Goal: Information Seeking & Learning: Learn about a topic

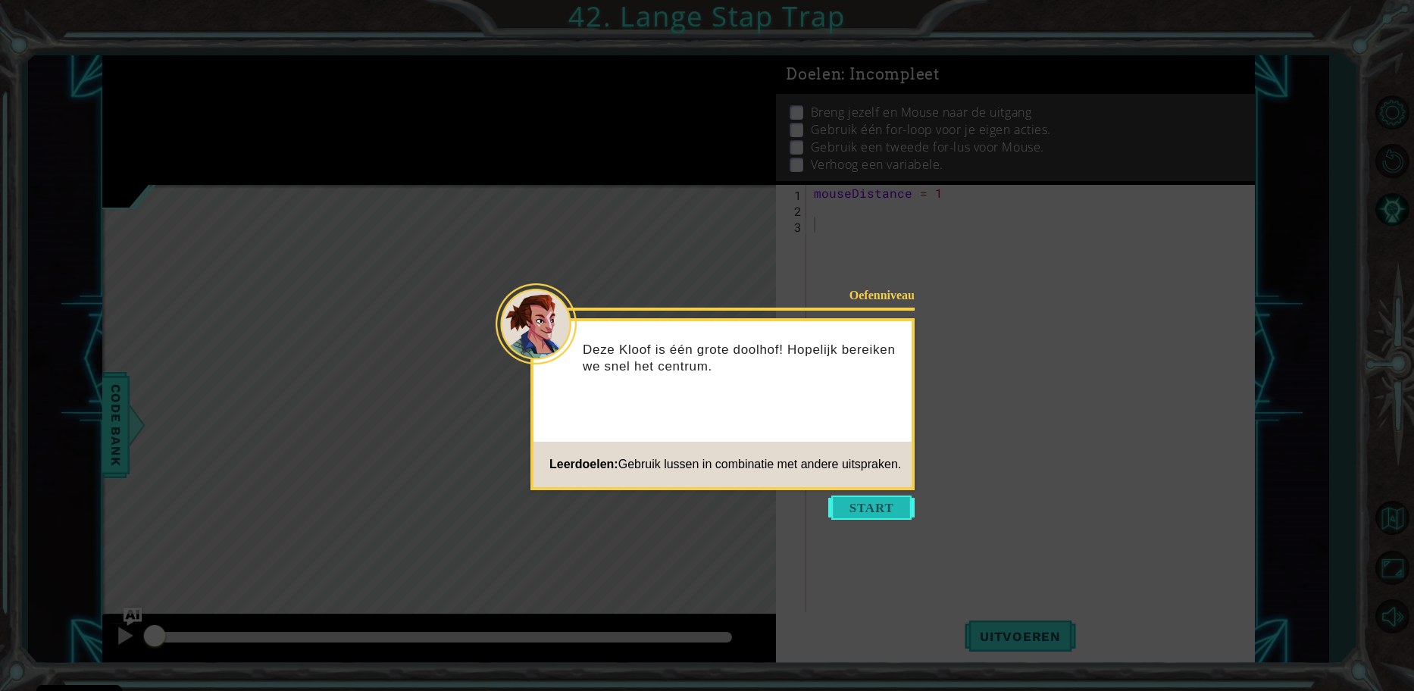
click at [847, 496] on button "Start" at bounding box center [871, 507] width 86 height 24
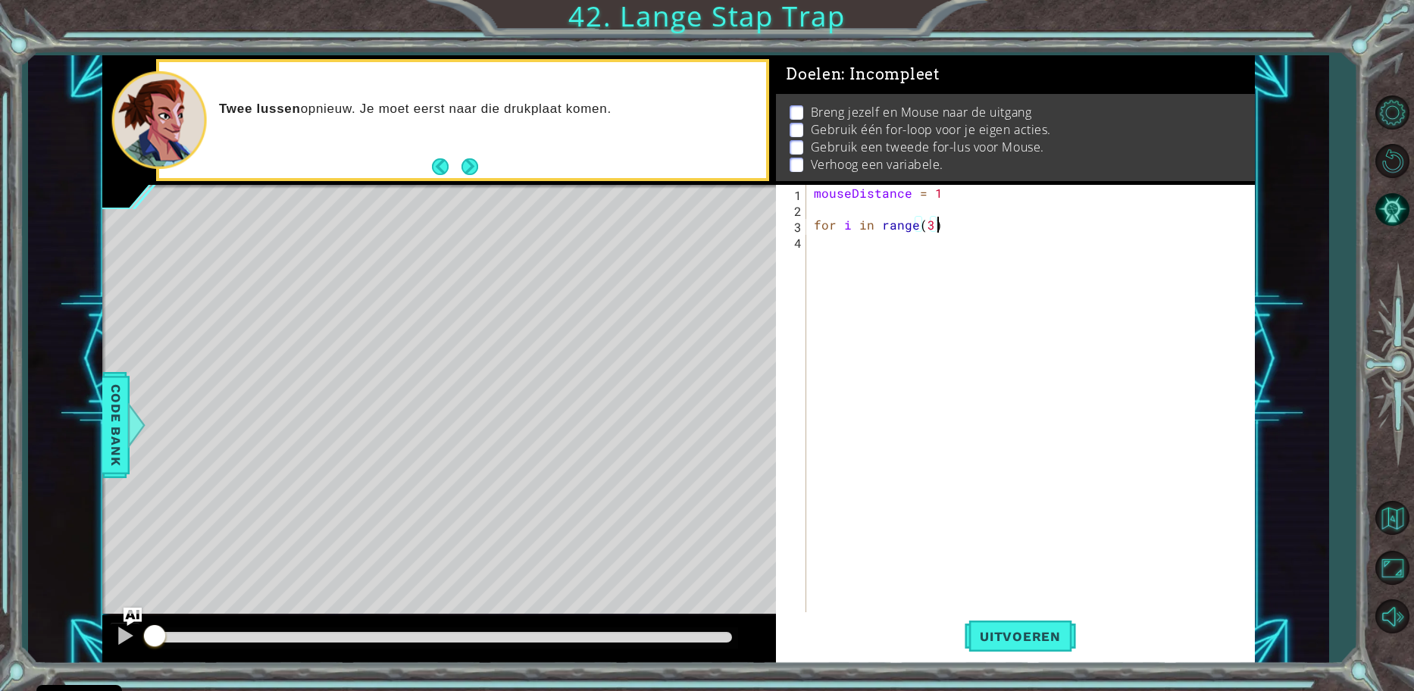
type textarea "for i in range(3):"
type textarea "h"
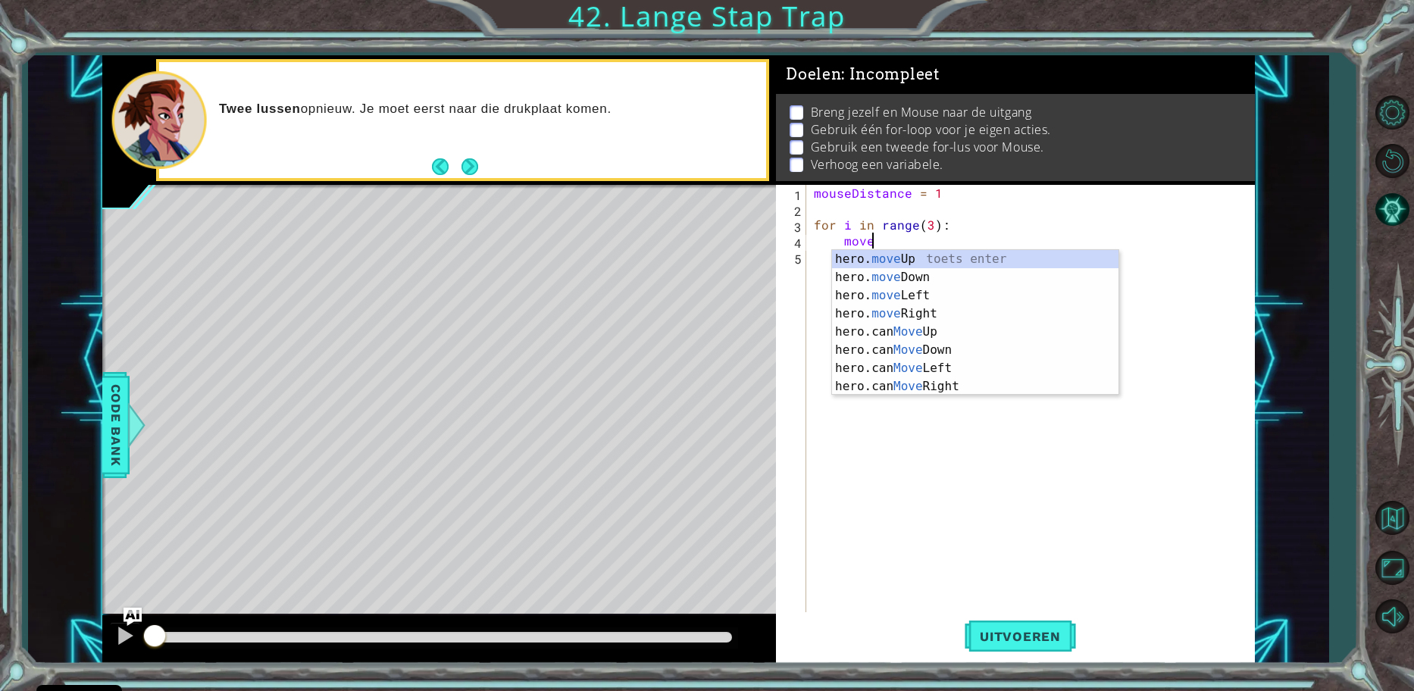
scroll to position [0, 3]
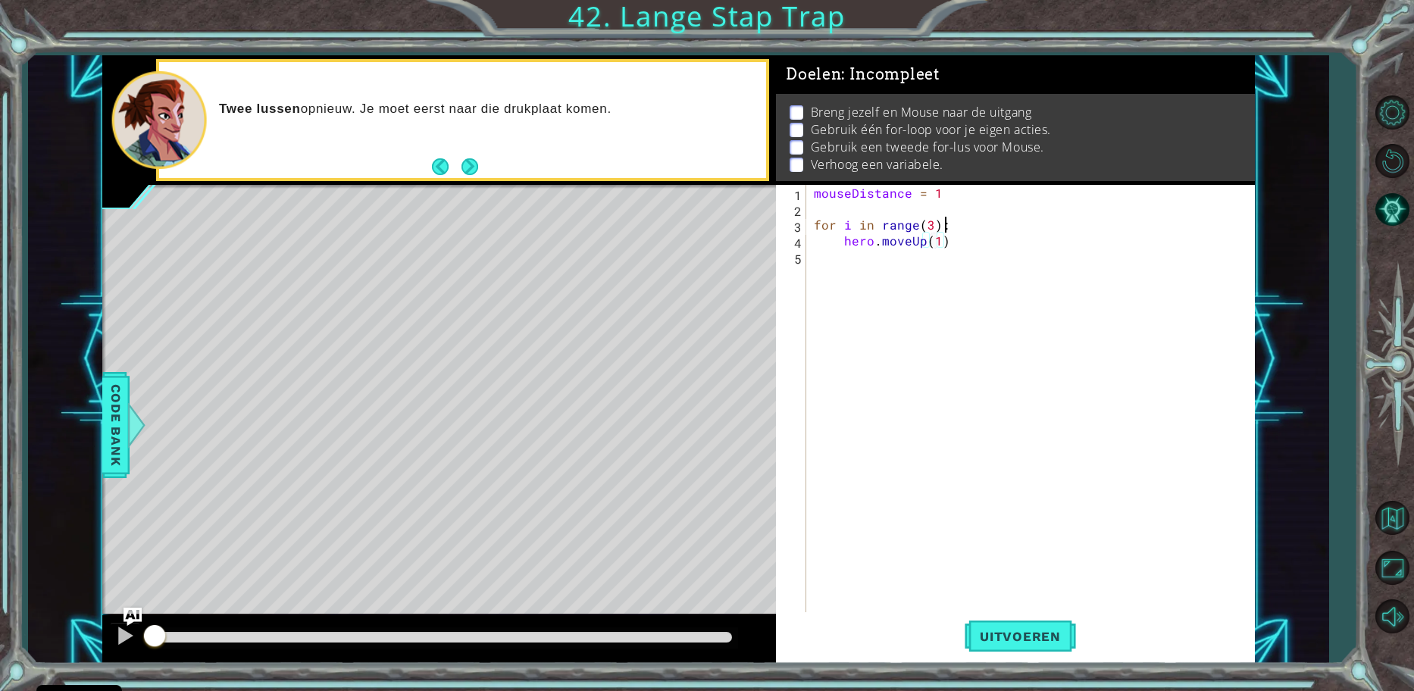
click at [949, 222] on div "mouseDistance = 1 for i in range ( 3 ) : hero . moveUp ( 1 )" at bounding box center [1034, 415] width 447 height 461
type textarea "for i in range(3):"
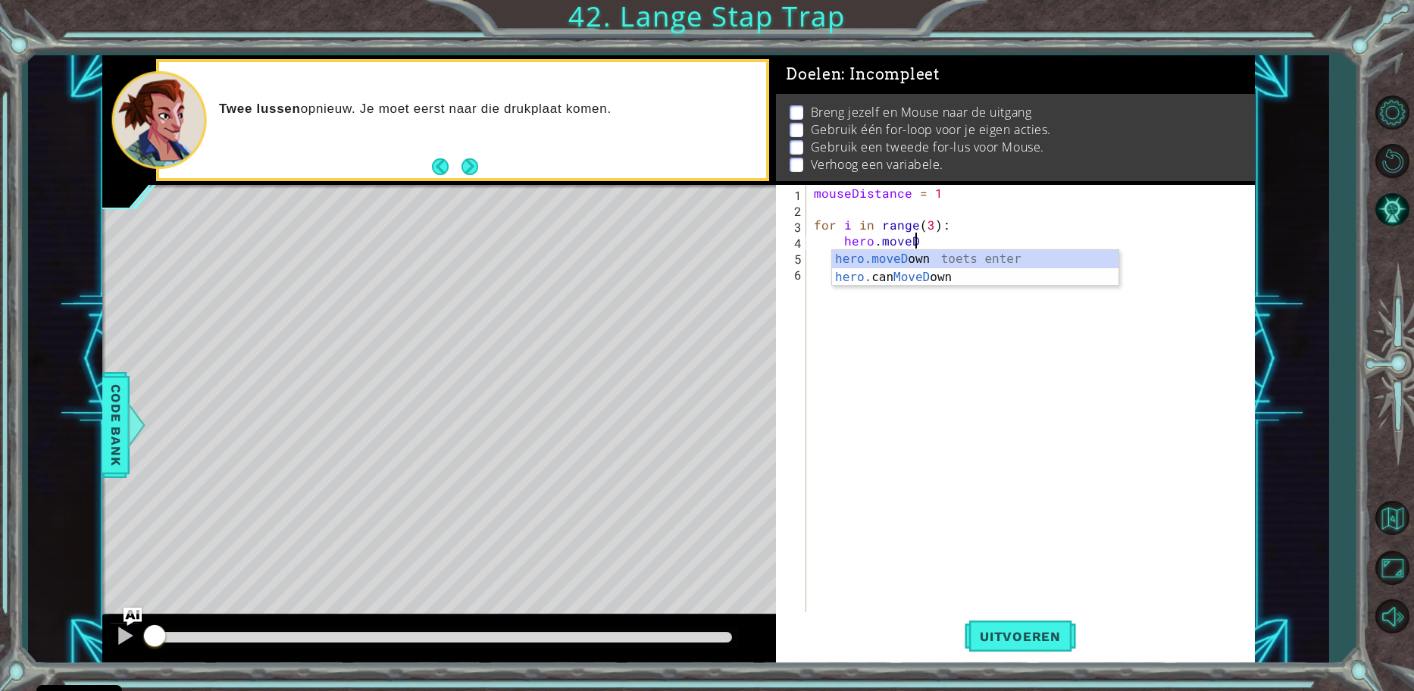
scroll to position [0, 7]
click at [960, 255] on div "mouseDistance = 1 for i in range ( 3 ) : hero . moveDown ( 1 ) hero . moveUp ( …" at bounding box center [1034, 415] width 447 height 461
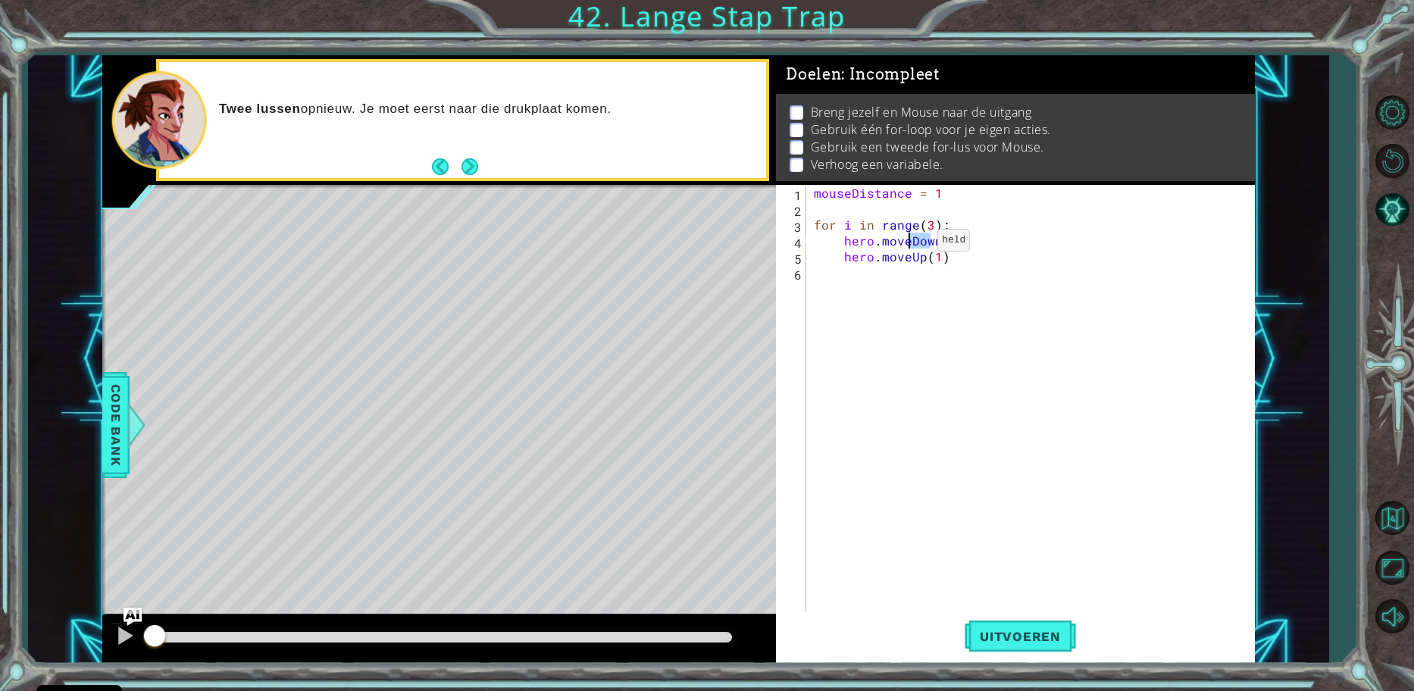
drag, startPoint x: 933, startPoint y: 243, endPoint x: 911, endPoint y: 244, distance: 21.2
click at [911, 244] on div "mouseDistance = 1 for i in range ( 3 ) : hero . moveDown ( 1 ) hero . moveUp ( …" at bounding box center [1034, 415] width 447 height 461
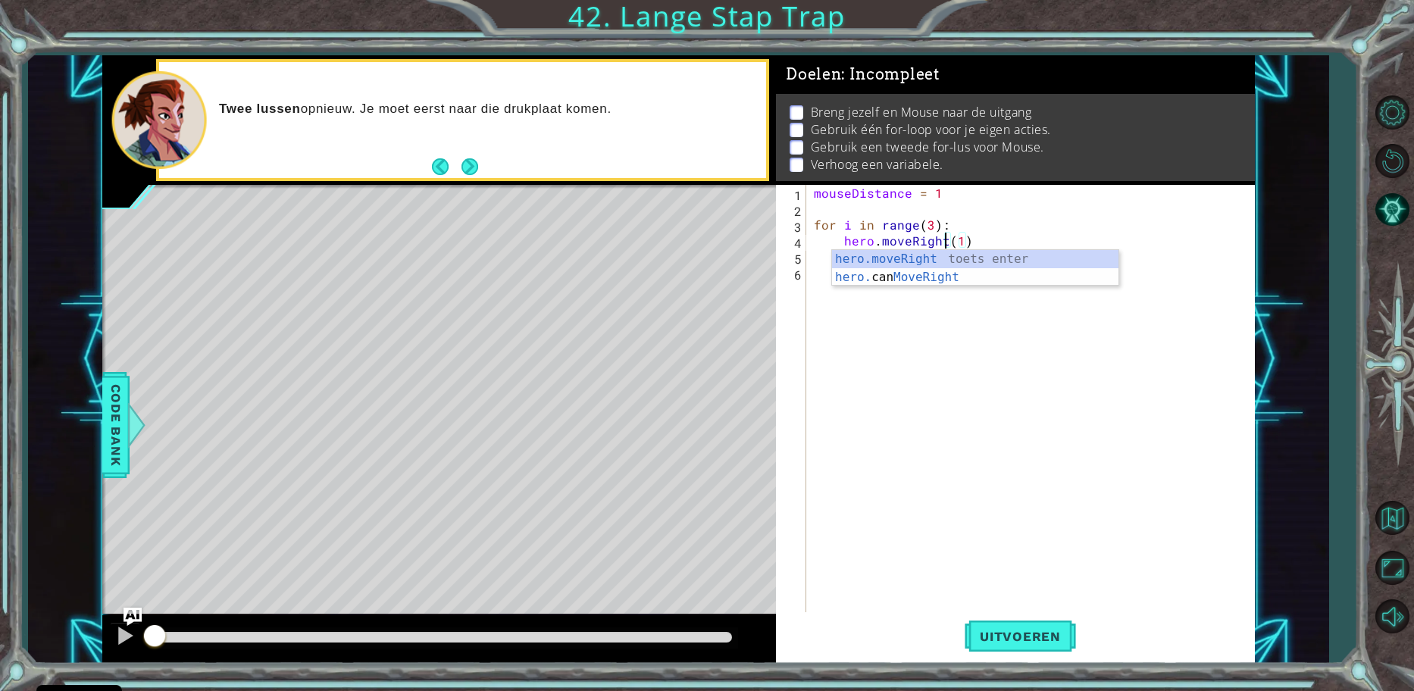
click at [1090, 223] on div "mouseDistance = 1 for i in range ( 3 ) : hero . moveRight ( 1 ) hero . moveUp (…" at bounding box center [1034, 415] width 447 height 461
click at [961, 258] on div "mouseDistance = 1 for i in range ( 3 ) : hero . moveRight ( 1 ) hero . moveUp (…" at bounding box center [1034, 415] width 447 height 461
type textarea "hero.moveUp(1)"
click at [465, 170] on button "Next" at bounding box center [469, 166] width 17 height 17
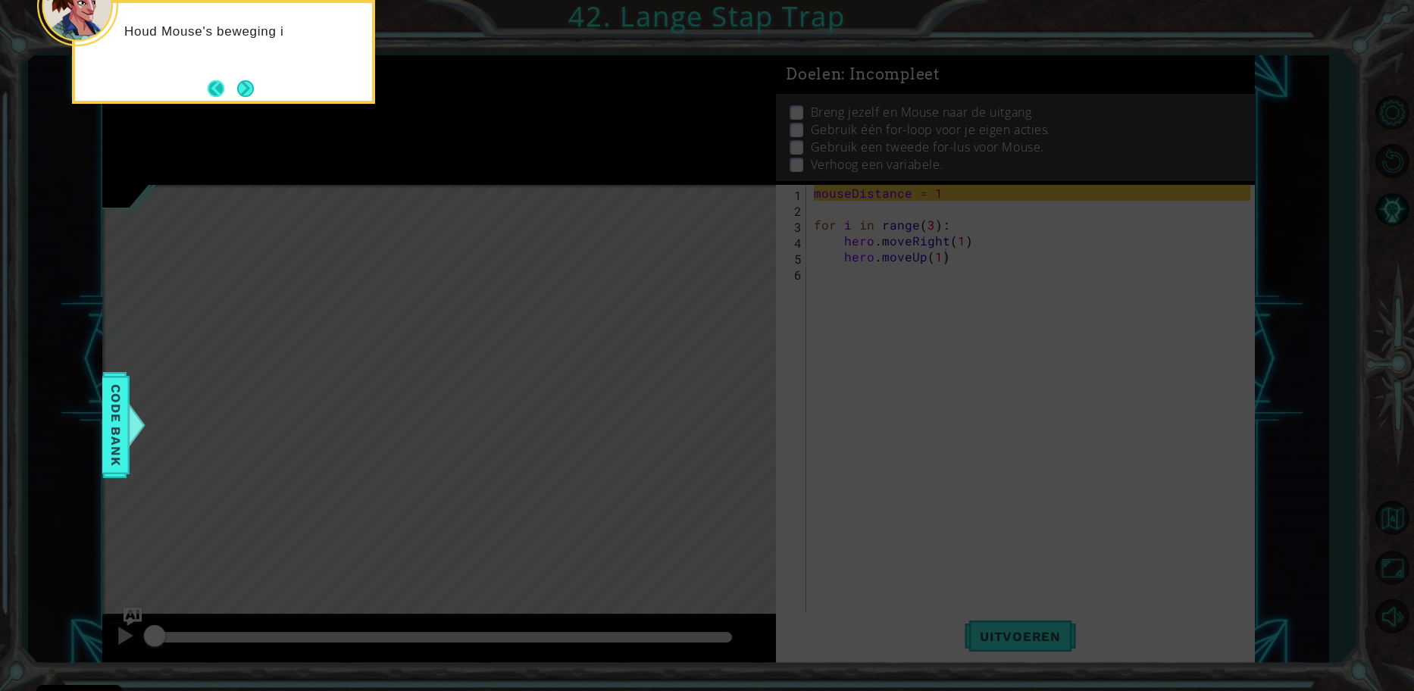
click at [230, 89] on button "Back" at bounding box center [223, 88] width 30 height 17
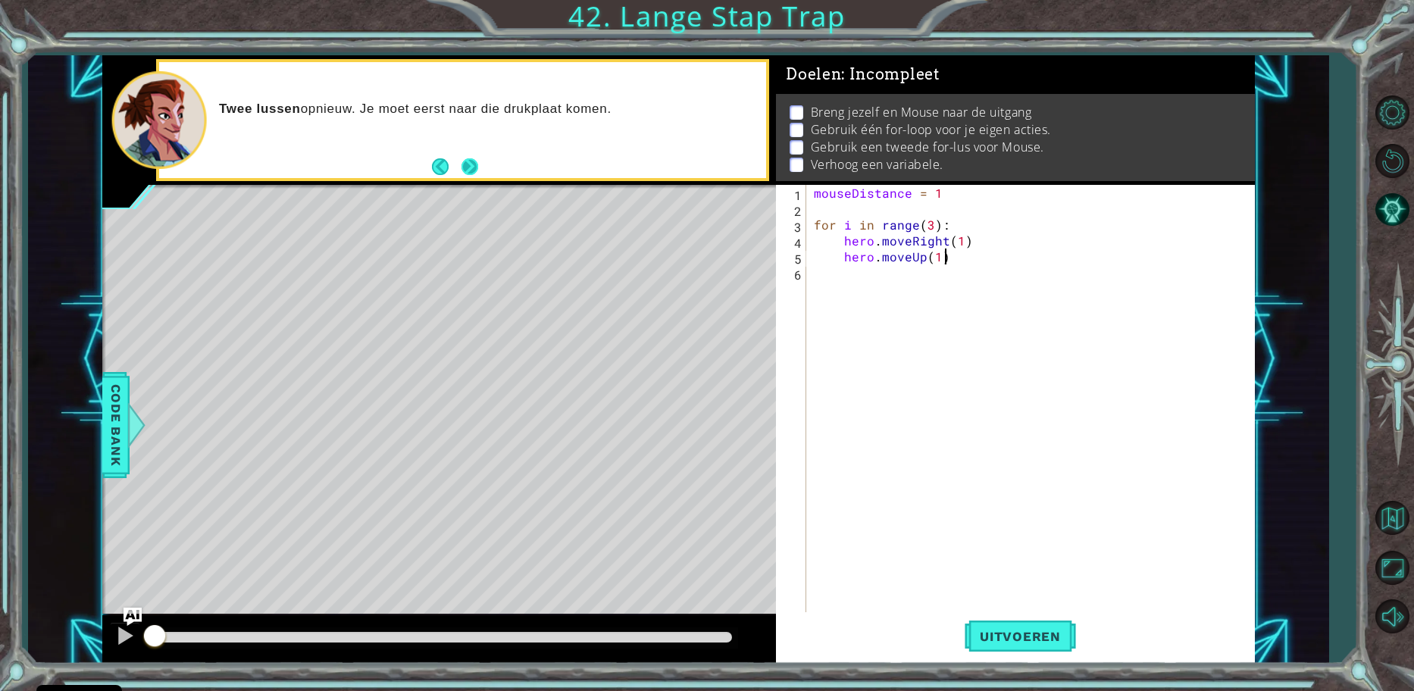
click at [478, 167] on button "Next" at bounding box center [469, 166] width 17 height 17
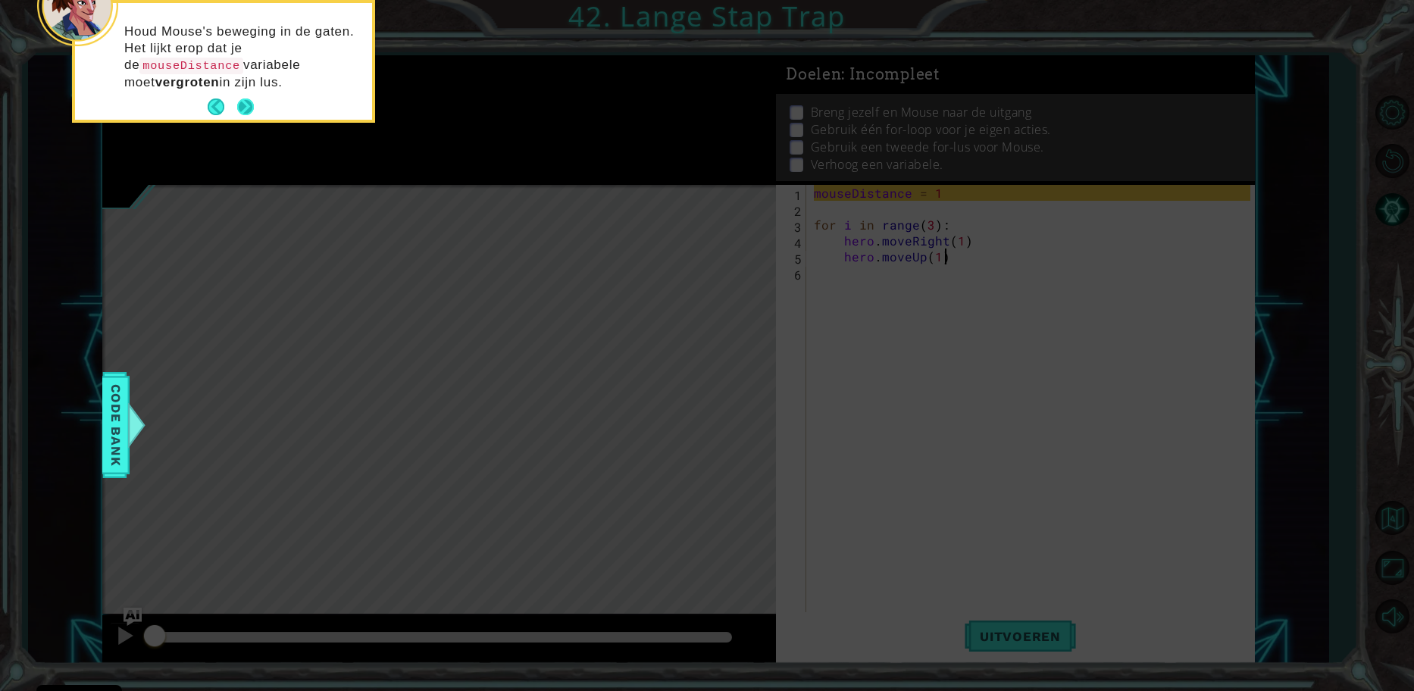
click at [248, 105] on button "Next" at bounding box center [245, 106] width 17 height 17
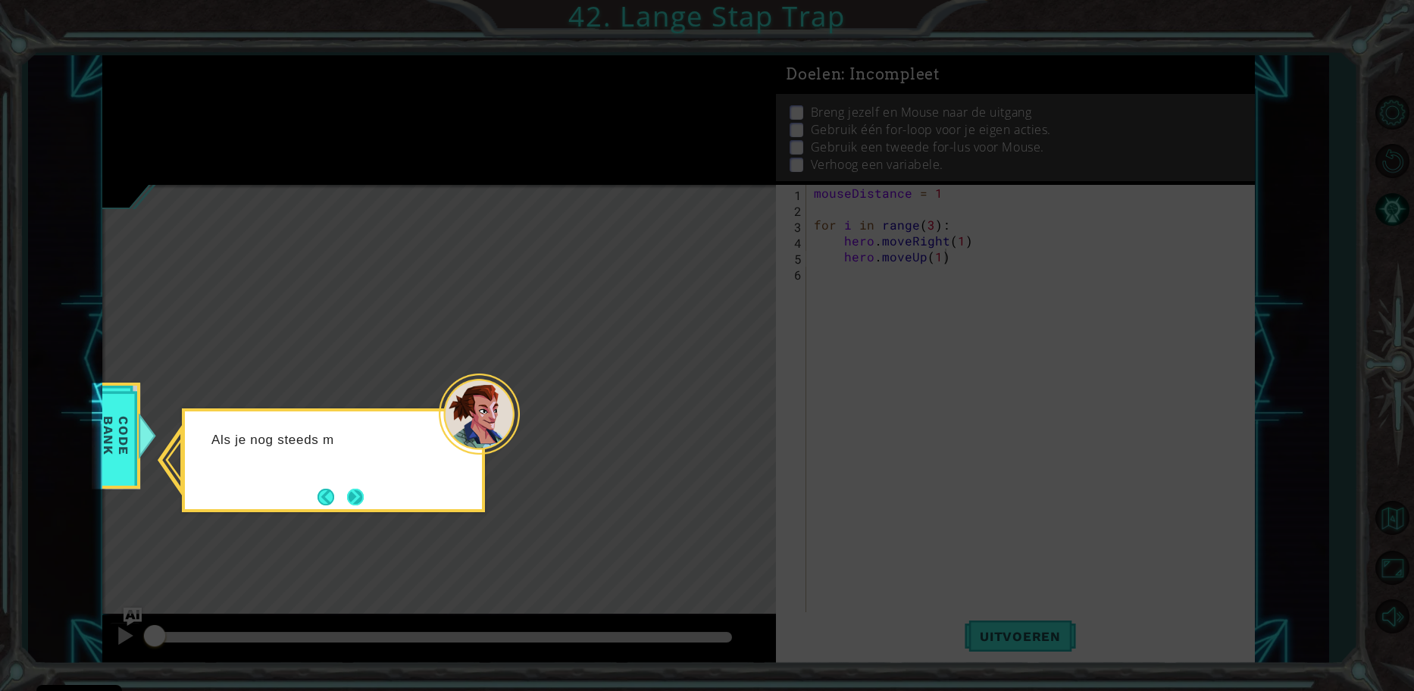
click at [348, 498] on button "Next" at bounding box center [355, 497] width 17 height 17
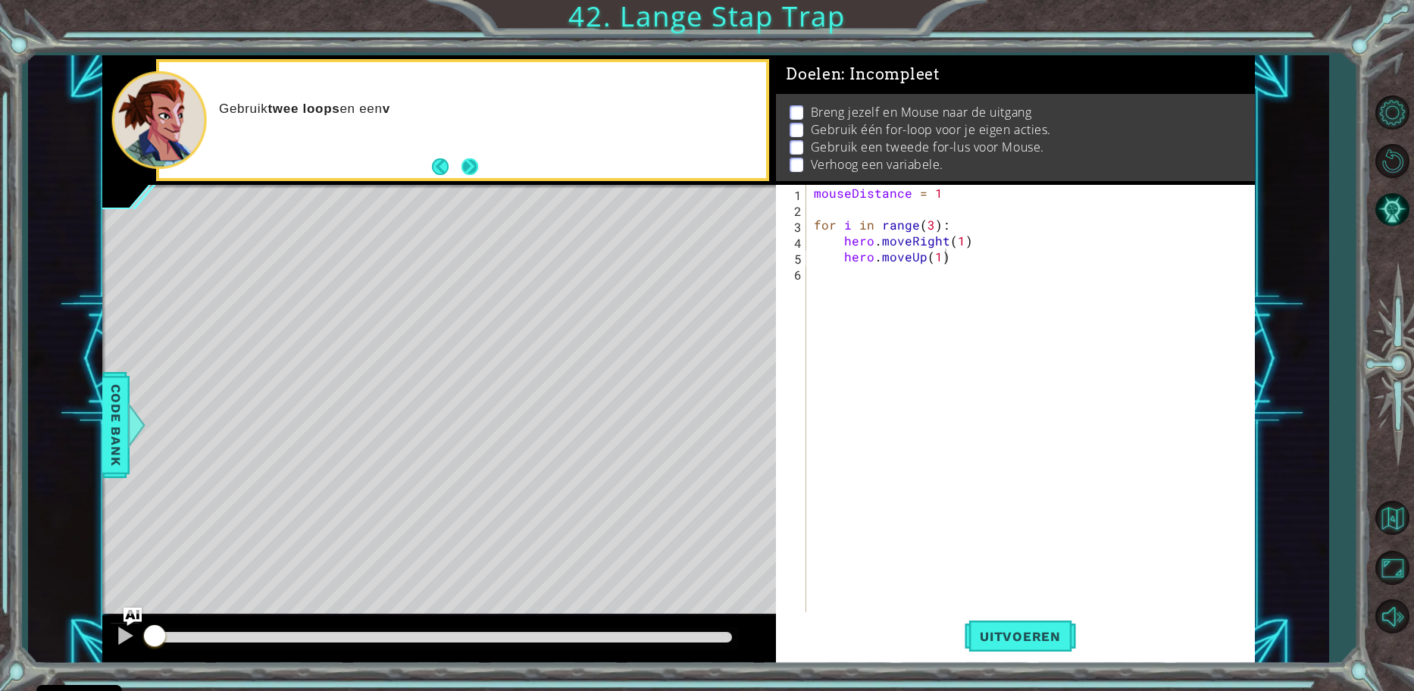
click at [471, 170] on button "Next" at bounding box center [469, 166] width 17 height 17
click at [956, 255] on div "mouseDistance = 1 for i in range ( 3 ) : hero . moveRight ( 1 ) hero . moveUp (…" at bounding box center [1034, 415] width 447 height 461
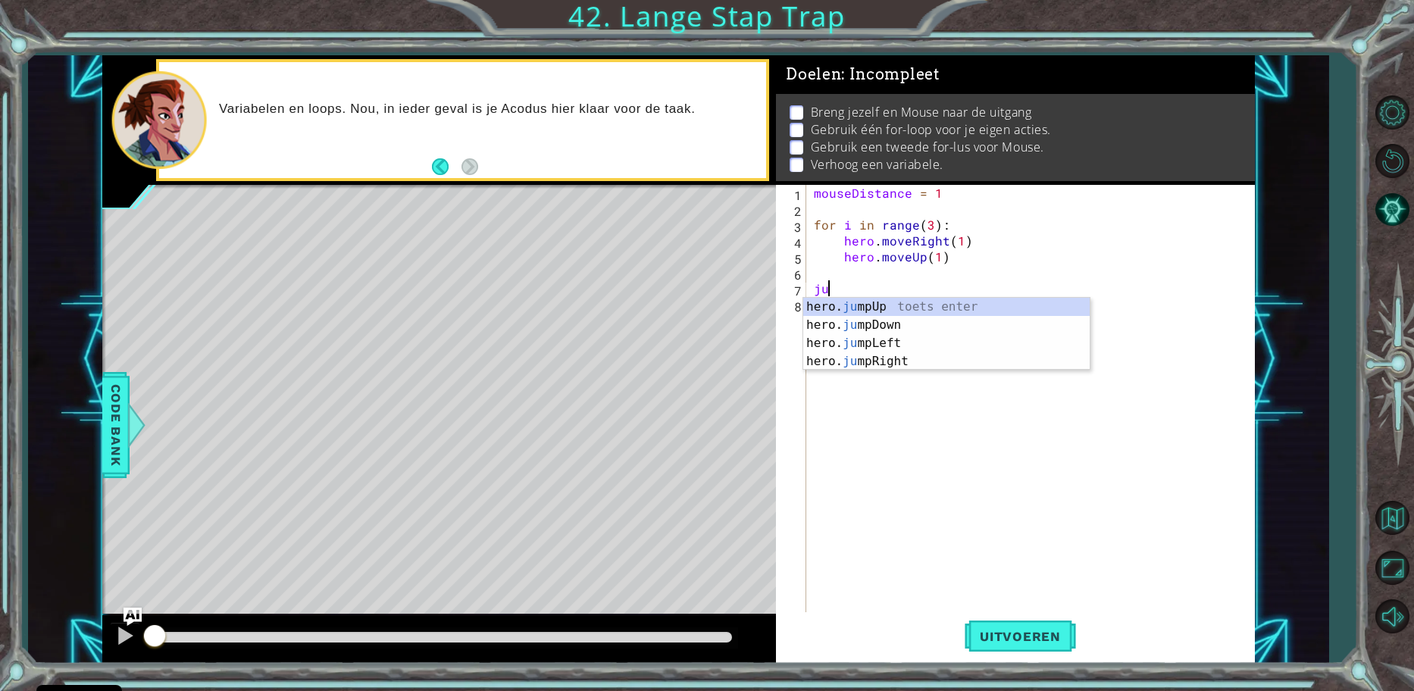
scroll to position [0, 1]
type textarea "jump"
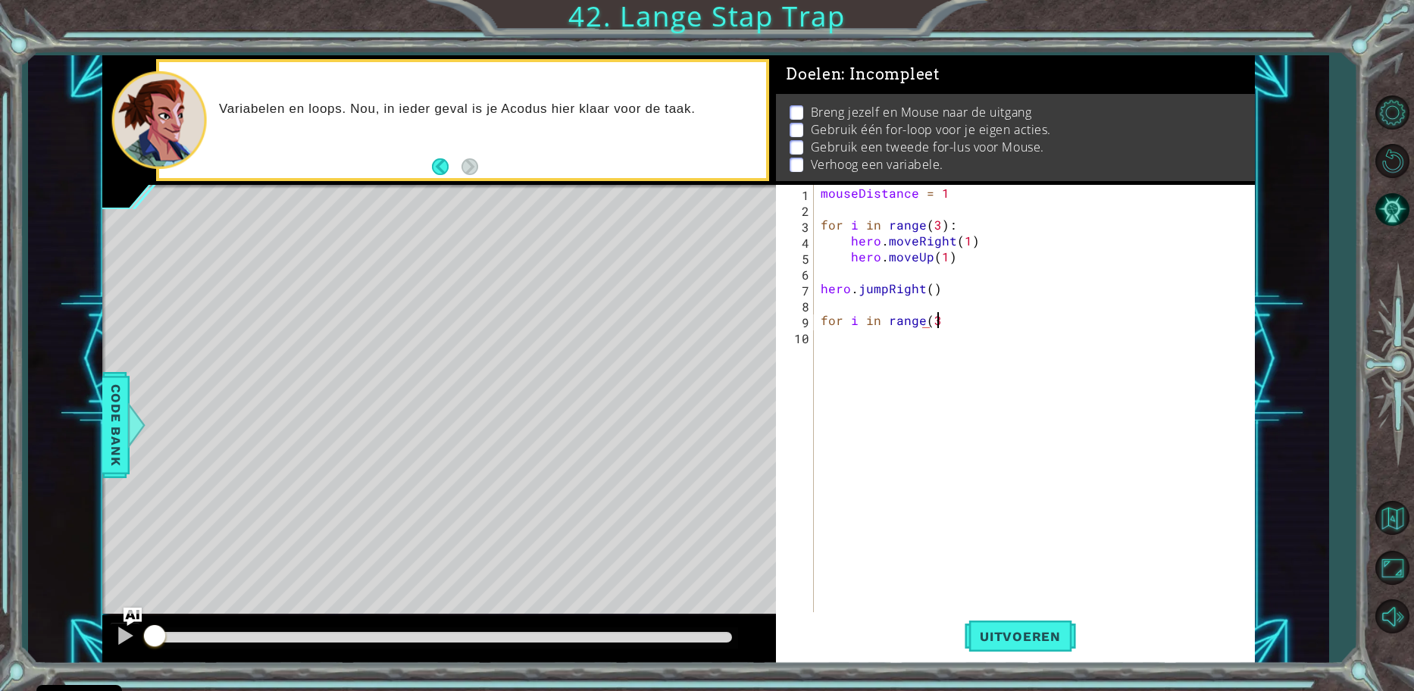
scroll to position [0, 7]
type textarea "for i in range(3)"
type textarea "for i in range(3):"
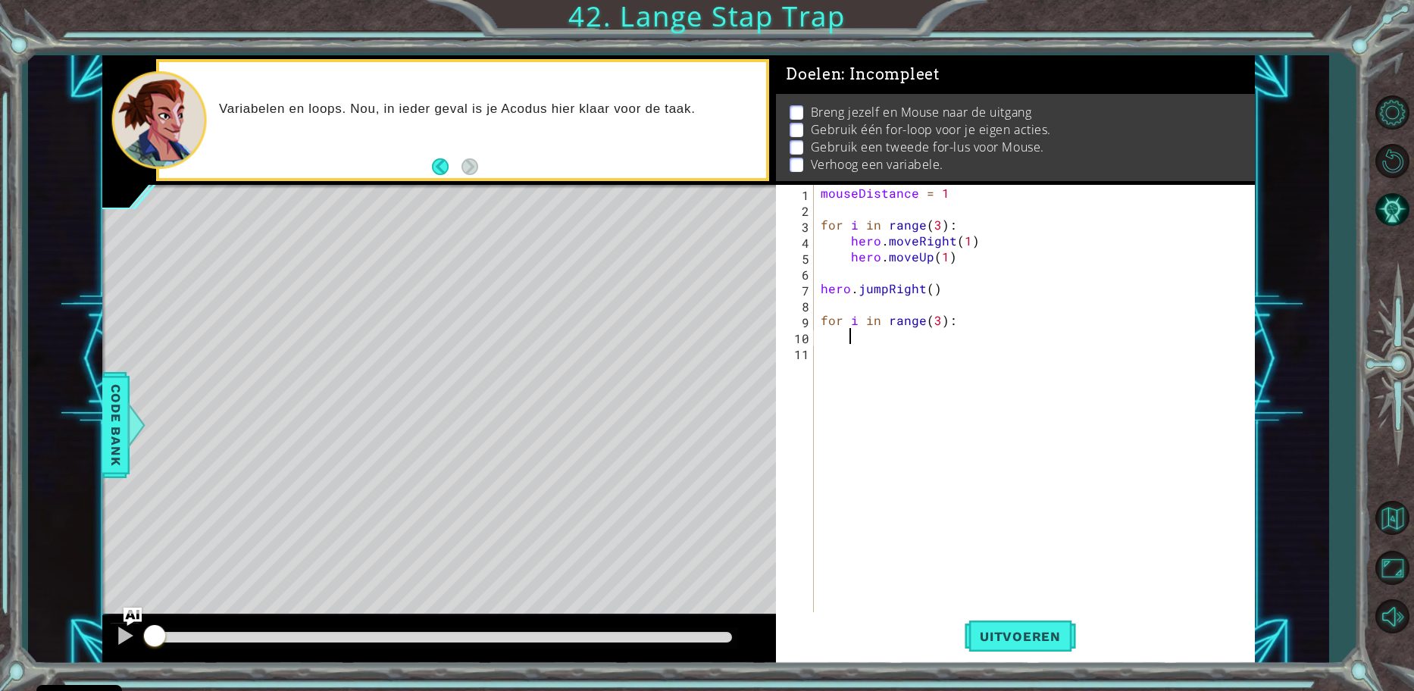
type textarea "m"
type textarea "mouse.moveUp()"
click at [944, 330] on div "mouseDistance = 1 for i in range ( 3 ) : hero . moveRight ( 1 ) hero . moveUp (…" at bounding box center [1037, 415] width 440 height 461
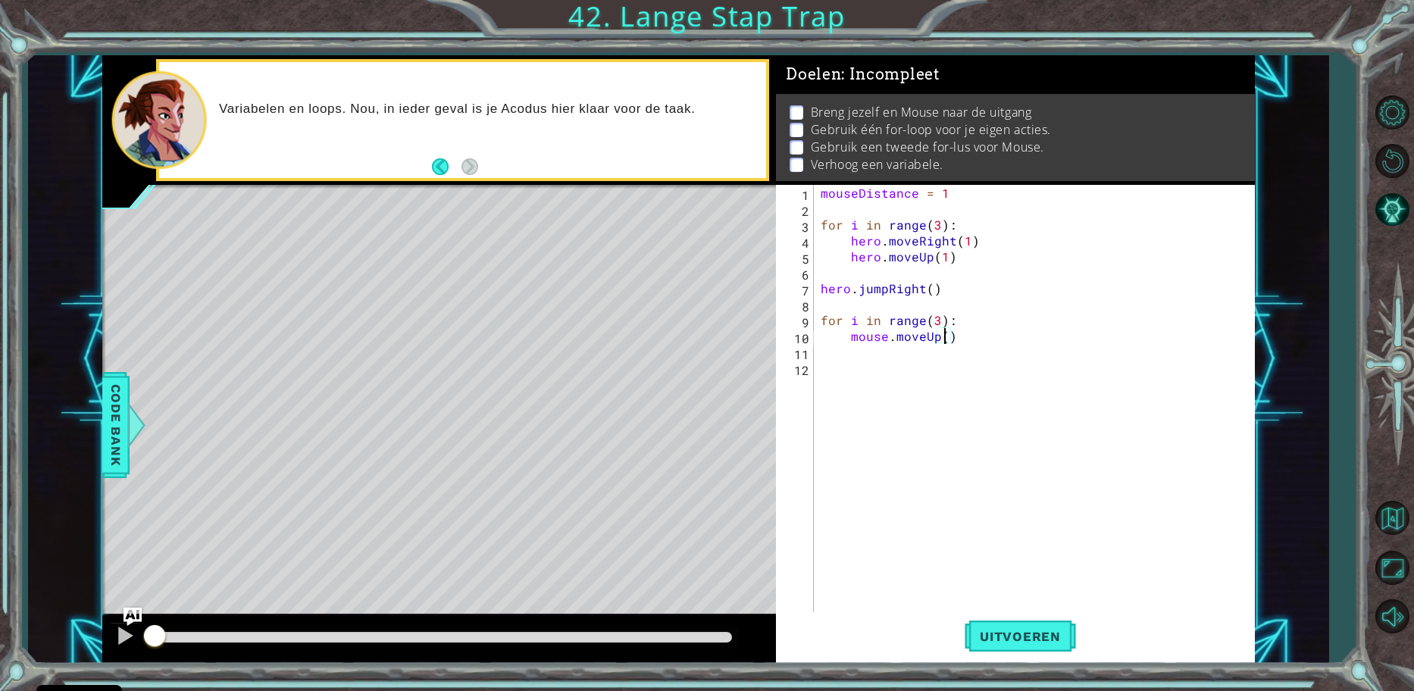
type textarea "mouse.moveUp(1)"
click at [965, 337] on div "mouseDistance = 1 for i in range ( 3 ) : hero . moveRight ( 1 ) hero . moveUp (…" at bounding box center [1037, 415] width 440 height 461
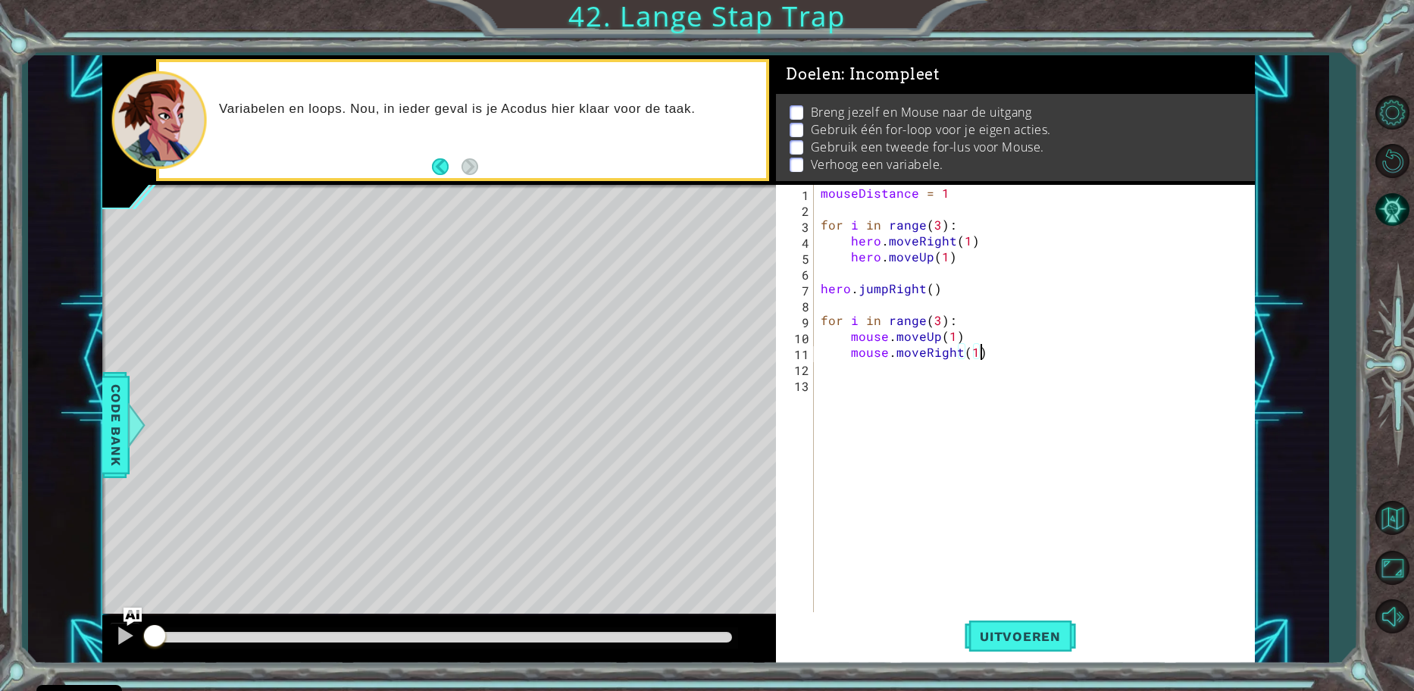
scroll to position [0, 8]
click at [1010, 352] on div "mouseDistance = 1 for i in range ( 3 ) : hero . moveRight ( 1 ) hero . moveUp (…" at bounding box center [1037, 415] width 440 height 461
click at [962, 194] on div "mouseDistance = 1 for i in range ( 3 ) : hero . moveRight ( 1 ) hero . moveUp (…" at bounding box center [1037, 415] width 440 height 461
click at [989, 351] on div "mouseDistance = 2 for i in range ( 3 ) : hero . moveRight ( 1 ) hero . moveUp (…" at bounding box center [1037, 415] width 440 height 461
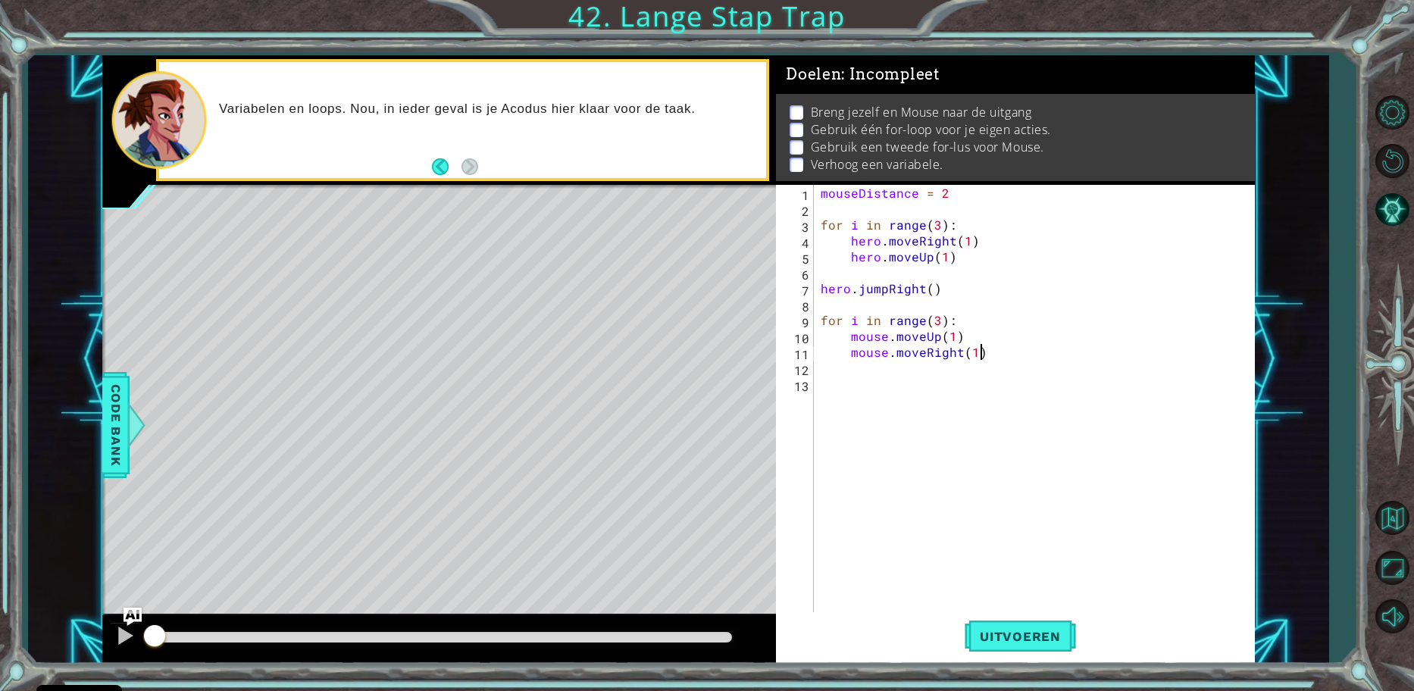
type textarea "mouse.moveRight(1)"
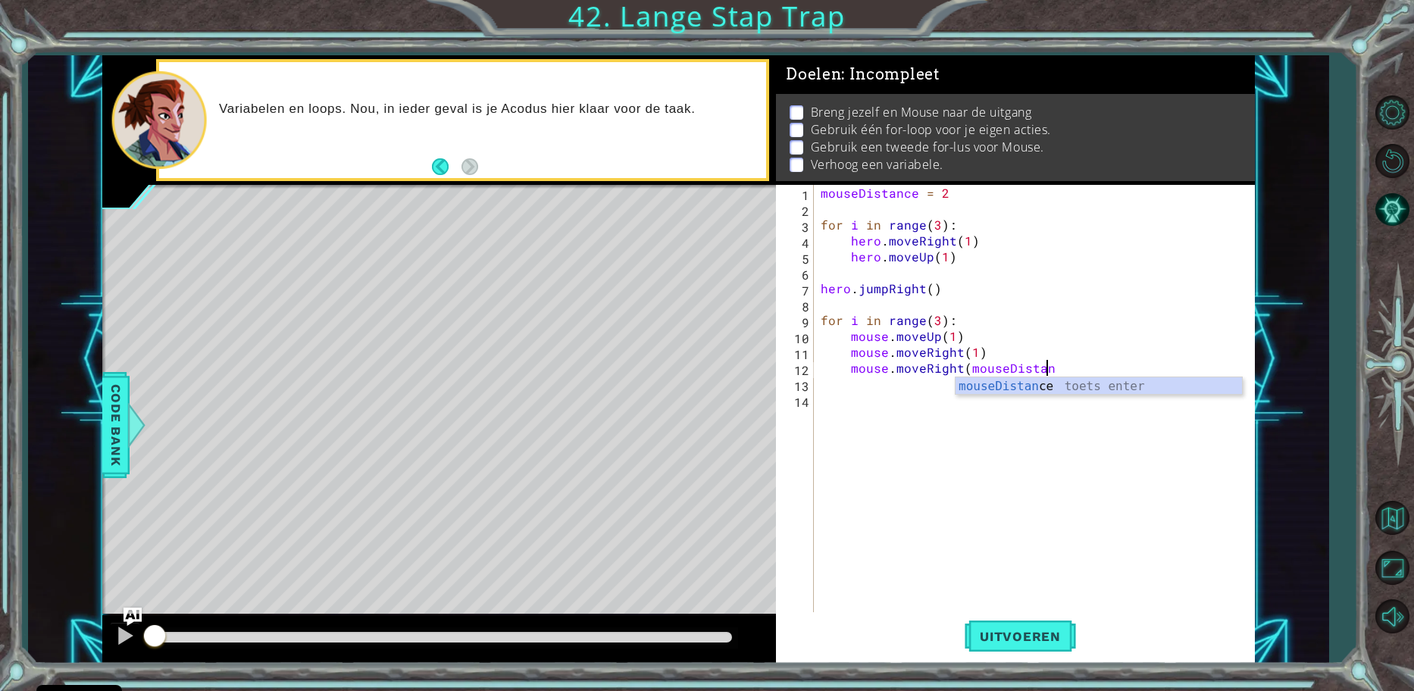
scroll to position [0, 14]
type textarea "mouse.moveRight(mouseDistance)"
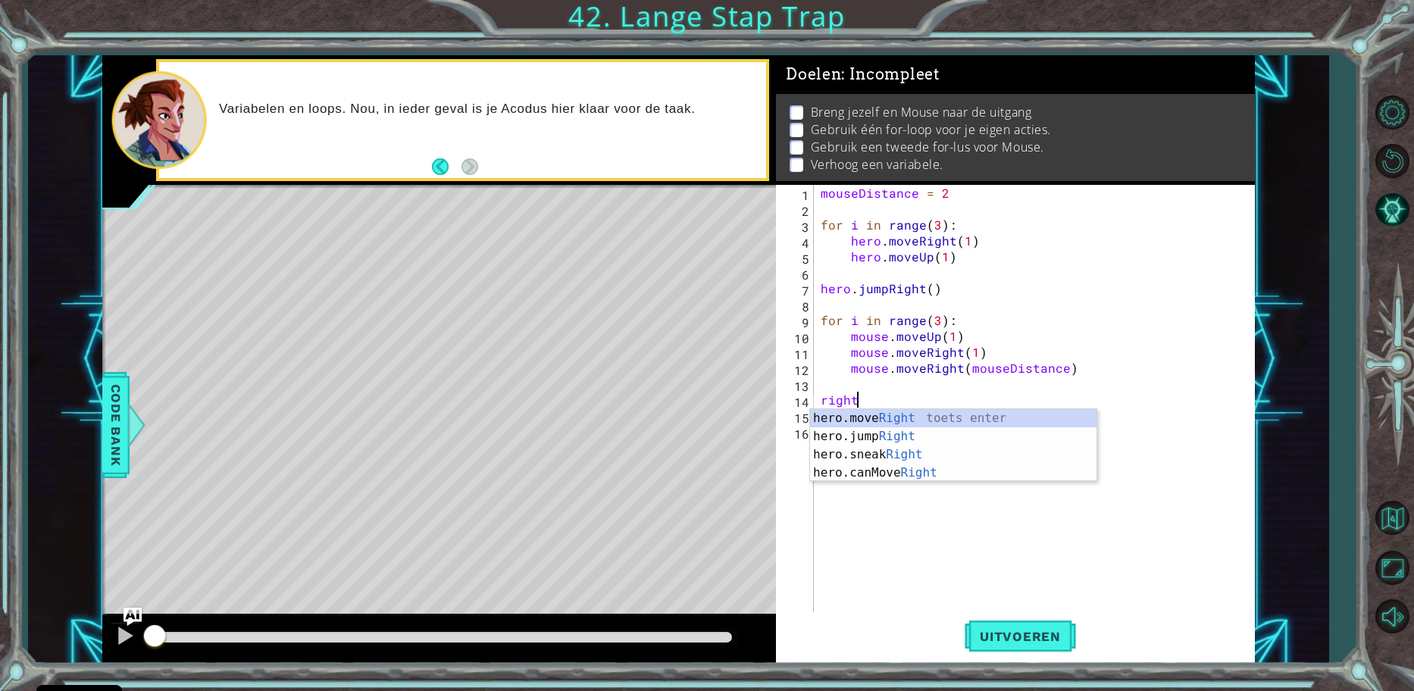
scroll to position [0, 2]
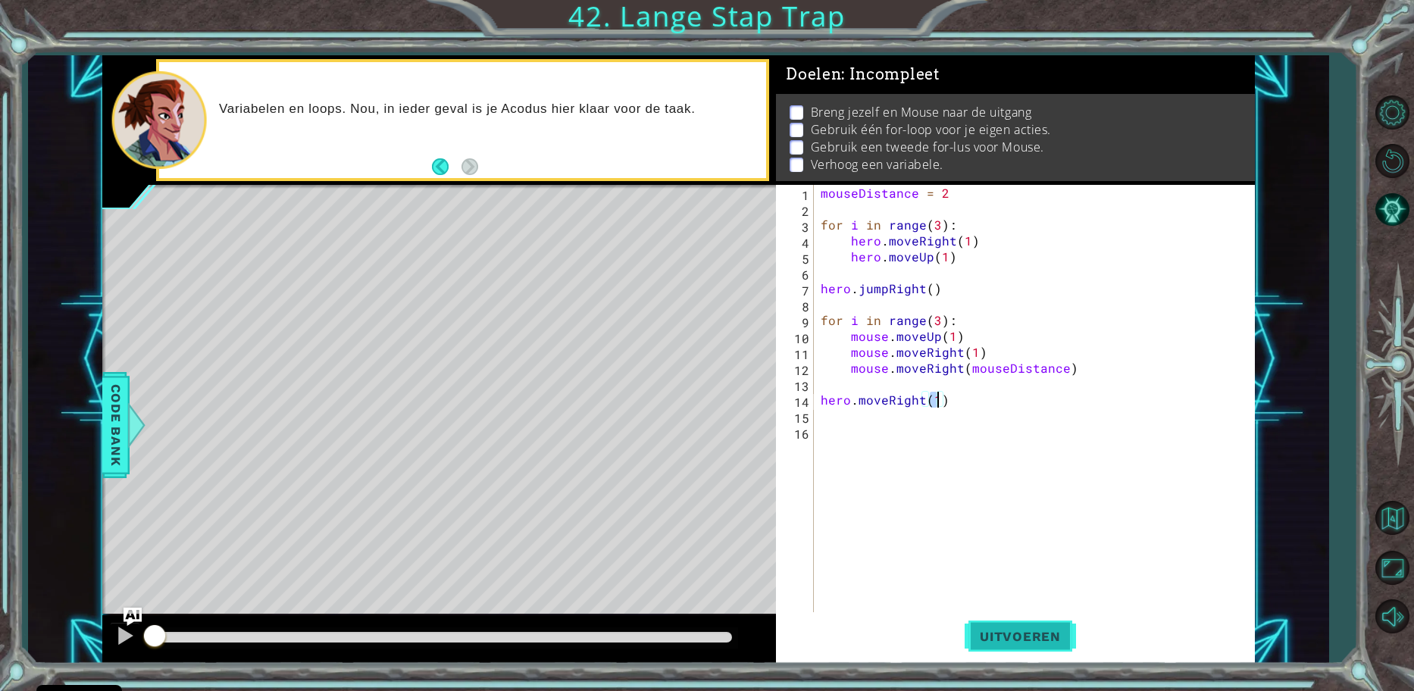
type textarea "hero.moveRight(1)"
click at [1038, 629] on span "Uitvoeren" at bounding box center [1019, 636] width 111 height 15
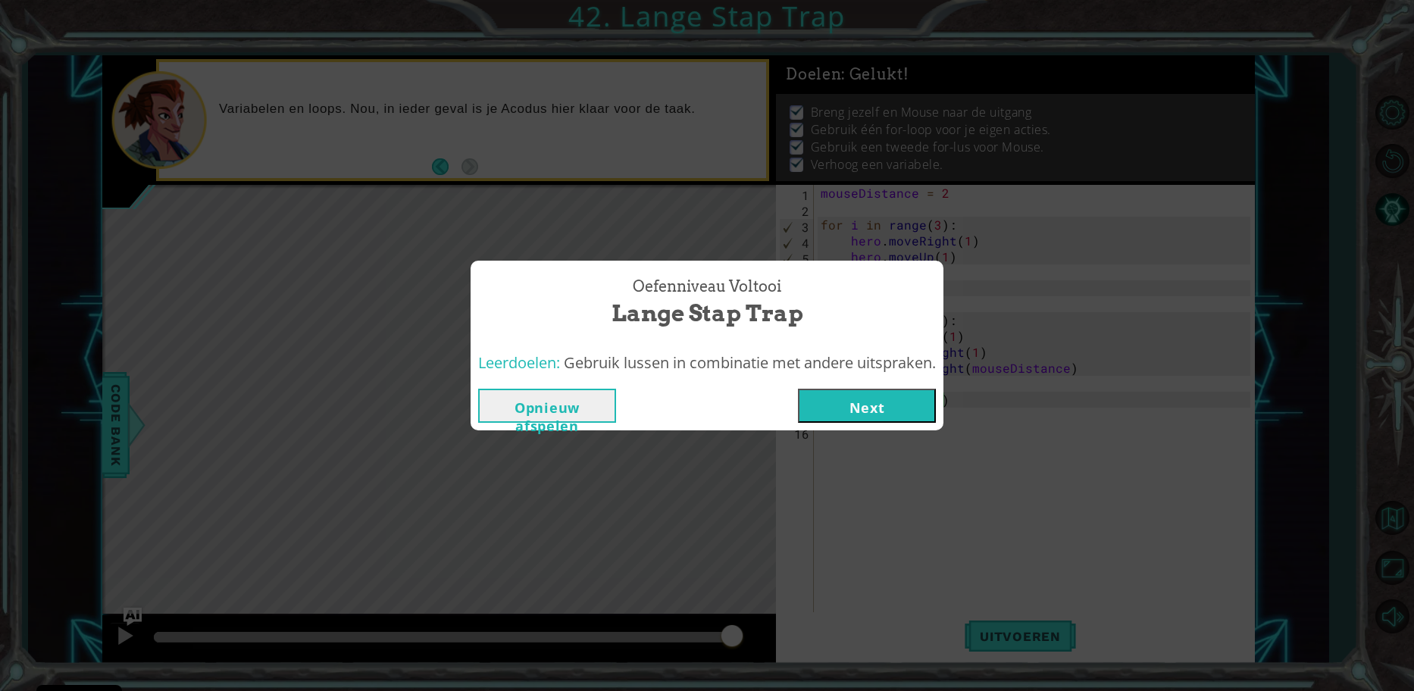
drag, startPoint x: 217, startPoint y: 633, endPoint x: 776, endPoint y: 611, distance: 559.6
click at [776, 611] on body "Cookie Policy CodeCombat gebruikt een aantal essentiële en niet-essentiële cook…" at bounding box center [707, 345] width 1414 height 691
click at [858, 403] on button "Next" at bounding box center [867, 406] width 138 height 34
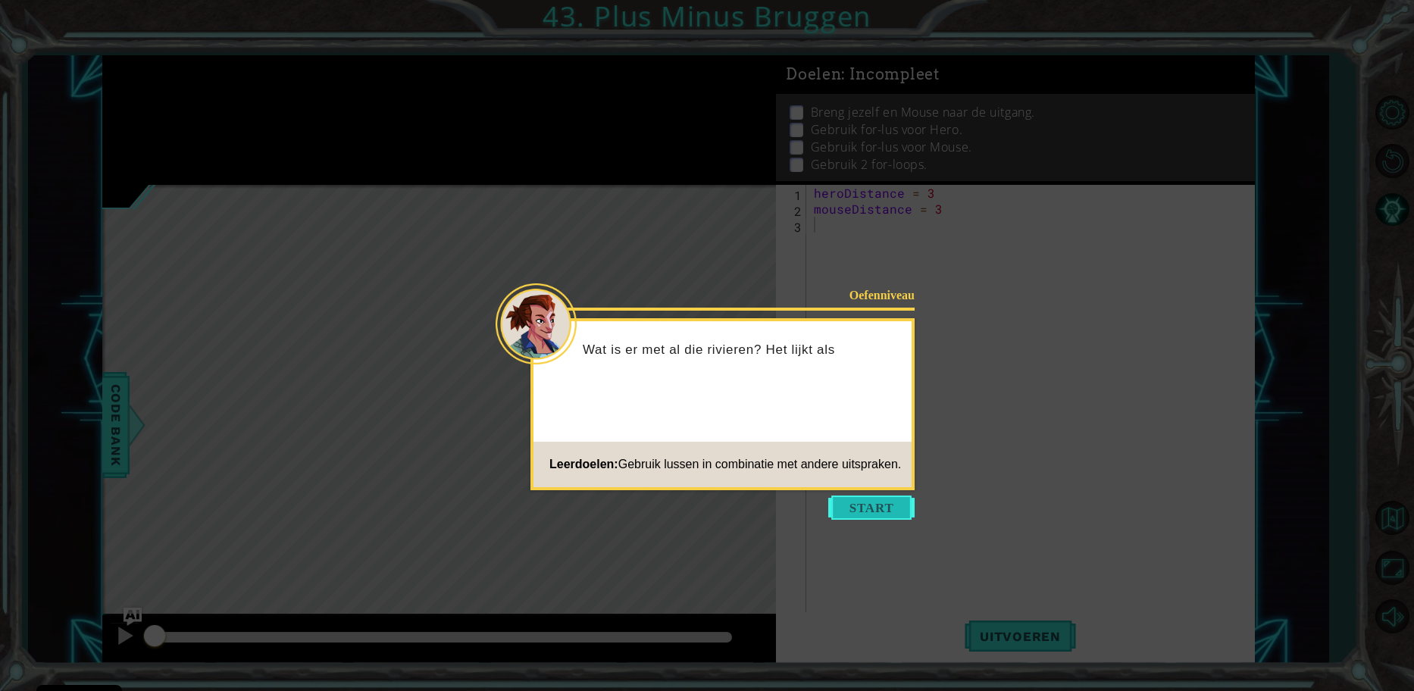
click at [838, 501] on button "Start" at bounding box center [871, 507] width 86 height 24
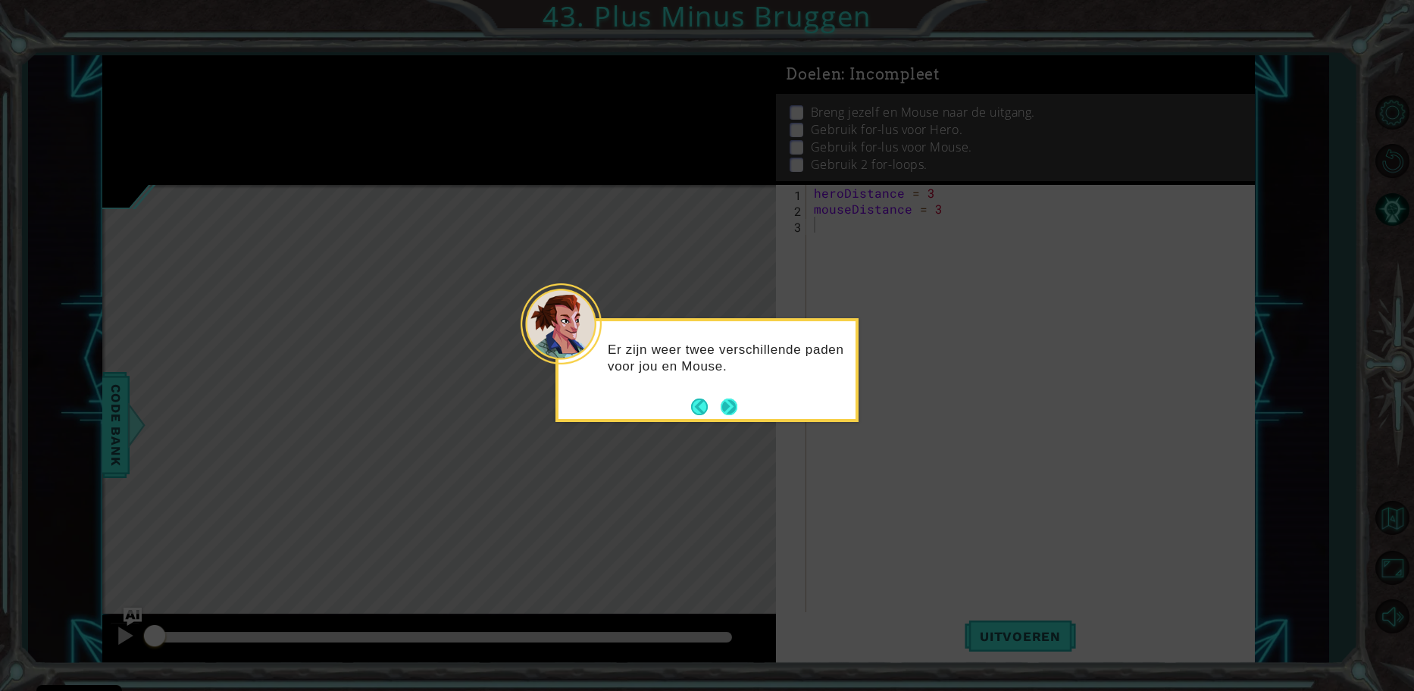
click at [737, 398] on button "Next" at bounding box center [728, 406] width 17 height 17
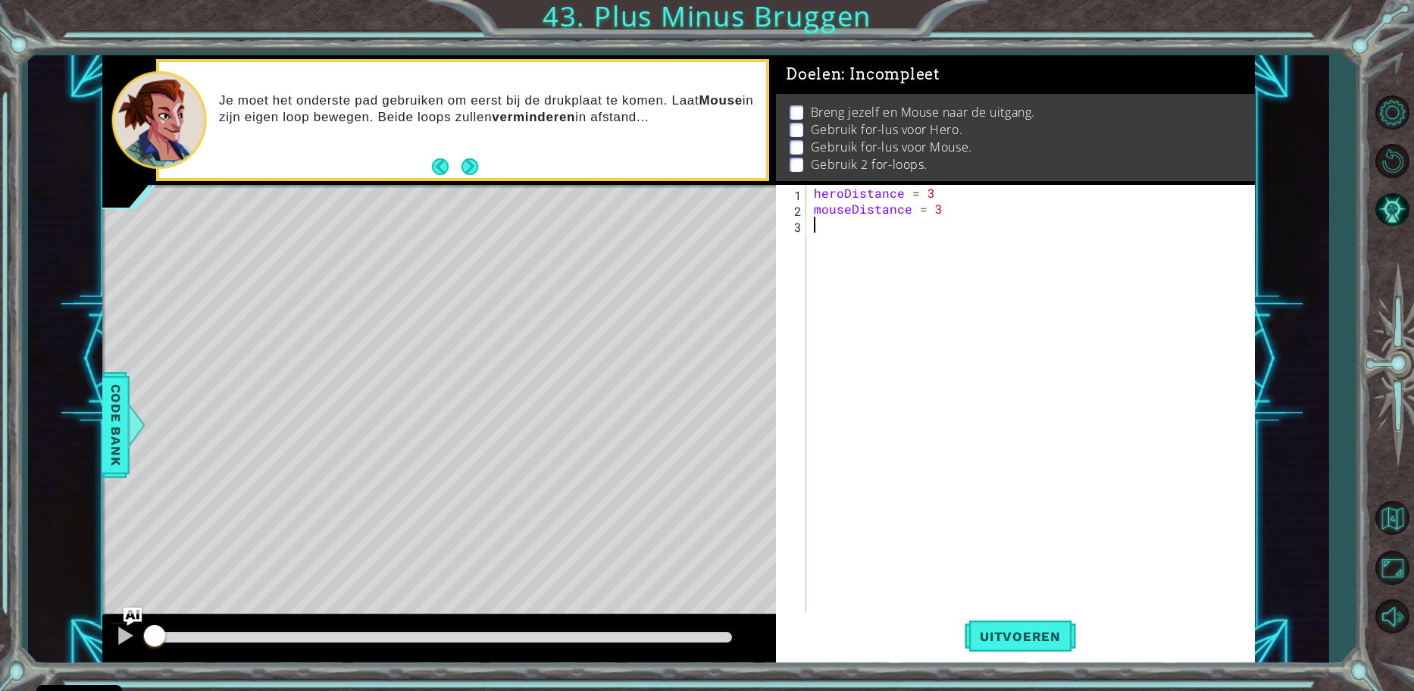
click at [949, 188] on div "heroDistance = 3 mouseDistance = 3" at bounding box center [1034, 415] width 447 height 461
click at [952, 214] on div "heroDistance = 3 mouseDistance = 3" at bounding box center [1034, 415] width 447 height 461
type textarea "mouseDistance = 3"
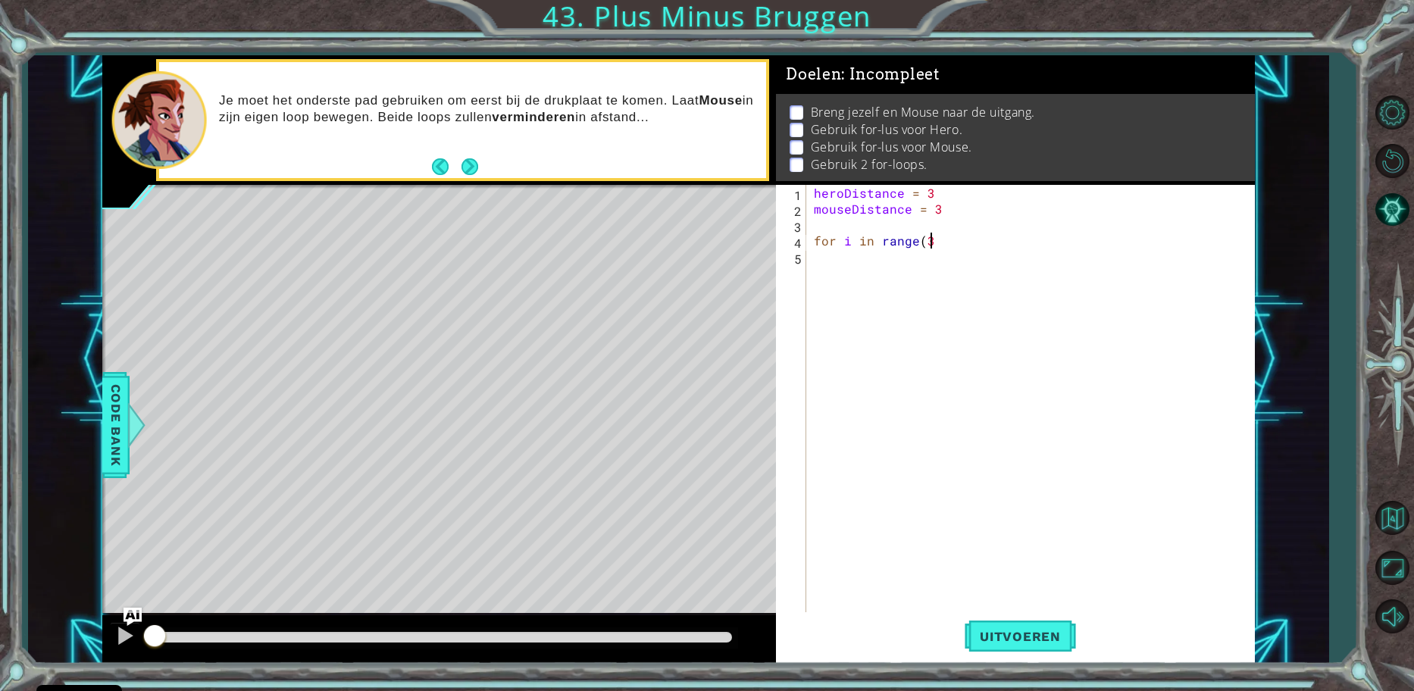
type textarea "for i in range(3)"
type textarea "for i in range(3):"
type textarea "mouse.moveDown(mouseDistance)"
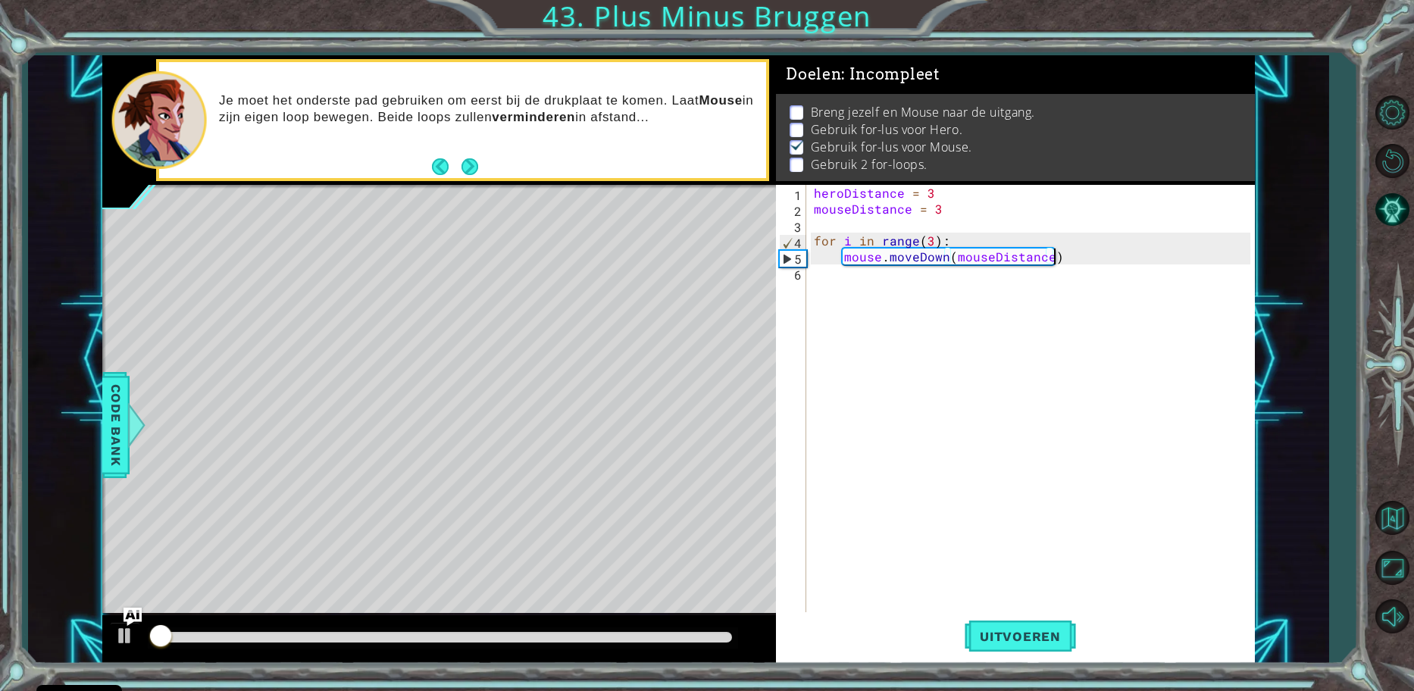
scroll to position [8, 0]
click at [1103, 270] on div "heroDistance = 3 mouseDistance = 3 for i in range ( 3 ) : mouse . moveDown ( mo…" at bounding box center [1034, 415] width 447 height 461
click at [1094, 261] on div "heroDistance = 3 mouseDistance = 3 for i in range ( 3 ) : mouse . moveDown ( mo…" at bounding box center [1034, 415] width 447 height 461
type textarea "mouse.moveDown(mouseDistance)"
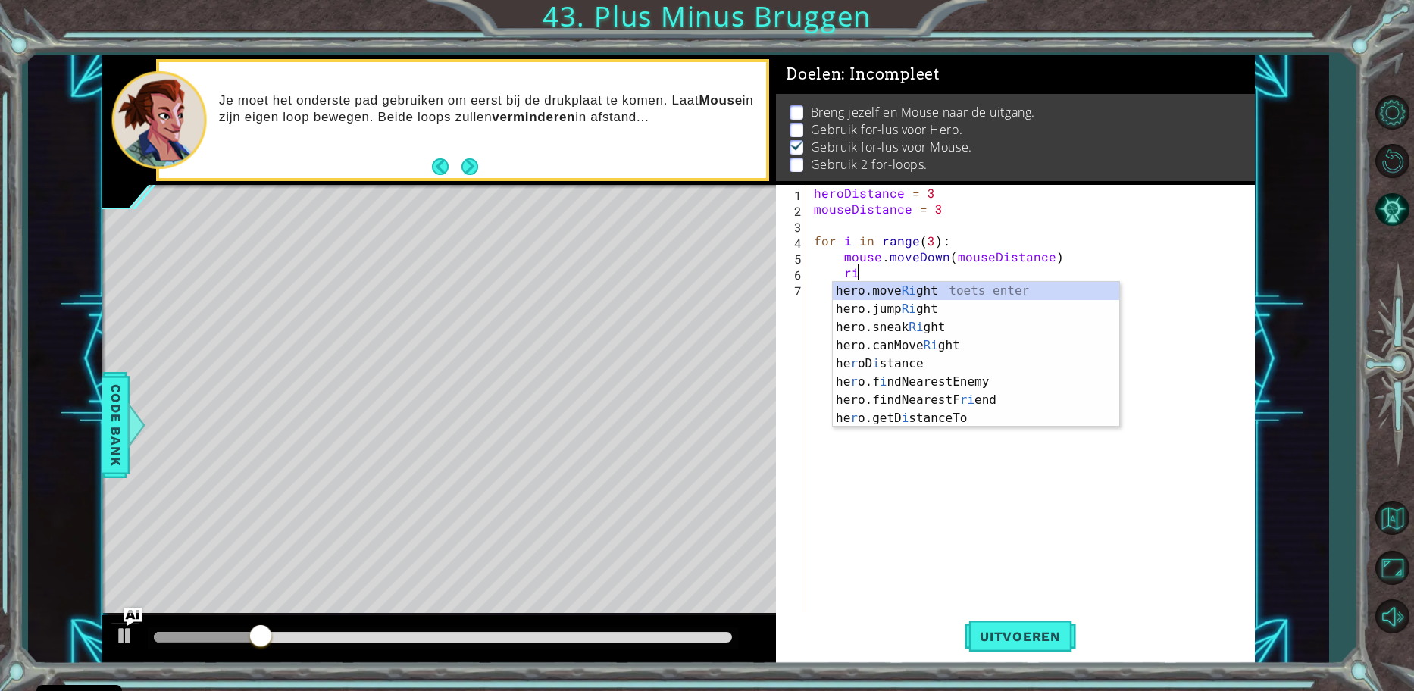
scroll to position [0, 3]
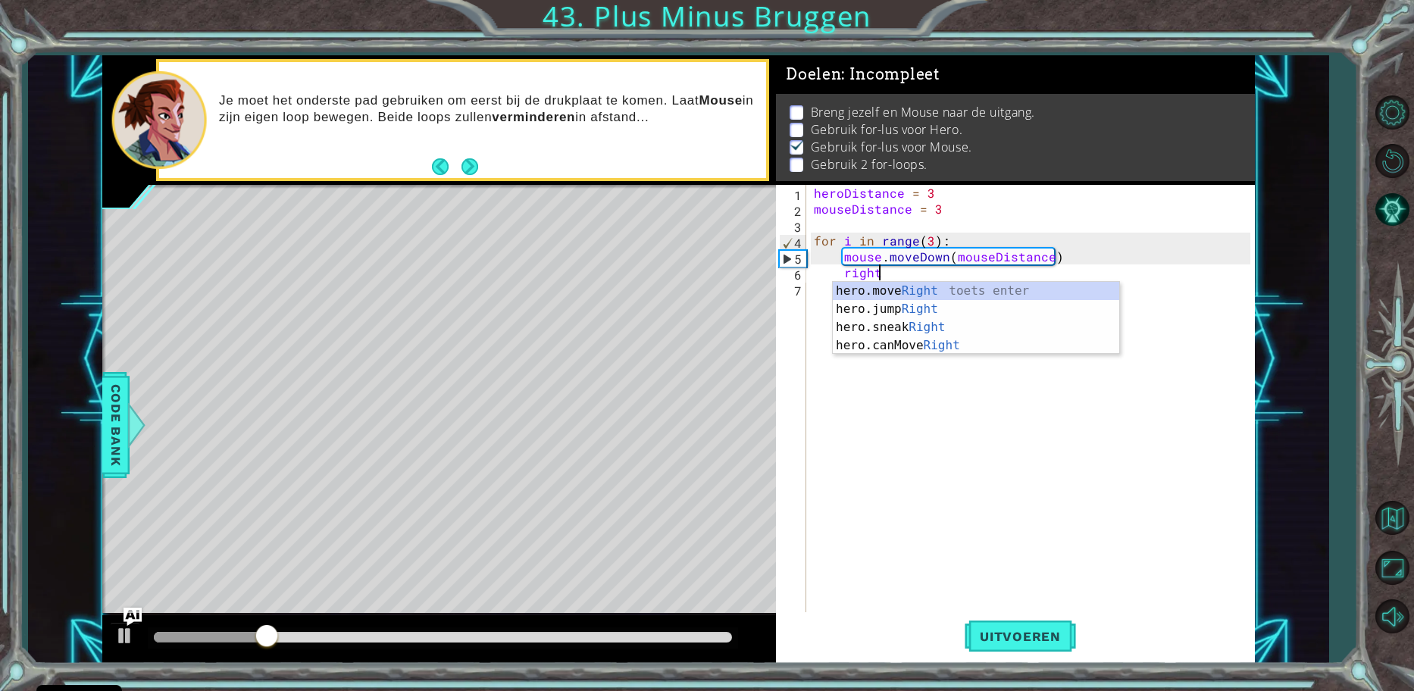
type textarea "hero.moveRight(1)"
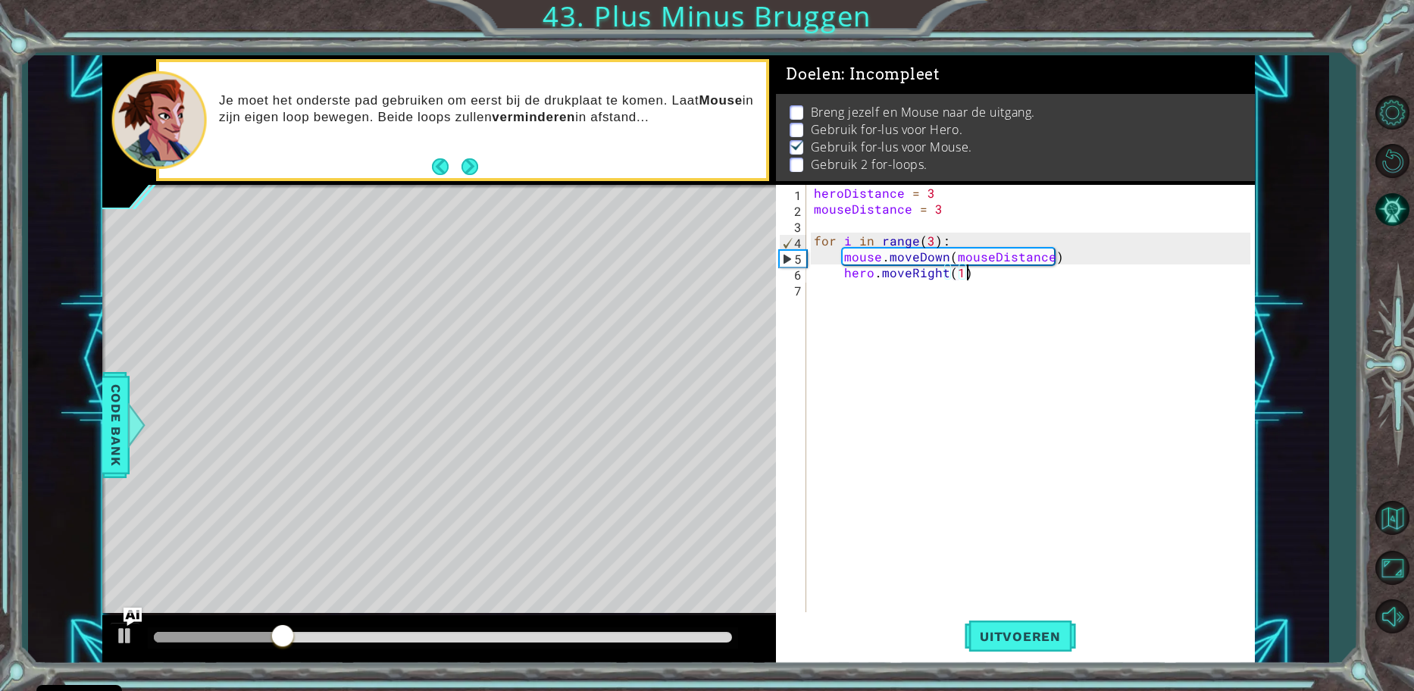
click at [985, 269] on div "heroDistance = 3 mouseDistance = 3 for i in range ( 3 ) : mouse . moveDown ( mo…" at bounding box center [1034, 415] width 447 height 461
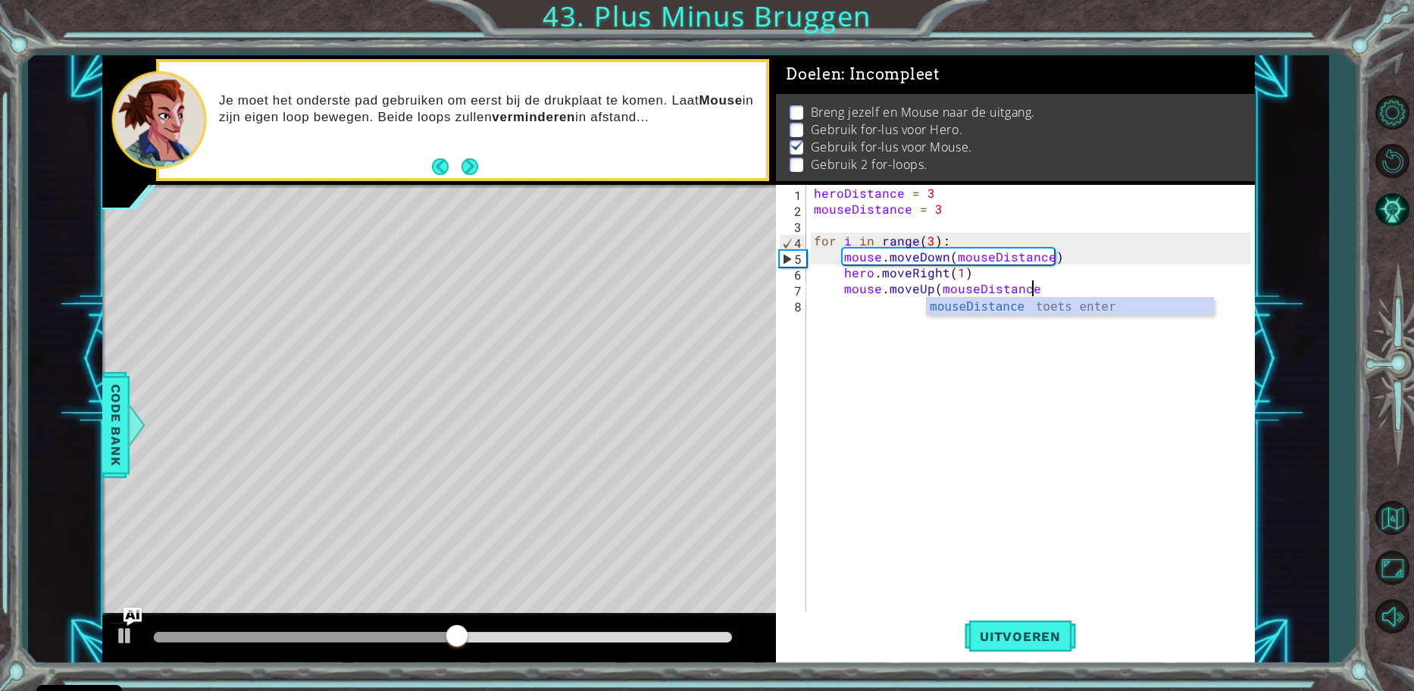
type textarea "mouse.moveUp(mouseDistance)"
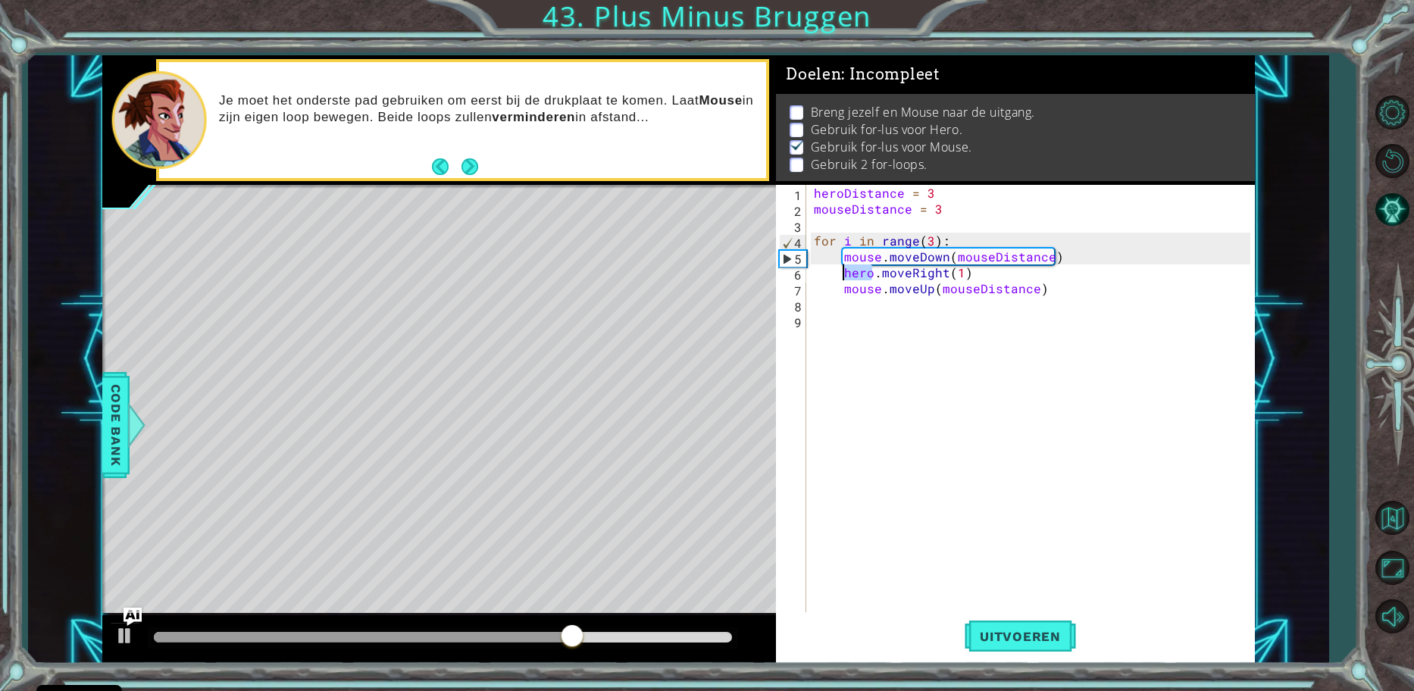
drag, startPoint x: 872, startPoint y: 273, endPoint x: 842, endPoint y: 273, distance: 29.6
click at [842, 273] on div "heroDistance = 3 mouseDistance = 3 for i in range ( 3 ) : mouse . moveDown ( mo…" at bounding box center [1034, 415] width 447 height 461
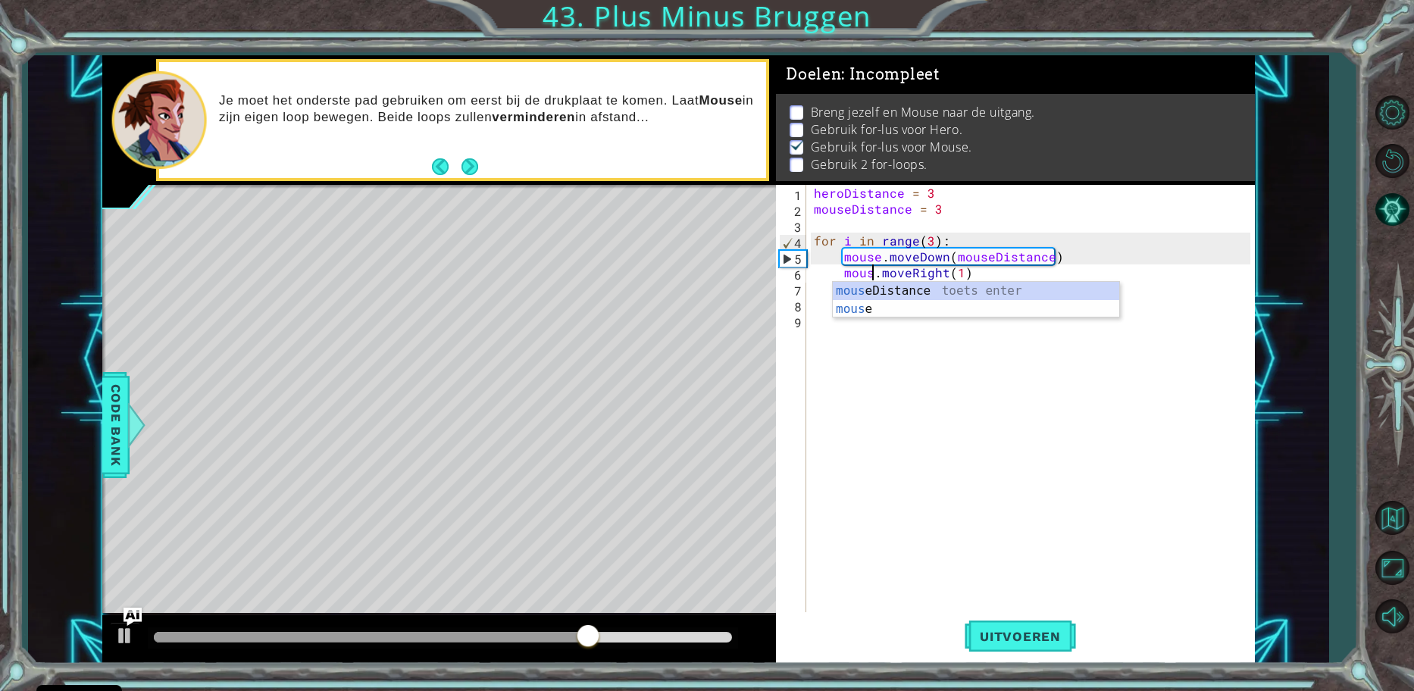
scroll to position [0, 5]
click at [931, 290] on div "mouse toets enter mouse Distance toets enter" at bounding box center [976, 318] width 286 height 73
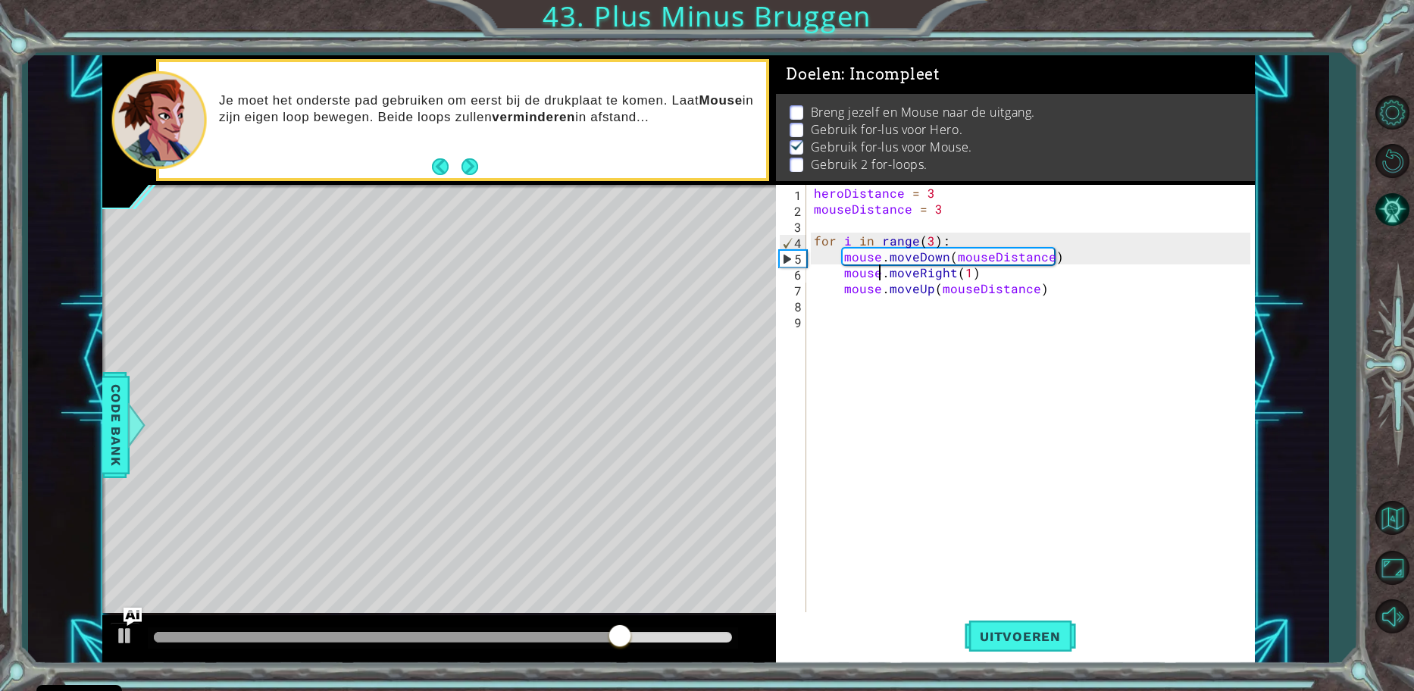
click at [1049, 286] on div "heroDistance = 3 mouseDistance = 3 for i in range ( 3 ) : mouse . moveDown ( mo…" at bounding box center [1034, 415] width 447 height 461
type textarea "mouse.moveUp(mouseDistance)"
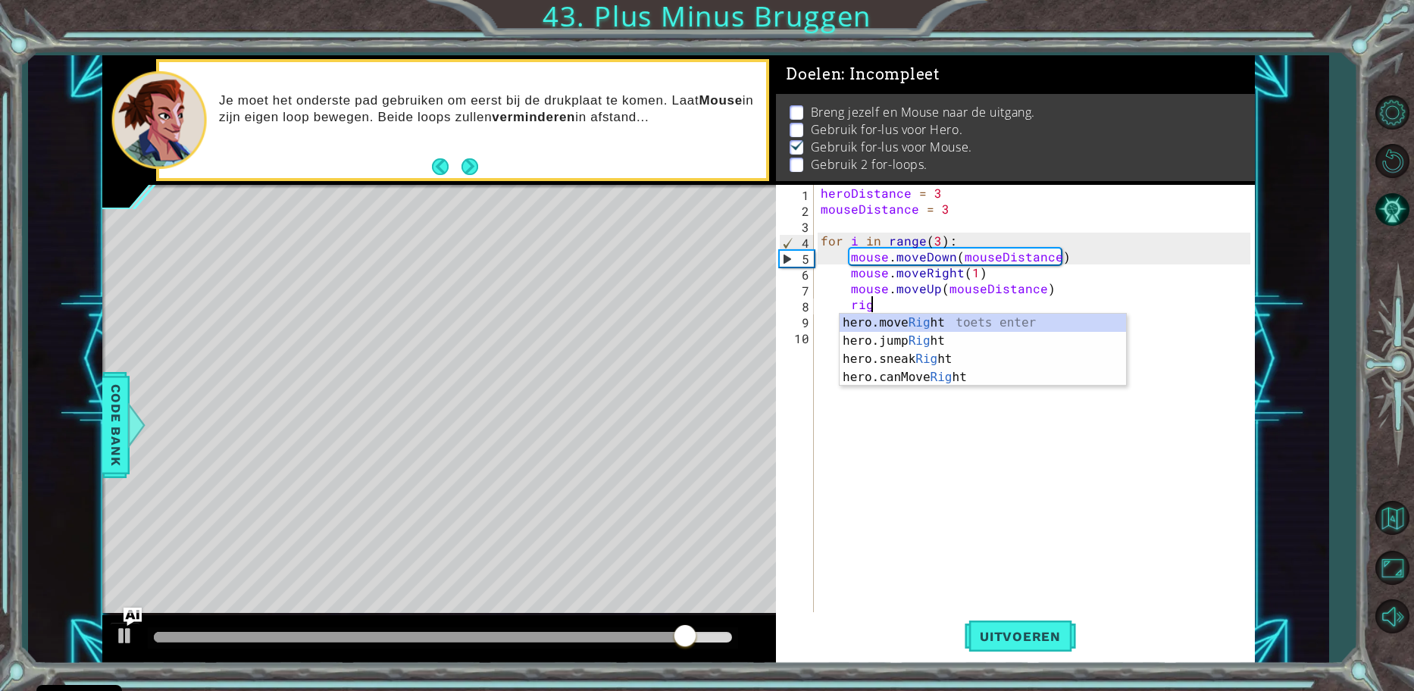
scroll to position [0, 3]
type textarea "hero.moveRight(1)"
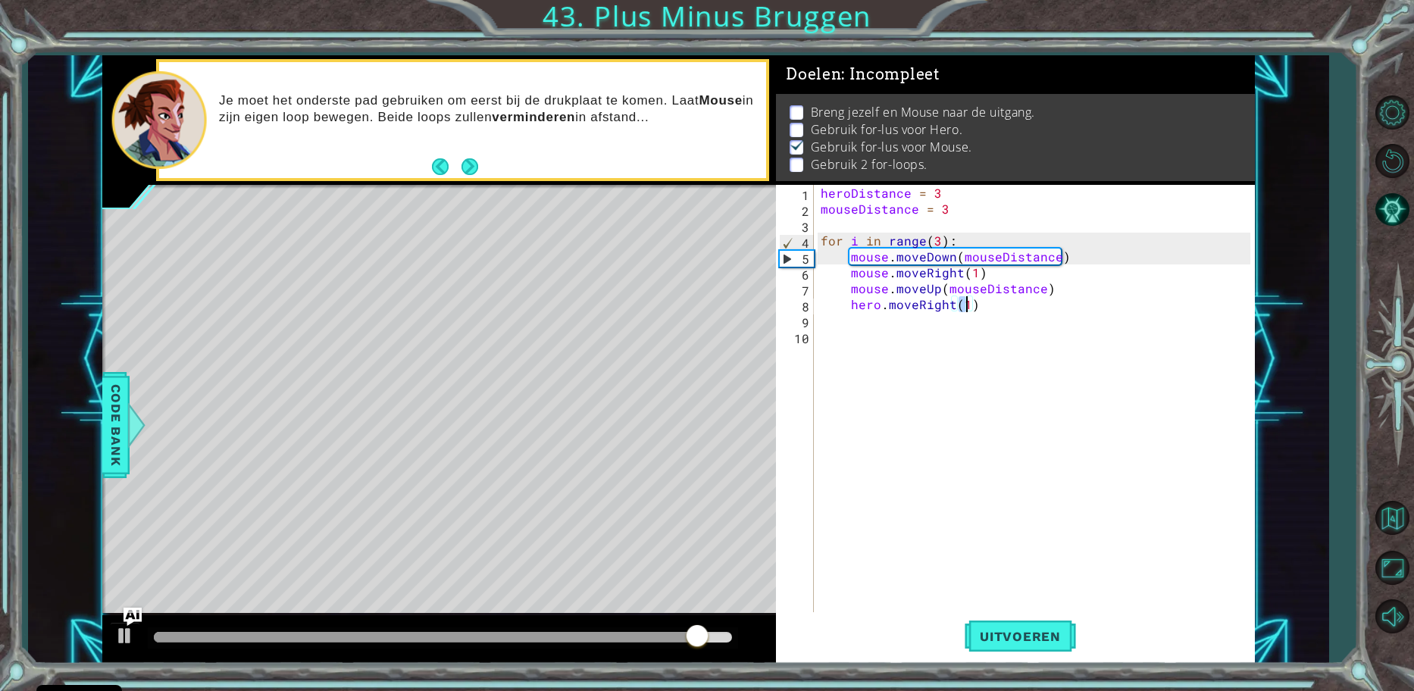
click at [1003, 310] on div "heroDistance = 3 mouseDistance = 3 for i in range ( 3 ) : mouse . moveDown ( mo…" at bounding box center [1037, 415] width 440 height 461
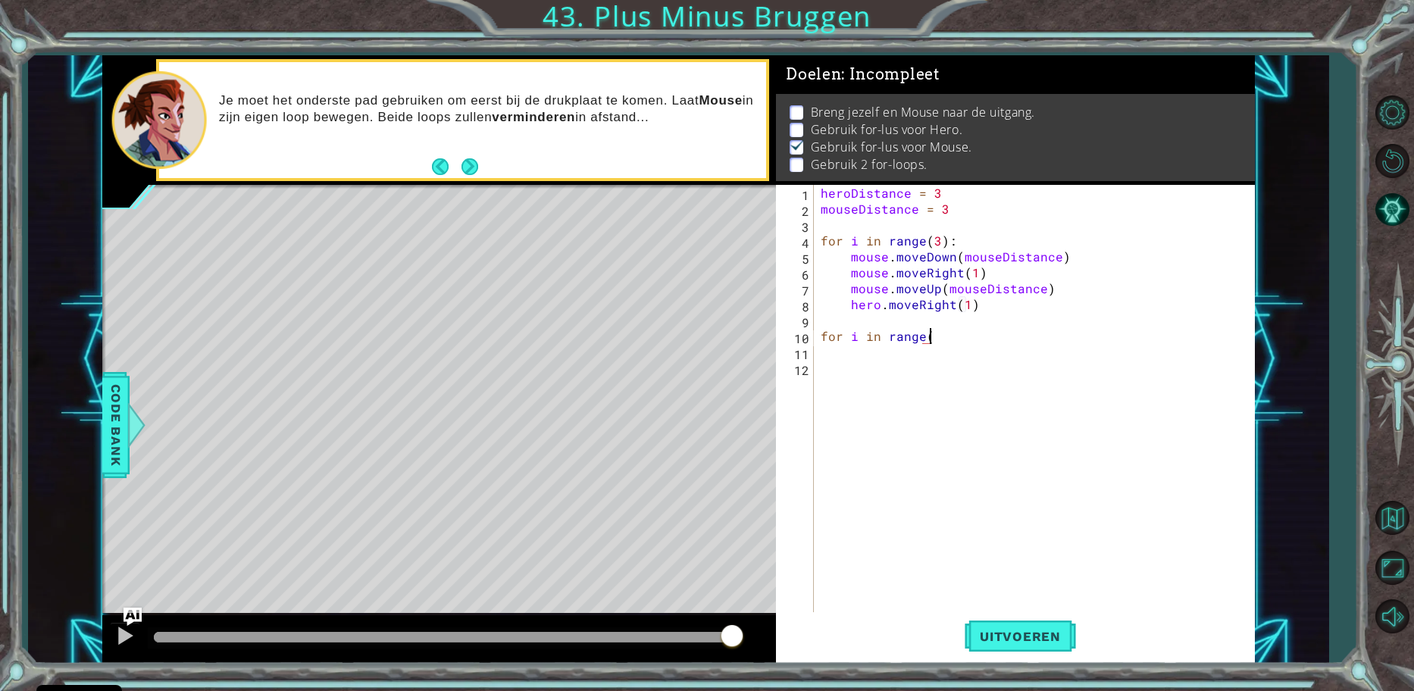
scroll to position [0, 7]
type textarea "for i in range(3)"
drag, startPoint x: 953, startPoint y: 340, endPoint x: 805, endPoint y: 342, distance: 148.5
click at [805, 342] on div "for i in range(3) 1 2 3 4 5 6 7 8 9 10 11 12 heroDistance = 3 mouseDistance = 3…" at bounding box center [1013, 400] width 474 height 430
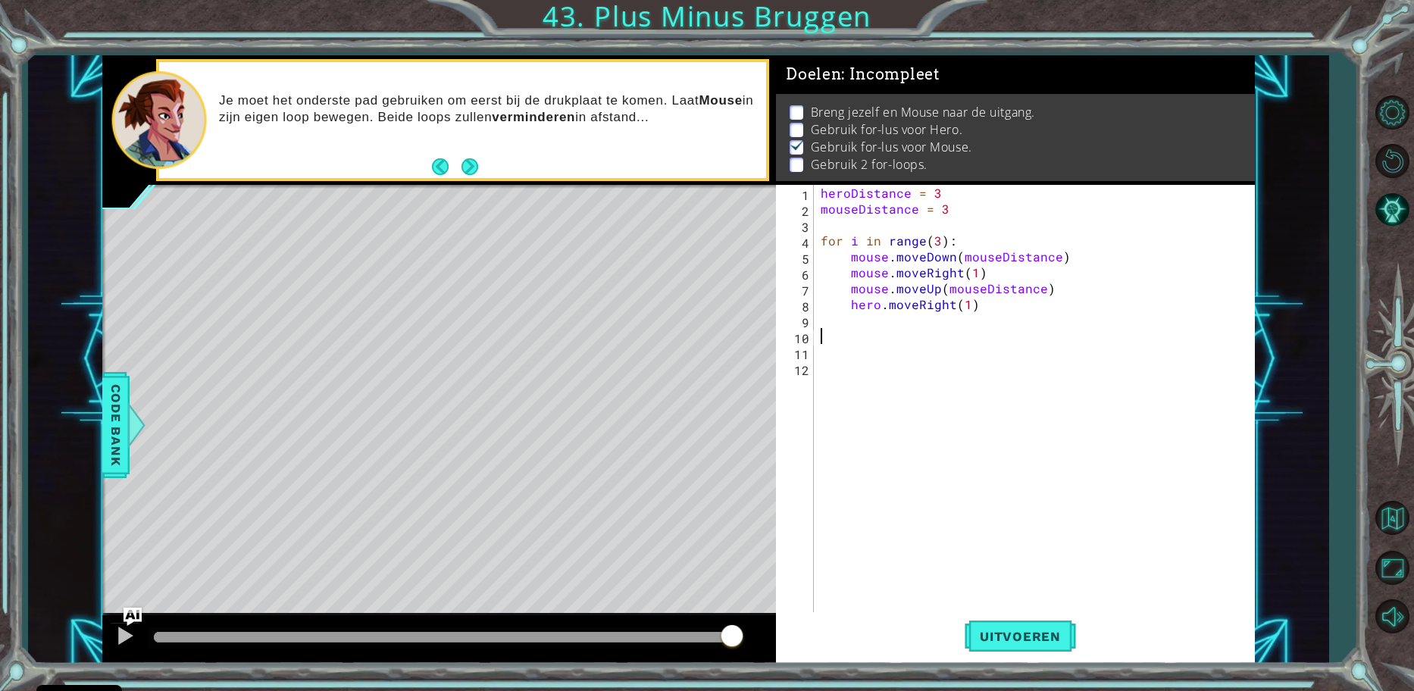
click at [964, 206] on div "heroDistance = 3 mouseDistance = 3 for i in range ( 3 ) : mouse . moveDown ( mo…" at bounding box center [1037, 415] width 440 height 461
type textarea "mouseDistance = 3"
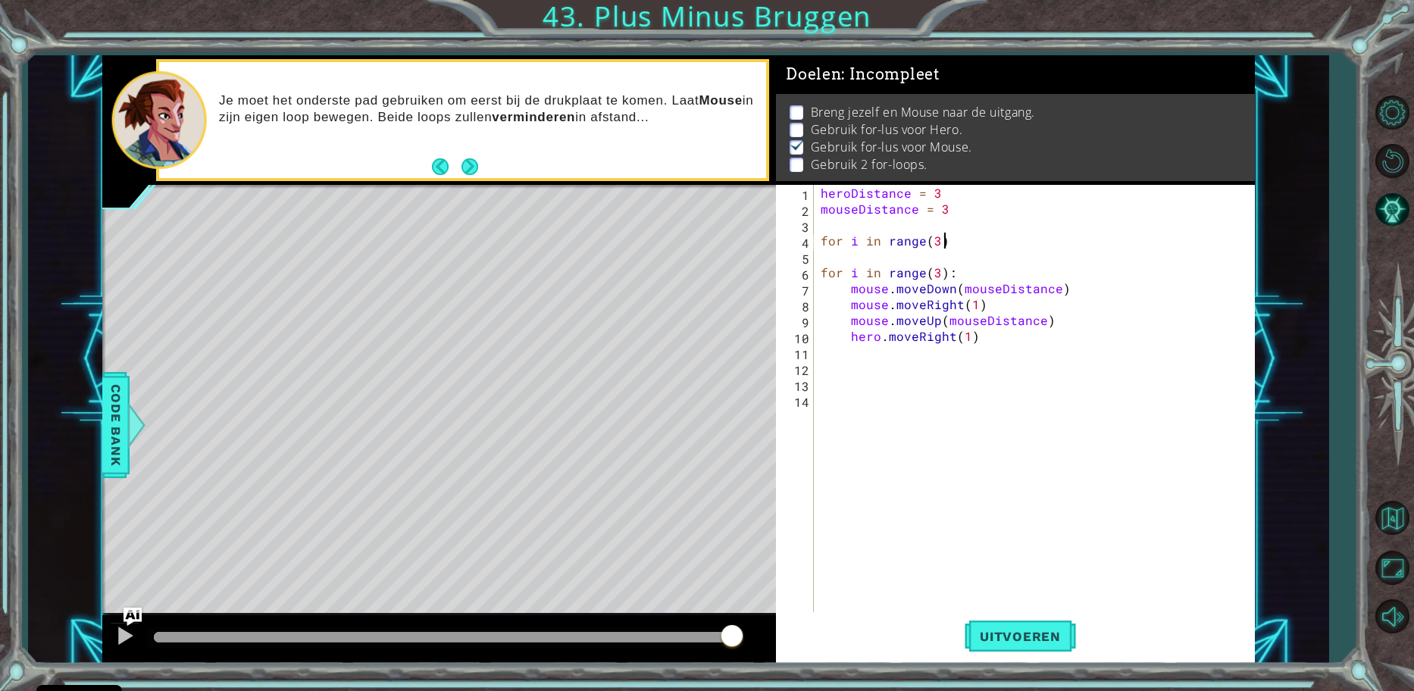
type textarea "for i in range(3):"
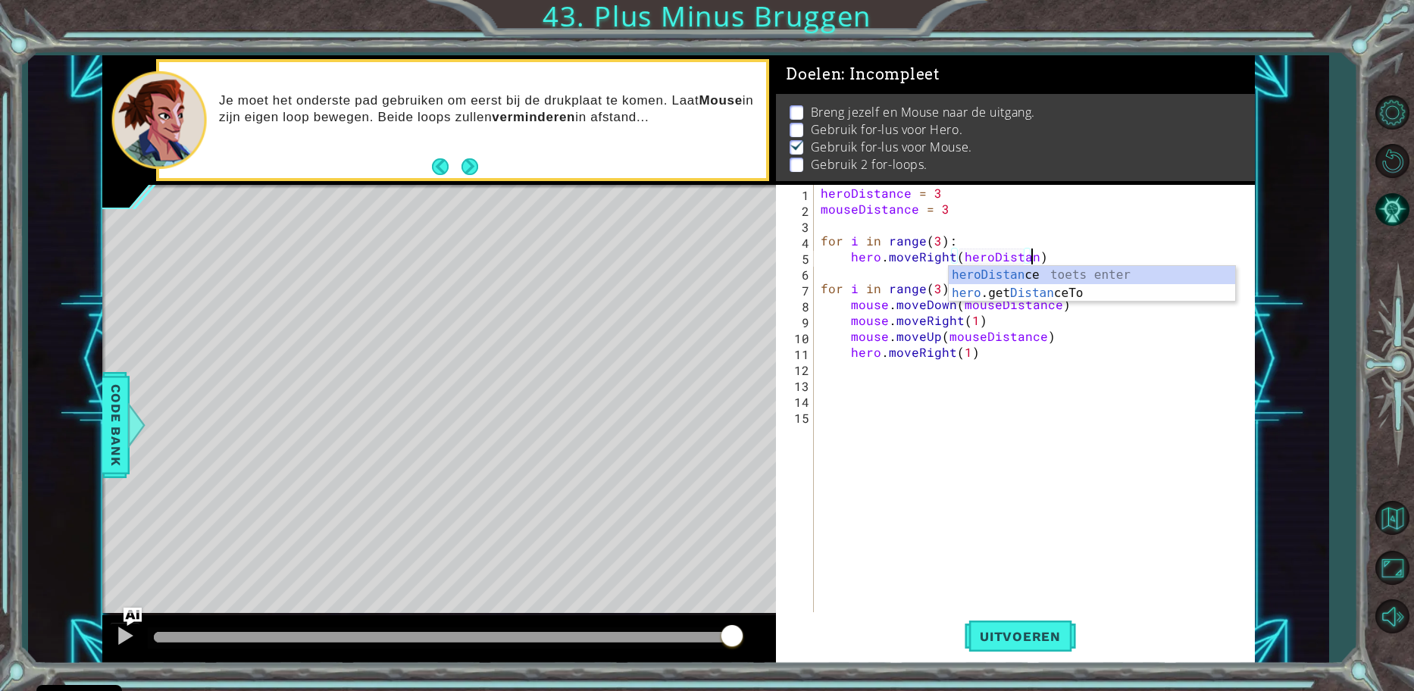
scroll to position [0, 14]
click at [985, 216] on div "heroDistance = 3 mouseDistance = 3 for i in range ( 3 ) : hero . moveRight ( he…" at bounding box center [1037, 415] width 440 height 461
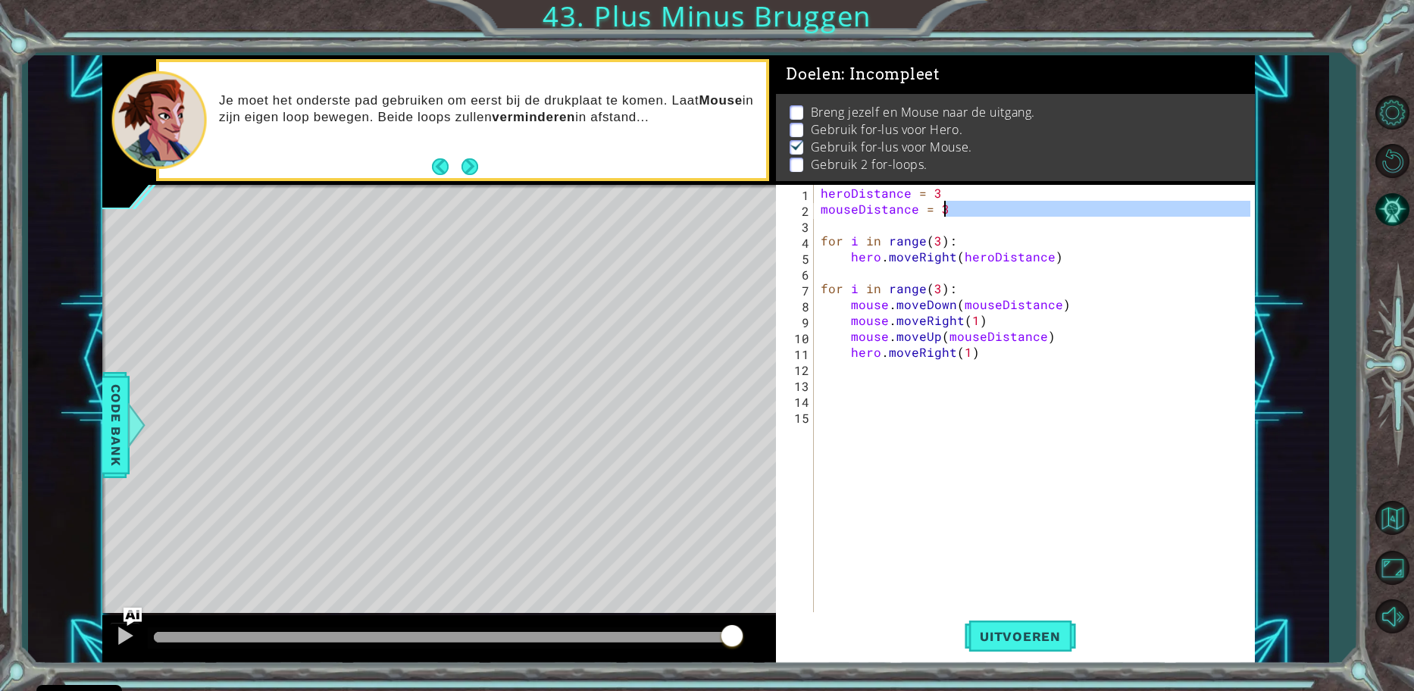
scroll to position [0, 7]
drag, startPoint x: 879, startPoint y: 355, endPoint x: 1020, endPoint y: 400, distance: 148.1
click at [852, 354] on div "heroDistance = 3 mouseDistance = 3 for i in range ( 3 ) : hero . moveRight ( he…" at bounding box center [1037, 415] width 440 height 461
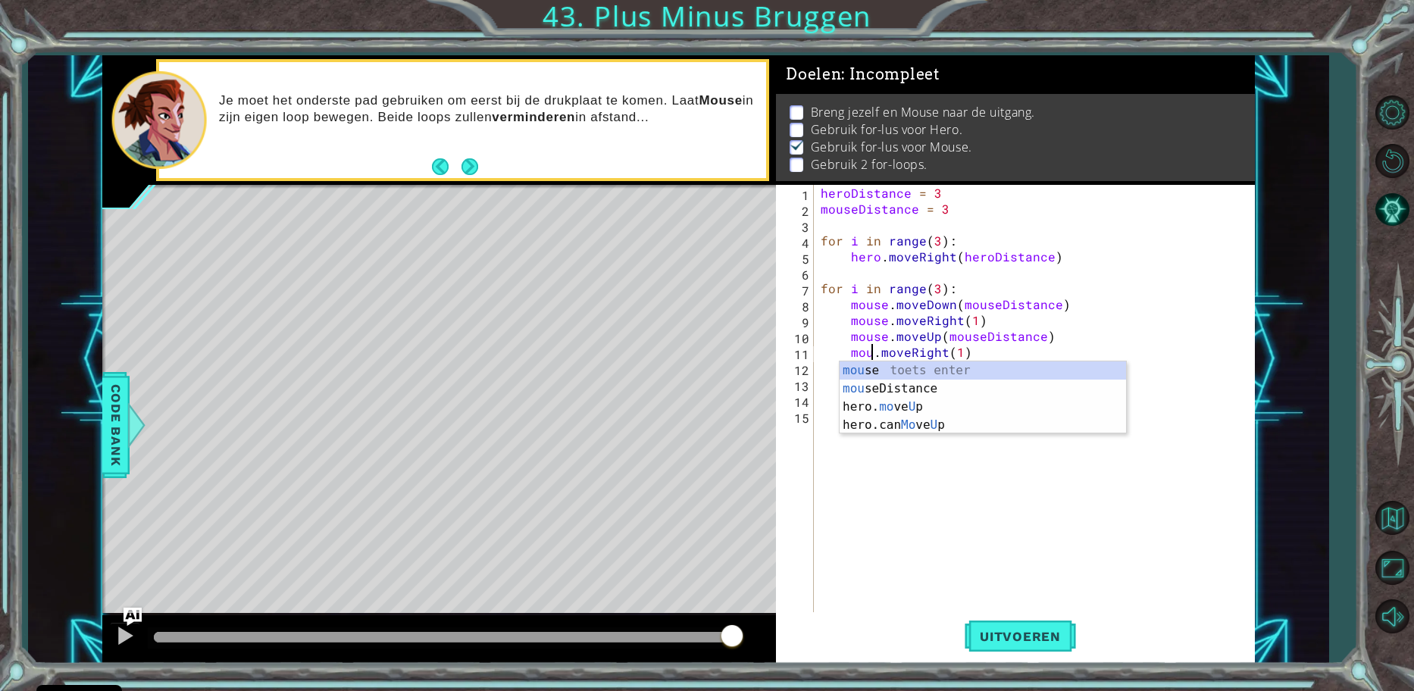
scroll to position [0, 5]
click at [1058, 262] on div "heroDistance = 3 mouseDistance = 3 for i in range ( 3 ) : hero . moveRight ( he…" at bounding box center [1037, 415] width 440 height 461
type textarea "hero.moveRight(heroDistance)"
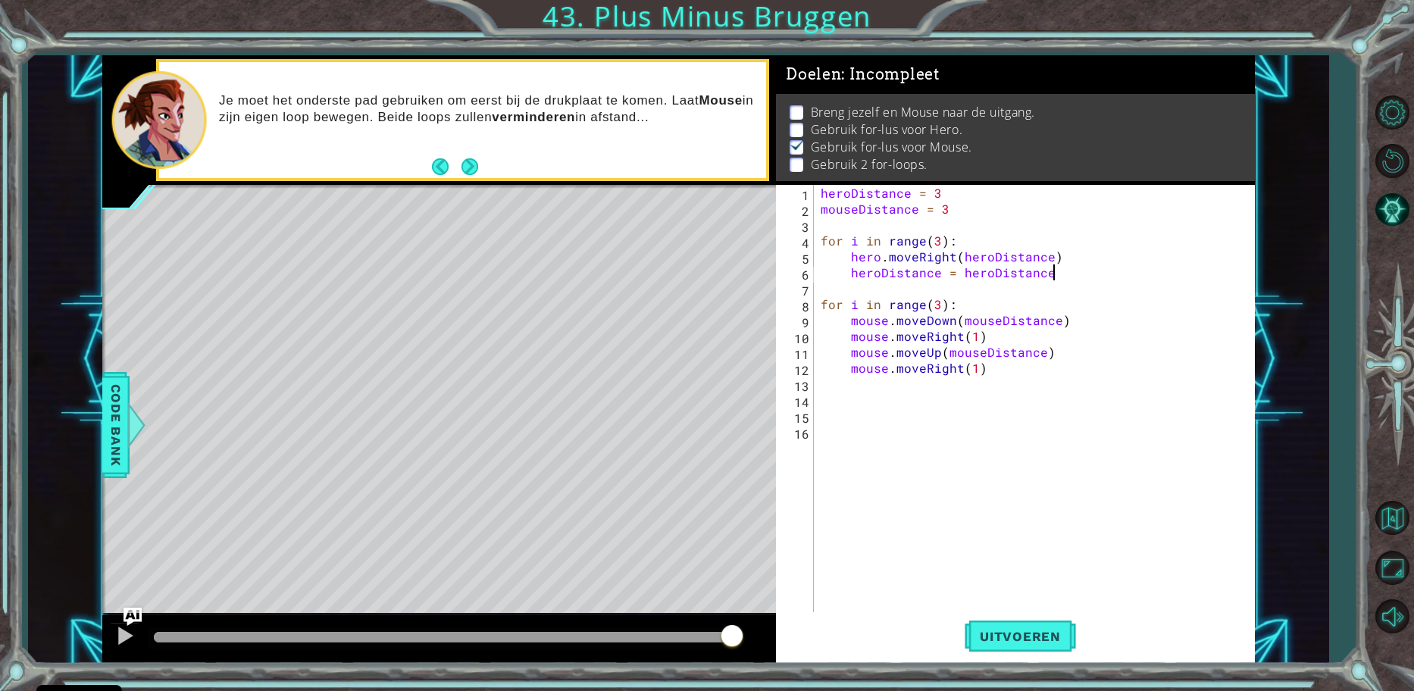
scroll to position [0, 14]
click at [1003, 373] on div "heroDistance = 3 mouseDistance = 3 for i in range ( 3 ) : hero . moveRight ( he…" at bounding box center [1037, 415] width 440 height 461
type textarea "mouse.moveRight(1)"
click at [986, 379] on div "heroDistance = 3 mouseDistance = 3 for i in range ( 3 ) : hero . moveRight ( he…" at bounding box center [1037, 415] width 440 height 461
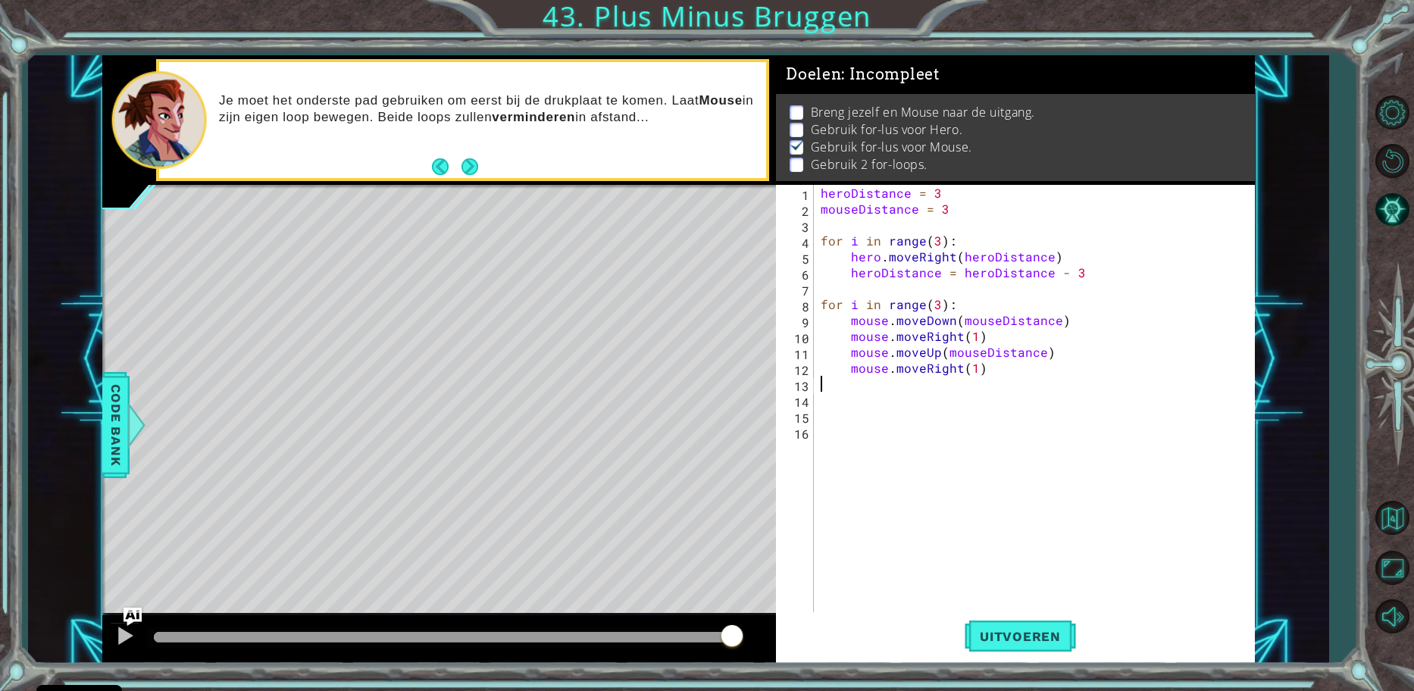
scroll to position [0, 0]
click at [992, 367] on div "heroDistance = 3 mouseDistance = 3 for i in range ( 3 ) : hero . moveRight ( he…" at bounding box center [1037, 415] width 440 height 461
type textarea "mouse.moveRight(1)"
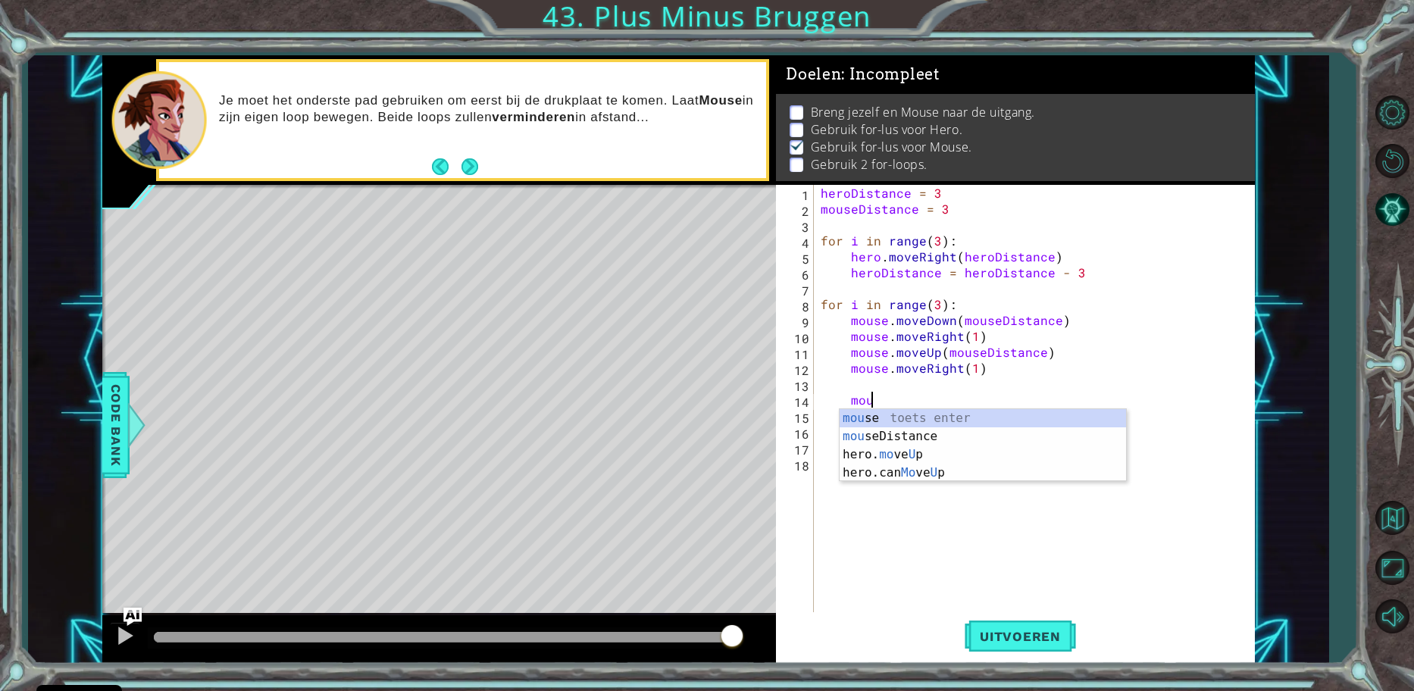
type textarea "m"
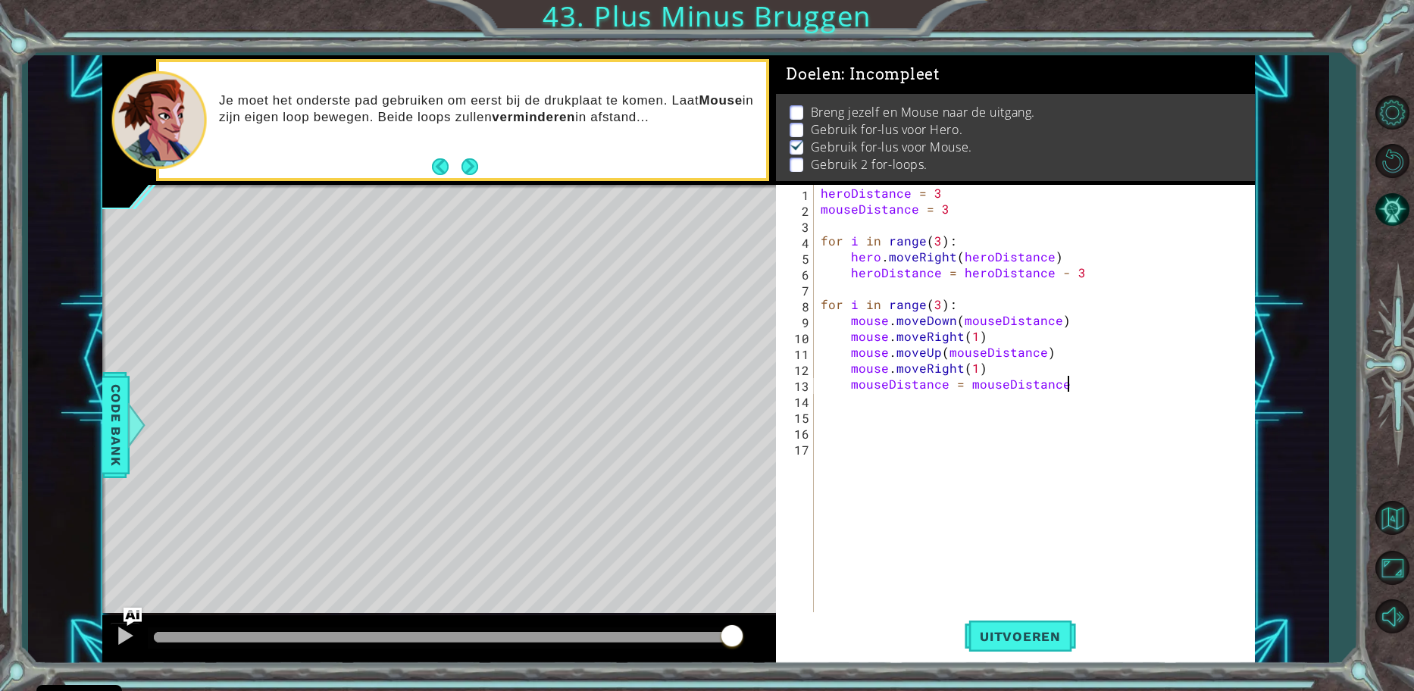
scroll to position [0, 15]
click at [1089, 270] on div "heroDistance = 3 mouseDistance = 3 for i in range ( 3 ) : hero . moveRight ( he…" at bounding box center [1037, 415] width 440 height 461
type textarea "heroDistance = heroDistance - 1"
drag, startPoint x: 1040, startPoint y: 580, endPoint x: 1034, endPoint y: 614, distance: 34.6
click at [1037, 590] on div "heroDistance = 3 mouseDistance = 3 for i in range ( 3 ) : hero . moveRight ( he…" at bounding box center [1037, 415] width 440 height 461
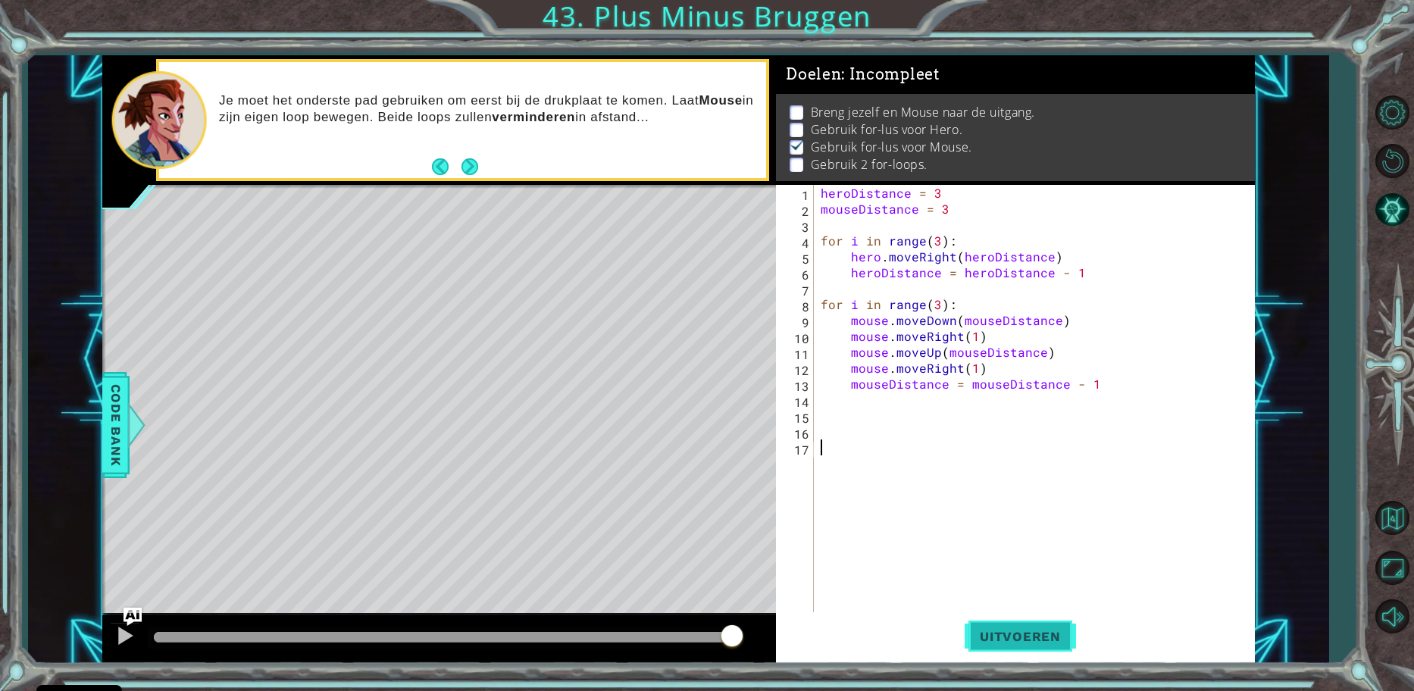
scroll to position [0, 0]
click at [1036, 615] on button "Uitvoeren" at bounding box center [1019, 636] width 111 height 48
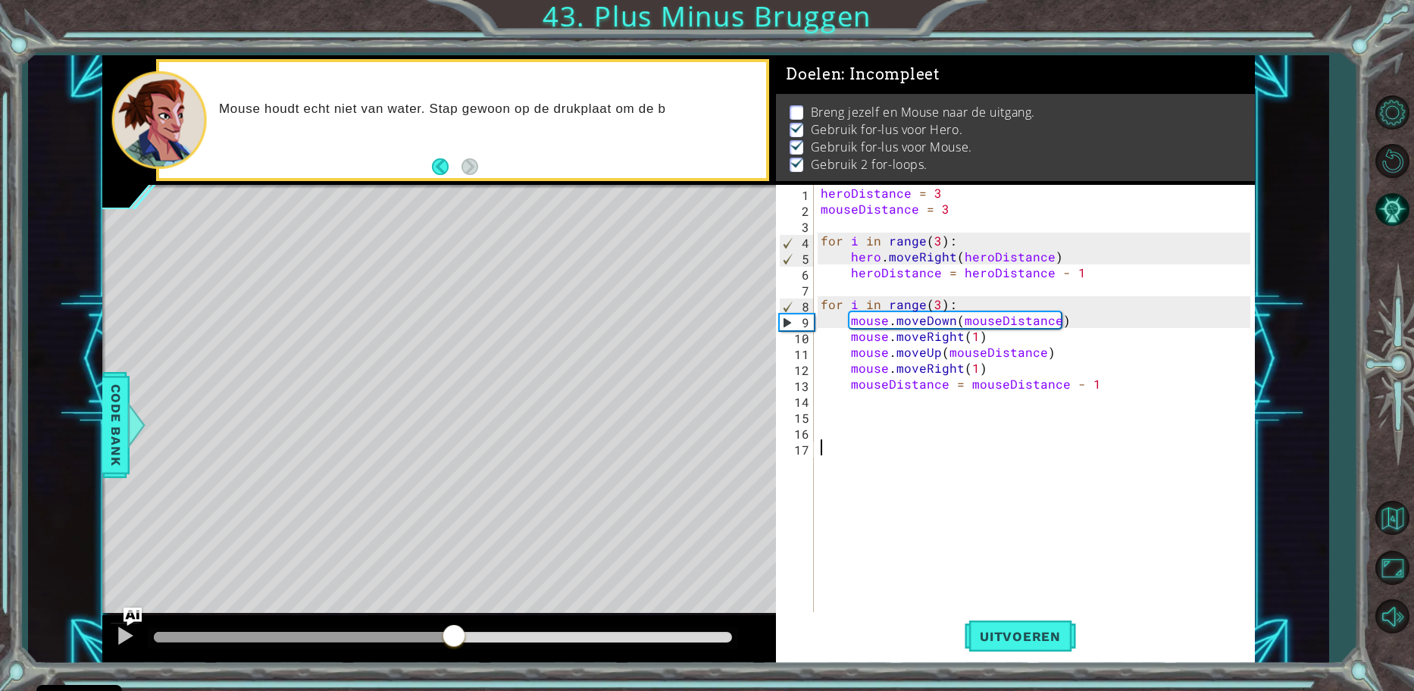
drag, startPoint x: 194, startPoint y: 639, endPoint x: 454, endPoint y: 620, distance: 260.5
click at [454, 620] on div at bounding box center [438, 639] width 673 height 48
drag, startPoint x: 1043, startPoint y: 323, endPoint x: 1030, endPoint y: 336, distance: 18.8
click at [1039, 330] on div "heroDistance = 3 mouseDistance = 3 for i in range ( 3 ) : hero . moveRight ( he…" at bounding box center [1037, 415] width 440 height 461
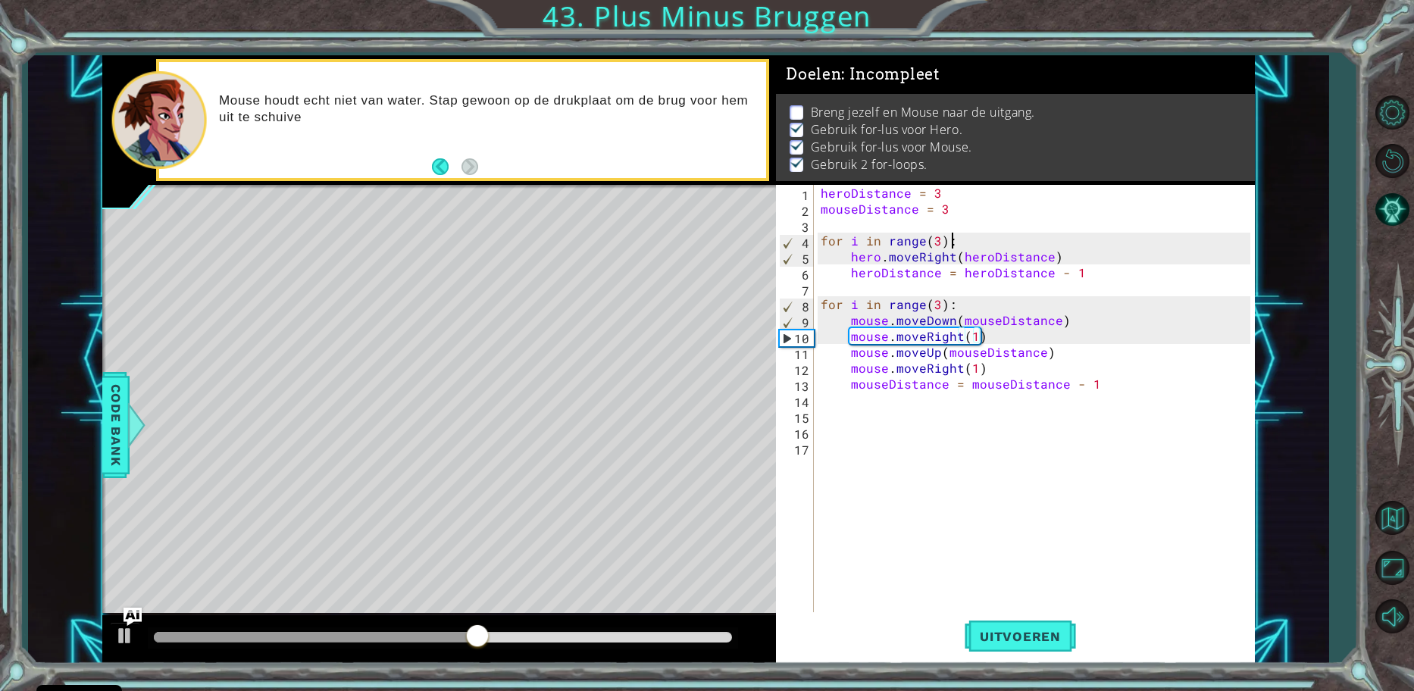
click at [1069, 242] on div "heroDistance = 3 mouseDistance = 3 for i in range ( 3 ) : hero . moveRight ( he…" at bounding box center [1037, 415] width 440 height 461
click at [1070, 252] on div "heroDistance = 3 mouseDistance = 3 for i in range ( 3 ) : hero . moveRight ( he…" at bounding box center [1037, 415] width 440 height 461
type textarea "hero.moveRight(heroDistance)"
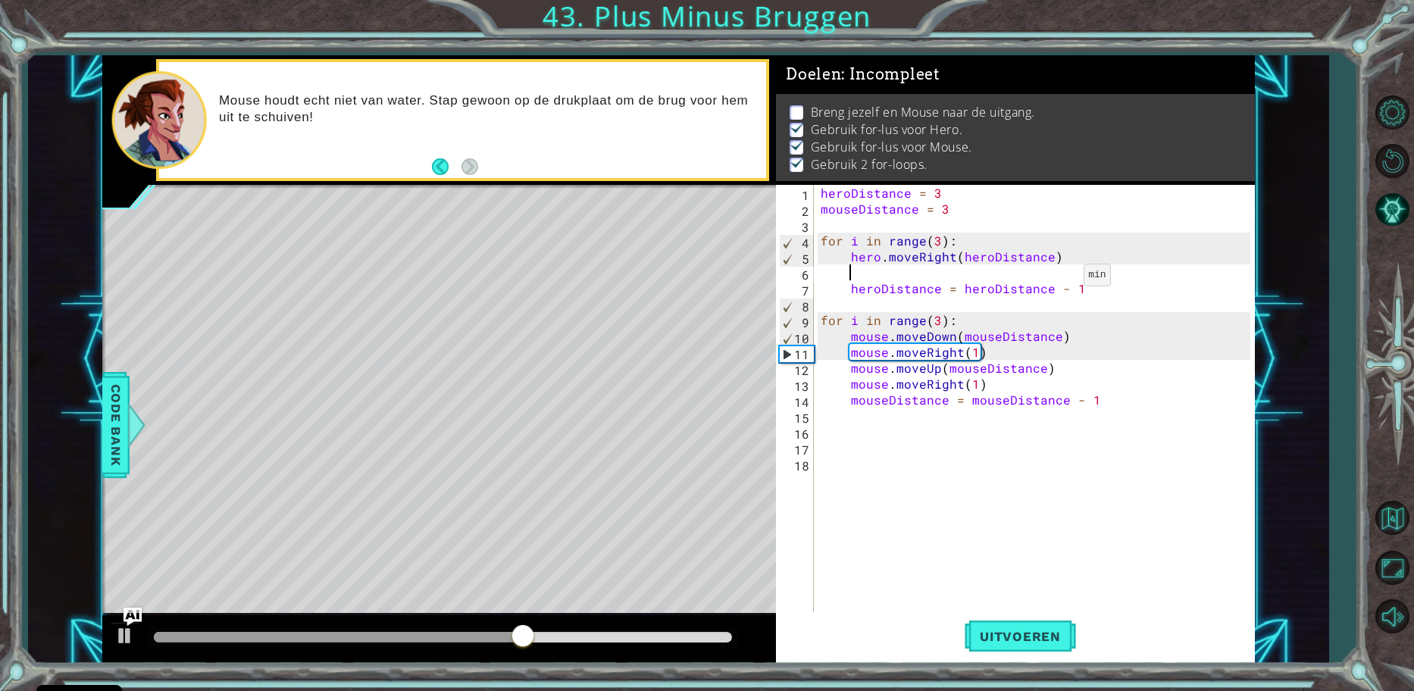
scroll to position [0, 2]
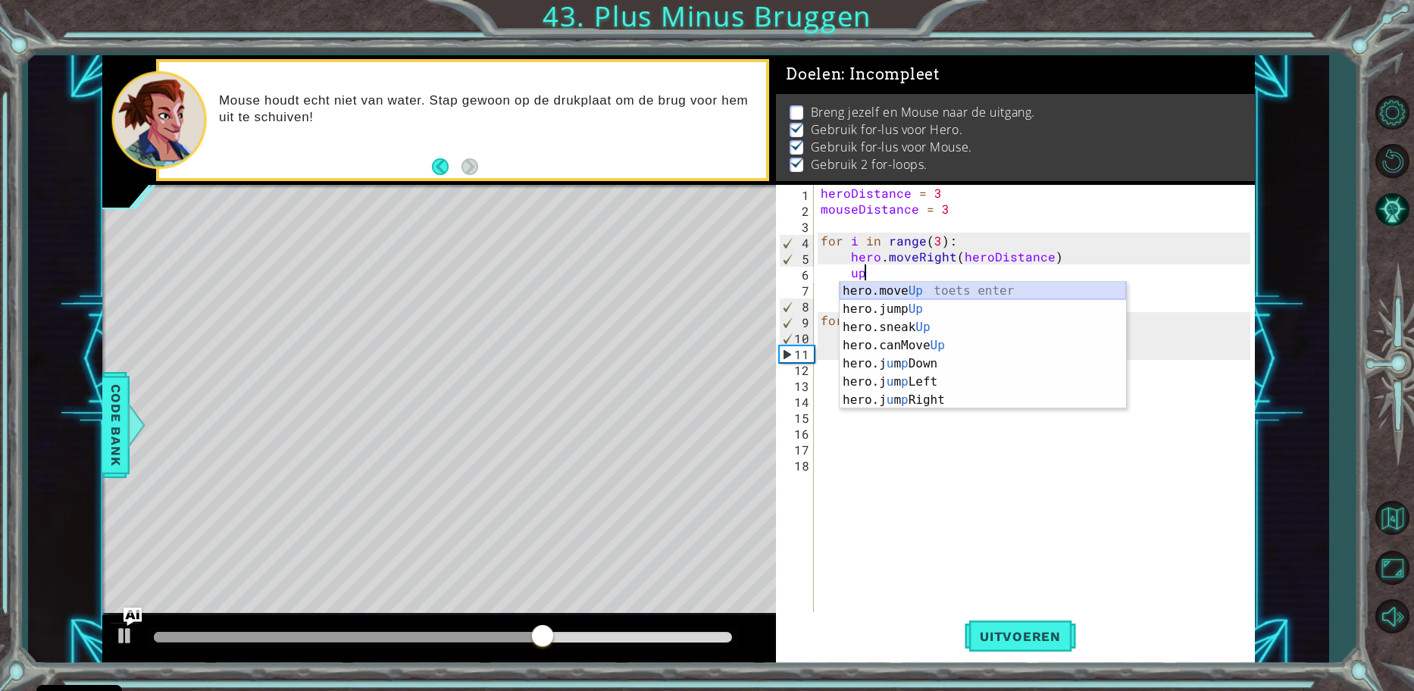
click at [994, 290] on div "hero.move Up toets enter hero.jump Up toets enter hero.sneak Up toets enter her…" at bounding box center [982, 364] width 286 height 164
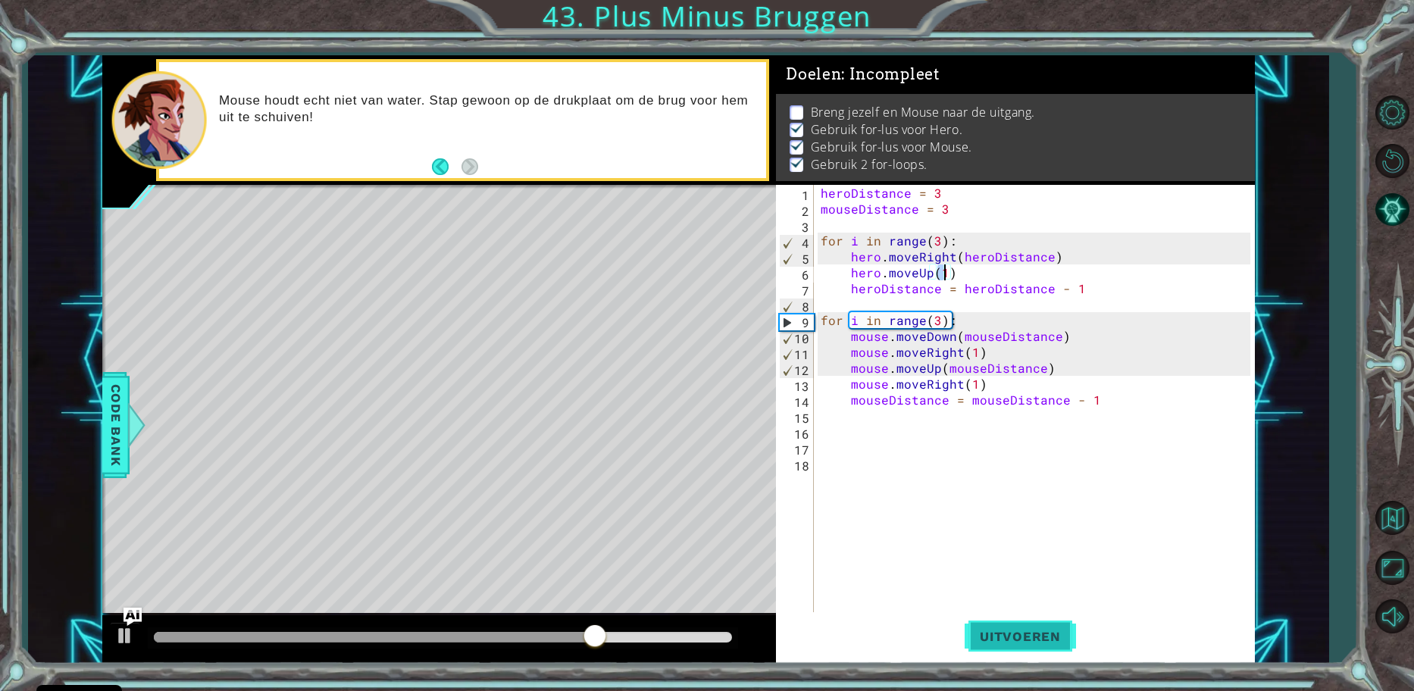
click at [1002, 636] on span "Uitvoeren" at bounding box center [1019, 636] width 111 height 15
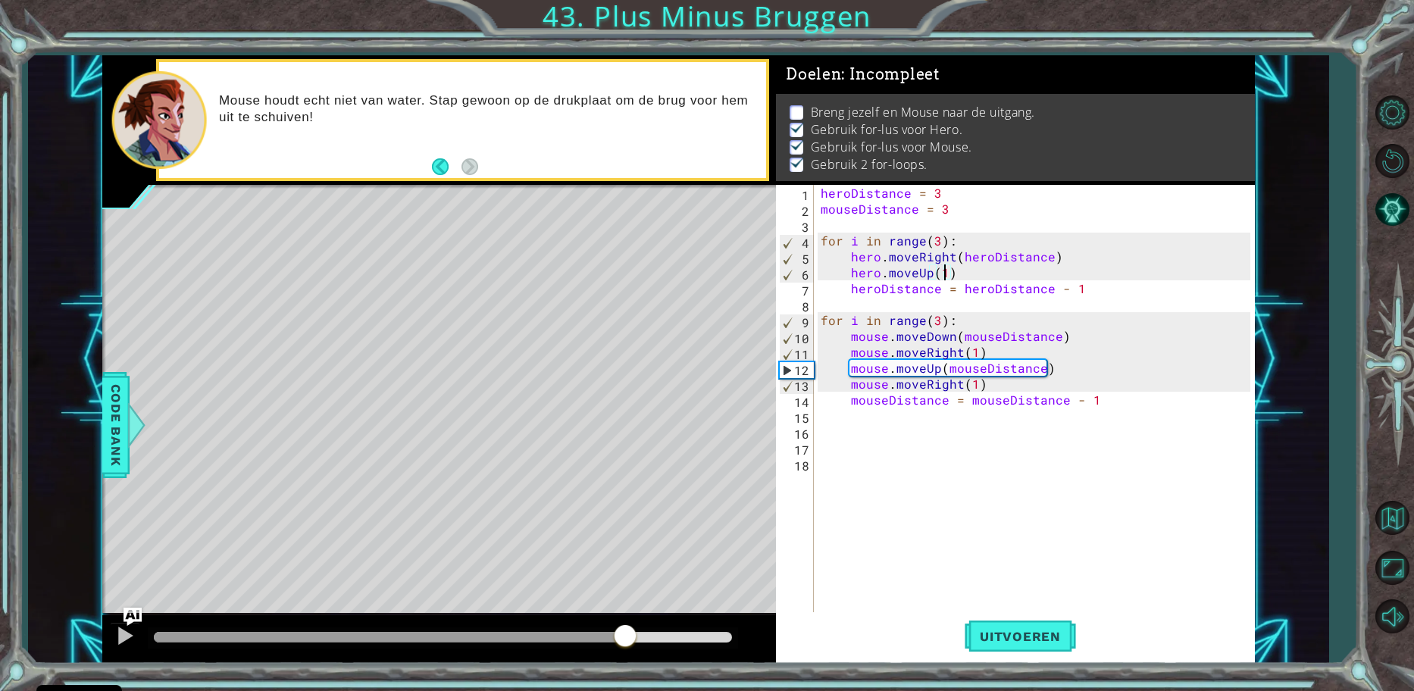
drag, startPoint x: 239, startPoint y: 627, endPoint x: 595, endPoint y: 616, distance: 356.2
click at [599, 621] on div at bounding box center [438, 639] width 673 height 48
click at [980, 267] on div "heroDistance = 3 mouseDistance = 3 for i in range ( 3 ) : hero . moveRight ( he…" at bounding box center [1037, 415] width 440 height 461
click at [1094, 281] on div "heroDistance = 3 mouseDistance = 3 for i in range ( 3 ) : hero . moveRight ( he…" at bounding box center [1037, 415] width 440 height 461
type textarea "heroDistance = heroDistance - 1"
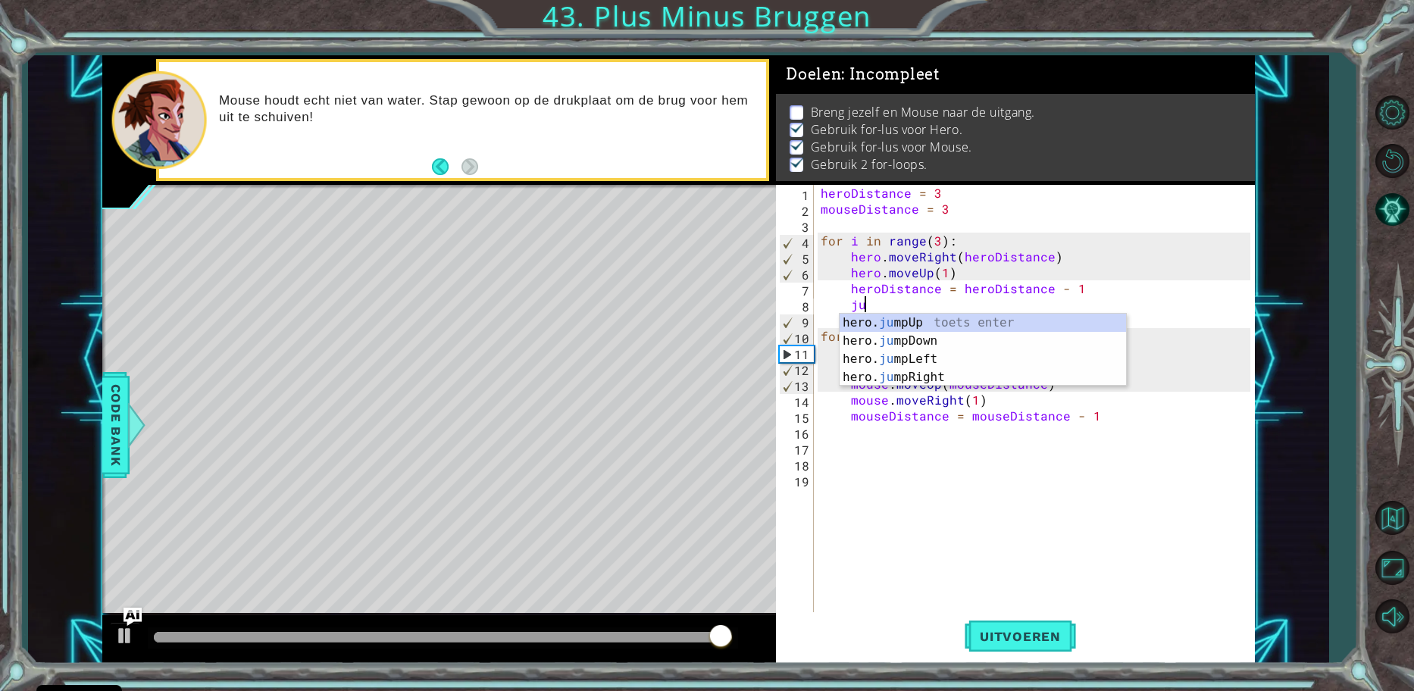
type textarea "j"
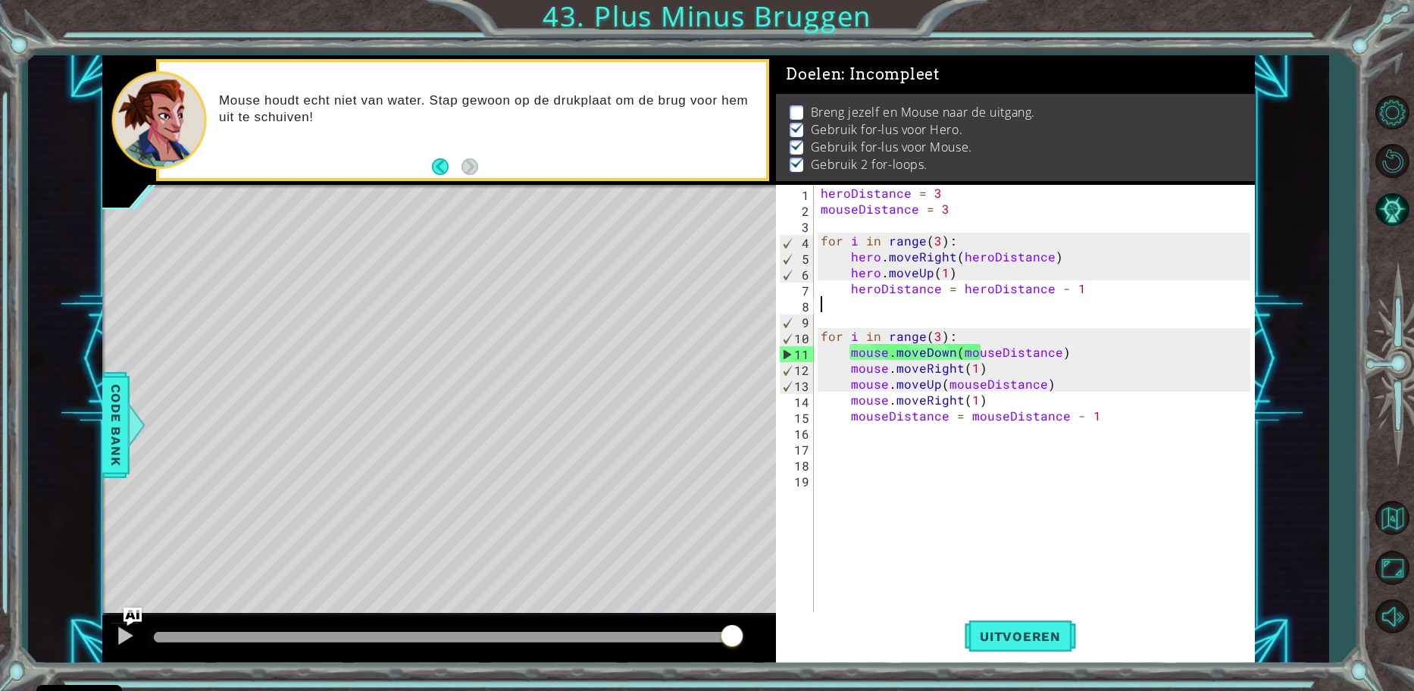
scroll to position [0, 0]
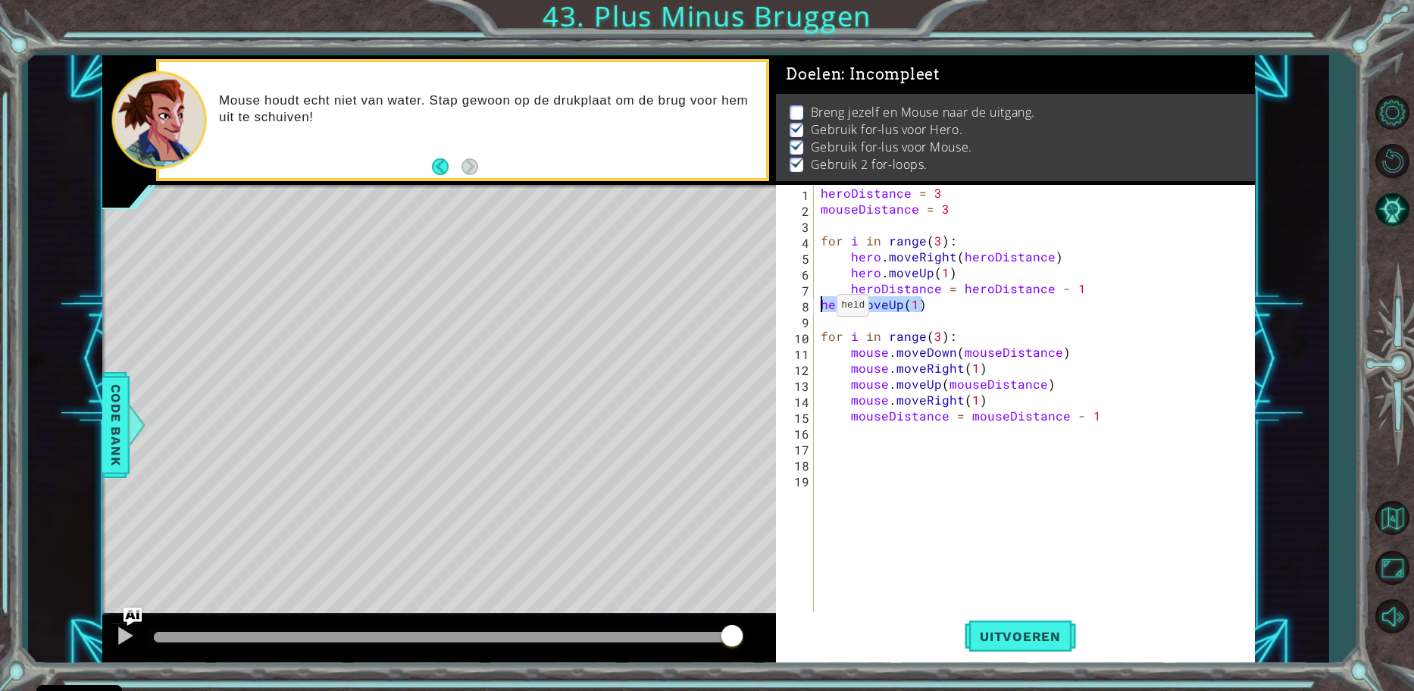
drag, startPoint x: 945, startPoint y: 305, endPoint x: 815, endPoint y: 308, distance: 130.3
click at [815, 308] on div "hero.moveUp(1) 1 2 3 4 5 6 7 8 9 10 11 12 13 14 15 16 17 18 19 heroDistance = 3…" at bounding box center [1013, 400] width 474 height 430
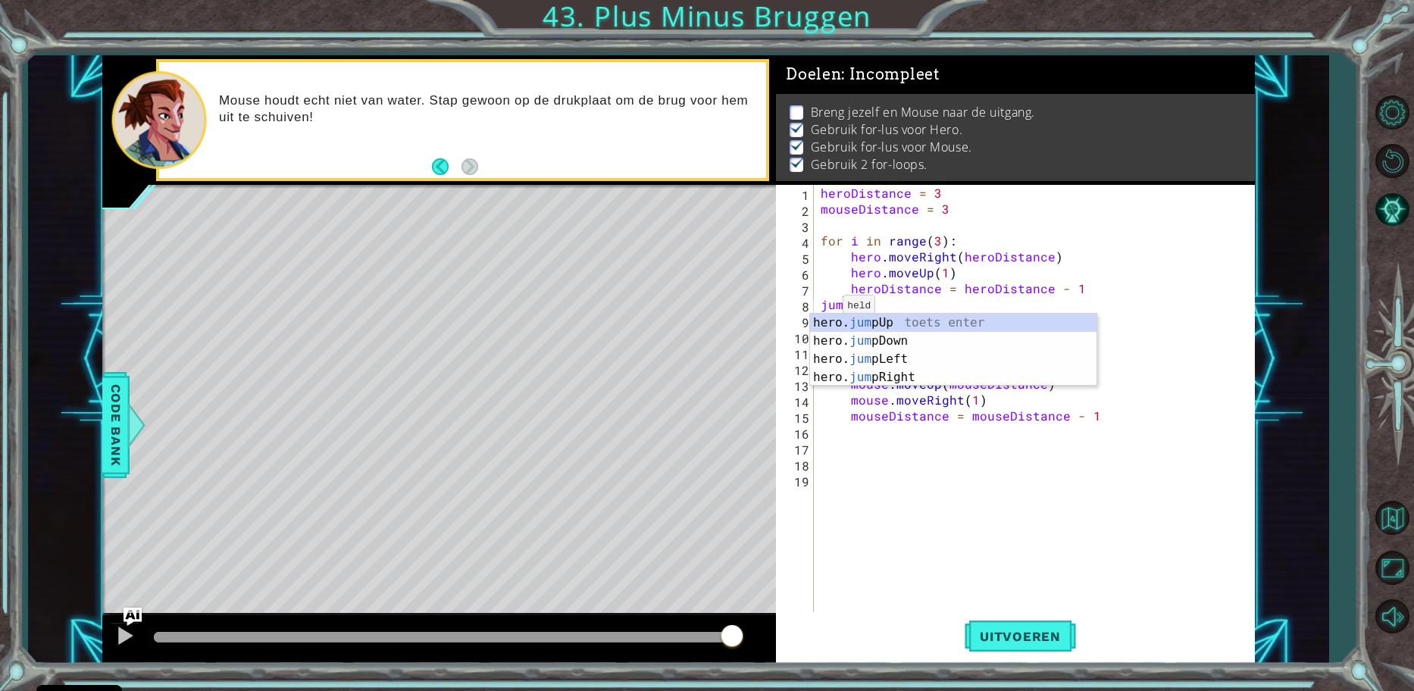
scroll to position [0, 1]
type textarea "jump"
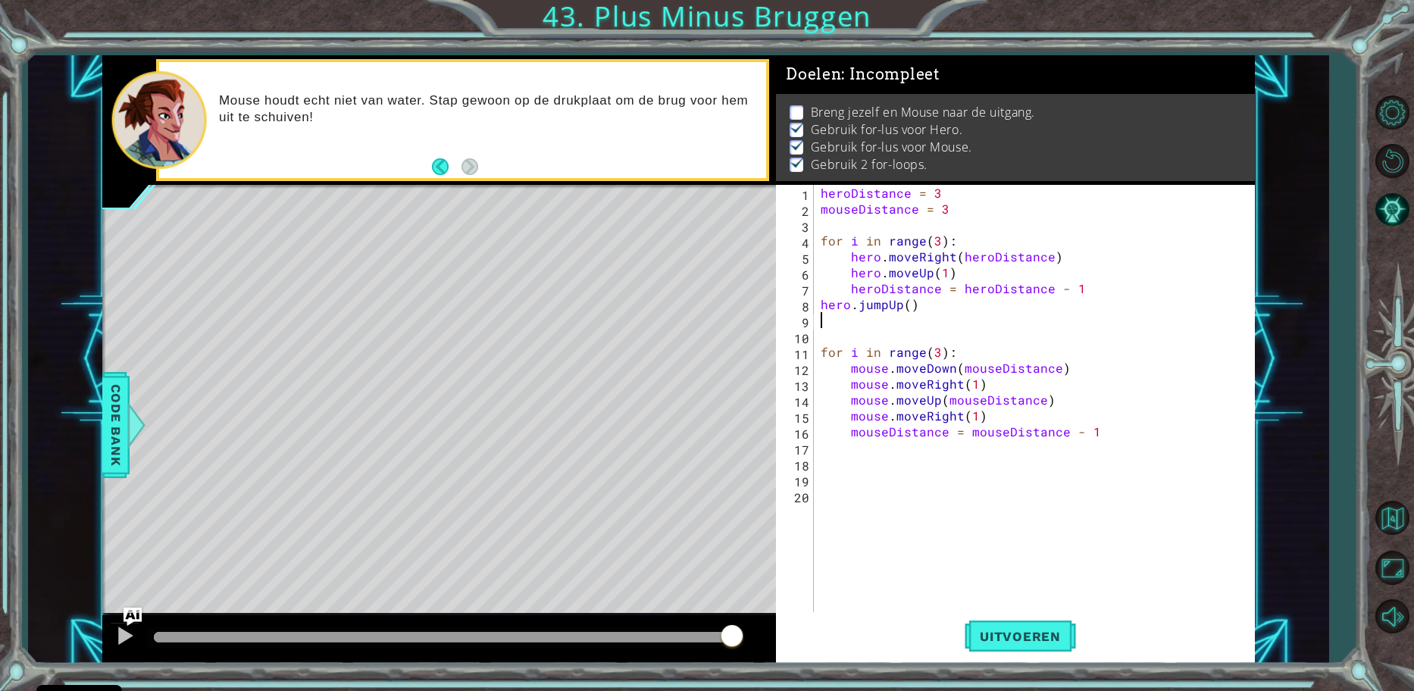
scroll to position [0, 0]
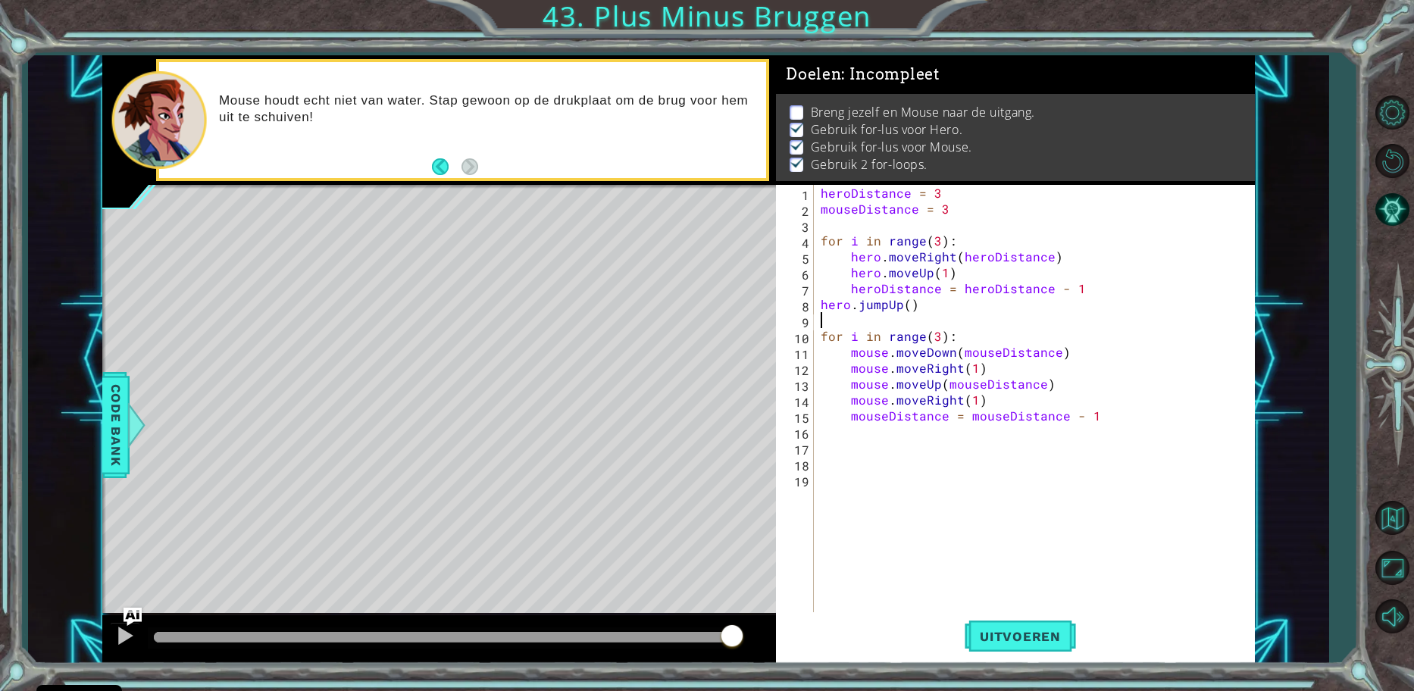
click at [1134, 420] on div "heroDistance = 3 mouseDistance = 3 for i in range ( 3 ) : hero . moveRight ( he…" at bounding box center [1037, 415] width 440 height 461
type textarea "mouseDistance = mouseDistance - 1"
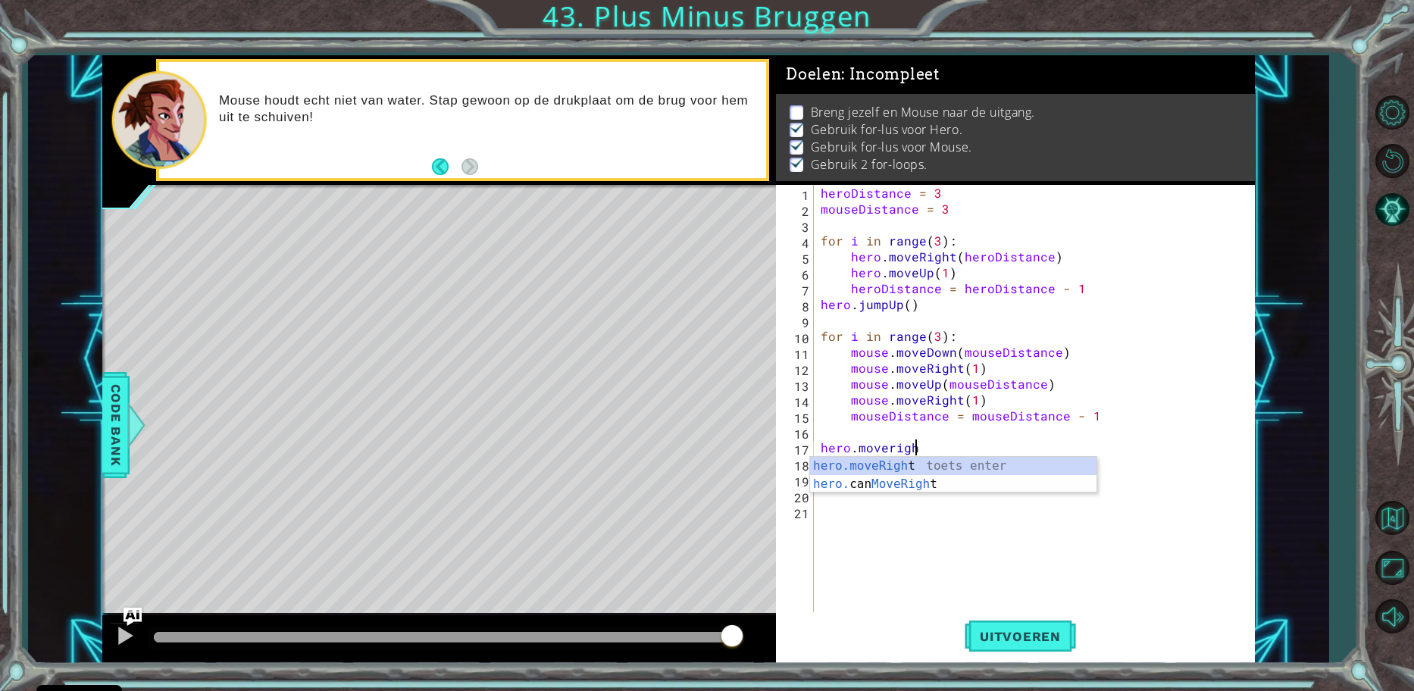
scroll to position [0, 5]
click at [962, 455] on div "heroDistance = 3 mouseDistance = 3 for i in range ( 3 ) : hero . moveRight ( he…" at bounding box center [1037, 415] width 440 height 461
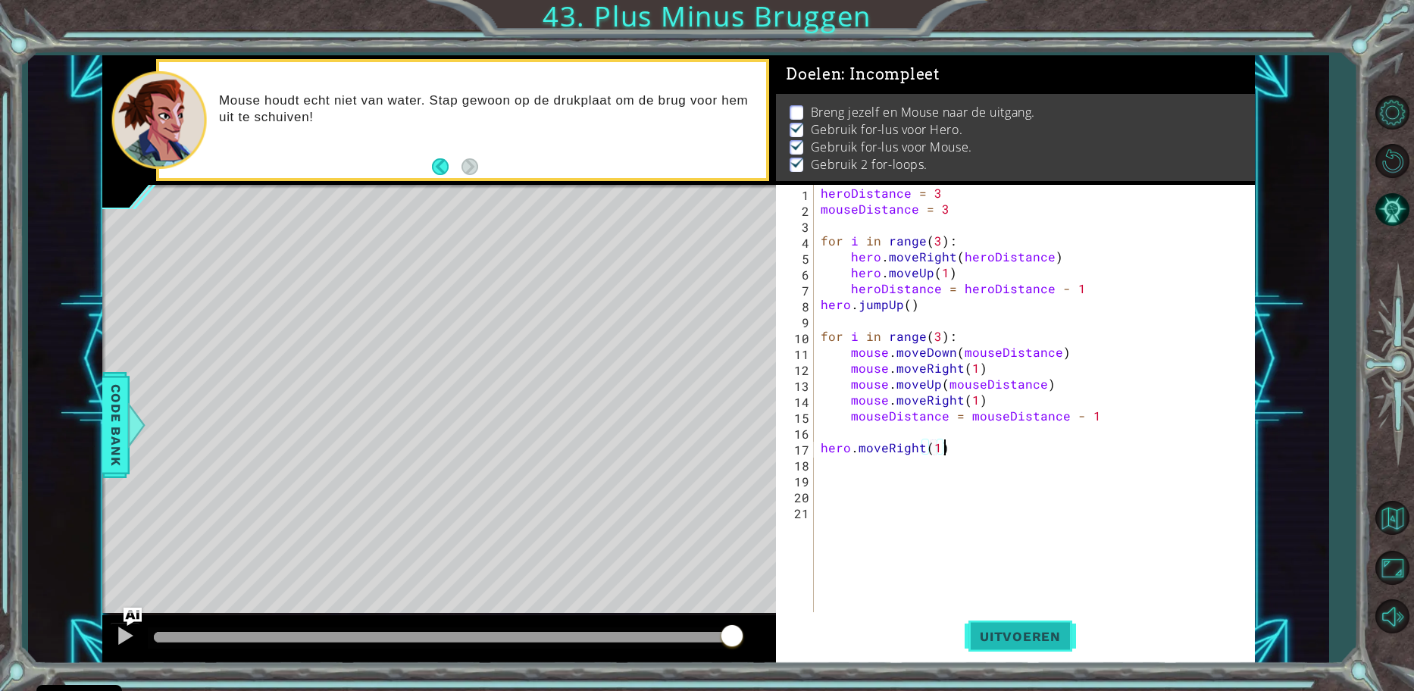
type textarea "hero.moveRight(1)"
click at [1017, 653] on button "Uitvoeren" at bounding box center [1019, 636] width 111 height 48
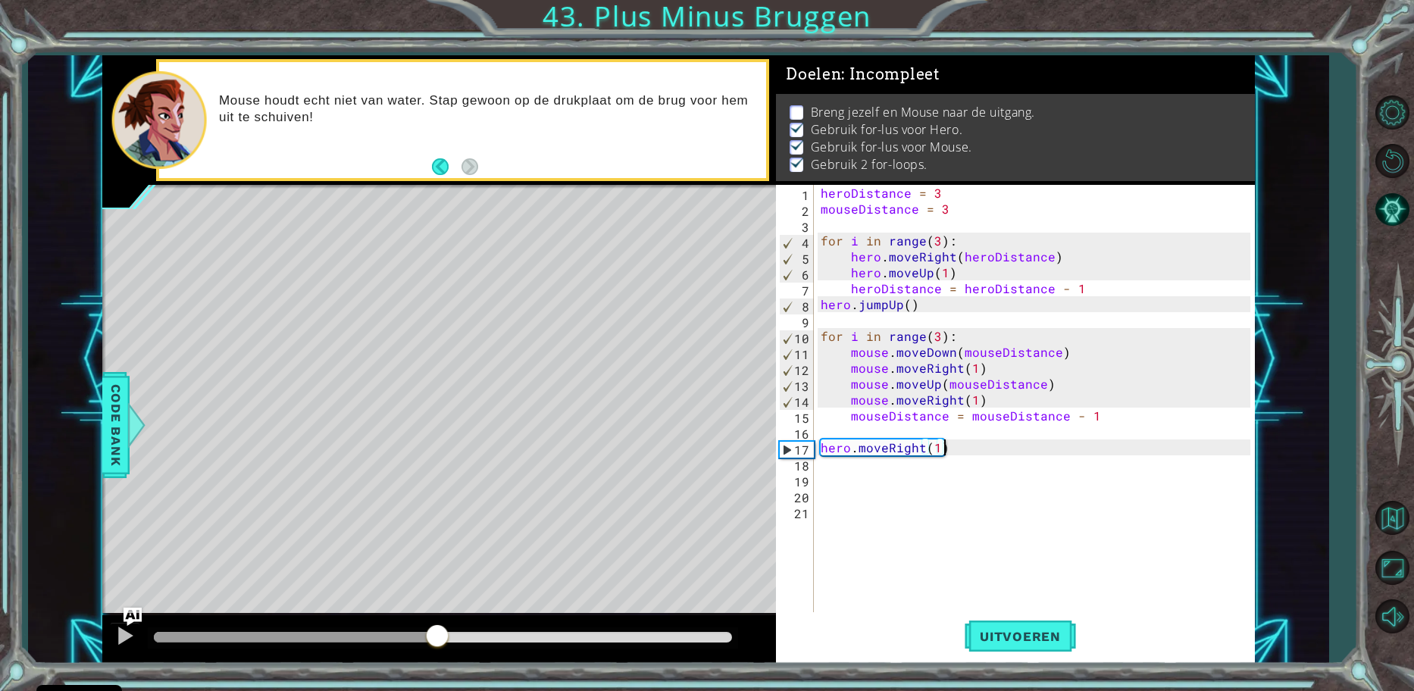
drag, startPoint x: 167, startPoint y: 633, endPoint x: 437, endPoint y: 632, distance: 270.5
click at [437, 632] on div at bounding box center [436, 636] width 27 height 27
click at [1003, 446] on div "heroDistance = 3 mouseDistance = 3 for i in range ( 3 ) : hero . moveRight ( he…" at bounding box center [1037, 415] width 440 height 461
type textarea "mouse.moveRight(1)"
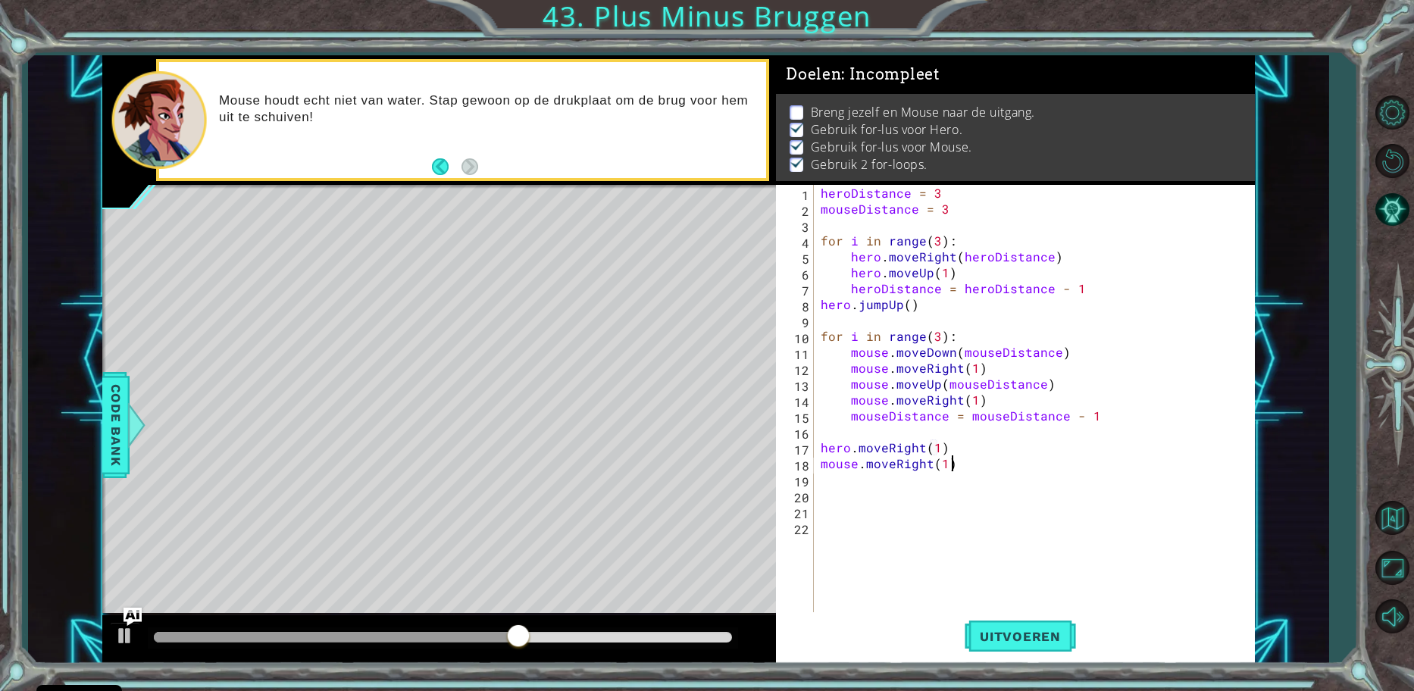
scroll to position [0, 0]
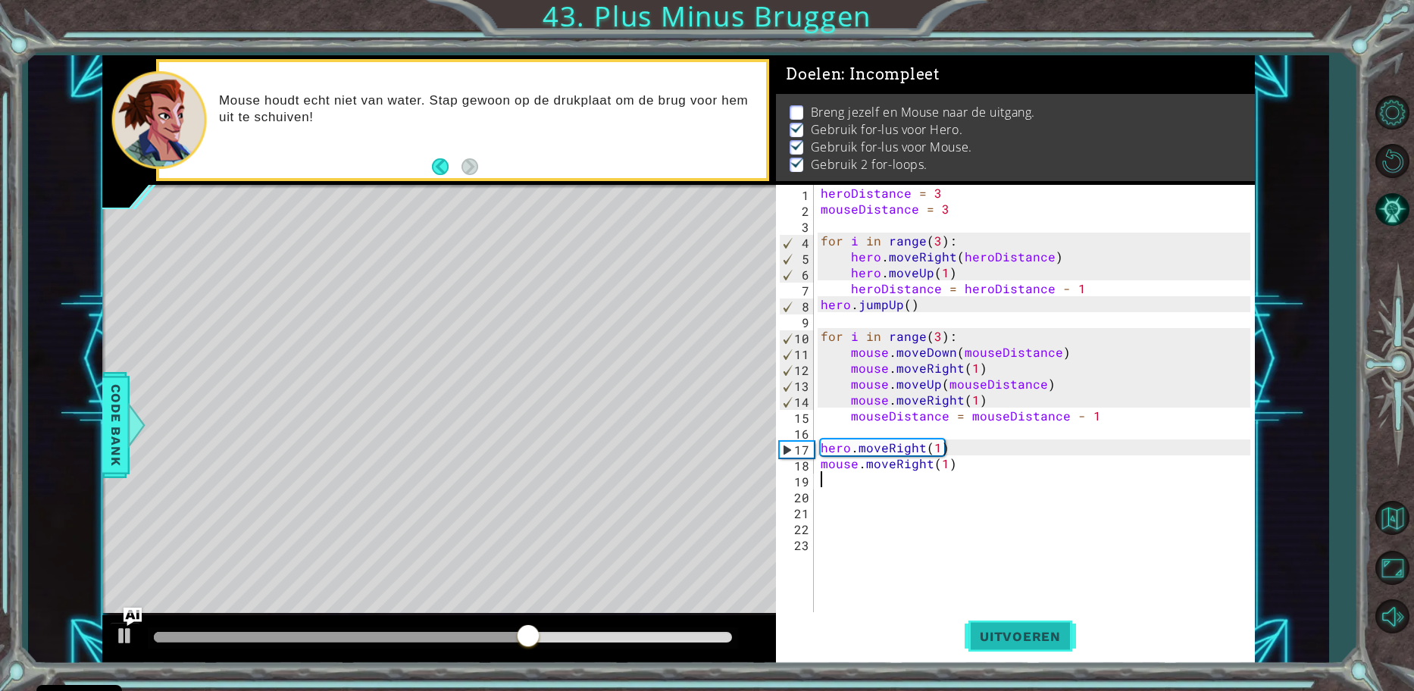
click at [1008, 654] on button "Uitvoeren" at bounding box center [1019, 636] width 111 height 48
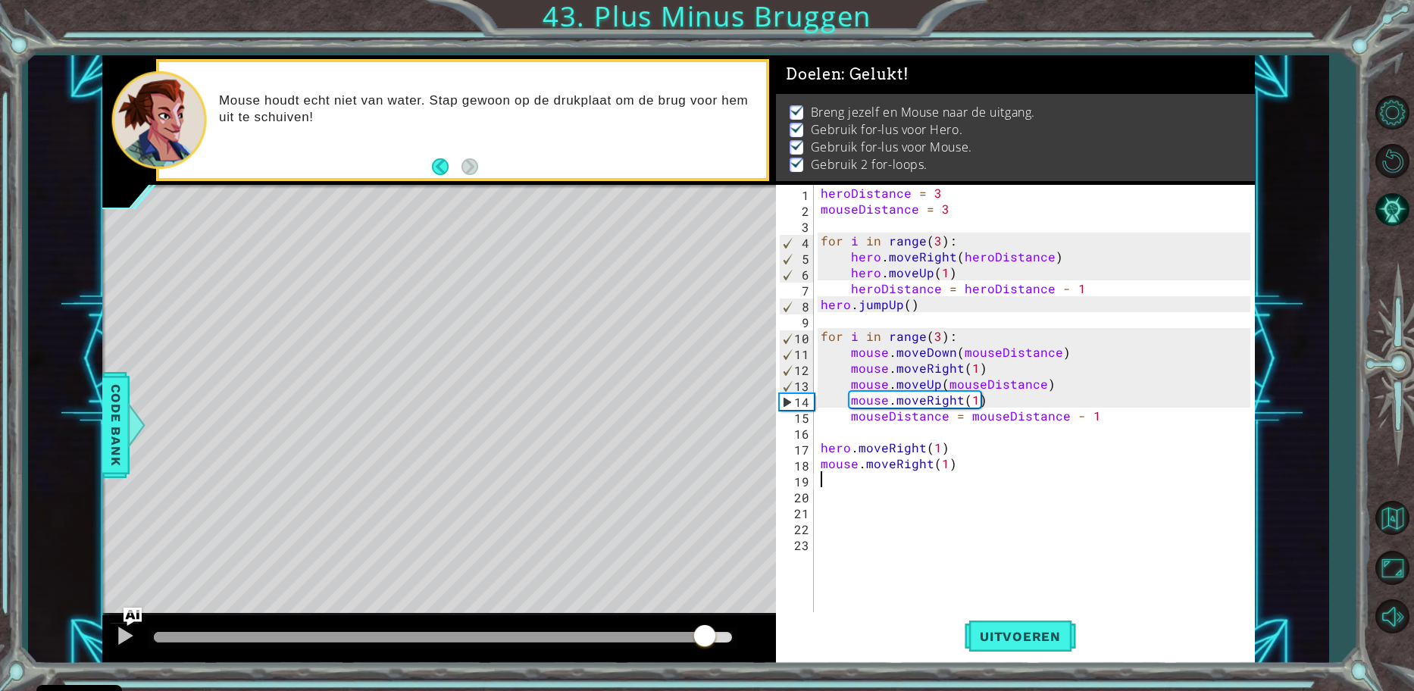
drag, startPoint x: 180, startPoint y: 632, endPoint x: 711, endPoint y: 624, distance: 531.1
click at [711, 624] on div at bounding box center [704, 636] width 27 height 27
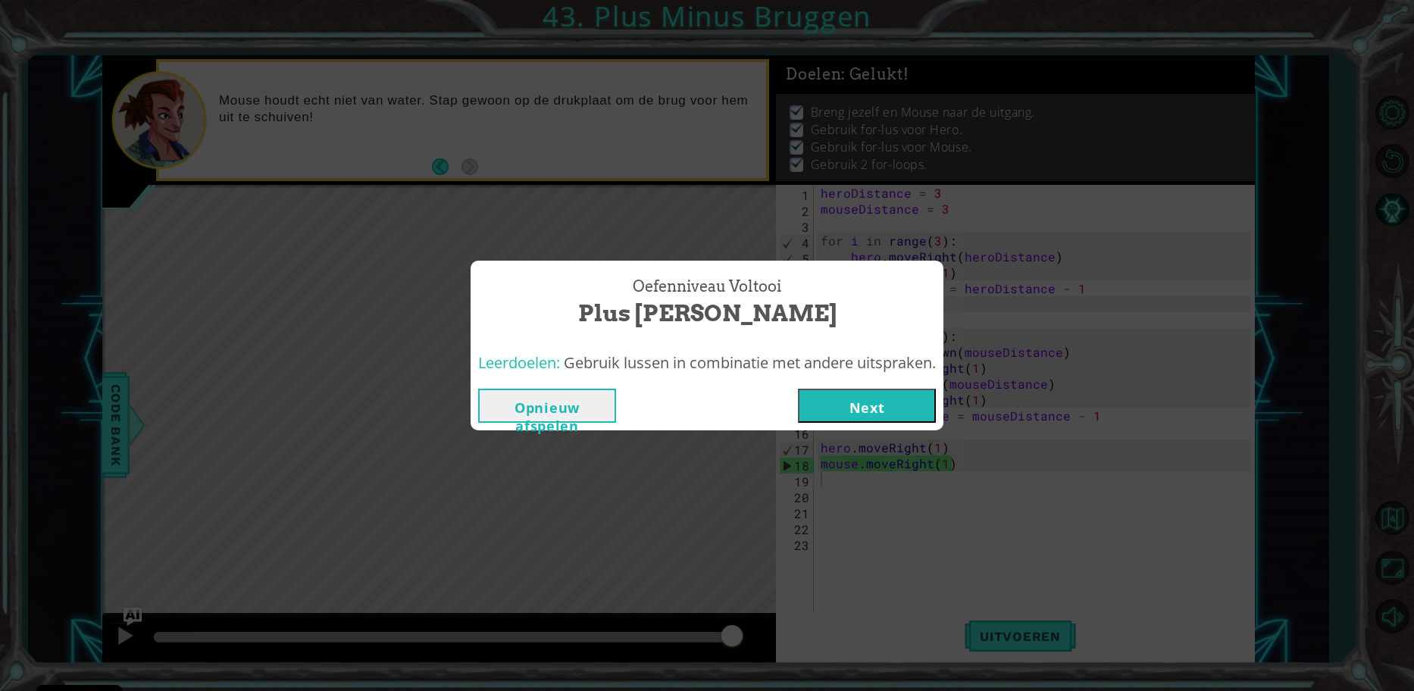
click at [870, 425] on div "Opnieuw afspelen Next" at bounding box center [706, 405] width 473 height 49
click at [850, 412] on button "Next" at bounding box center [867, 406] width 138 height 34
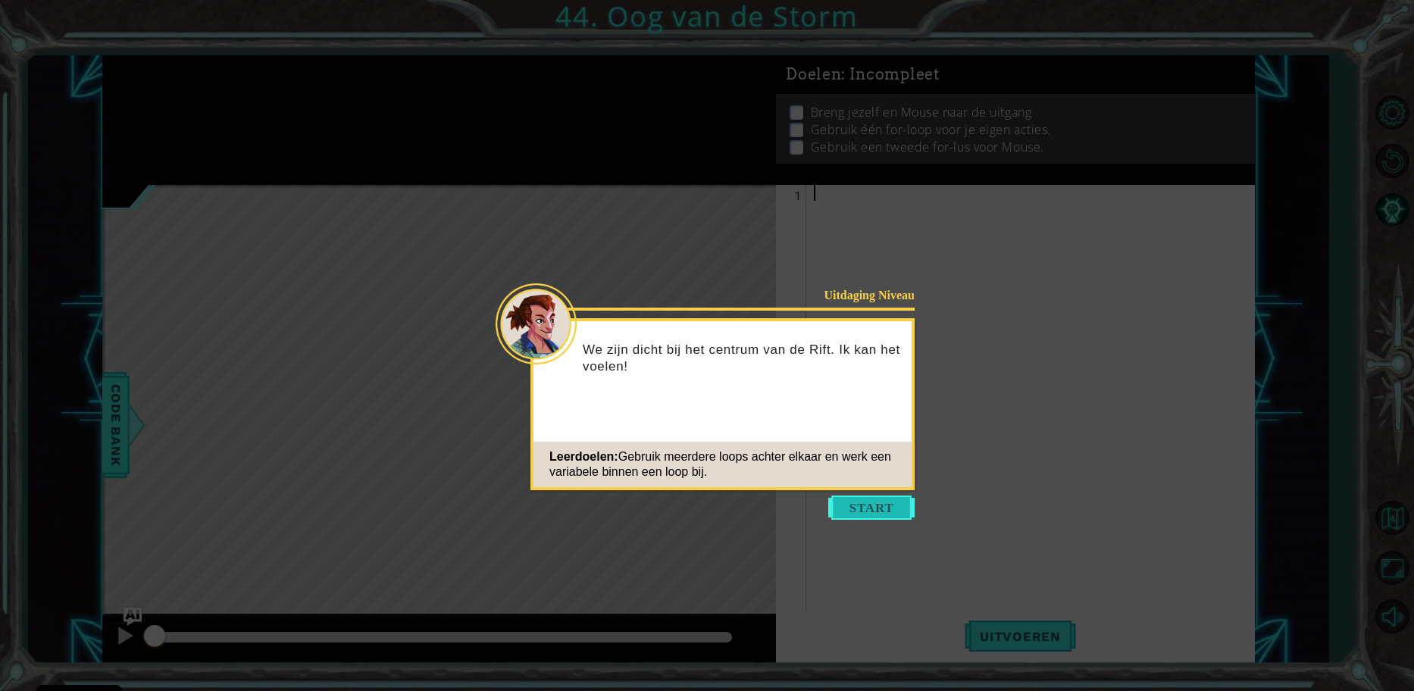
click at [858, 519] on button "Start" at bounding box center [871, 507] width 86 height 24
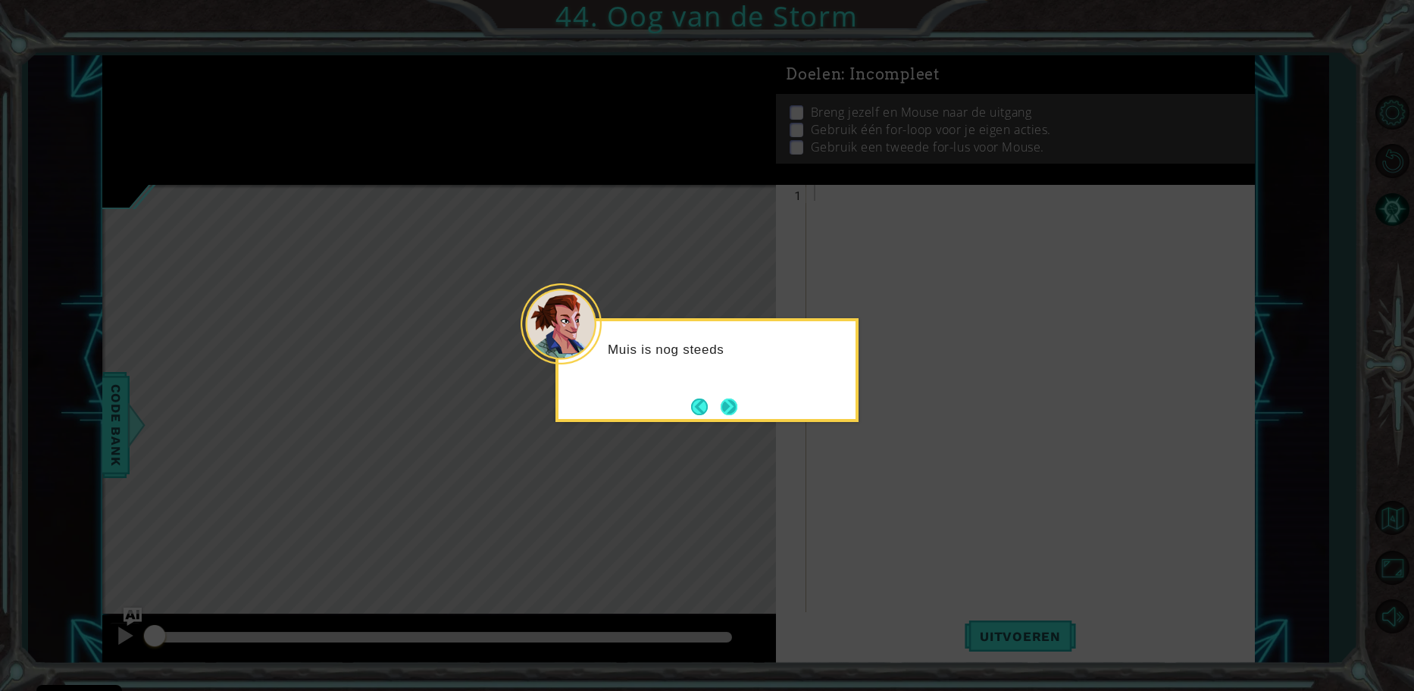
click at [727, 415] on button "Next" at bounding box center [728, 406] width 17 height 17
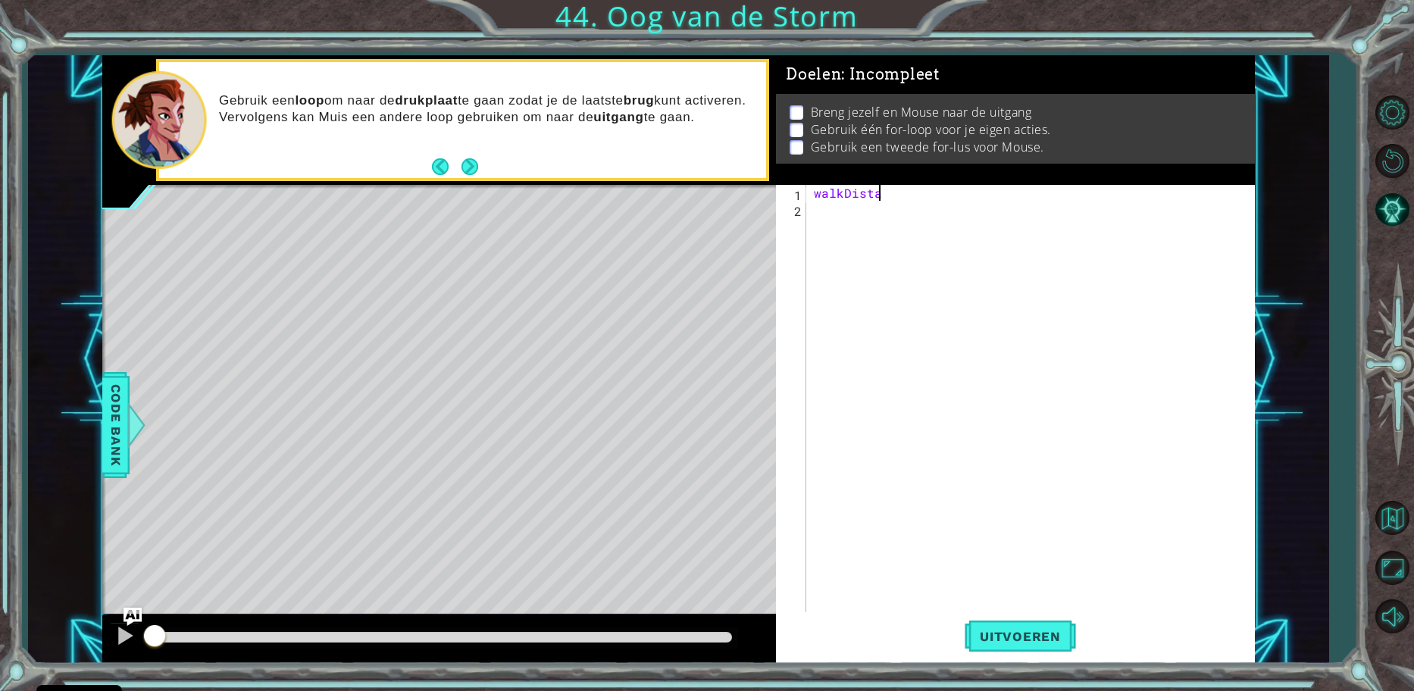
scroll to position [0, 5]
type textarea "walkDistance"
type textarea "s = 3"
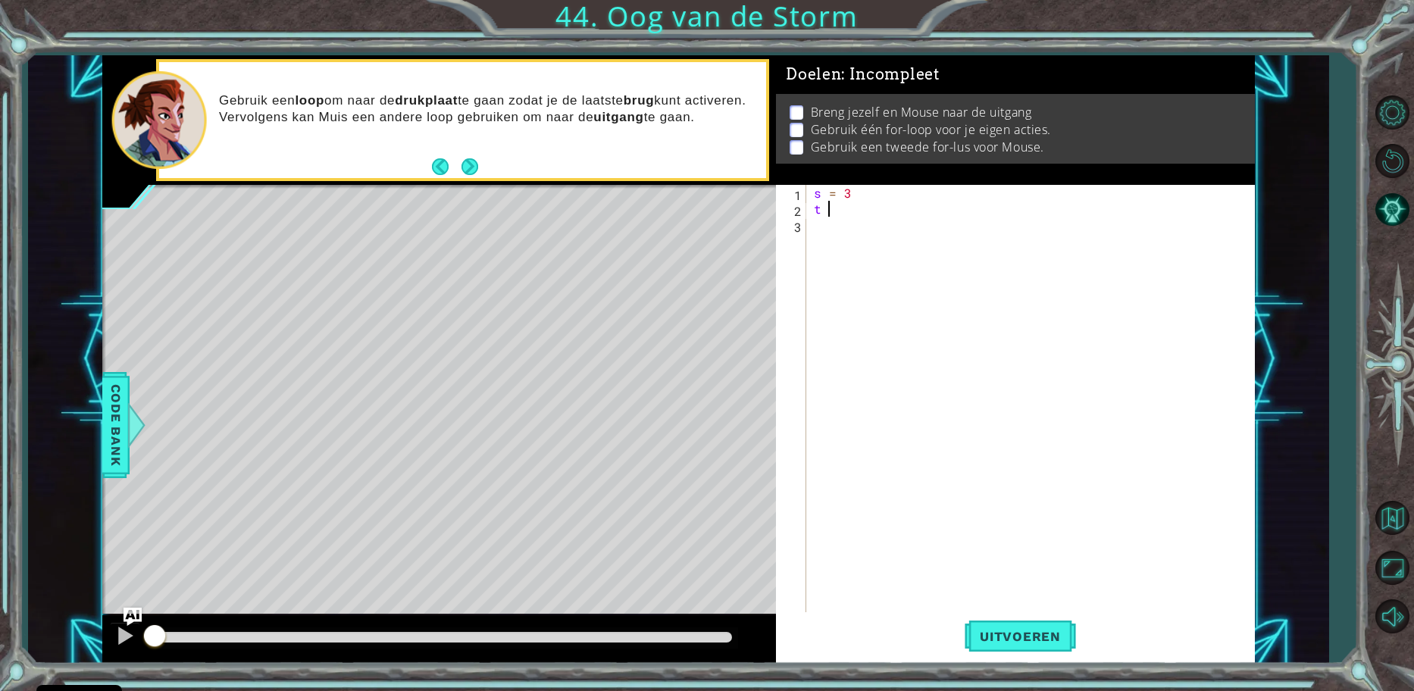
type textarea "t = 3"
type textarea "for i in range(3)"
type textarea "for i in range(3):"
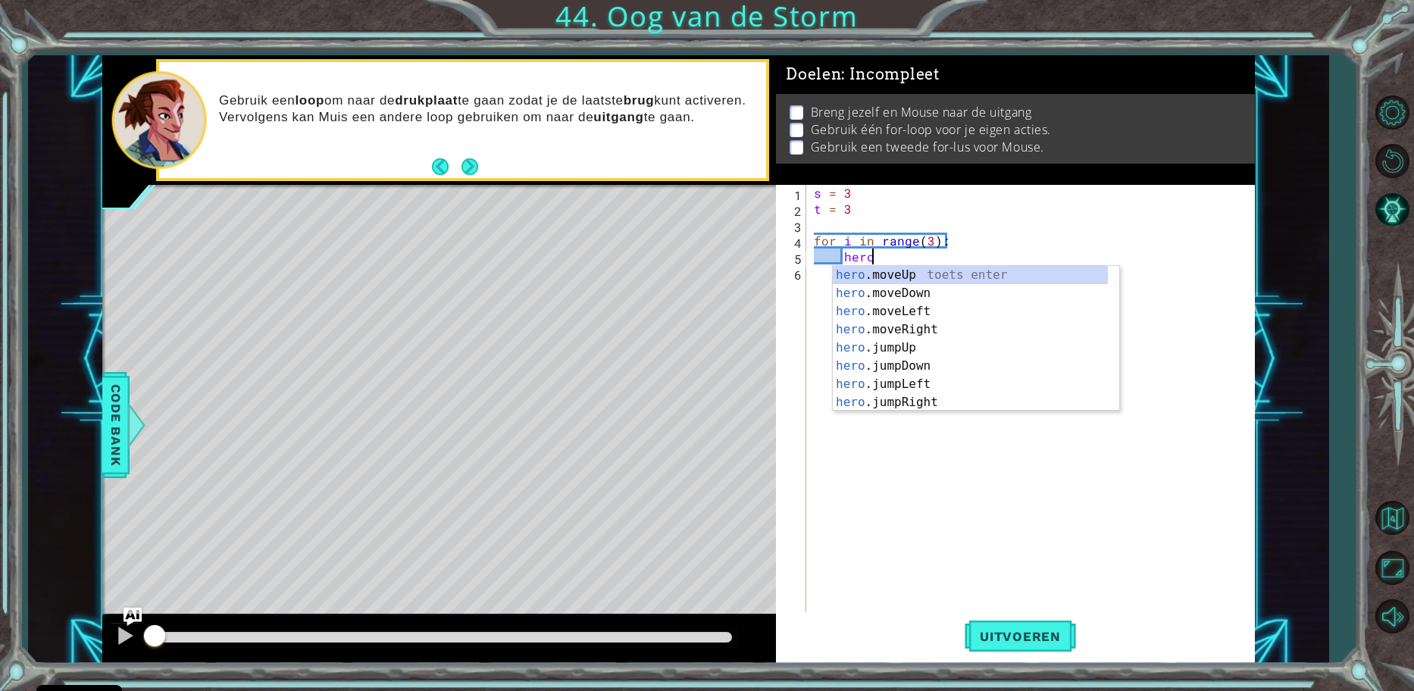
scroll to position [0, 3]
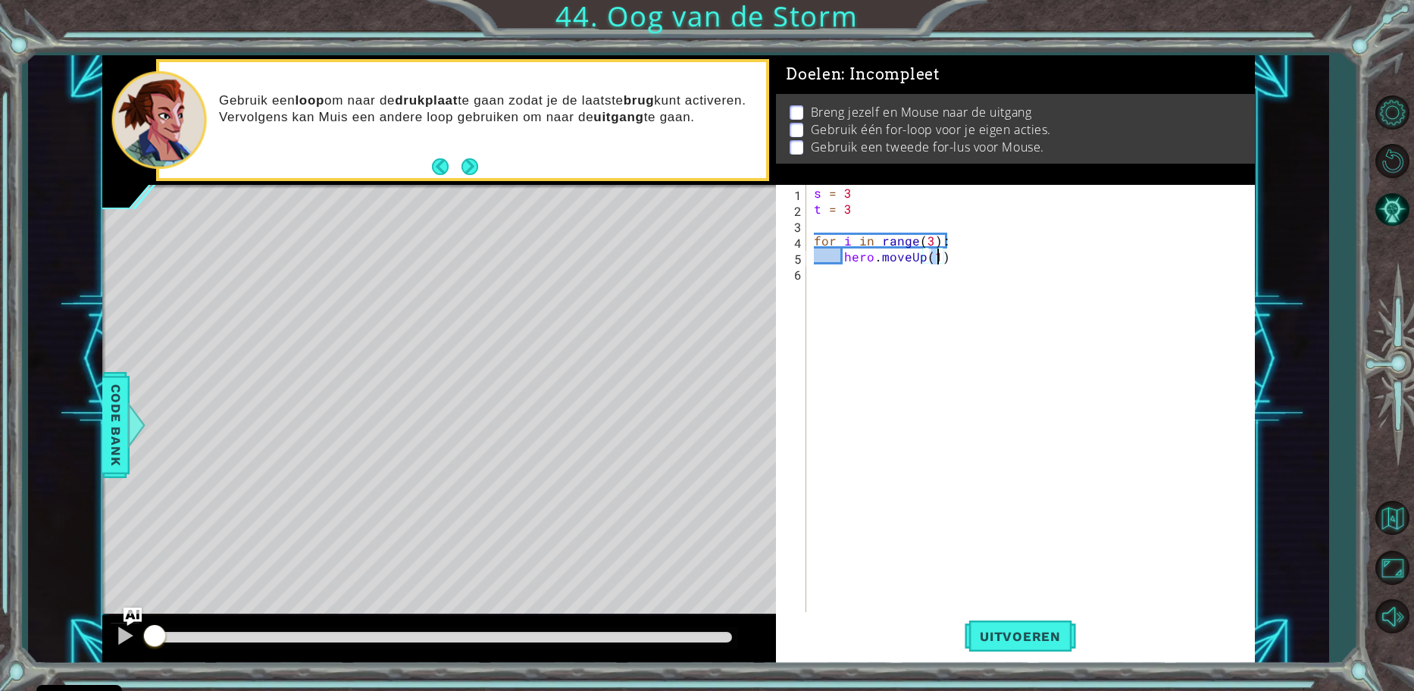
type textarea "hero.moveUp(s)"
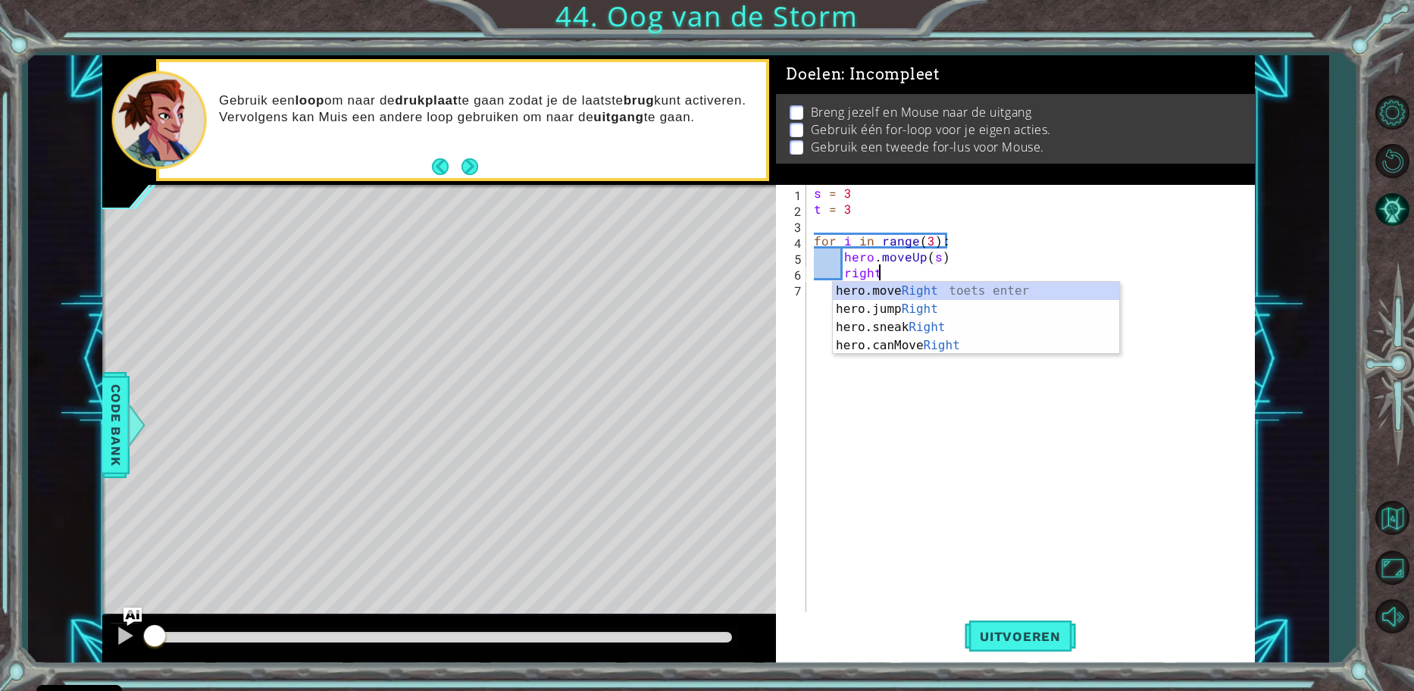
type textarea "hero.moveRight(1)"
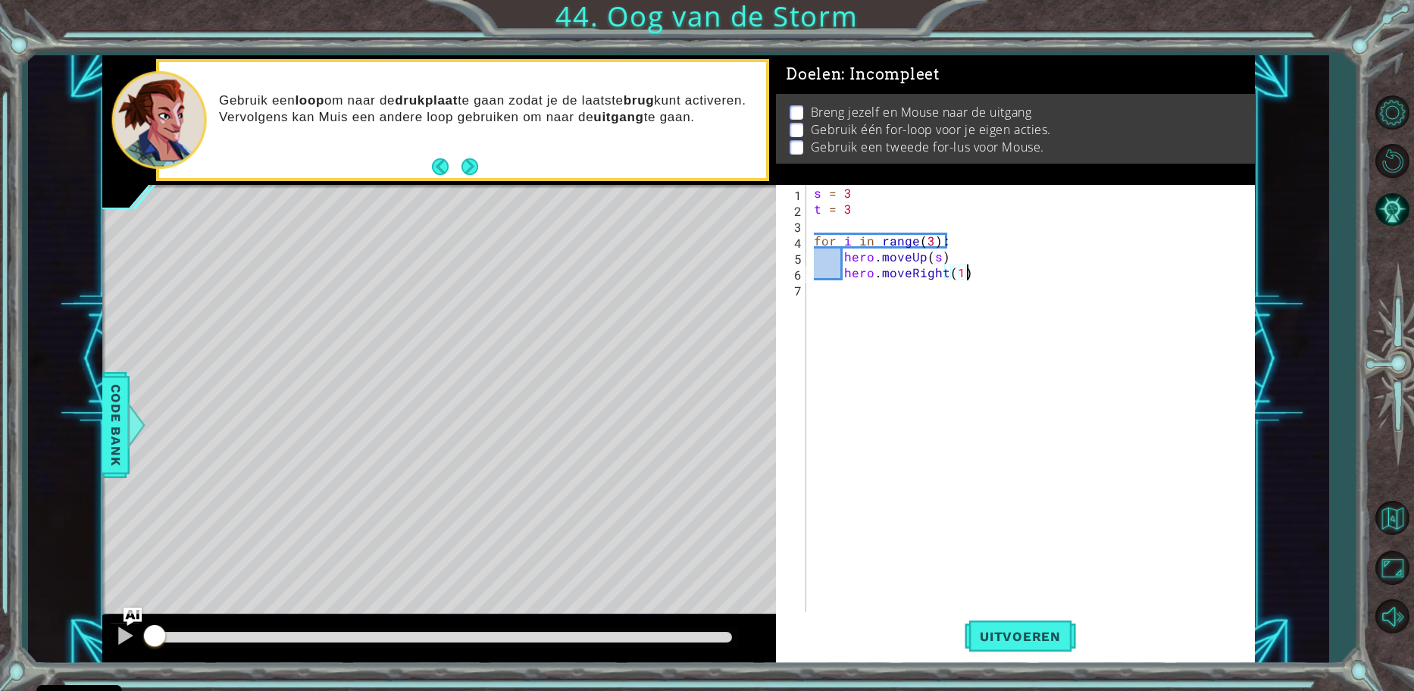
scroll to position [0, 1]
type textarea "hero.moveDown(s)"
click at [974, 289] on div "s = 3 t = 3 for i in range ( 3 ) : hero . moveUp ( s ) hero . moveRight ( 1 ) h…" at bounding box center [1034, 415] width 447 height 461
type textarea "hero.moveDown(s)"
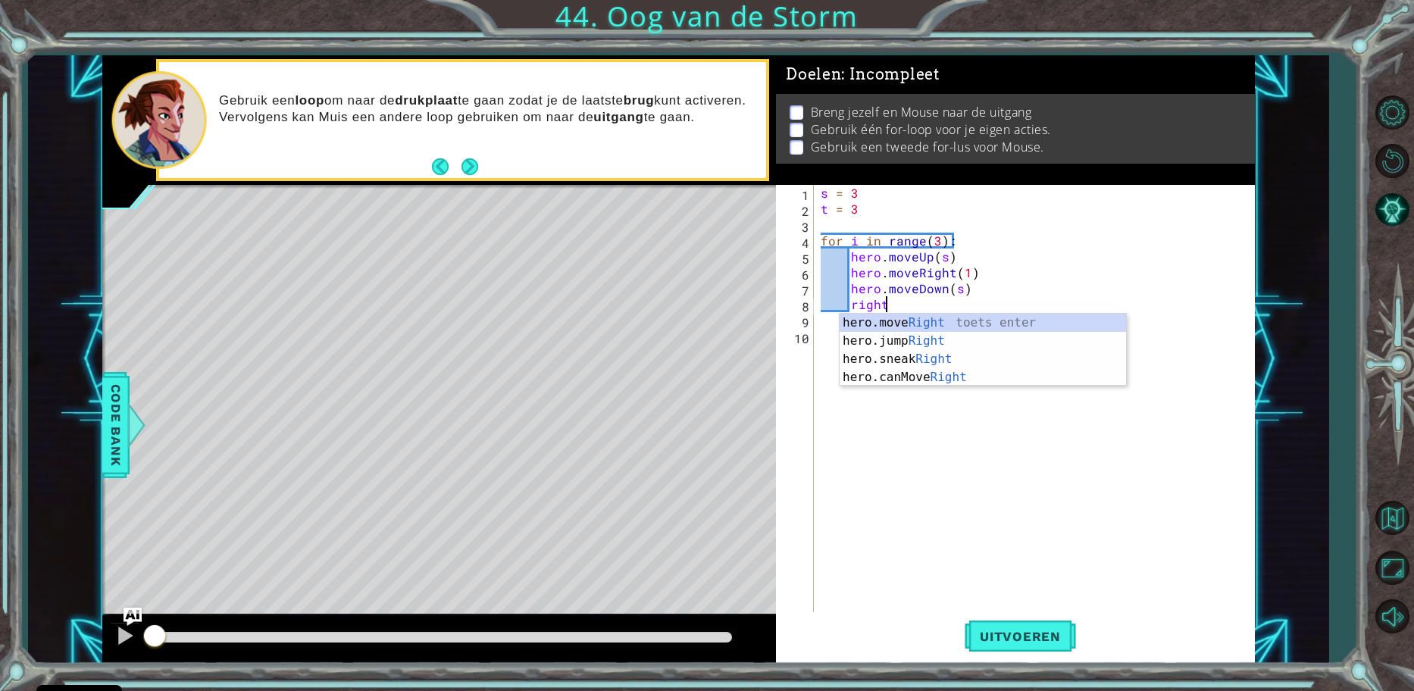
scroll to position [0, 3]
type textarea "hero.moveRight(1)"
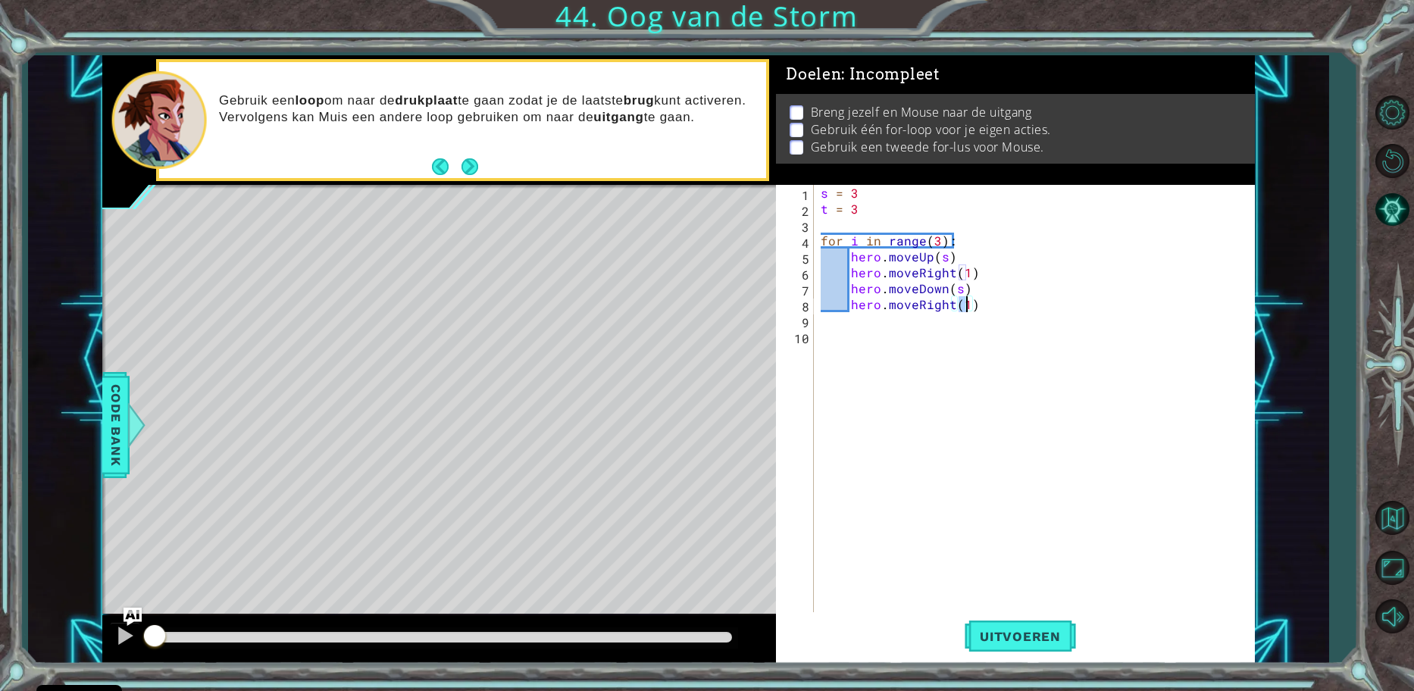
click at [988, 303] on div "s = 3 t = 3 for i in range ( 3 ) : hero . moveUp ( s ) hero . moveRight ( 1 ) h…" at bounding box center [1037, 415] width 440 height 461
click at [1022, 652] on button "Uitvoeren" at bounding box center [1019, 636] width 111 height 48
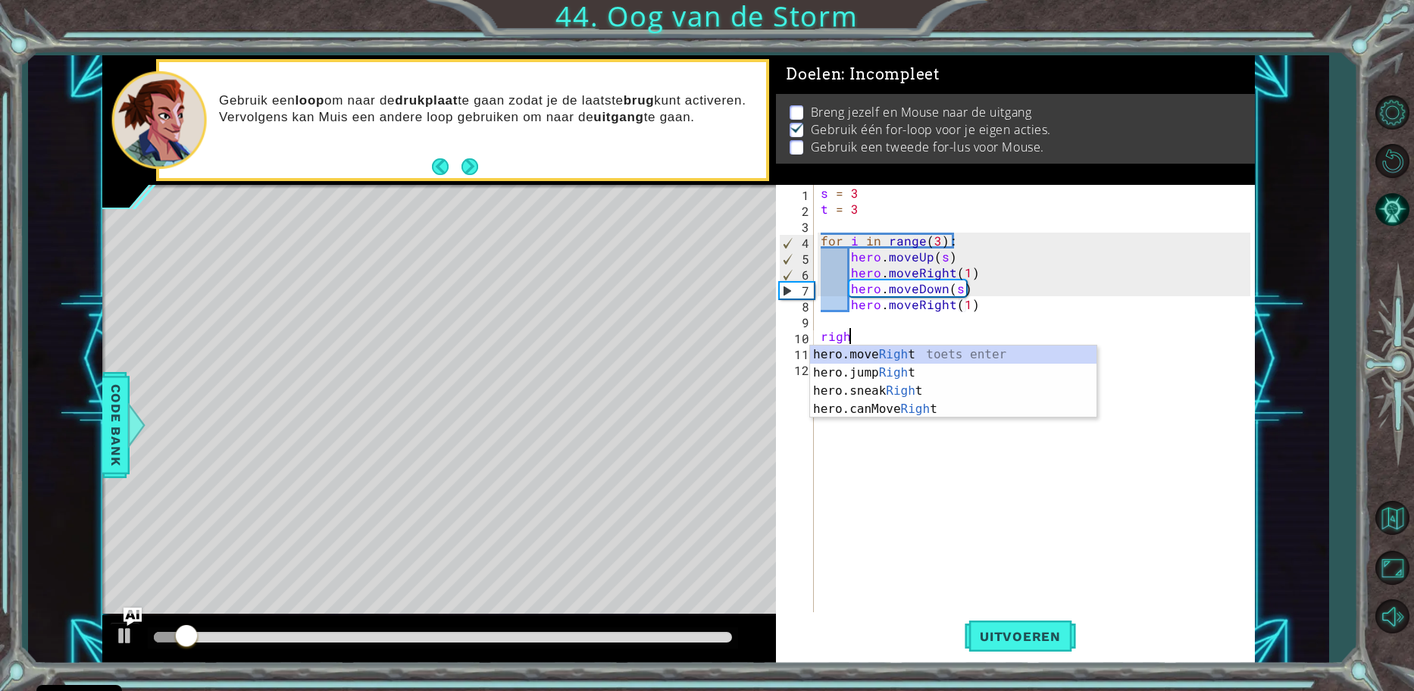
scroll to position [0, 2]
type textarea "hero.moveRight(1)"
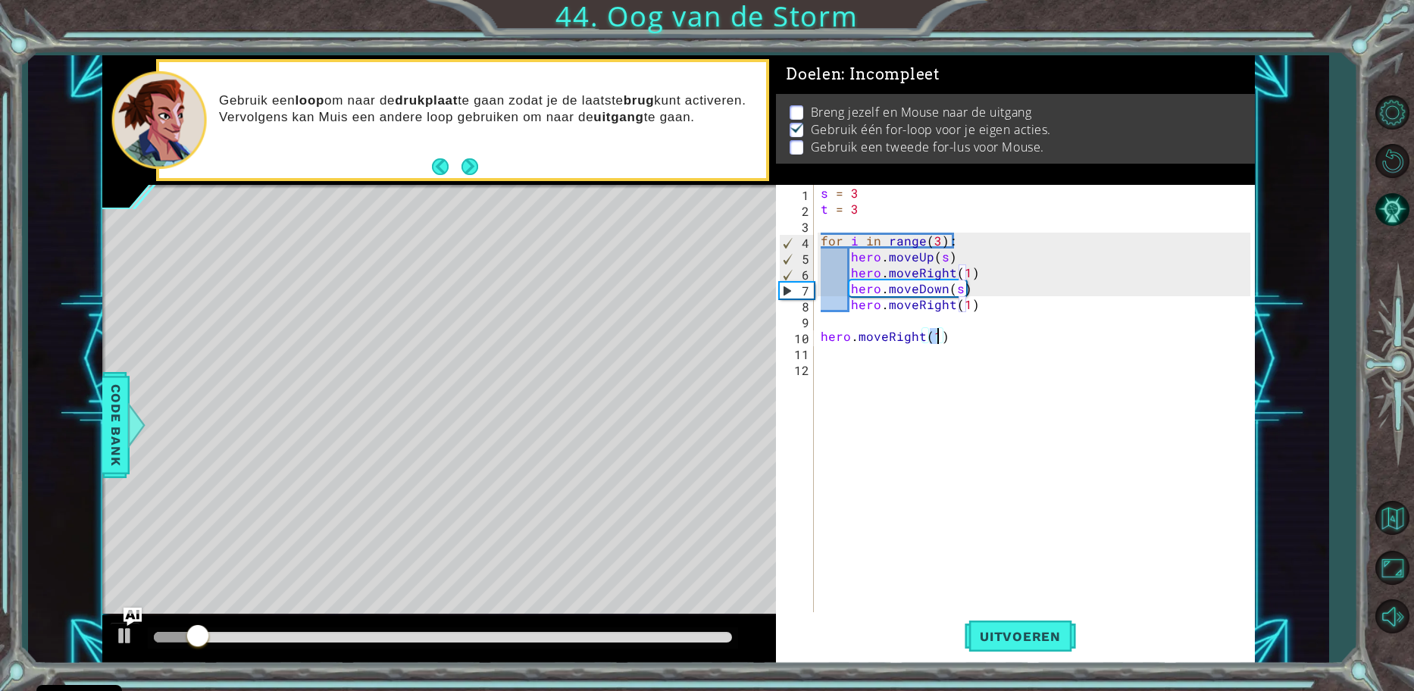
click at [959, 345] on div "s = 3 t = 3 for i in range ( 3 ) : hero . moveUp ( s ) hero . moveRight ( 1 ) h…" at bounding box center [1037, 415] width 440 height 461
click at [956, 338] on div "s = 3 t = 3 for i in range ( 3 ) : hero . moveUp ( s ) hero . moveRight ( 1 ) h…" at bounding box center [1037, 415] width 440 height 461
type textarea "hero.moveRight(1)"
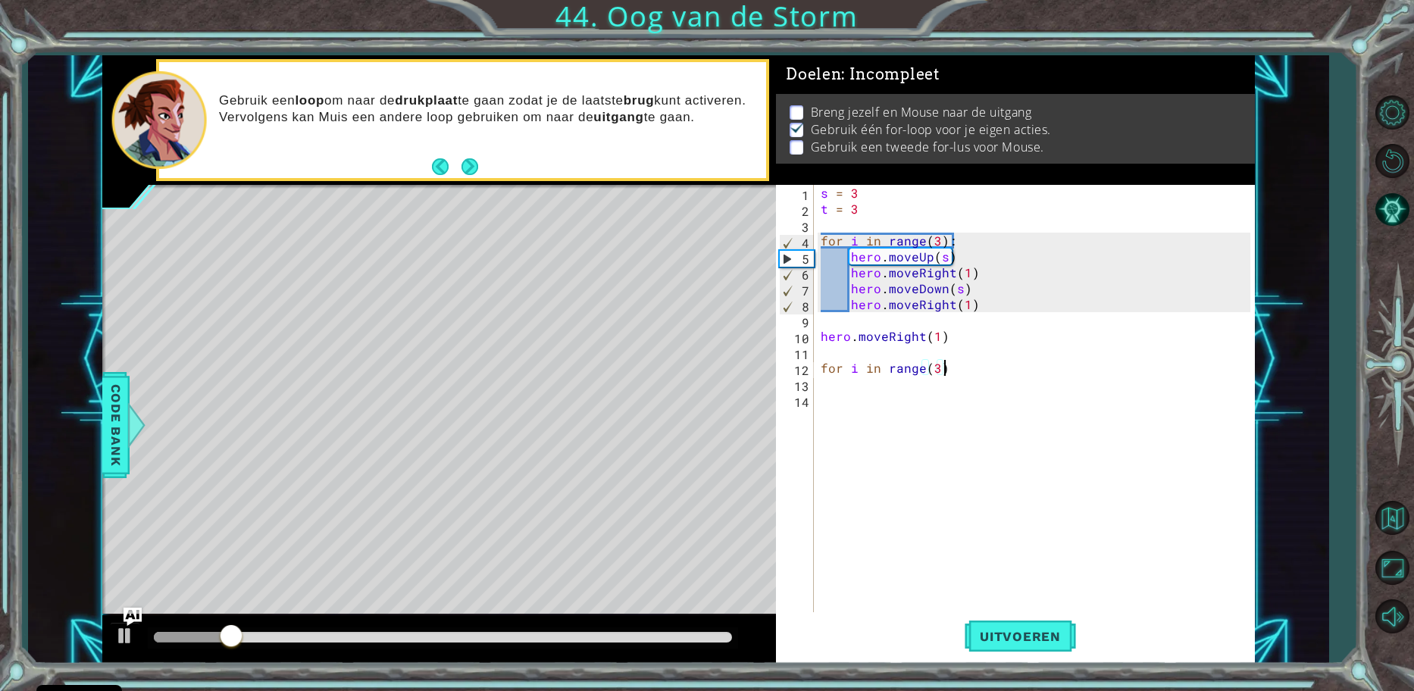
type textarea "for i in range(3):"
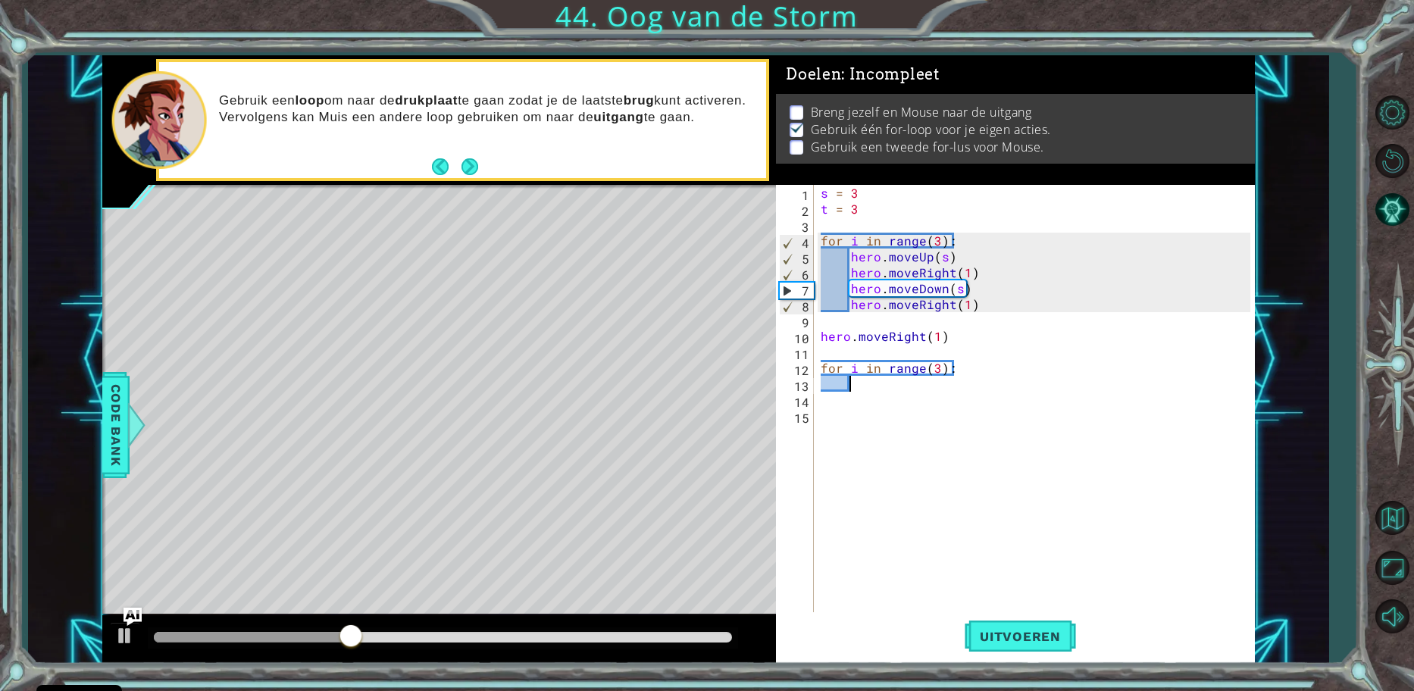
click at [993, 300] on div "s = 3 t = 3 for i in range ( 3 ) : hero . moveUp ( s ) hero . moveRight ( 1 ) h…" at bounding box center [1037, 415] width 440 height 461
type textarea "hero.moveRight(1)"
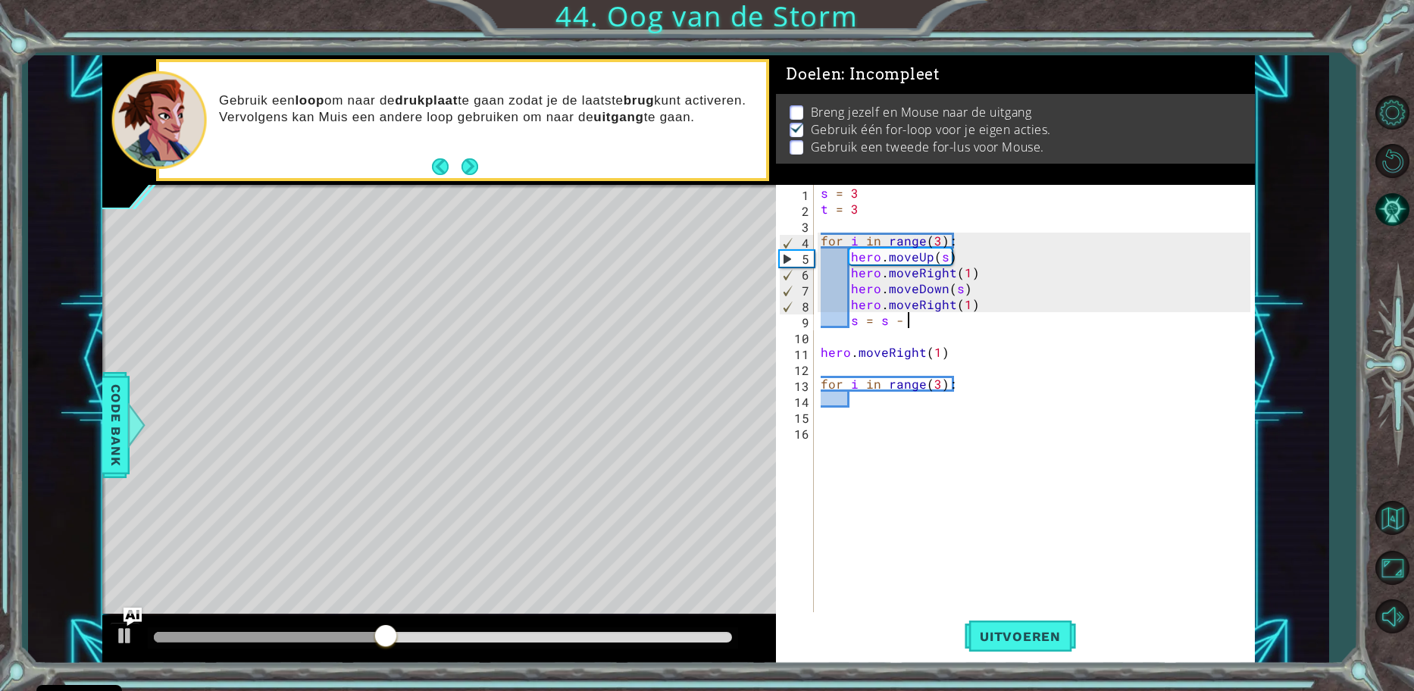
scroll to position [0, 5]
type textarea "s = s - 1"
click at [1004, 632] on span "Uitvoeren" at bounding box center [1019, 636] width 111 height 15
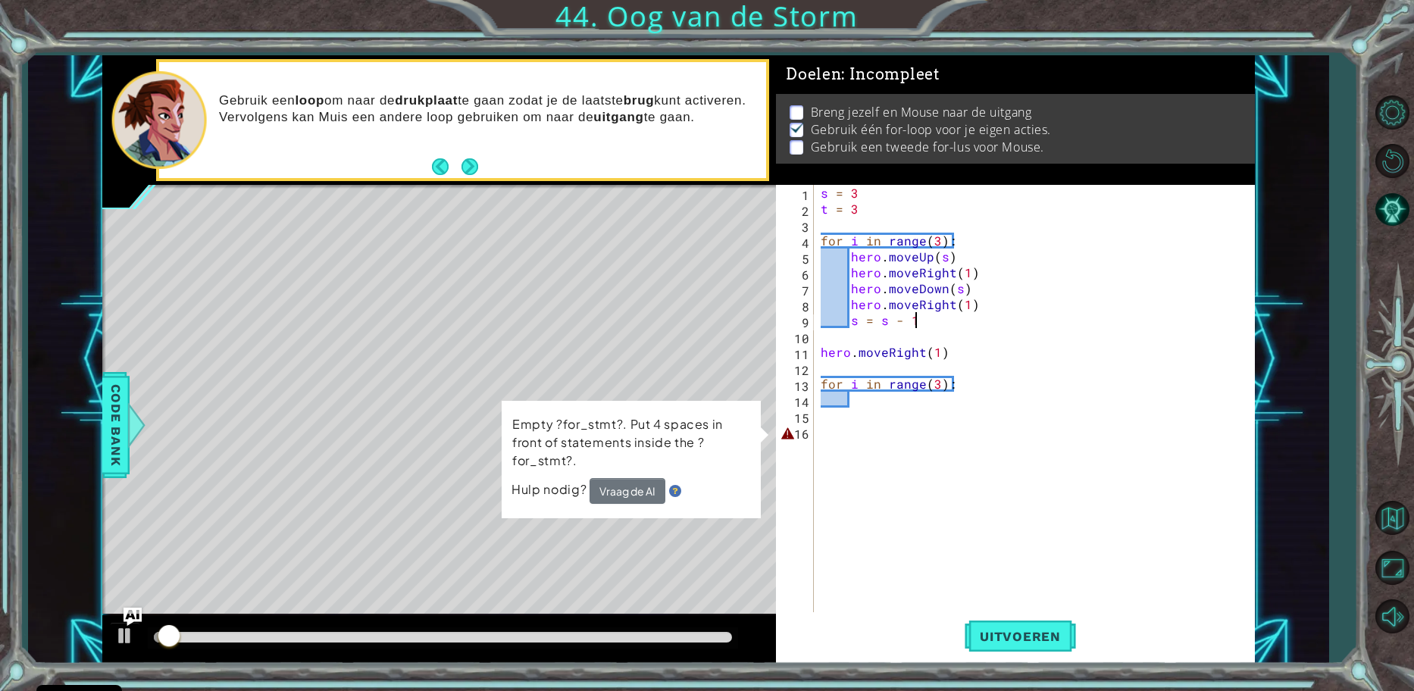
click at [826, 433] on div "s = 3 t = 3 for i in range ( 3 ) : hero . moveUp ( s ) hero . moveRight ( 1 ) h…" at bounding box center [1037, 415] width 440 height 461
drag, startPoint x: 861, startPoint y: 389, endPoint x: 856, endPoint y: 402, distance: 13.9
click at [859, 394] on div "s = 3 t = 3 for i in range ( 3 ) : hero . moveUp ( s ) hero . moveRight ( 1 ) h…" at bounding box center [1037, 415] width 440 height 461
type textarea "for i in range(3):"
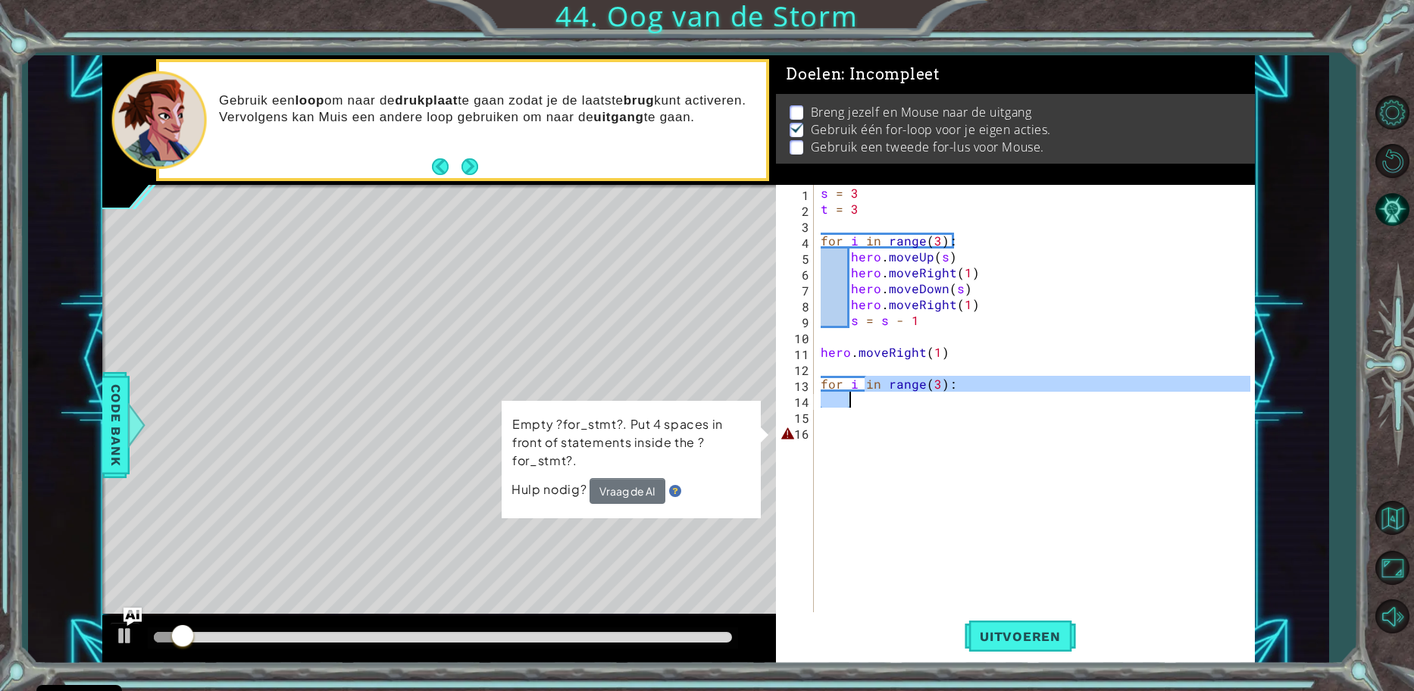
click at [856, 400] on div "s = 3 t = 3 for i in range ( 3 ) : hero . moveUp ( s ) hero . moveRight ( 1 ) h…" at bounding box center [1037, 415] width 440 height 461
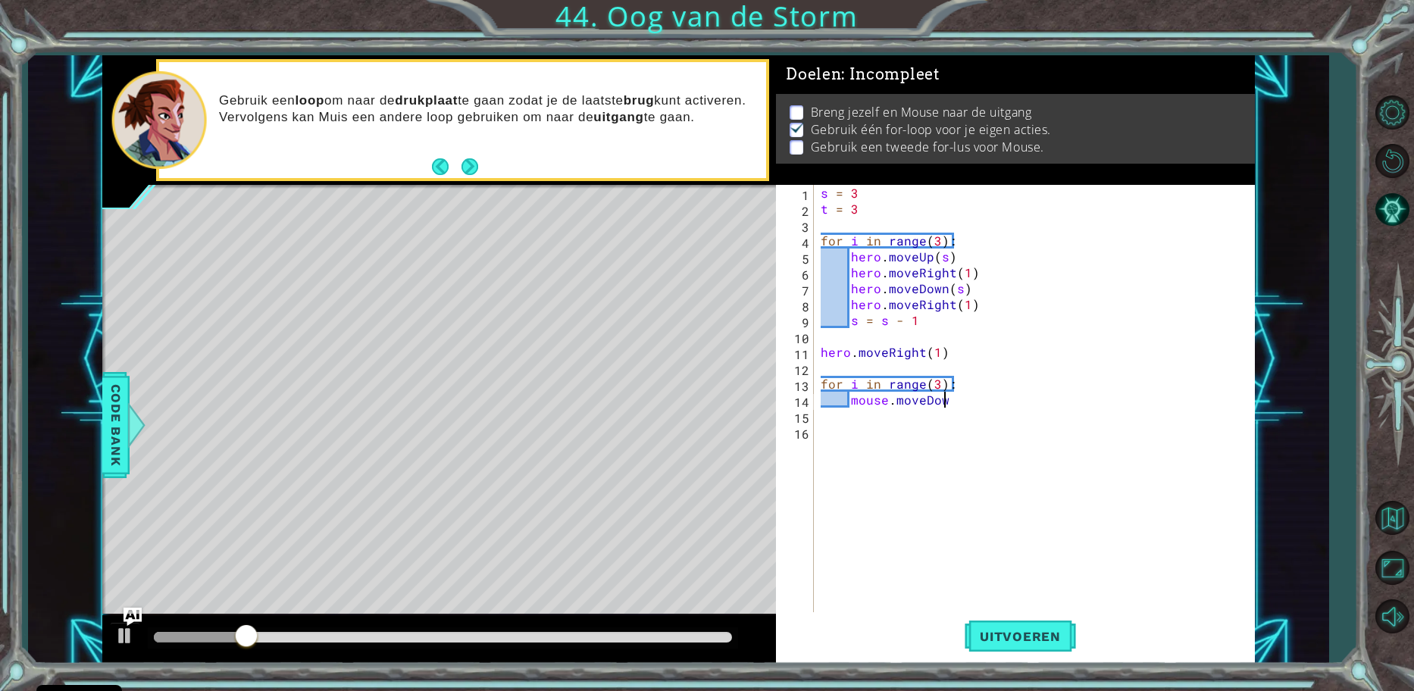
scroll to position [0, 8]
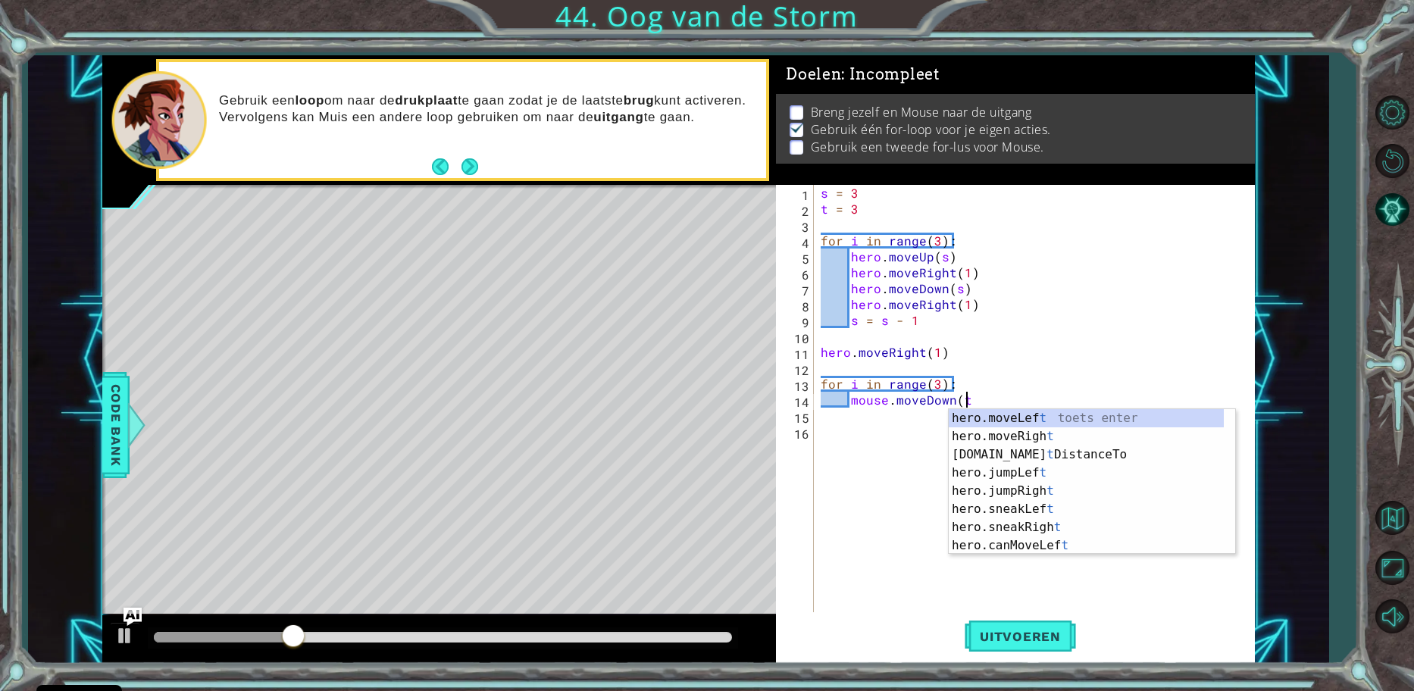
type textarea "mouse.moveDown(t)"
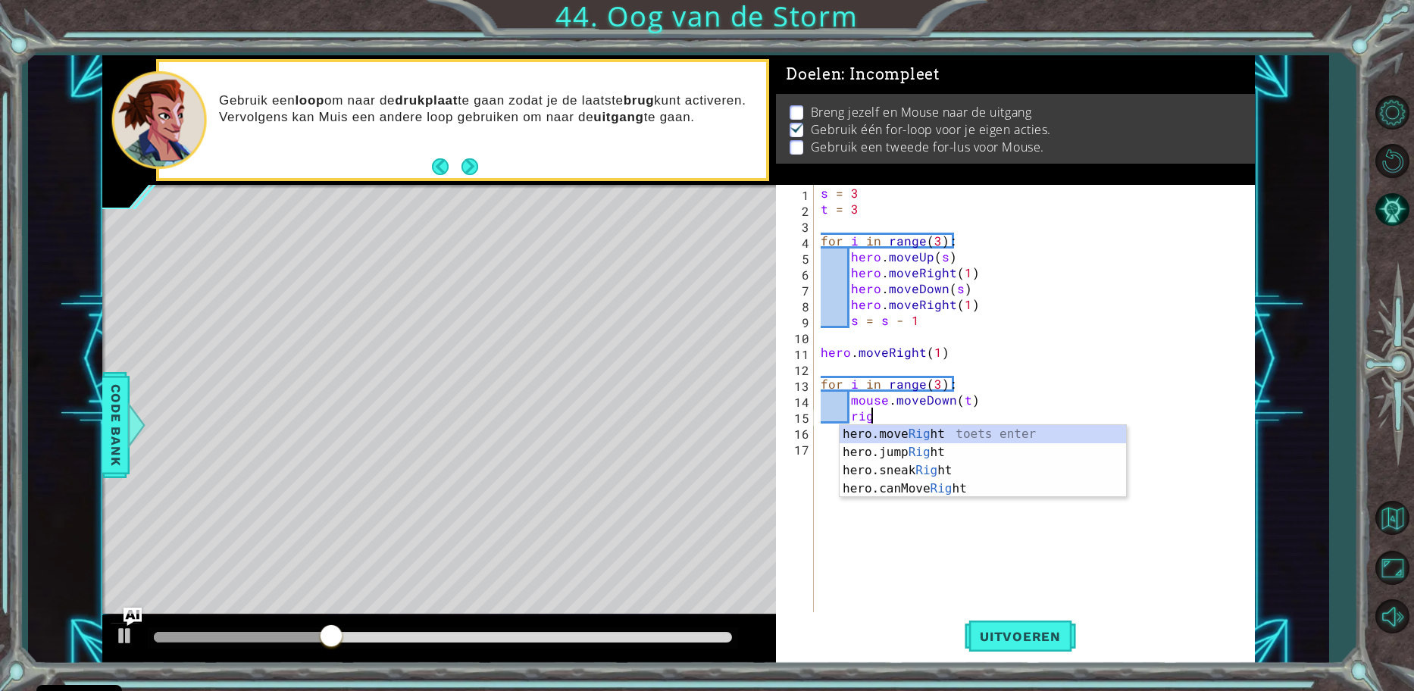
scroll to position [0, 3]
type textarea "hero.moveRight(1)"
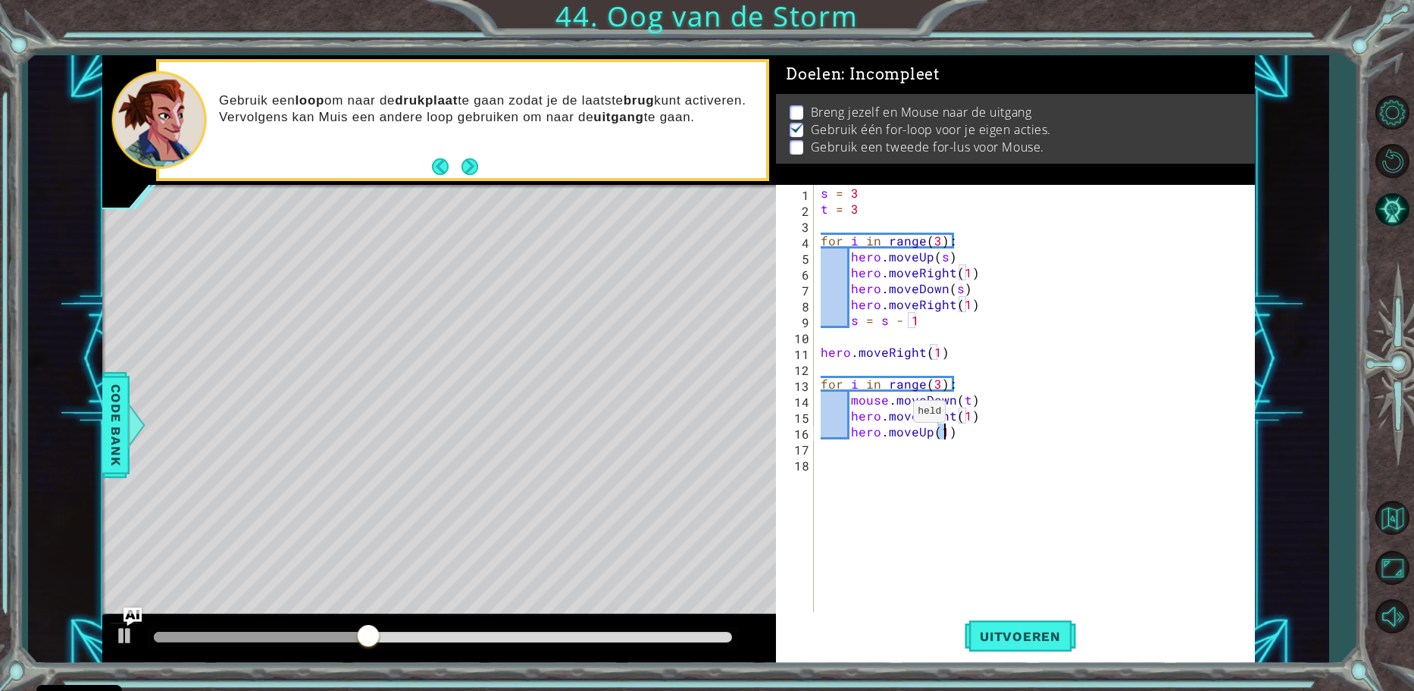
scroll to position [0, 8]
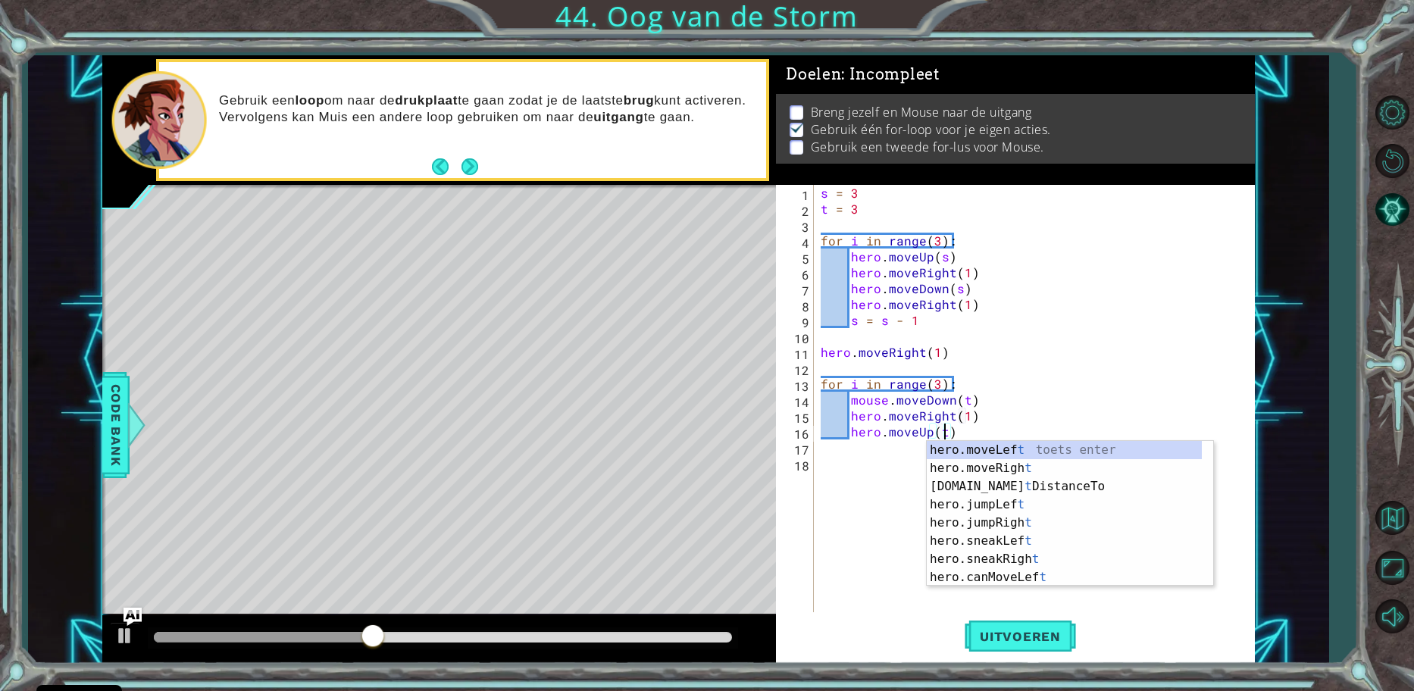
click at [983, 422] on div "s = 3 t = 3 for i in range ( 3 ) : hero . moveUp ( s ) hero . moveRight ( 1 ) h…" at bounding box center [1037, 415] width 440 height 461
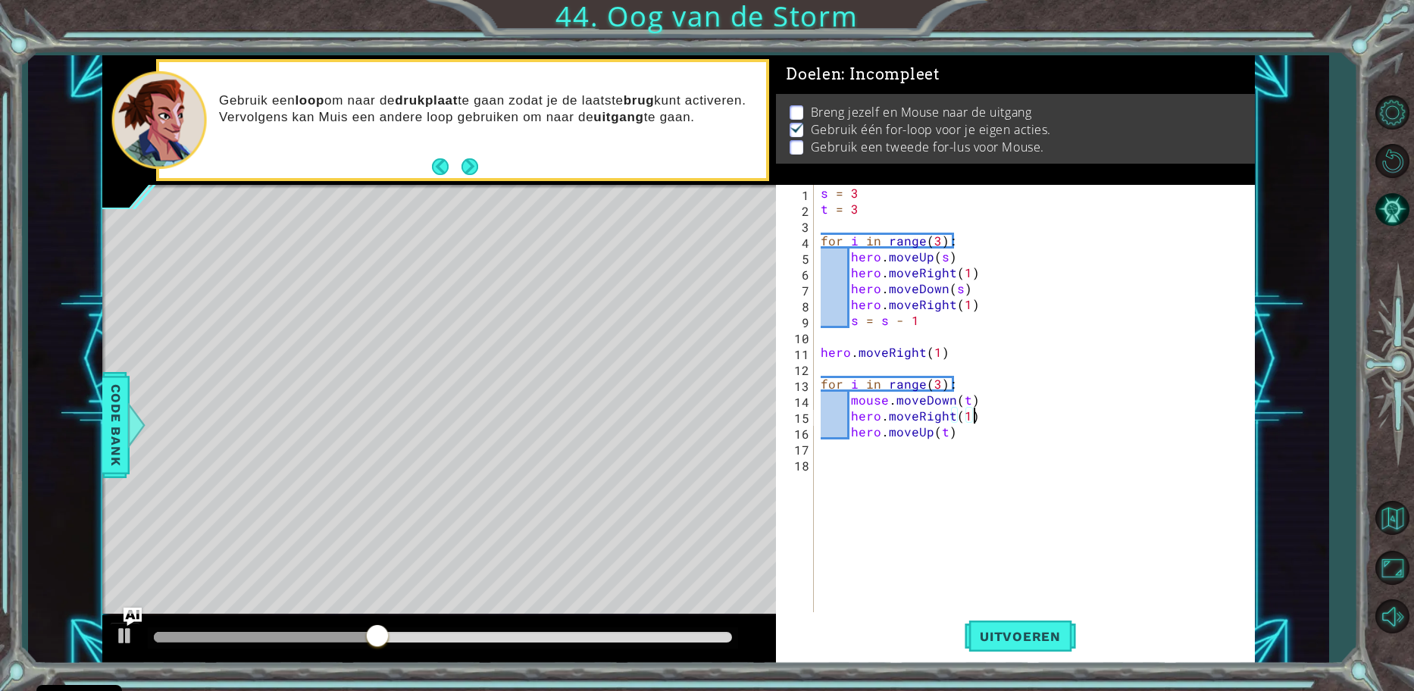
click at [982, 430] on div "s = 3 t = 3 for i in range ( 3 ) : hero . moveUp ( s ) hero . moveRight ( 1 ) h…" at bounding box center [1037, 415] width 440 height 461
drag, startPoint x: 877, startPoint y: 411, endPoint x: 851, endPoint y: 418, distance: 27.6
click at [851, 418] on div "s = 3 t = 3 for i in range ( 3 ) : hero . moveUp ( s ) hero . moveRight ( 1 ) h…" at bounding box center [1037, 415] width 440 height 461
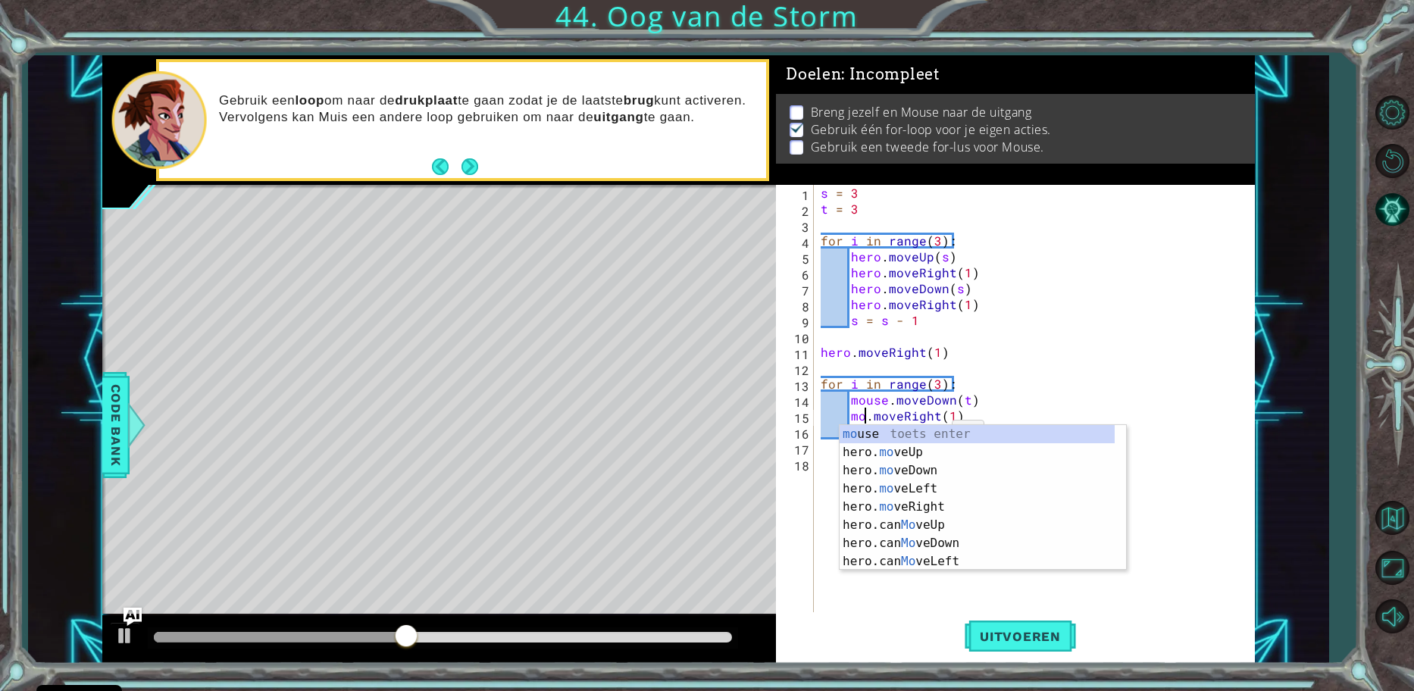
type textarea "mouse.moveRight(1)"
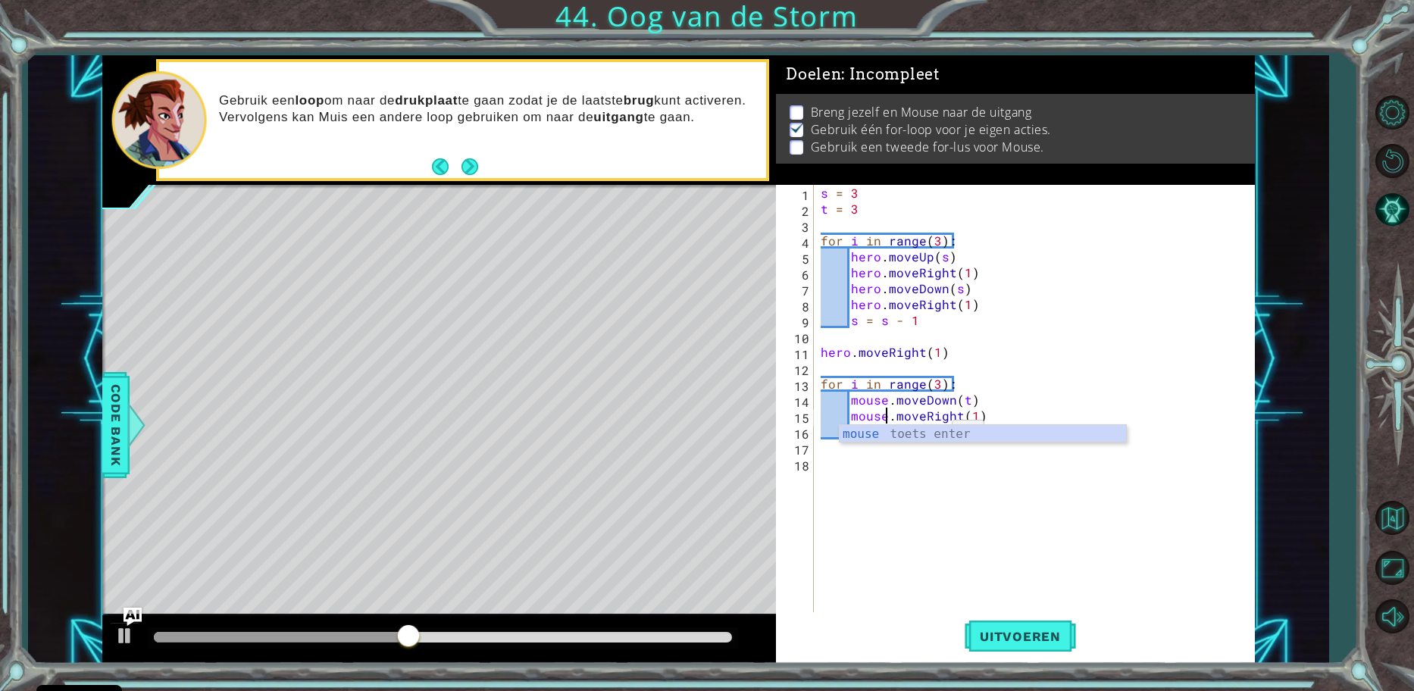
scroll to position [0, 5]
click at [1032, 336] on div "s = 3 t = 3 for i in range ( 3 ) : hero . moveUp ( s ) hero . moveRight ( 1 ) h…" at bounding box center [1037, 415] width 440 height 461
drag, startPoint x: 876, startPoint y: 432, endPoint x: 850, endPoint y: 432, distance: 25.8
click at [850, 432] on div "s = 3 t = 3 for i in range ( 3 ) : hero . moveUp ( s ) hero . moveRight ( 1 ) h…" at bounding box center [1037, 415] width 440 height 461
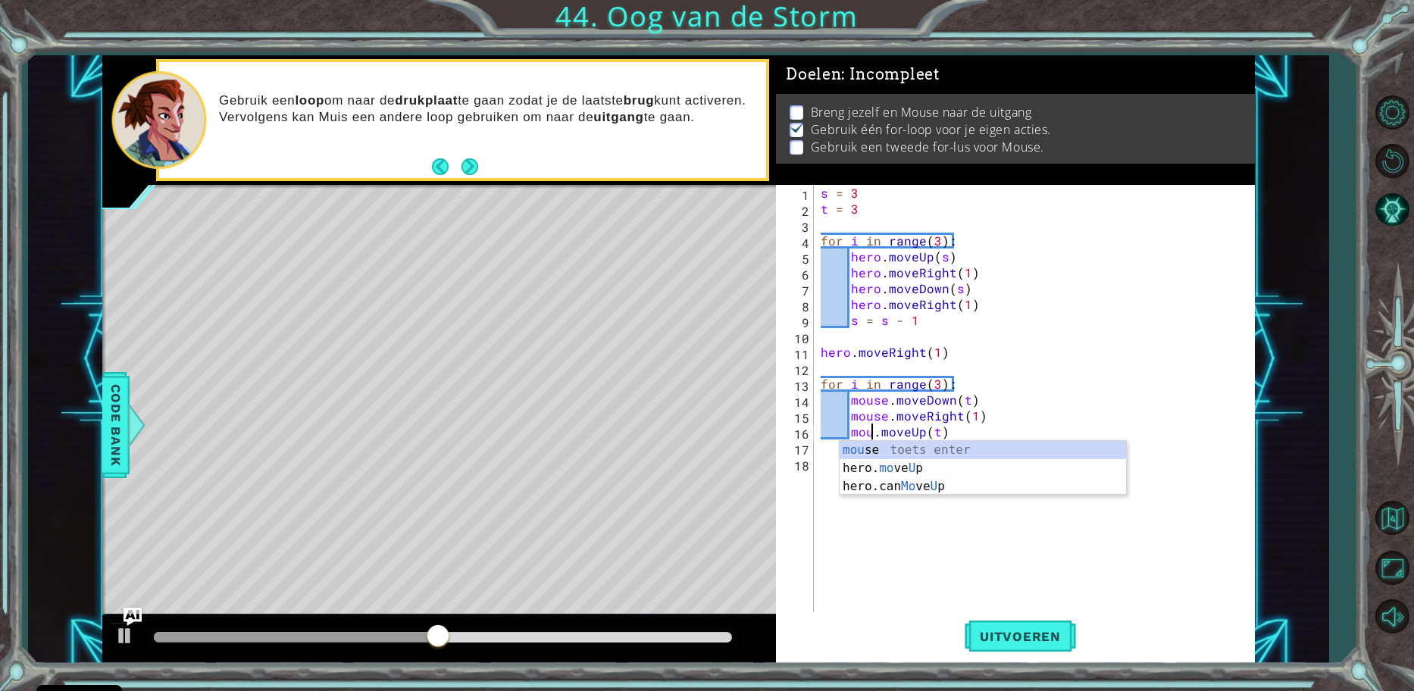
type textarea "mouse.moveUp(t)"
click at [986, 330] on div "s = 3 t = 3 for i in range ( 3 ) : hero . moveUp ( s ) hero . moveRight ( 1 ) h…" at bounding box center [1037, 415] width 440 height 461
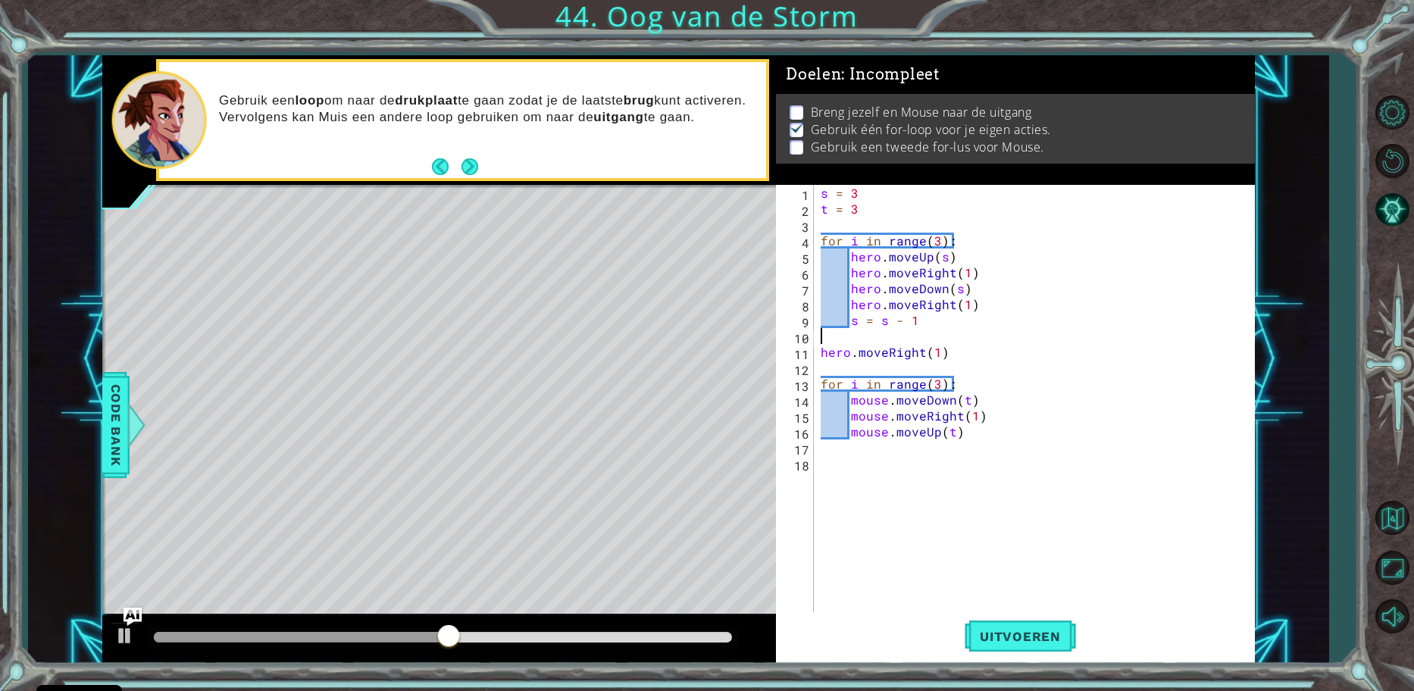
click at [959, 427] on div "s = 3 t = 3 for i in range ( 3 ) : hero . moveUp ( s ) hero . moveRight ( 1 ) h…" at bounding box center [1037, 415] width 440 height 461
type textarea "mouse.moveUp(t)"
type textarea "t"
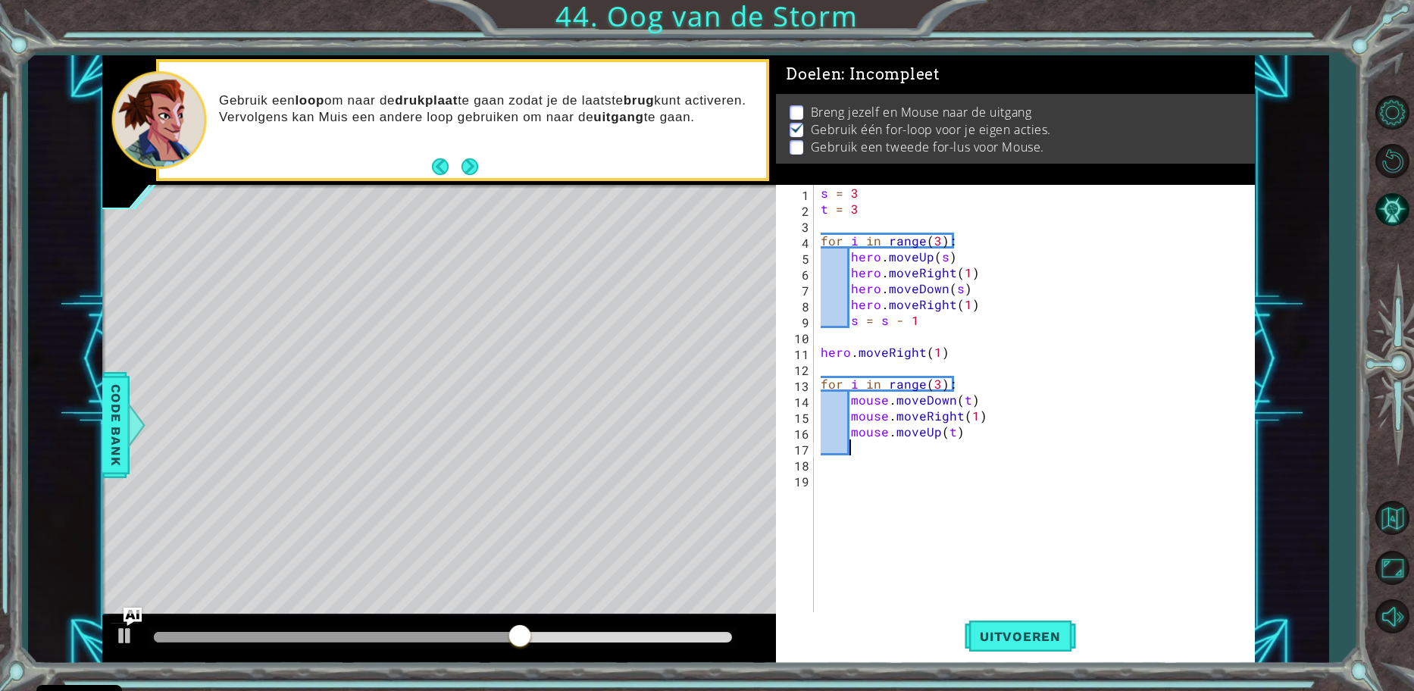
click at [873, 200] on div "s = 3 t = 3 for i in range ( 3 ) : hero . moveUp ( s ) hero . moveRight ( 1 ) h…" at bounding box center [1037, 415] width 440 height 461
click at [882, 208] on div "s = 3 t = 3 for i in range ( 3 ) : hero . moveUp ( s ) hero . moveRight ( 1 ) h…" at bounding box center [1037, 415] width 440 height 461
type textarea "t = 1"
click at [865, 452] on div "s = 3 t = 1 for i in range ( 3 ) : hero . moveUp ( s ) hero . moveRight ( 1 ) h…" at bounding box center [1037, 415] width 440 height 461
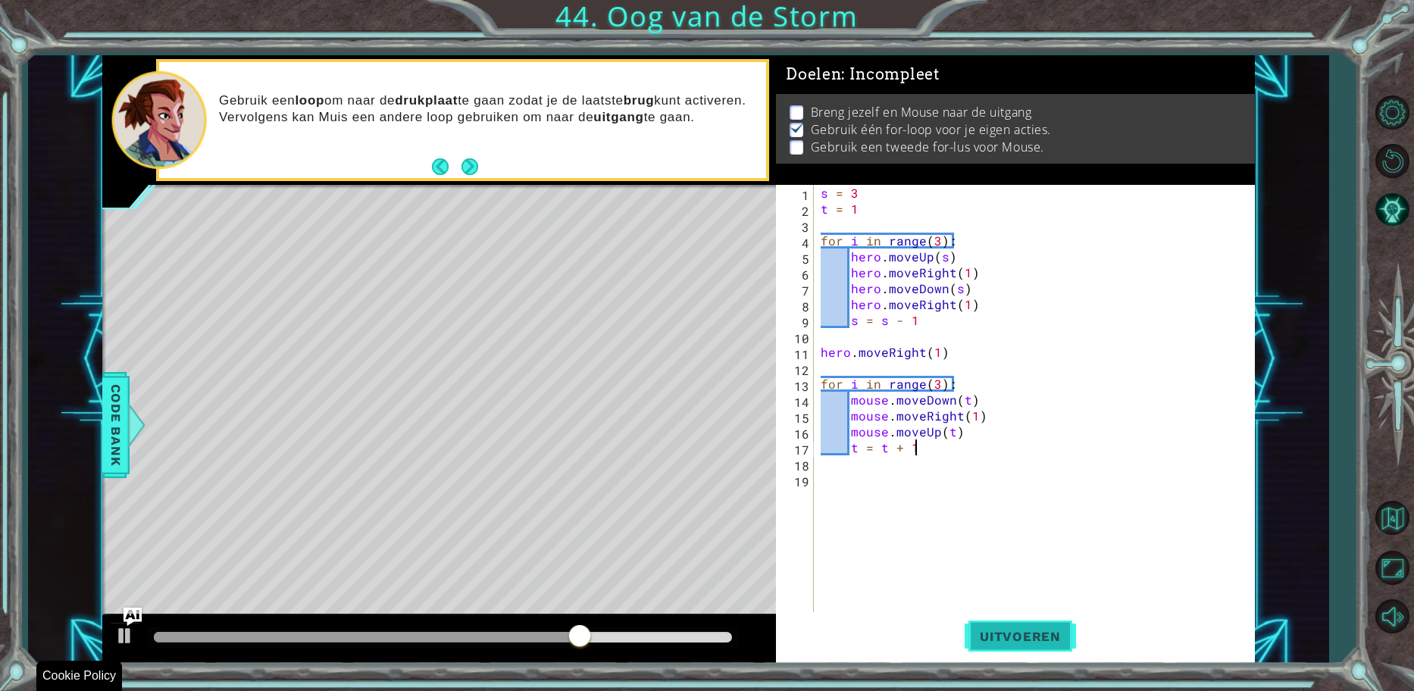
click at [1030, 647] on button "Uitvoeren" at bounding box center [1019, 636] width 111 height 48
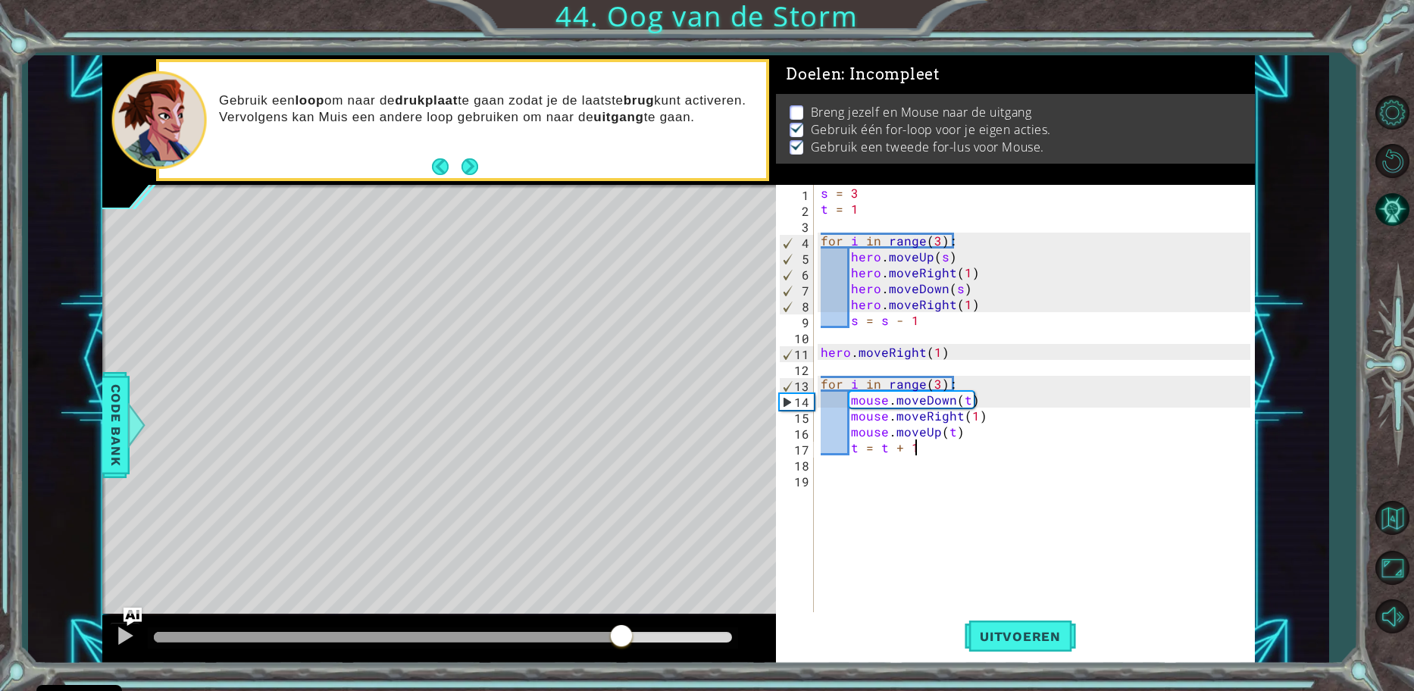
click at [624, 592] on div "methods hero moveUp() moveDown() moveLeft() moveRight() sneakUp() sneakDown() s…" at bounding box center [678, 359] width 1152 height 608
click at [965, 433] on div "s = 3 t = 1 for i in range ( 3 ) : hero . moveUp ( s ) hero . moveRight ( 1 ) h…" at bounding box center [1037, 415] width 440 height 461
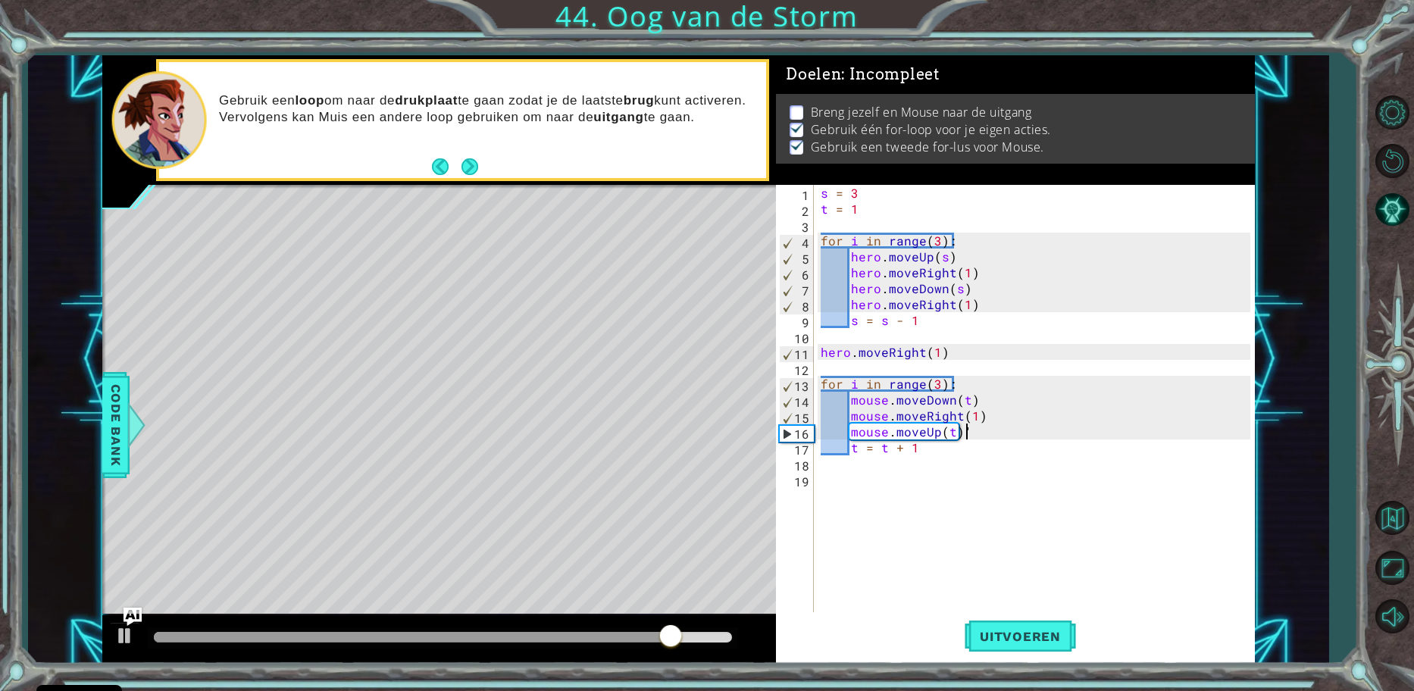
type textarea "mouse.moveUp(t)"
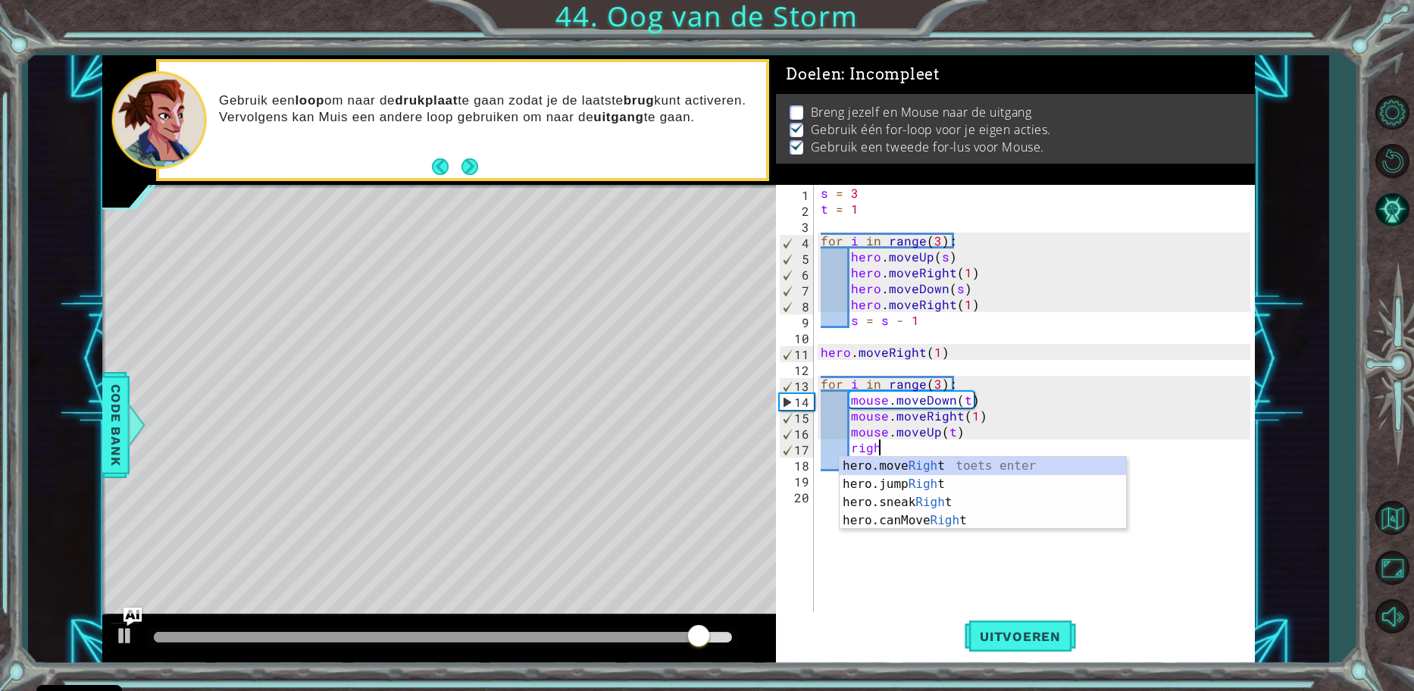
scroll to position [0, 3]
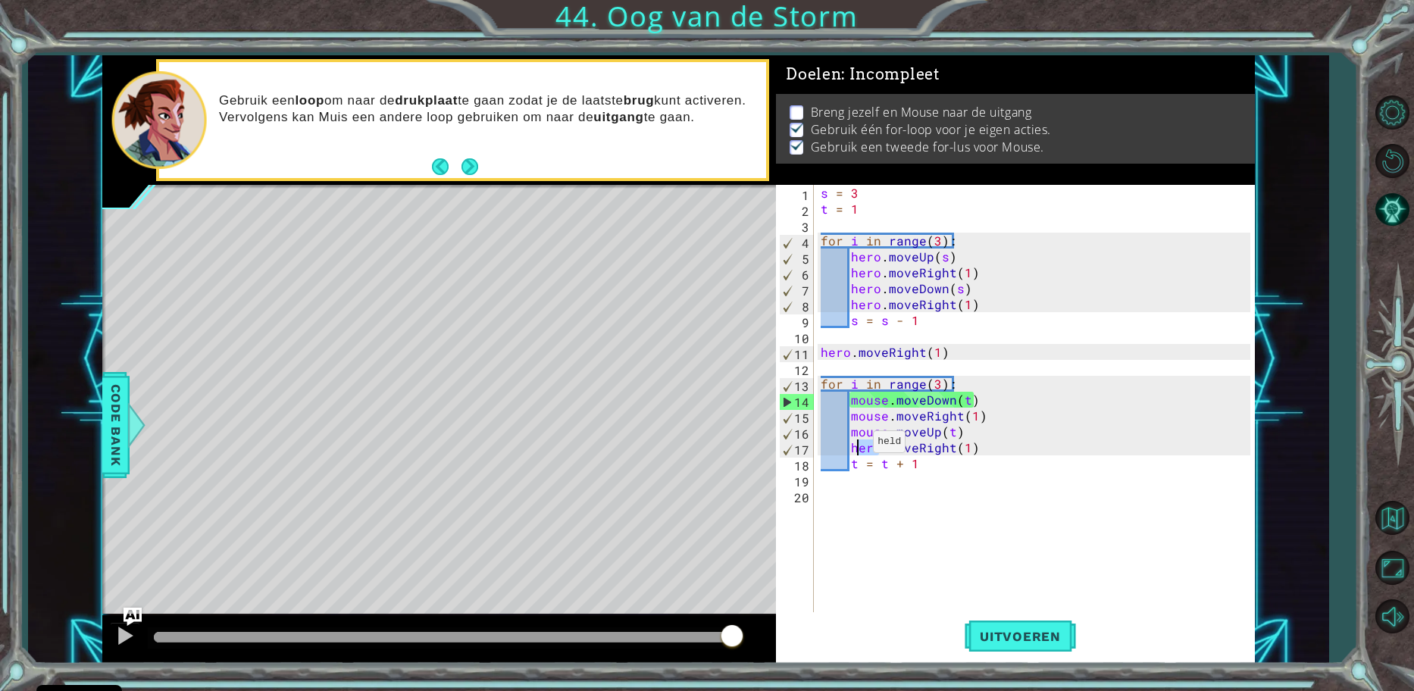
drag, startPoint x: 877, startPoint y: 445, endPoint x: 852, endPoint y: 445, distance: 24.3
click at [852, 445] on div "s = 3 t = 1 for i in range ( 3 ) : hero . moveUp ( s ) hero . moveRight ( 1 ) h…" at bounding box center [1037, 415] width 440 height 461
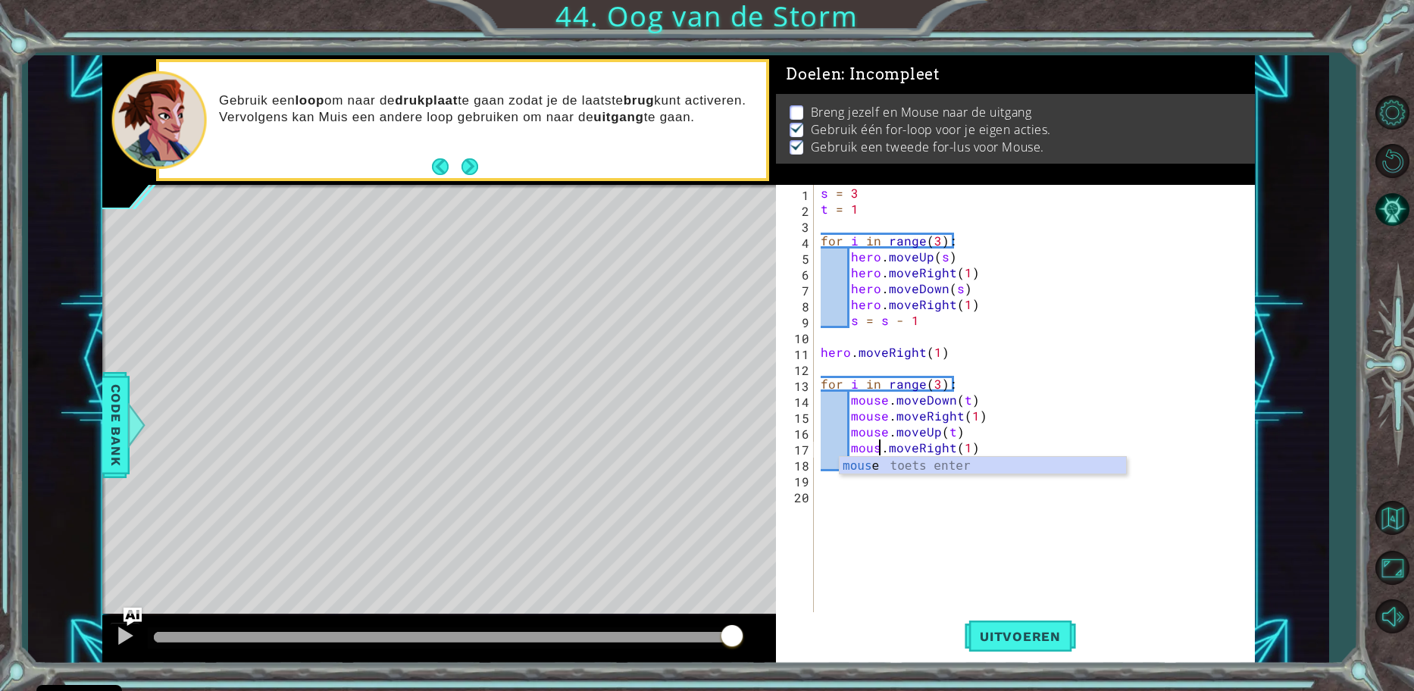
scroll to position [0, 5]
click at [1029, 617] on button "Uitvoeren" at bounding box center [1019, 636] width 111 height 48
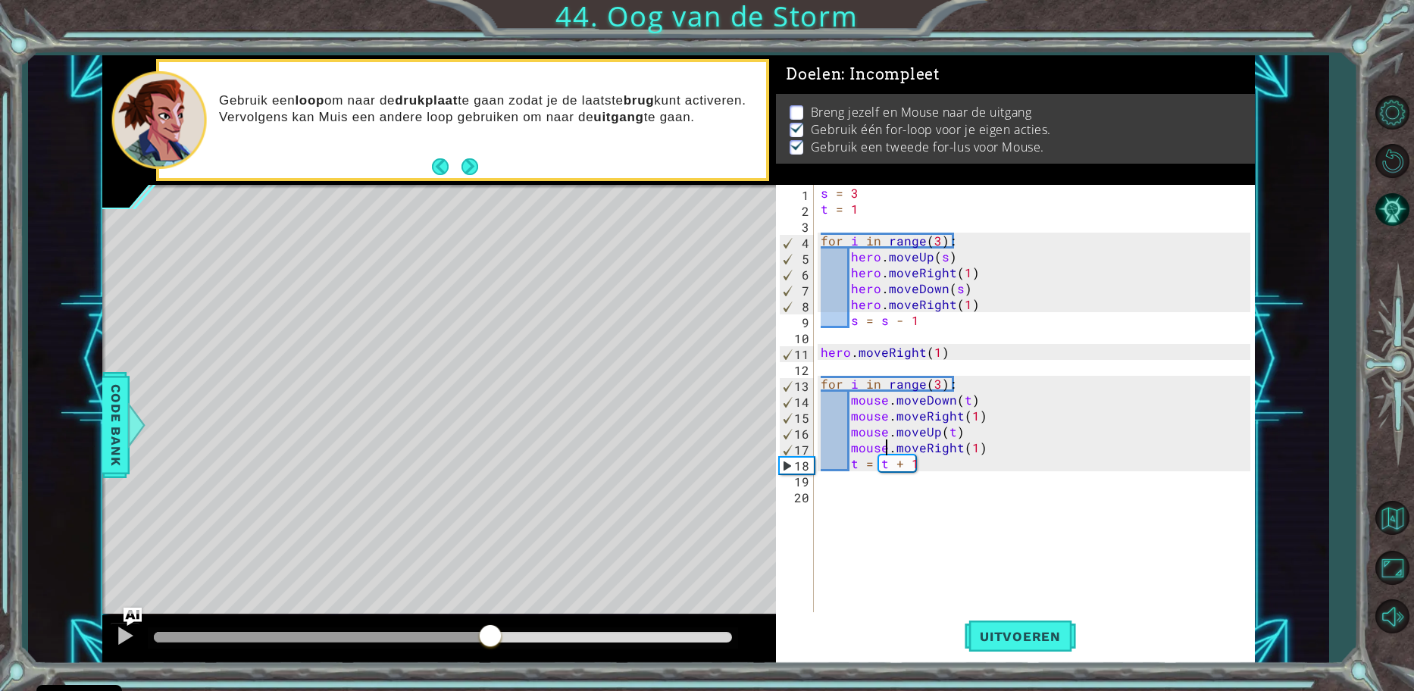
click at [490, 598] on div "methods hero moveUp() moveDown() moveLeft() moveRight() sneakUp() sneakDown() s…" at bounding box center [678, 359] width 1152 height 608
click at [933, 383] on div "s = 3 t = 1 for i in range ( 3 ) : hero . moveUp ( s ) hero . moveRight ( 1 ) h…" at bounding box center [1037, 415] width 440 height 461
click at [1036, 636] on span "Uitvoeren" at bounding box center [1019, 636] width 111 height 15
drag, startPoint x: 173, startPoint y: 636, endPoint x: 677, endPoint y: 627, distance: 503.9
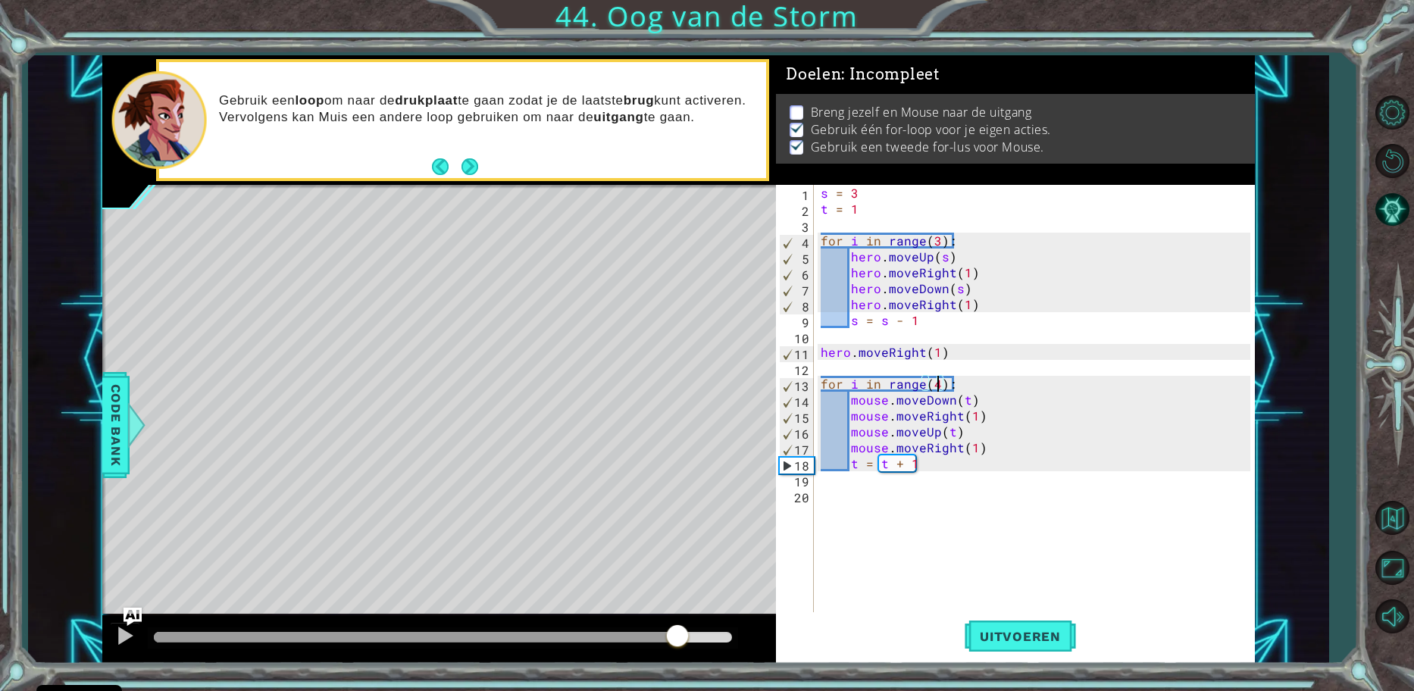
click at [677, 627] on div at bounding box center [677, 636] width 27 height 27
click at [975, 468] on div "s = 3 t = 1 for i in range ( 3 ) : hero . moveUp ( s ) hero . moveRight ( 1 ) h…" at bounding box center [1037, 415] width 440 height 461
type textarea "t = t + 1"
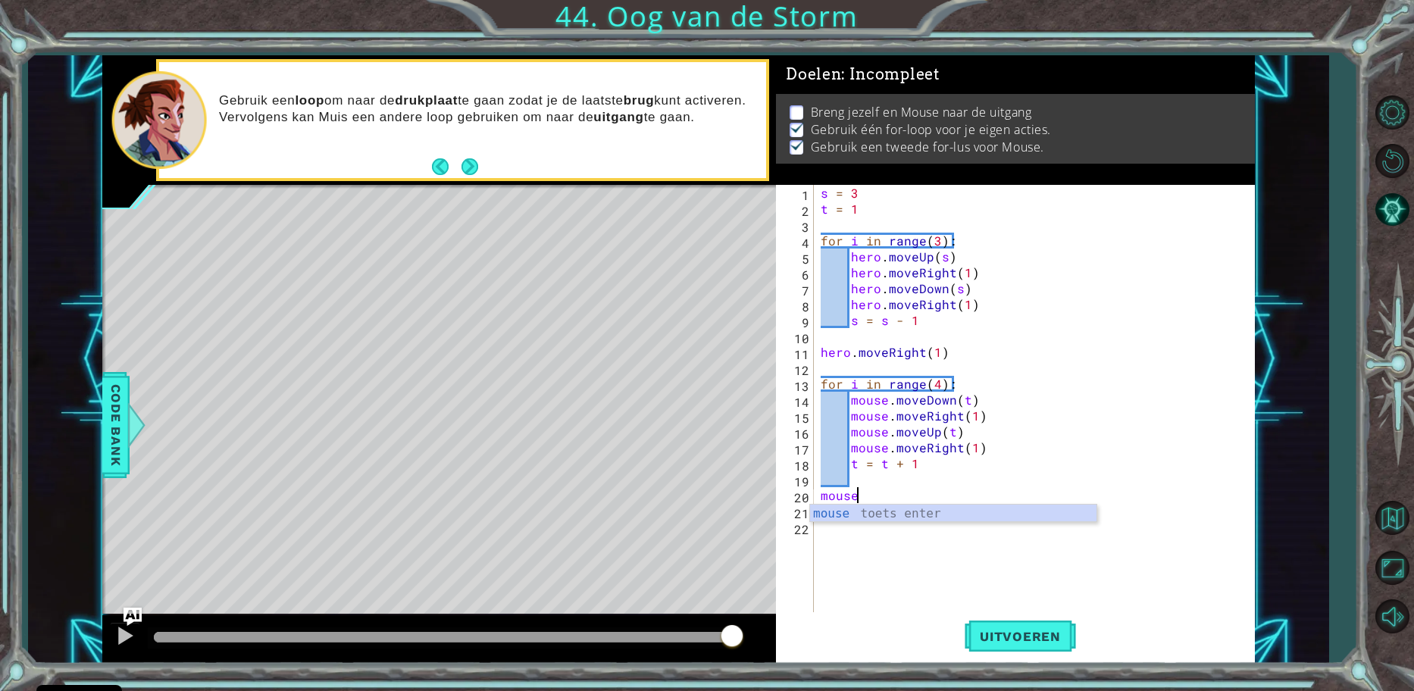
scroll to position [0, 1]
type textarea "mou"
type textarea ","
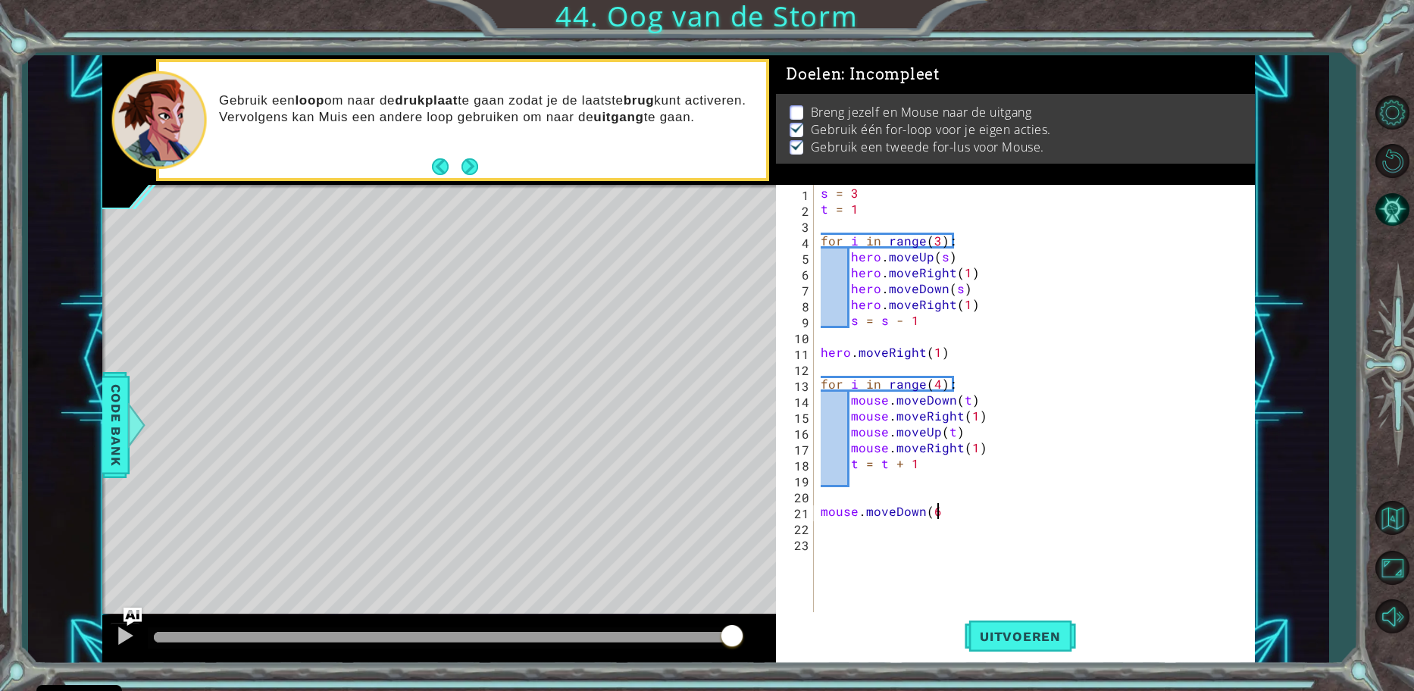
type textarea "mouse.moveDown(6)"
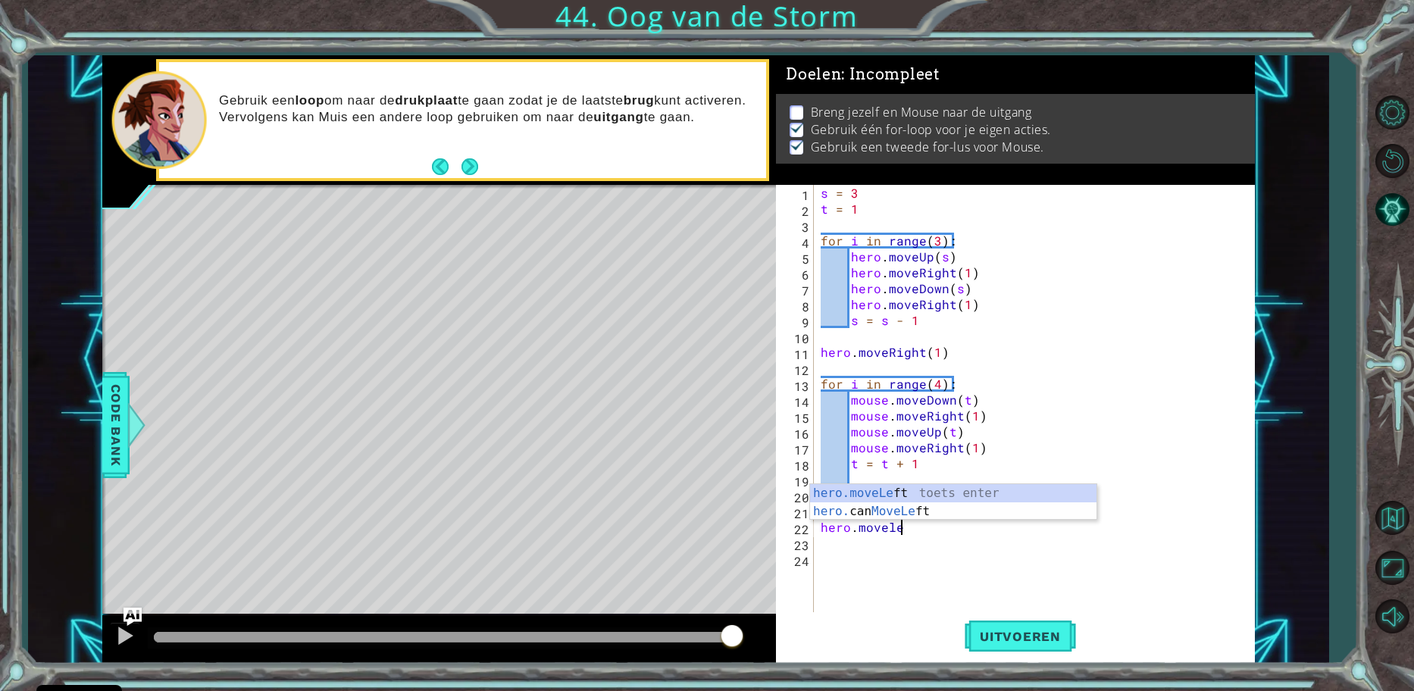
scroll to position [0, 5]
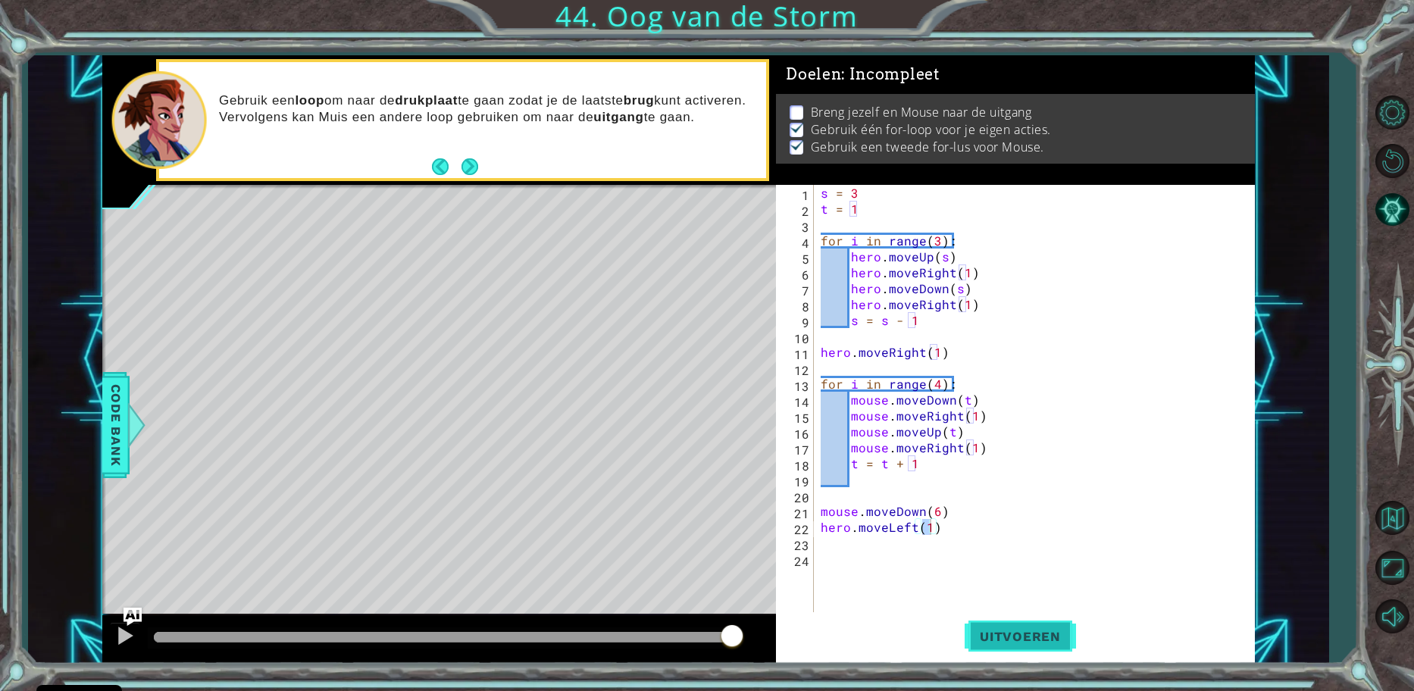
click at [1033, 630] on span "Uitvoeren" at bounding box center [1019, 636] width 111 height 15
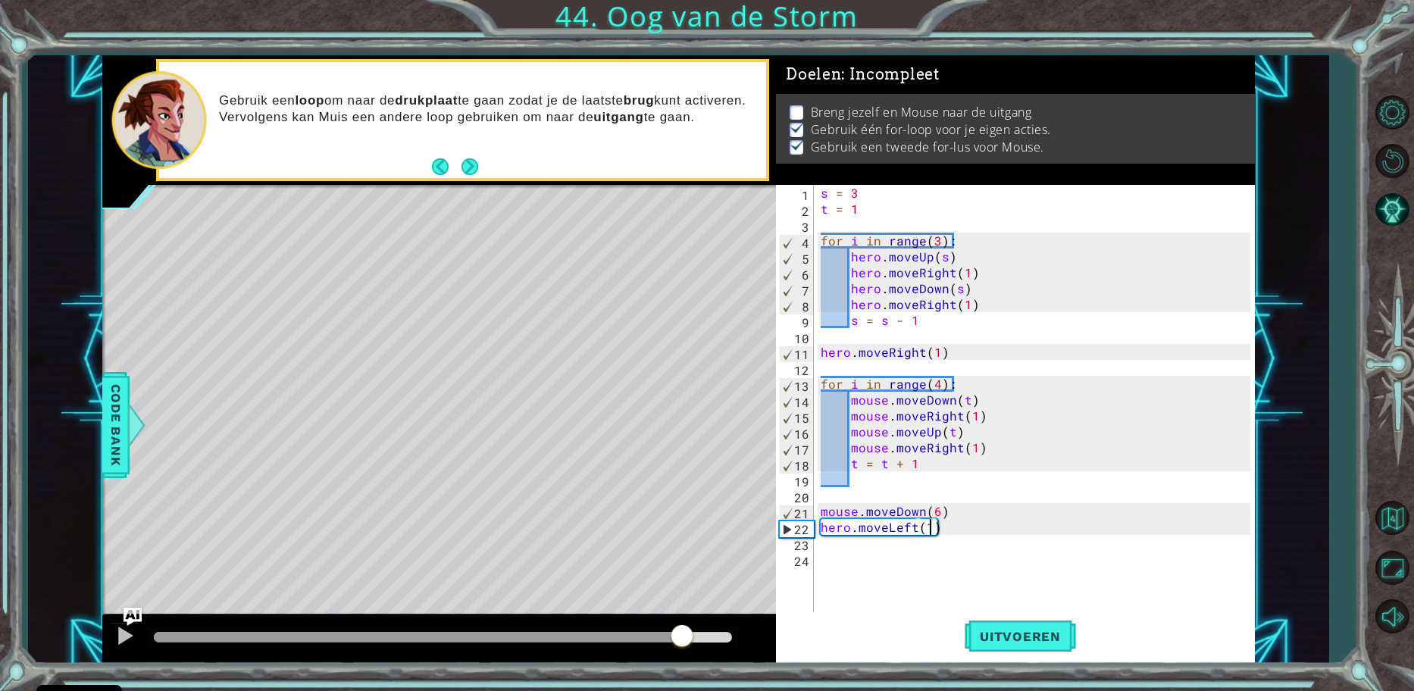
drag, startPoint x: 169, startPoint y: 634, endPoint x: 683, endPoint y: 634, distance: 513.6
click at [683, 634] on div at bounding box center [681, 636] width 27 height 27
drag, startPoint x: 697, startPoint y: 637, endPoint x: 567, endPoint y: 634, distance: 130.3
click at [567, 634] on div at bounding box center [567, 636] width 27 height 27
drag, startPoint x: 885, startPoint y: 527, endPoint x: 914, endPoint y: 529, distance: 29.6
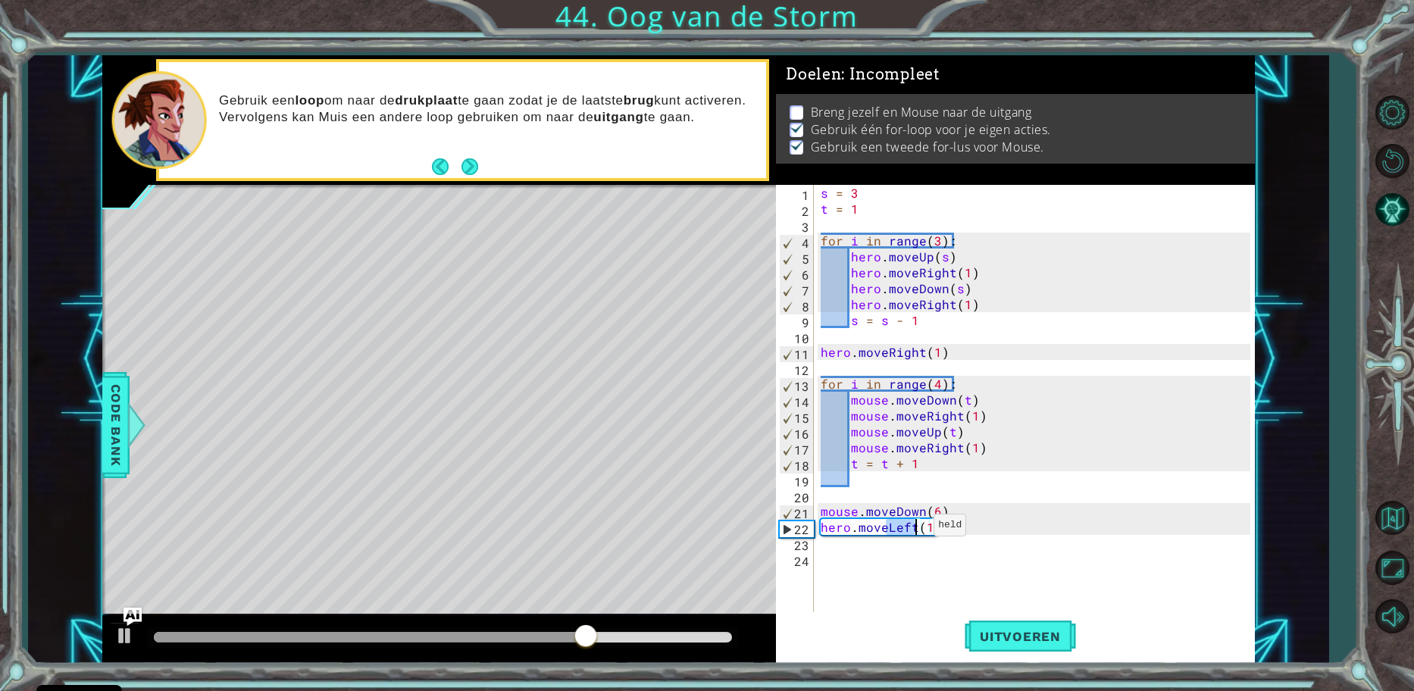
click at [914, 529] on div "s = 3 t = 1 for i in range ( 3 ) : hero . moveUp ( s ) hero . moveRight ( 1 ) h…" at bounding box center [1037, 415] width 440 height 461
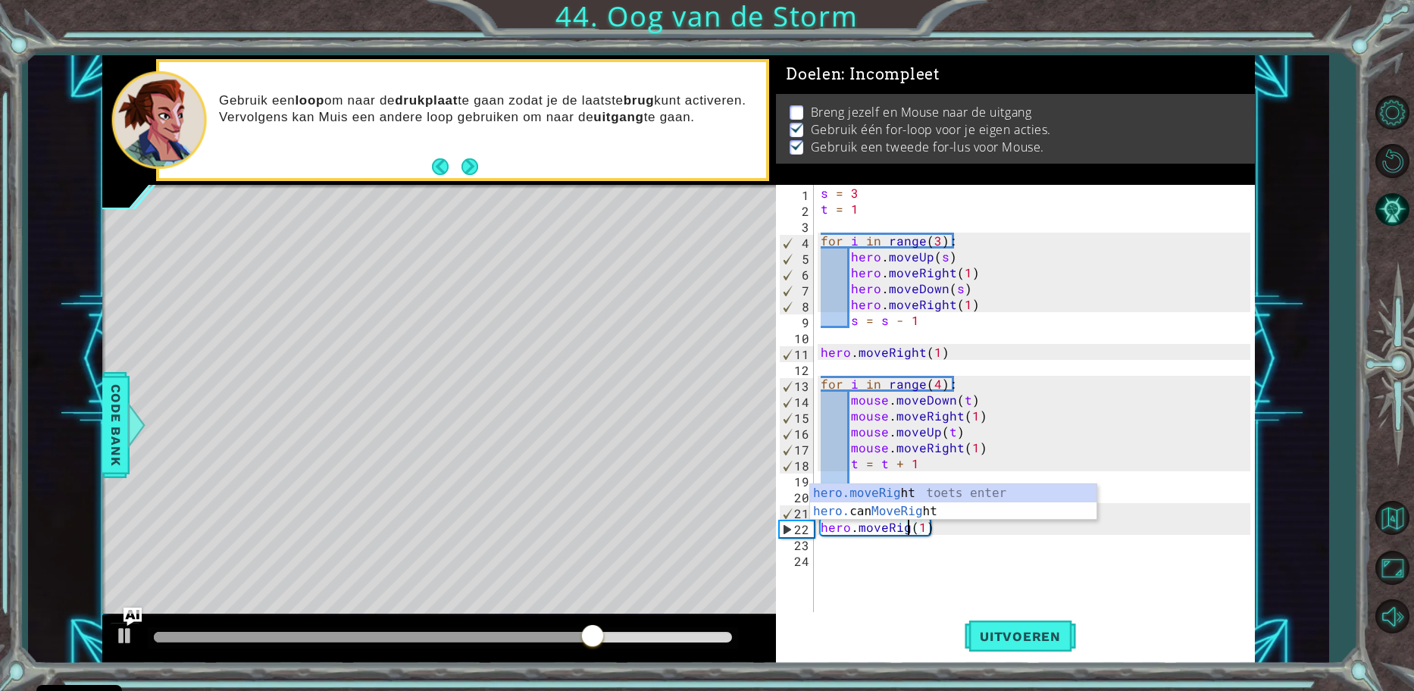
scroll to position [0, 7]
type textarea "hero.moveRight(1)"
click at [993, 637] on span "Uitvoeren" at bounding box center [1019, 636] width 111 height 15
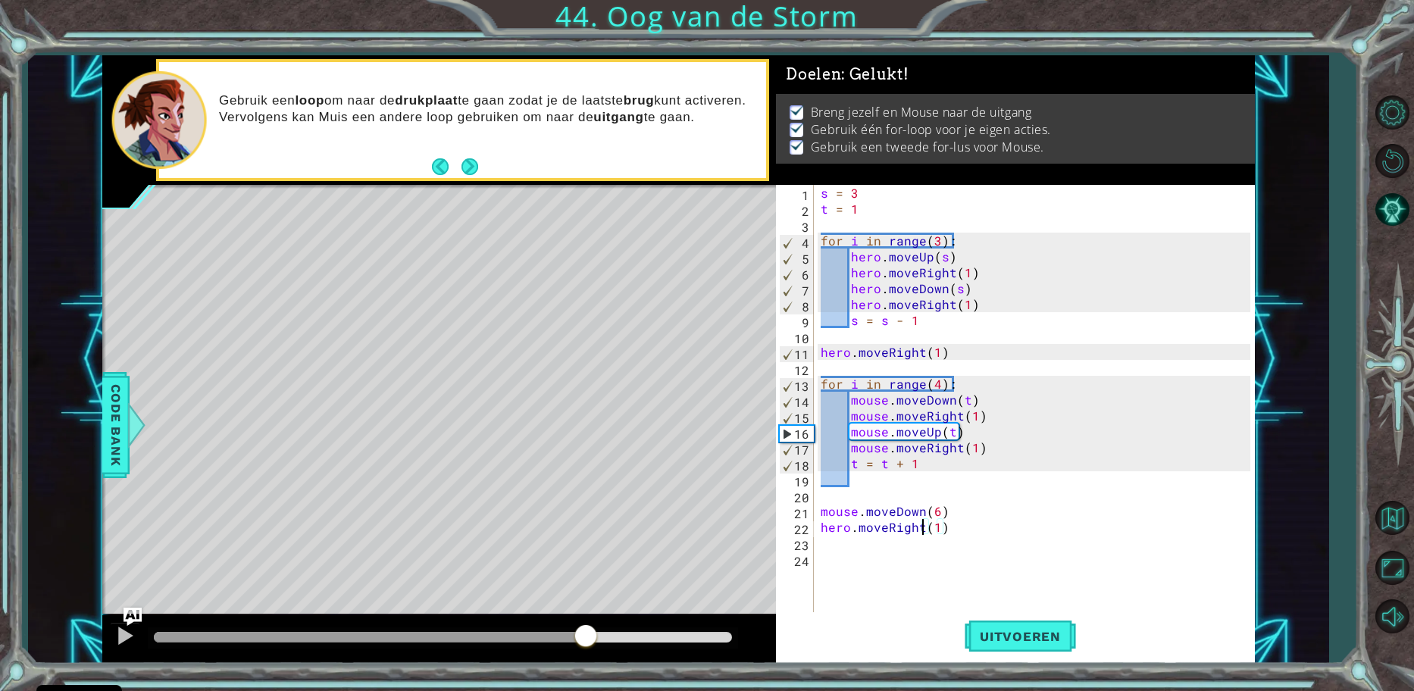
click at [785, 611] on body "Cookie Policy CodeCombat gebruikt een aantal essentiële en niet-essentiële cook…" at bounding box center [707, 345] width 1414 height 691
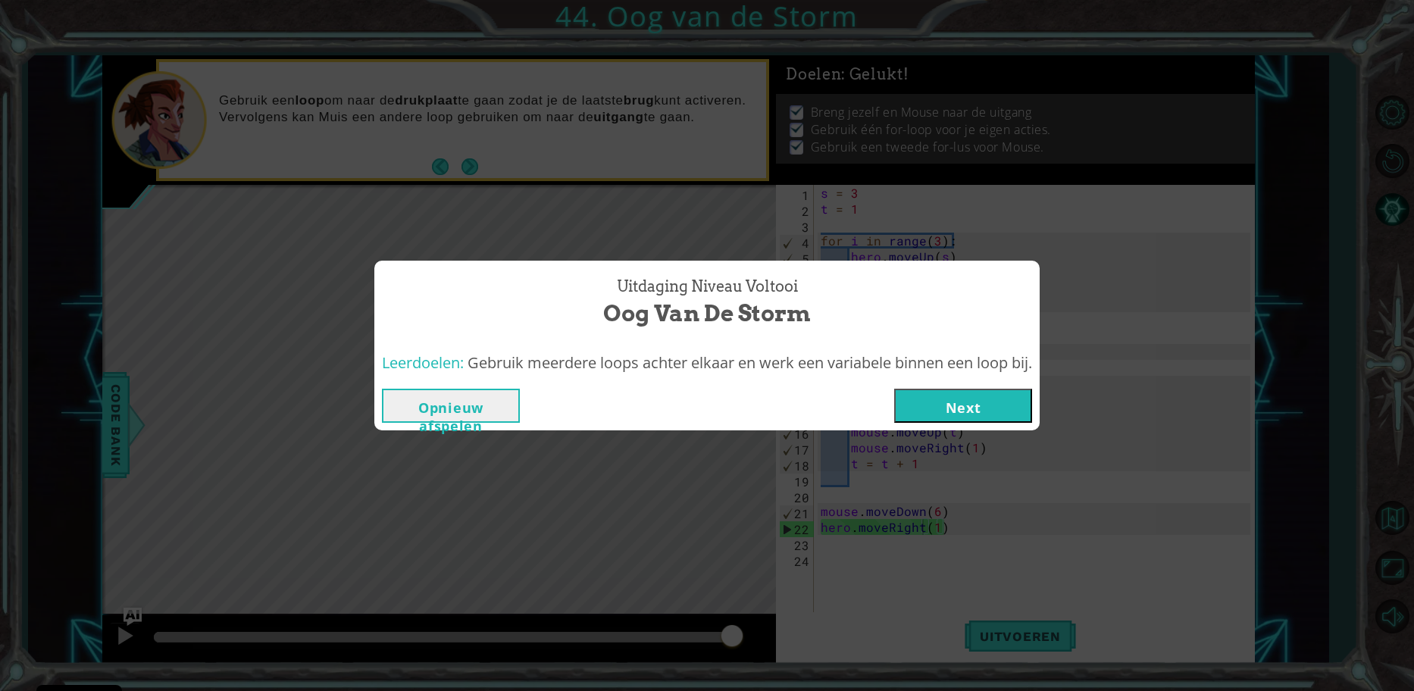
click at [983, 391] on button "Next" at bounding box center [963, 406] width 138 height 34
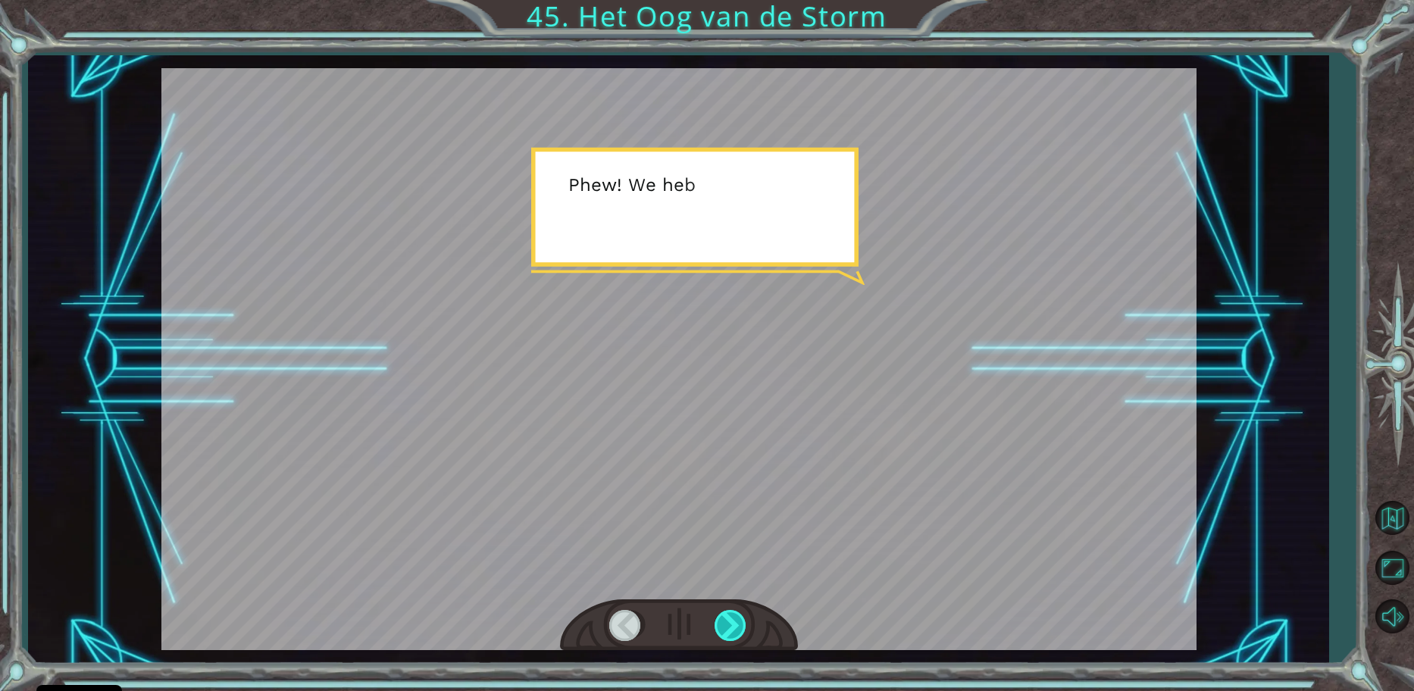
click at [727, 633] on div at bounding box center [731, 625] width 34 height 31
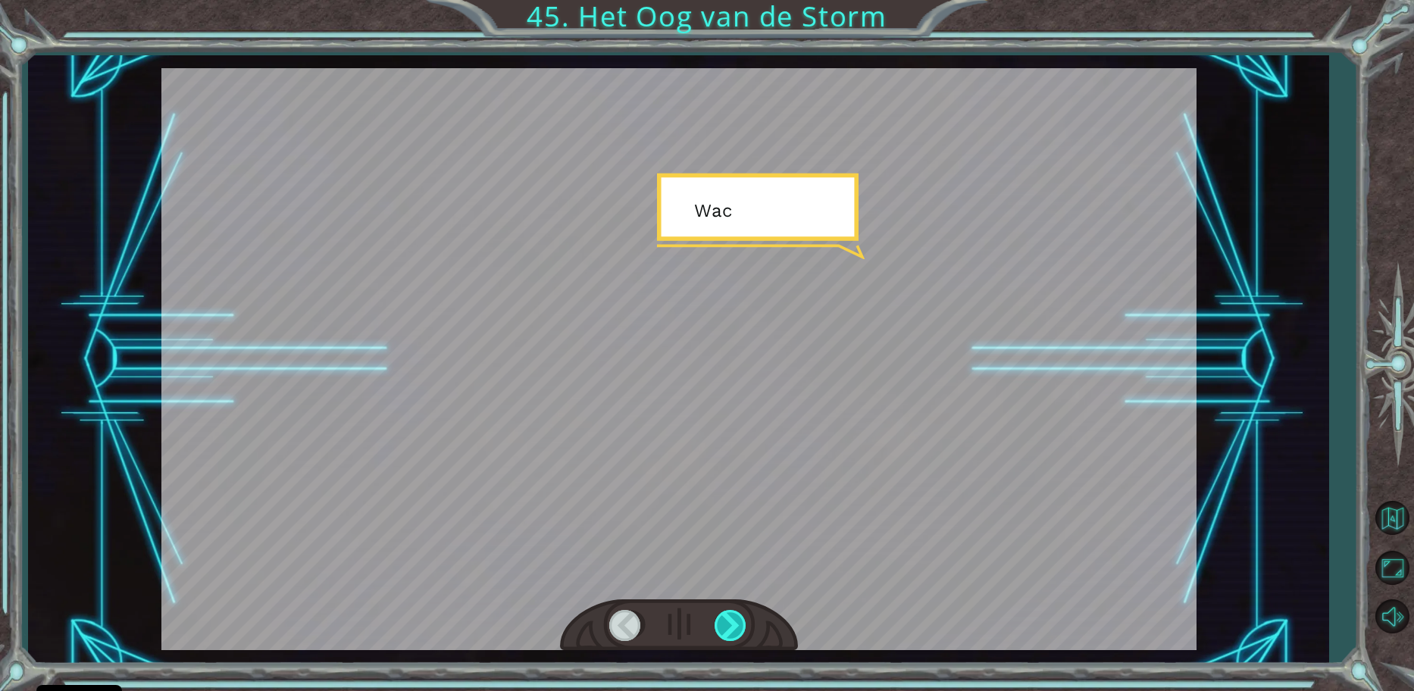
click at [727, 633] on div at bounding box center [731, 625] width 34 height 31
click at [727, 631] on div at bounding box center [731, 625] width 34 height 31
click at [727, 629] on div at bounding box center [731, 625] width 34 height 31
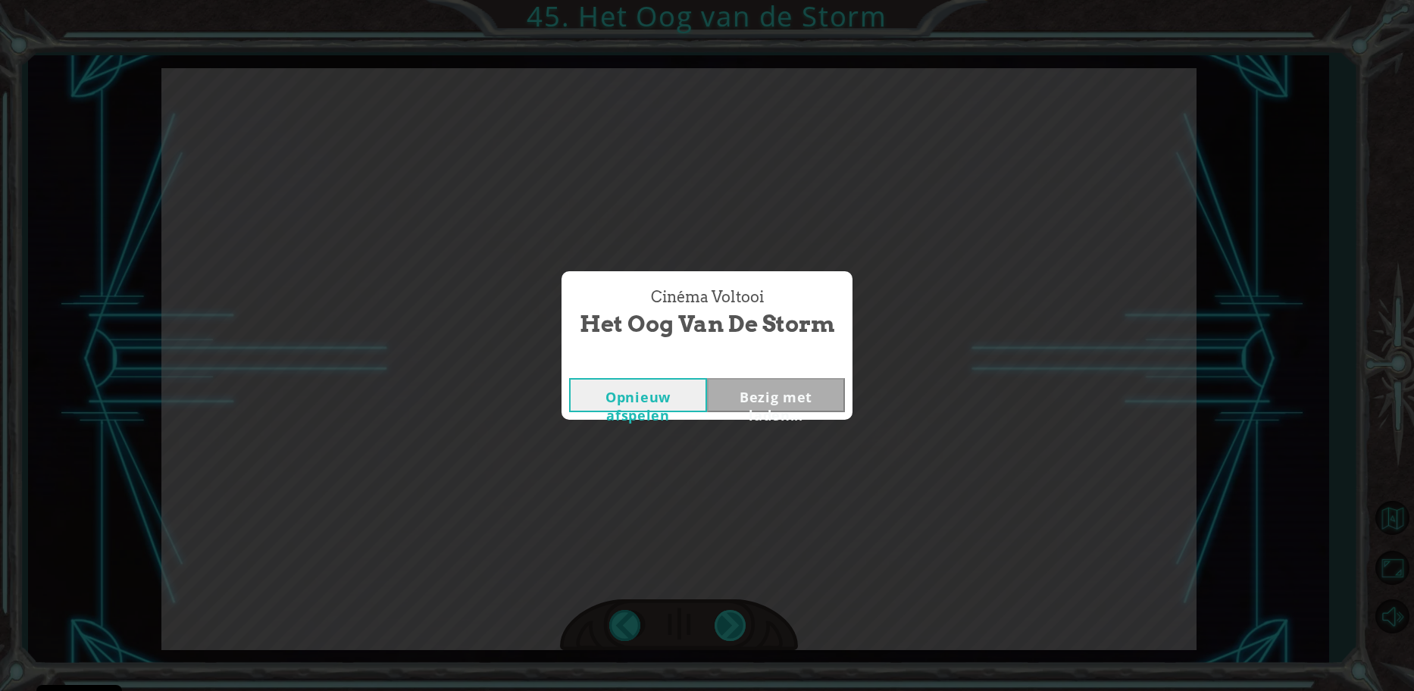
click at [727, 629] on div "Cinéma Voltooi Het Oog van de Storm Opnieuw afspelen Bezig met laden..." at bounding box center [707, 345] width 1414 height 691
click at [735, 396] on button "Next" at bounding box center [776, 395] width 138 height 34
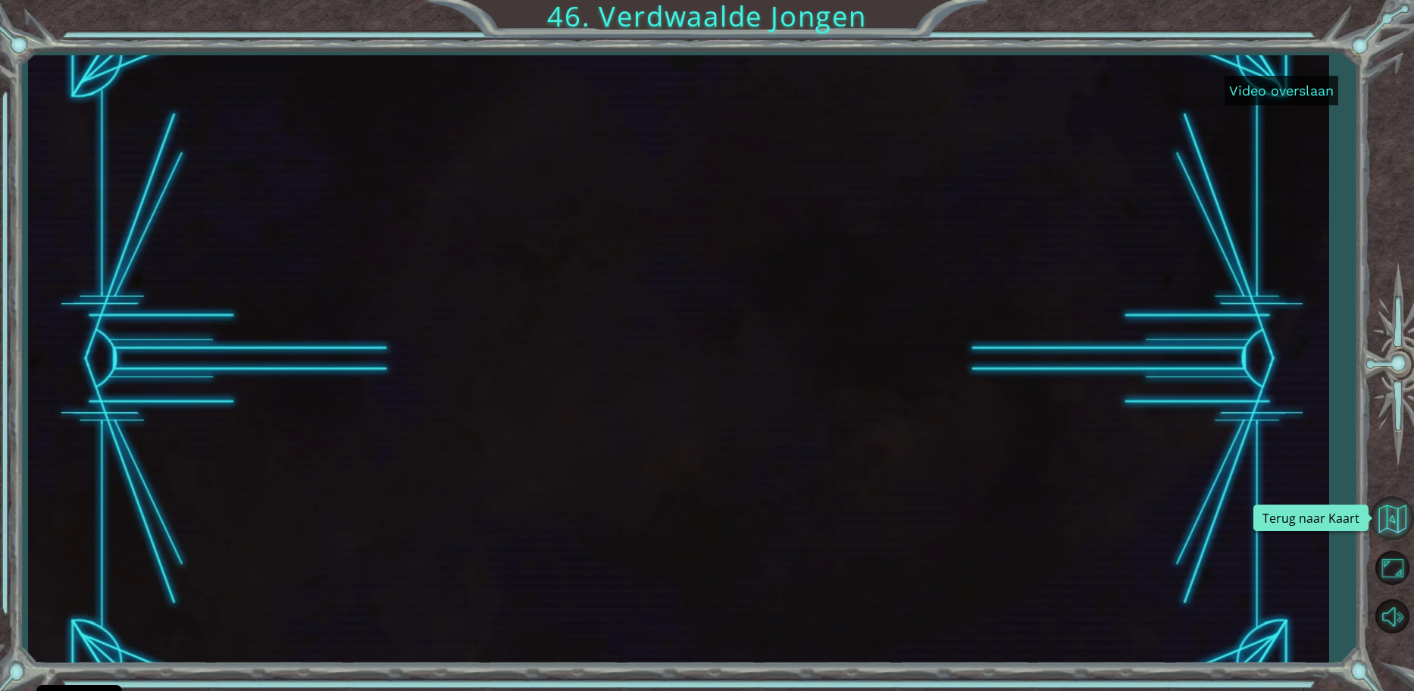
click at [1391, 518] on button "Terug naar Kaart" at bounding box center [1392, 518] width 44 height 44
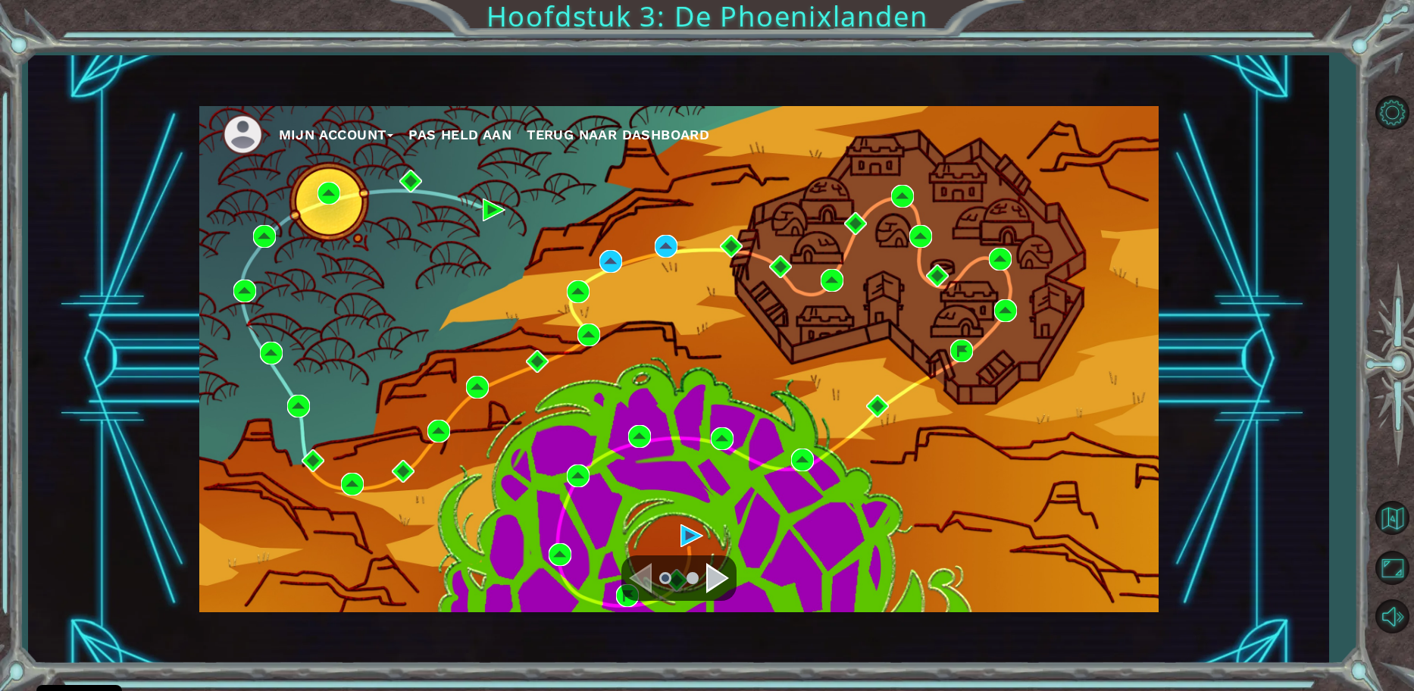
click at [714, 583] on div "Navigate to the next page" at bounding box center [717, 578] width 23 height 30
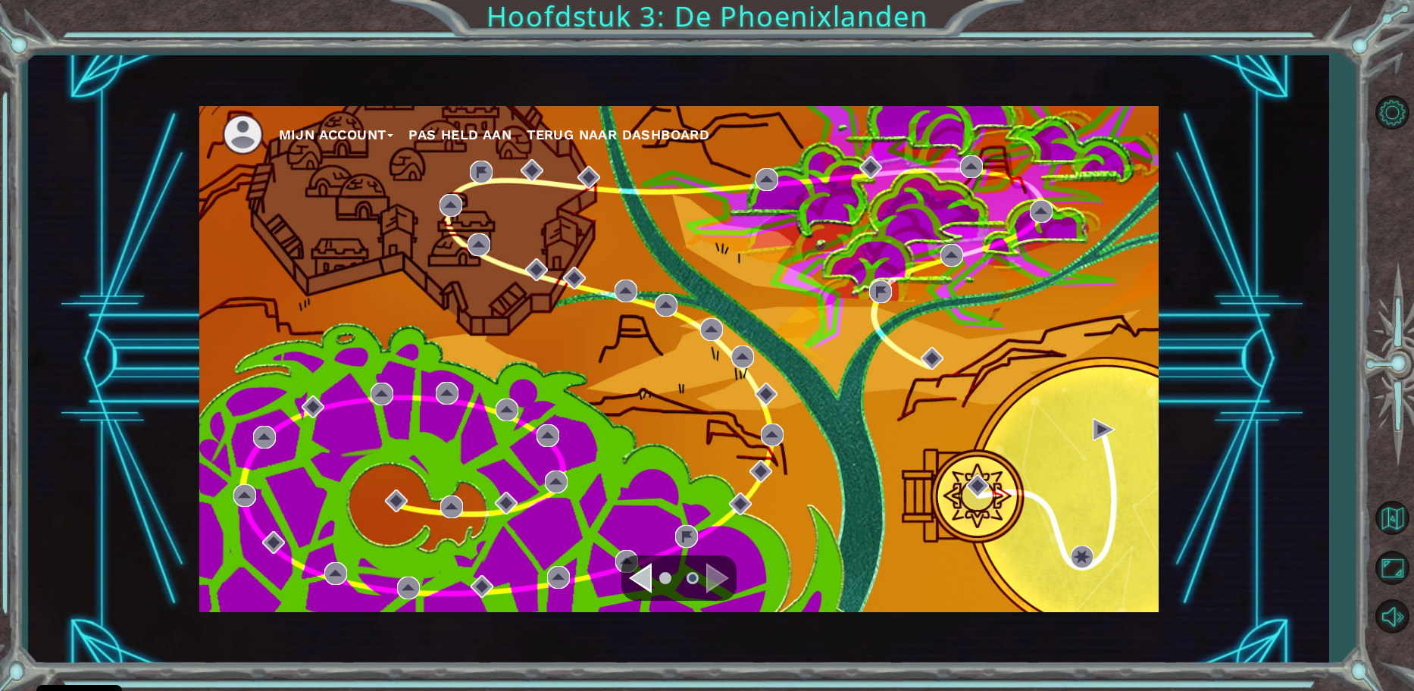
click at [640, 574] on div "Navigate to the previous page" at bounding box center [640, 578] width 23 height 30
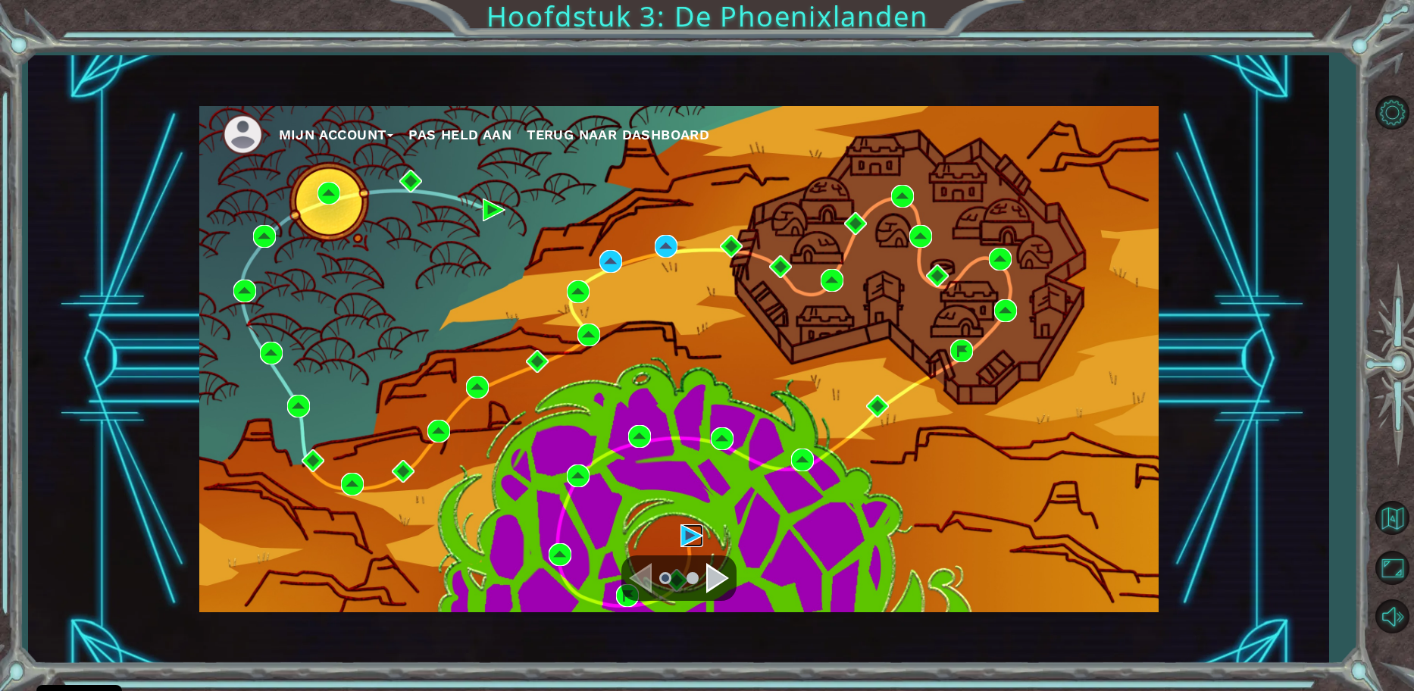
click at [682, 536] on img at bounding box center [691, 535] width 23 height 23
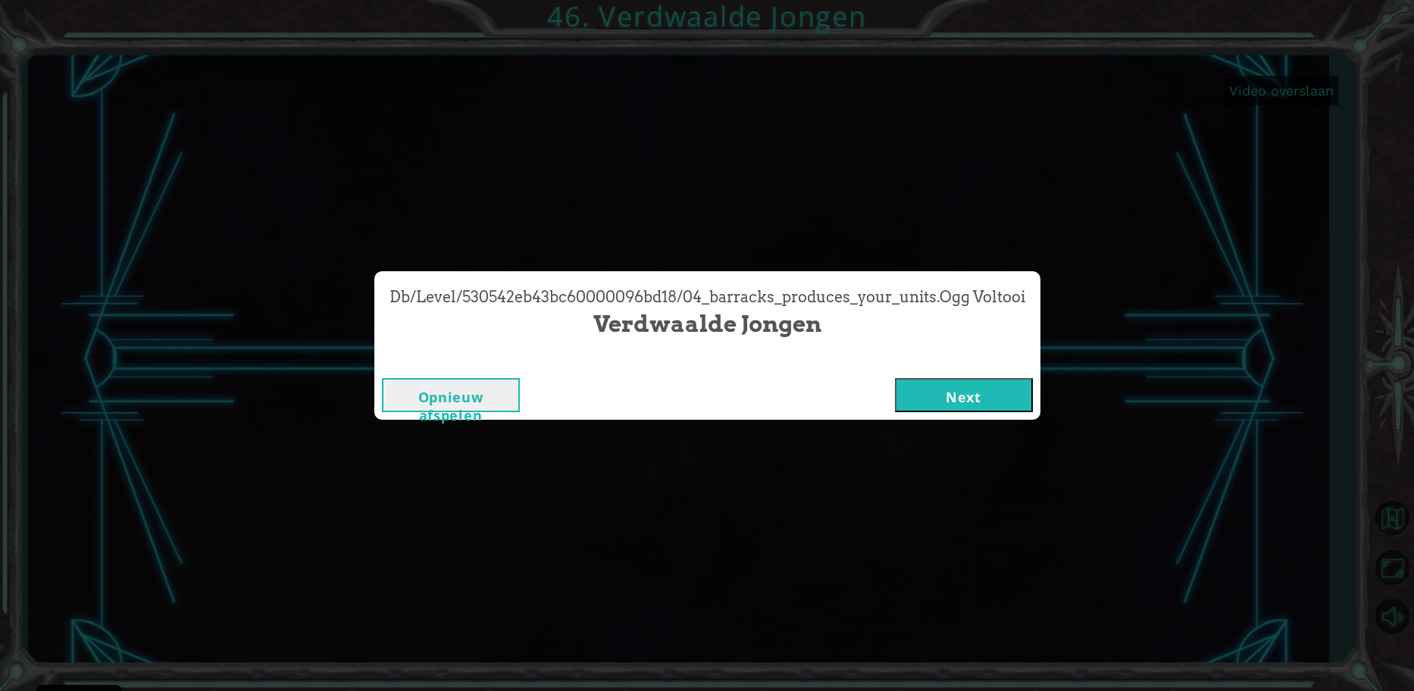
click at [974, 386] on button "Next" at bounding box center [964, 395] width 138 height 34
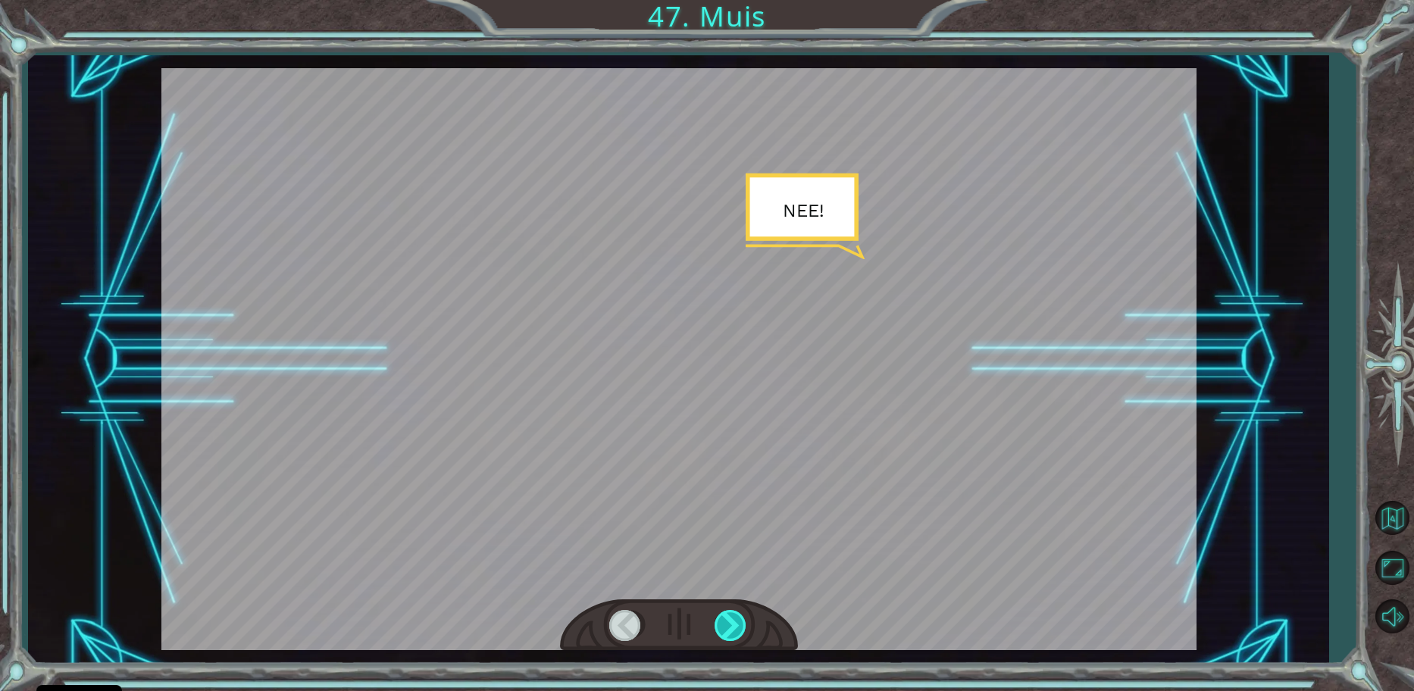
click at [727, 636] on div at bounding box center [731, 625] width 34 height 31
click at [727, 635] on div at bounding box center [731, 625] width 34 height 31
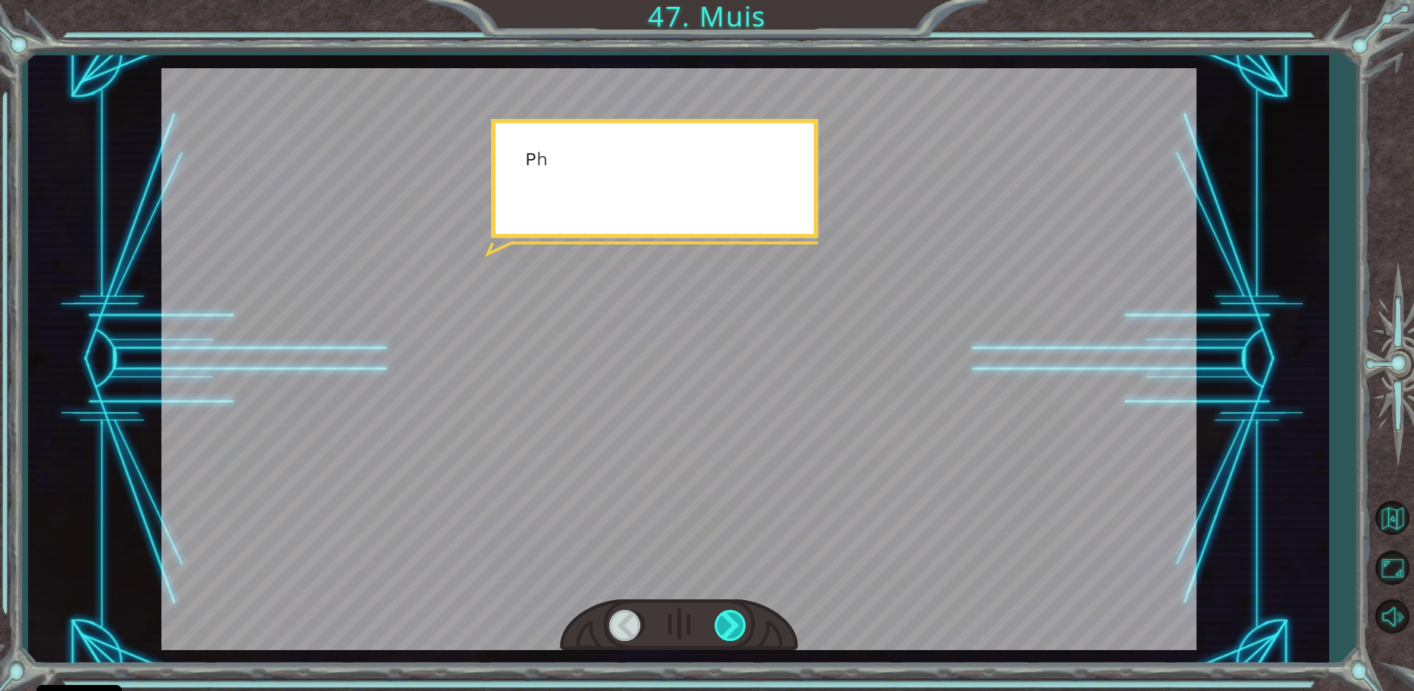
click at [729, 628] on div at bounding box center [731, 625] width 34 height 31
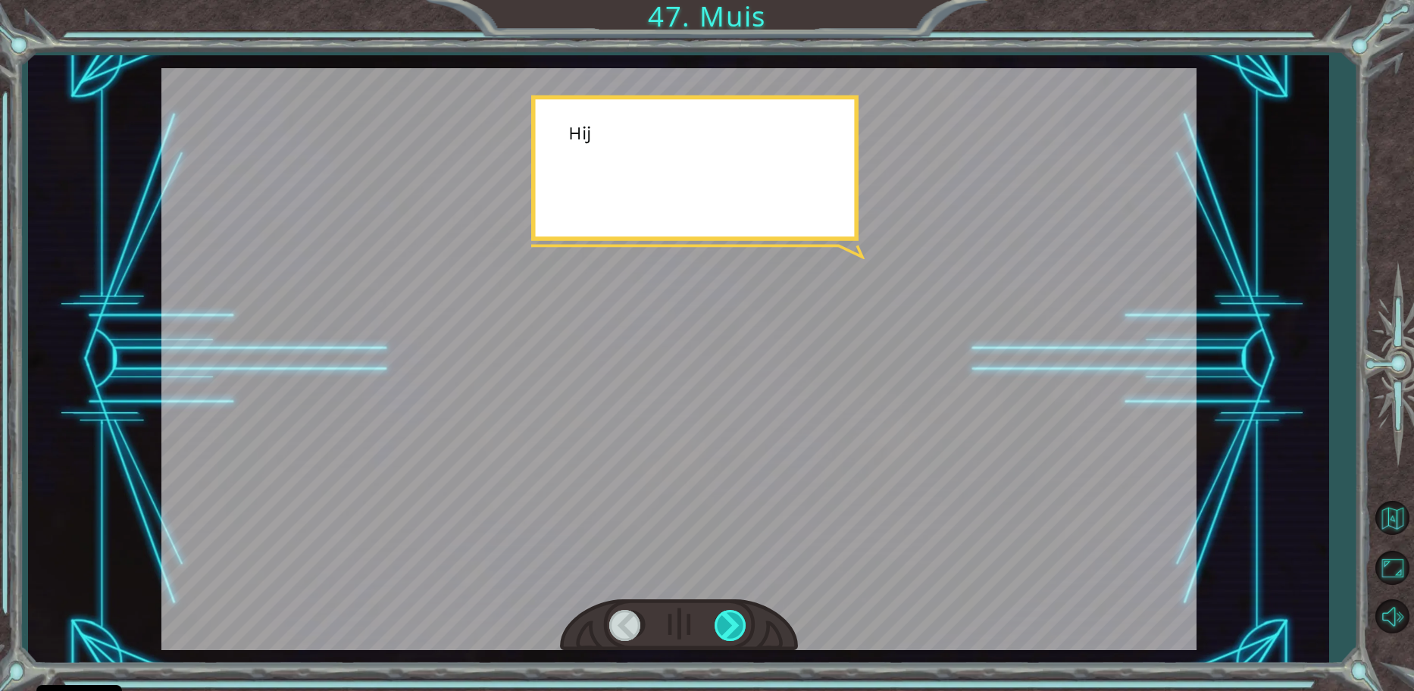
click at [729, 628] on div at bounding box center [731, 625] width 34 height 31
click at [729, 627] on div at bounding box center [731, 625] width 34 height 31
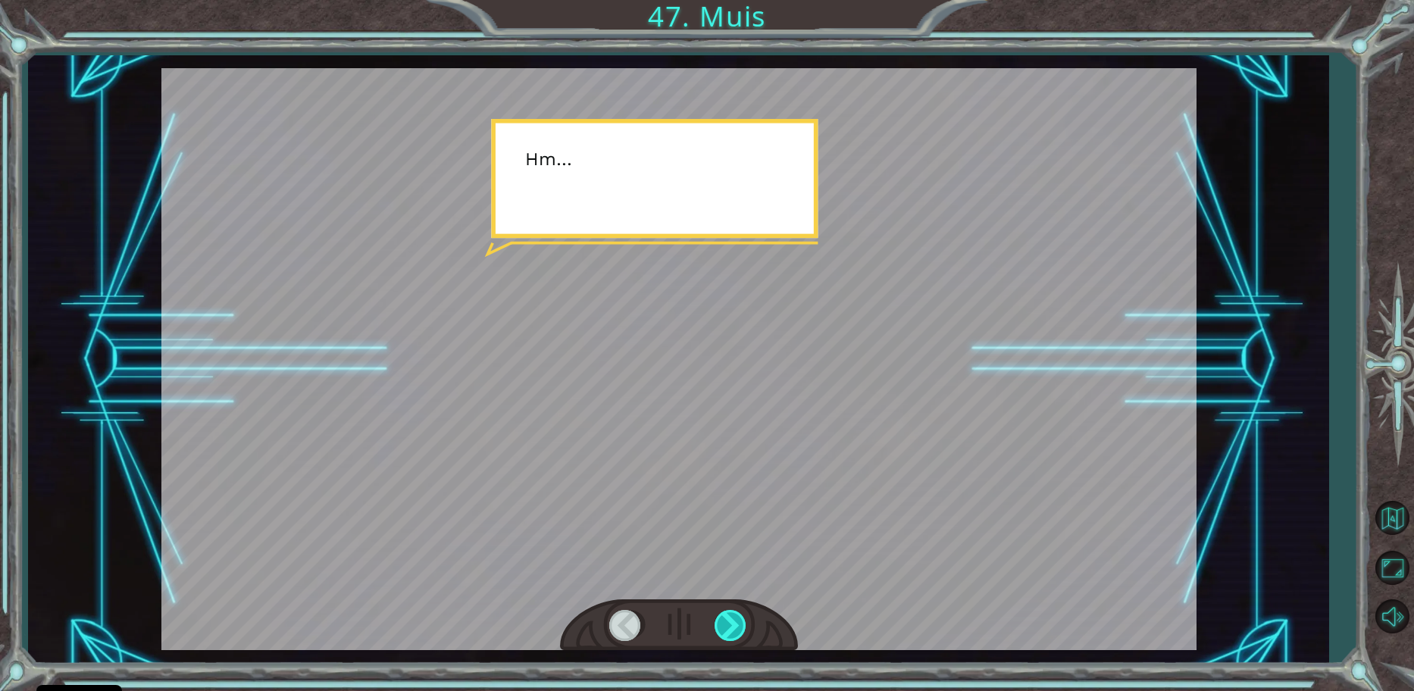
click at [729, 627] on div at bounding box center [731, 625] width 34 height 31
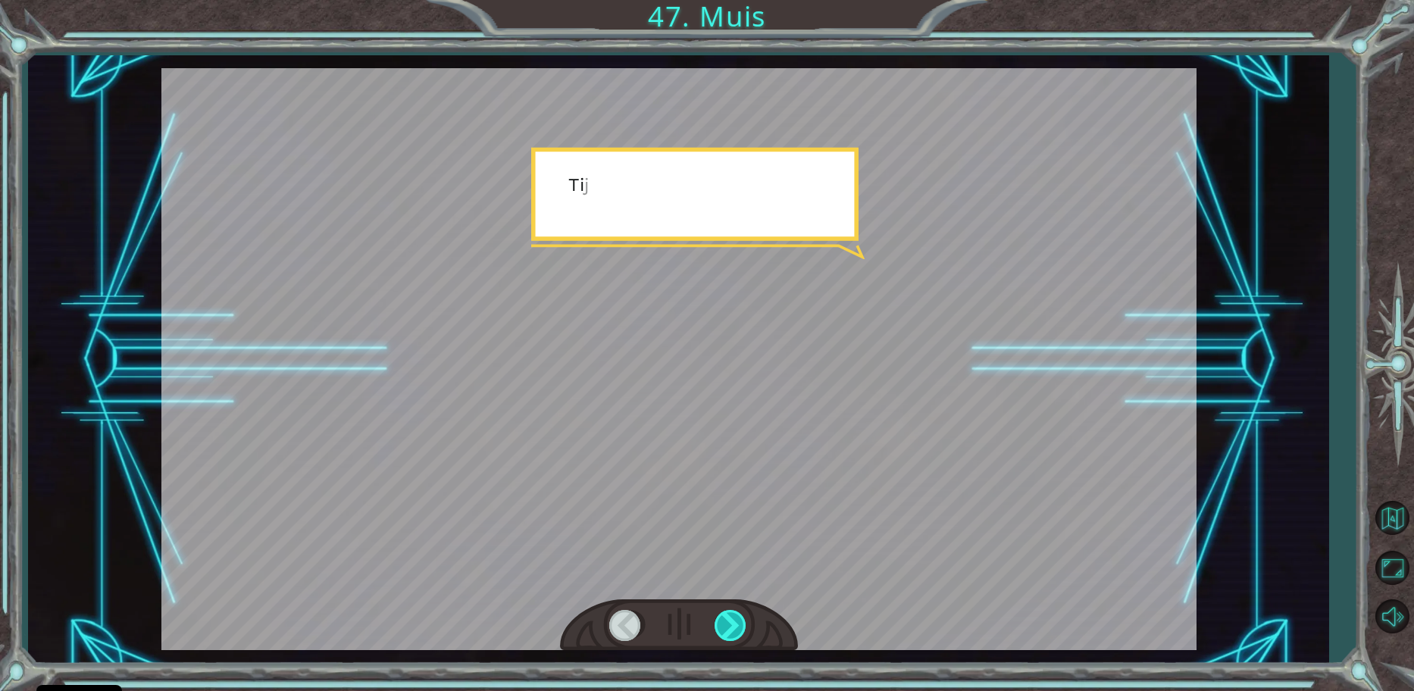
click at [729, 627] on div at bounding box center [731, 625] width 34 height 31
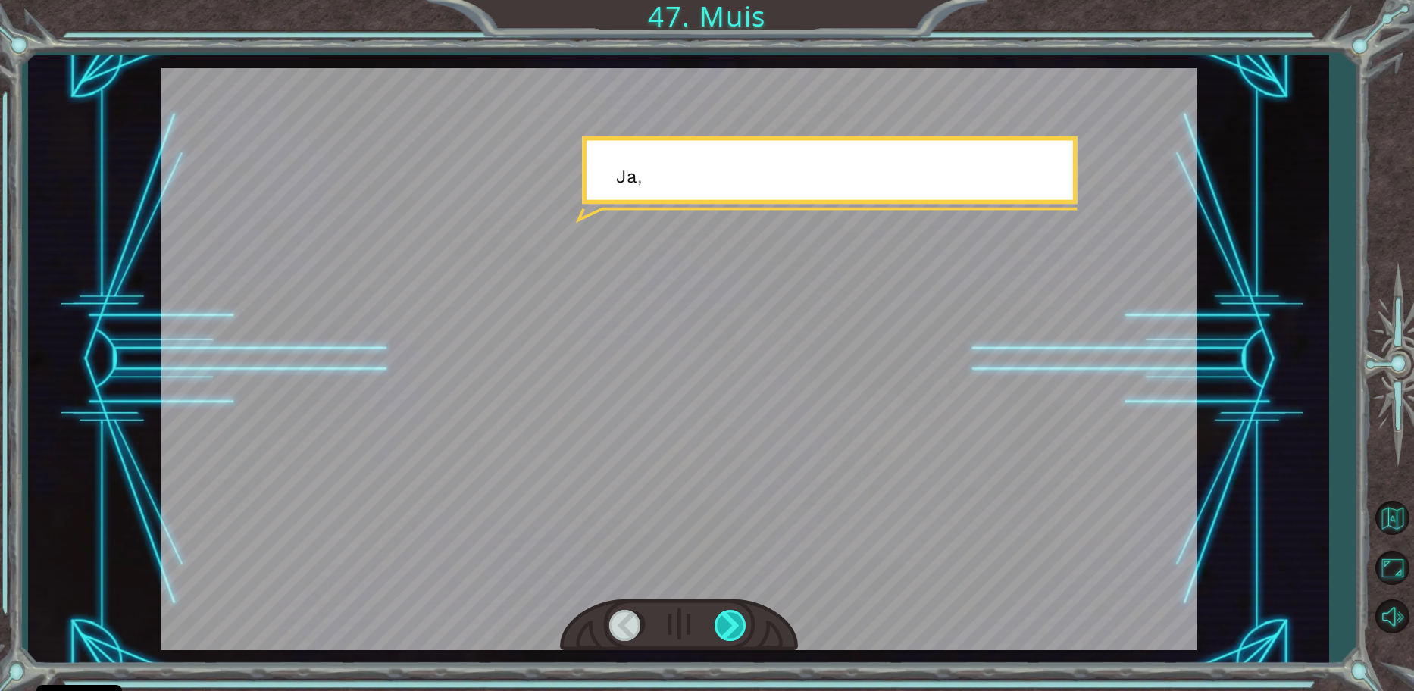
click at [729, 627] on div at bounding box center [731, 625] width 34 height 31
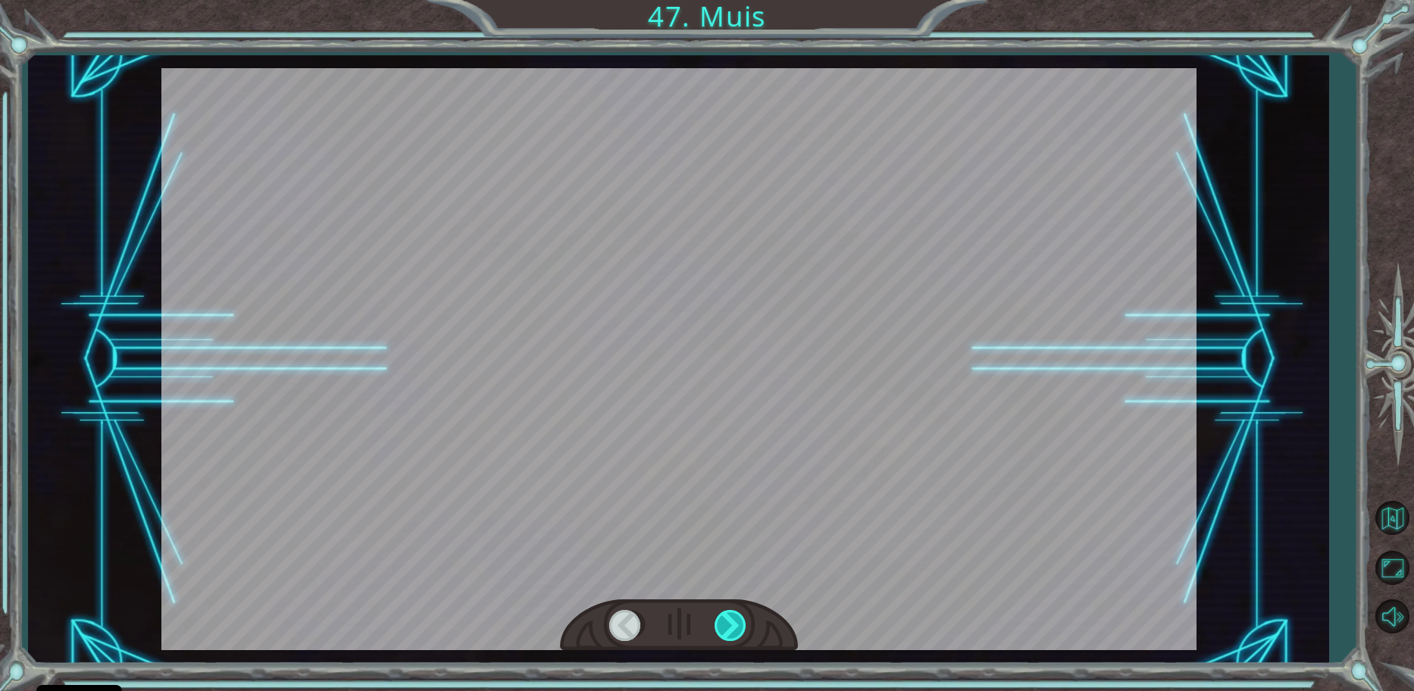
click at [729, 627] on div at bounding box center [731, 625] width 34 height 31
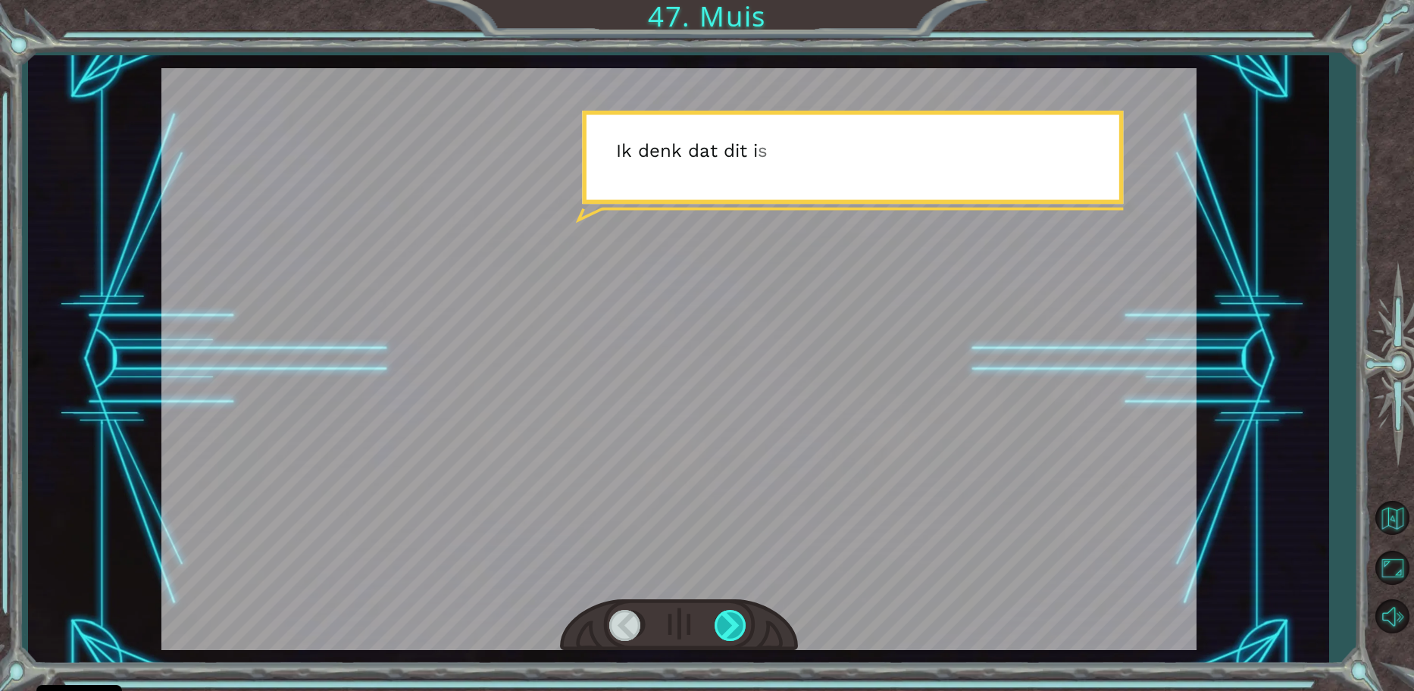
click at [729, 626] on div at bounding box center [731, 625] width 34 height 31
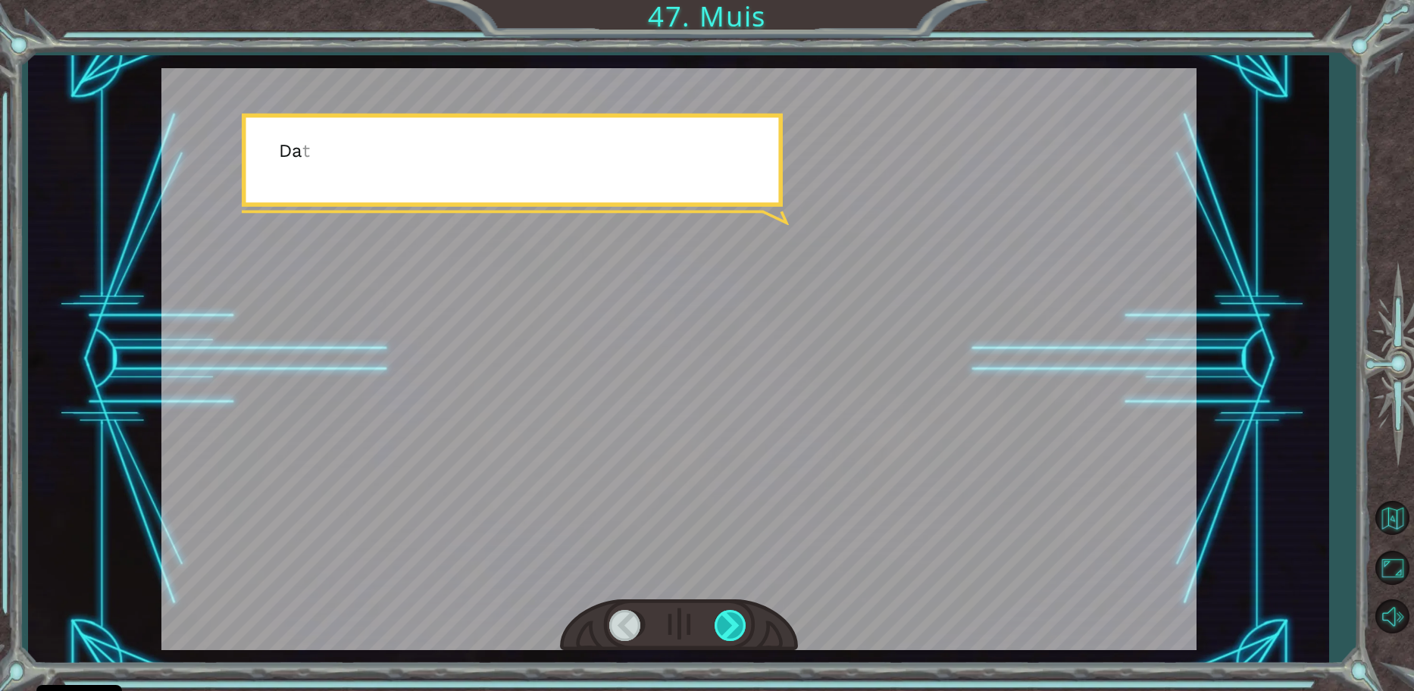
click at [729, 626] on div at bounding box center [731, 625] width 34 height 31
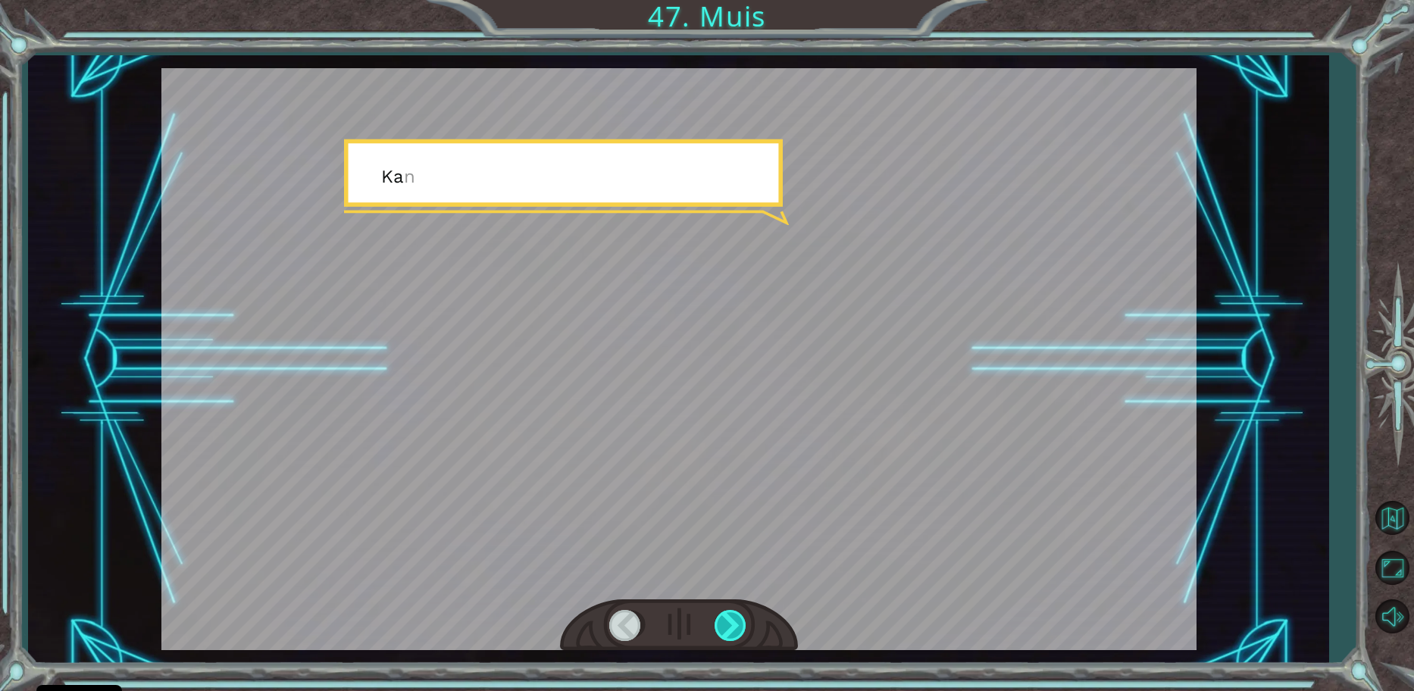
click at [729, 626] on div at bounding box center [731, 625] width 34 height 31
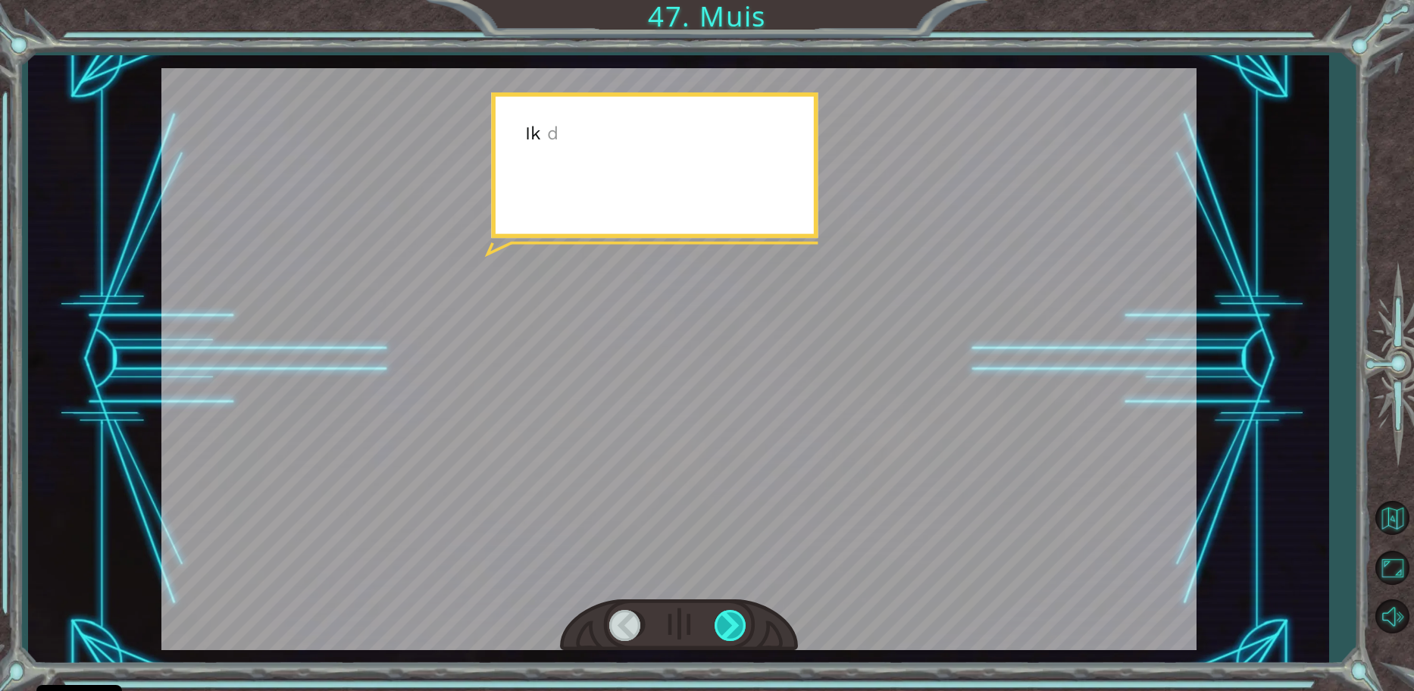
click at [729, 626] on div at bounding box center [731, 625] width 34 height 31
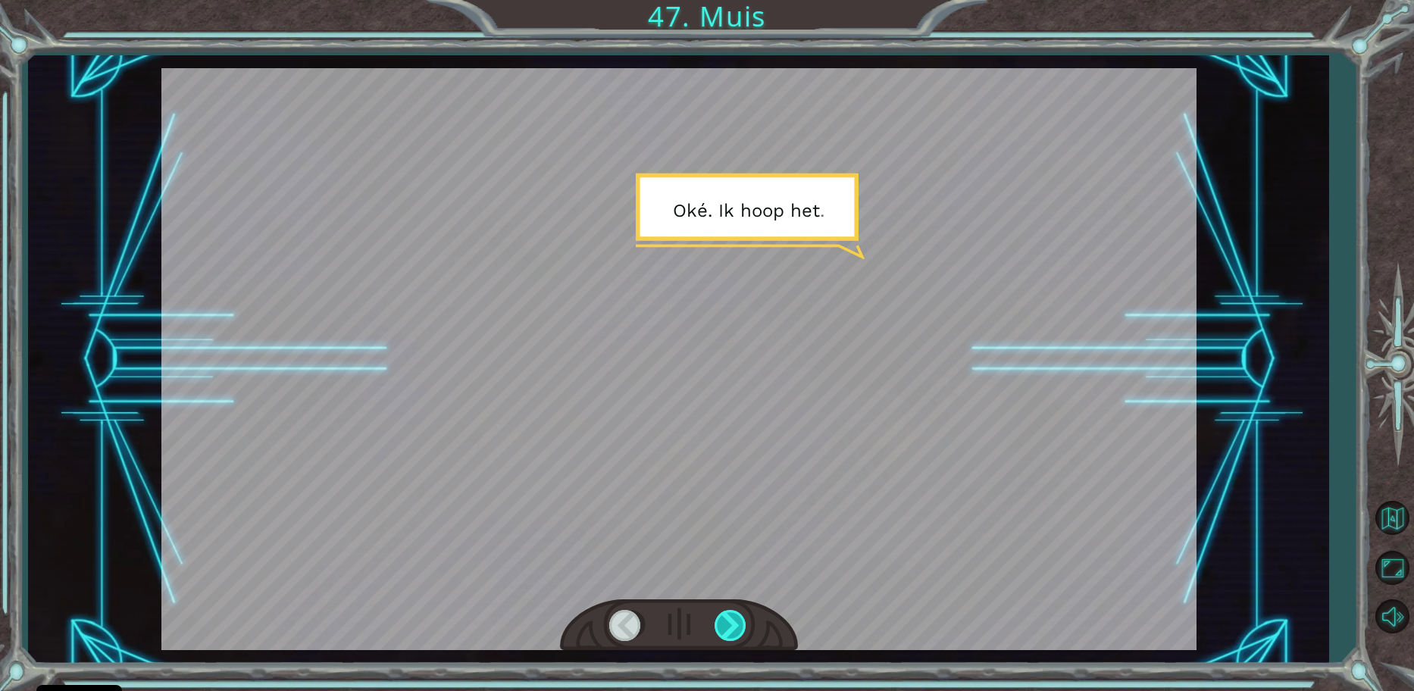
click at [729, 626] on div at bounding box center [731, 625] width 34 height 31
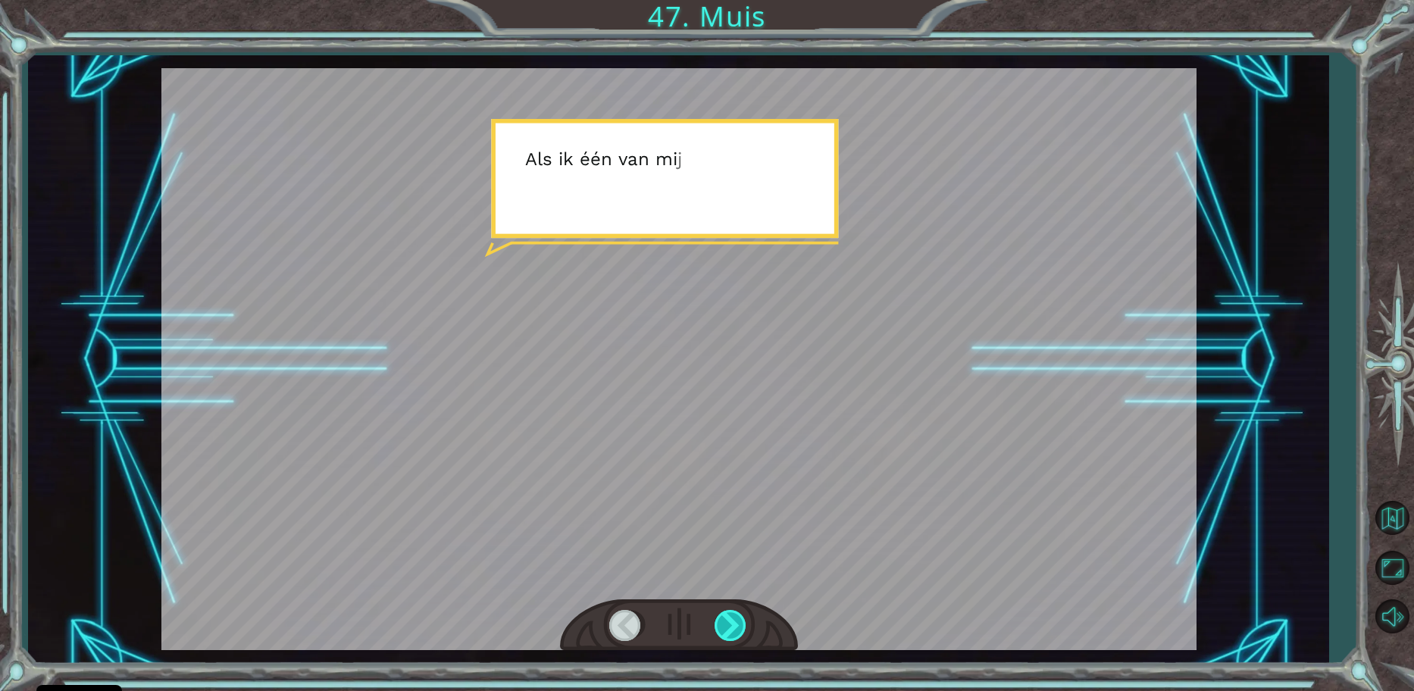
click at [729, 626] on div at bounding box center [731, 625] width 34 height 31
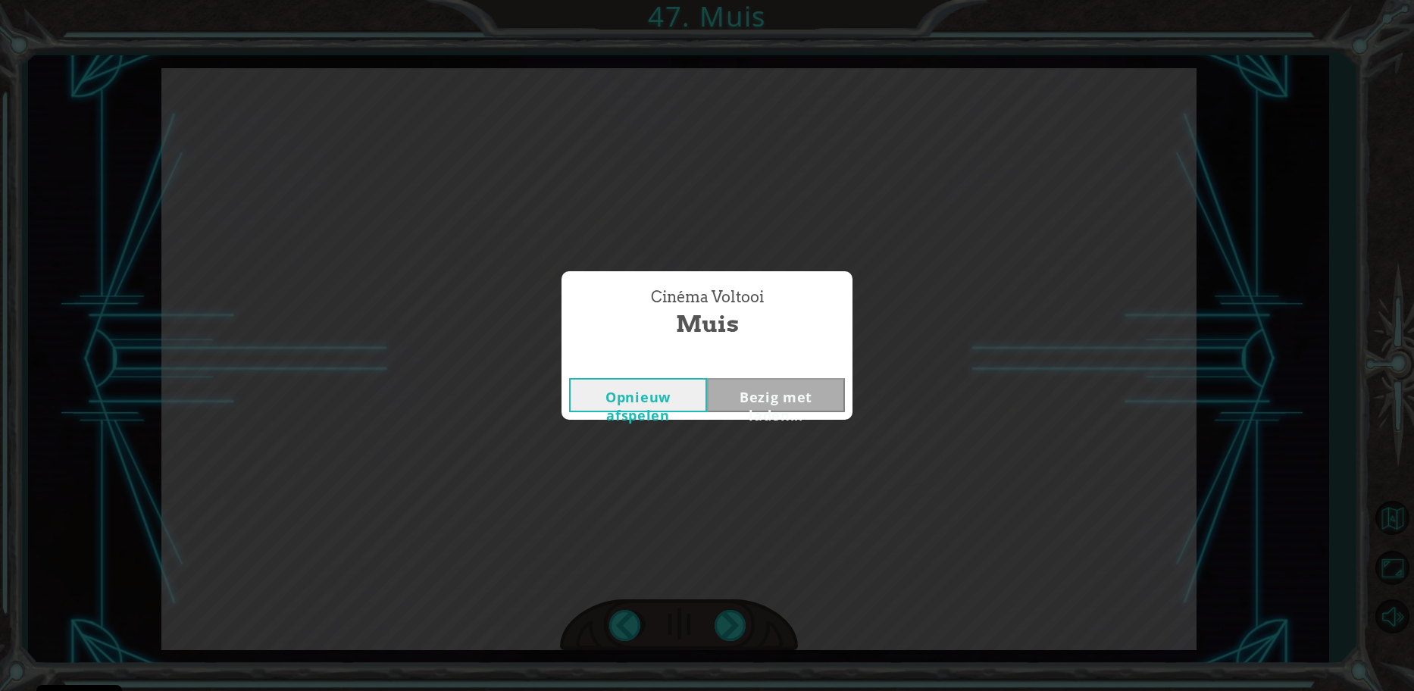
click at [728, 0] on div "Temporary Text N E E ! P h e w , w e h e b b e n h e t g e h a a l d . . . w a …" at bounding box center [707, 0] width 1414 height 0
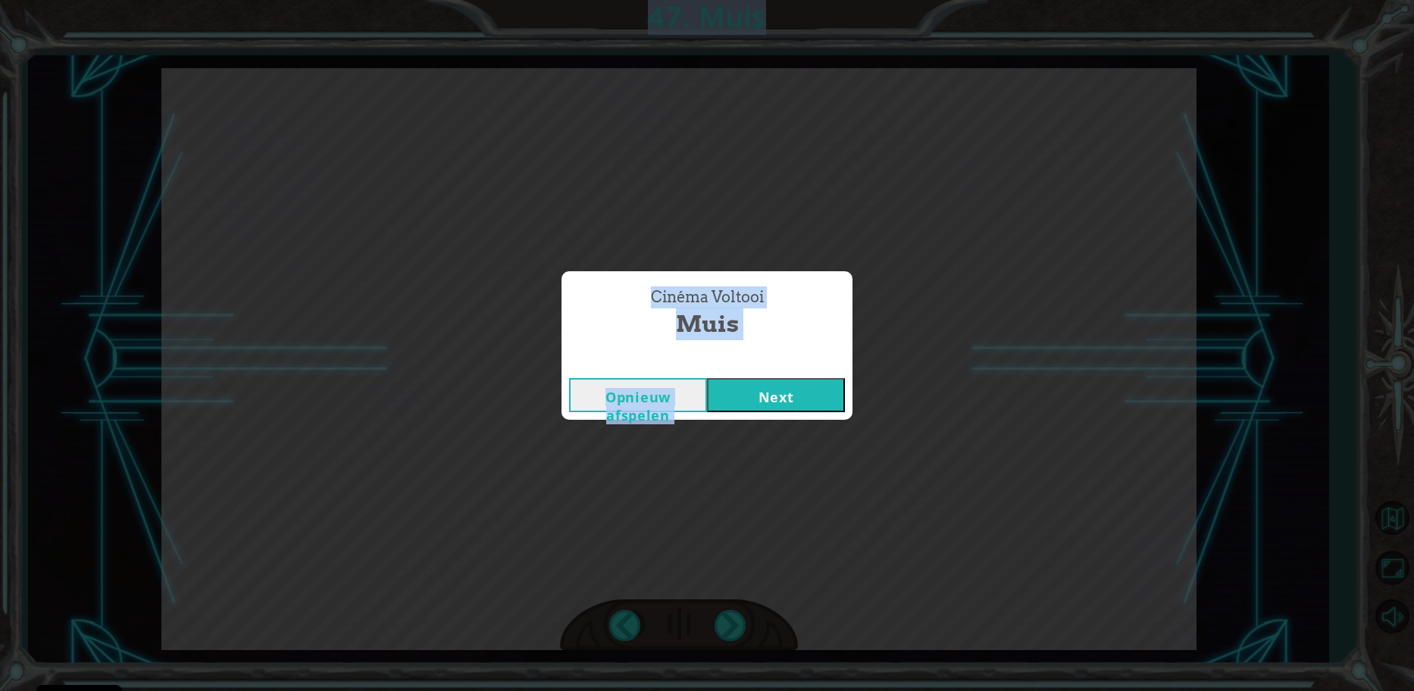
click at [762, 380] on button "Next" at bounding box center [776, 395] width 138 height 34
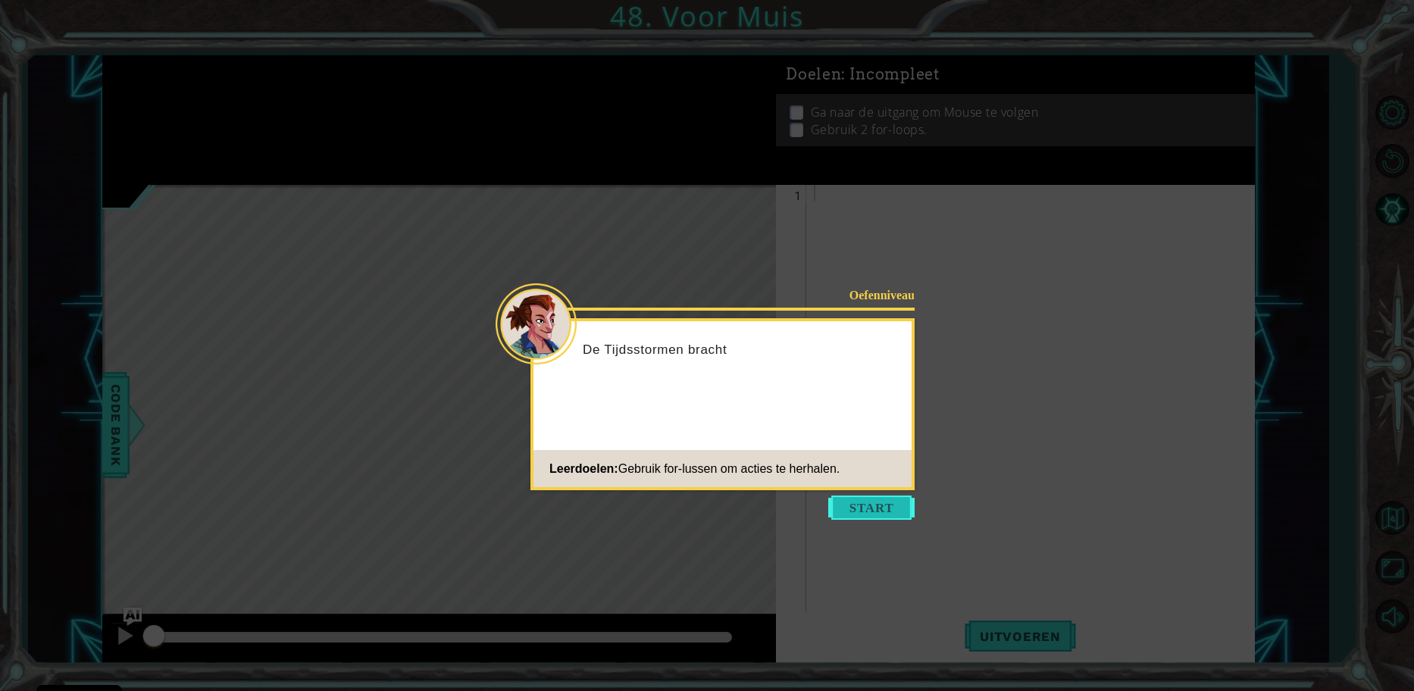
click at [845, 499] on button "Start" at bounding box center [871, 507] width 86 height 24
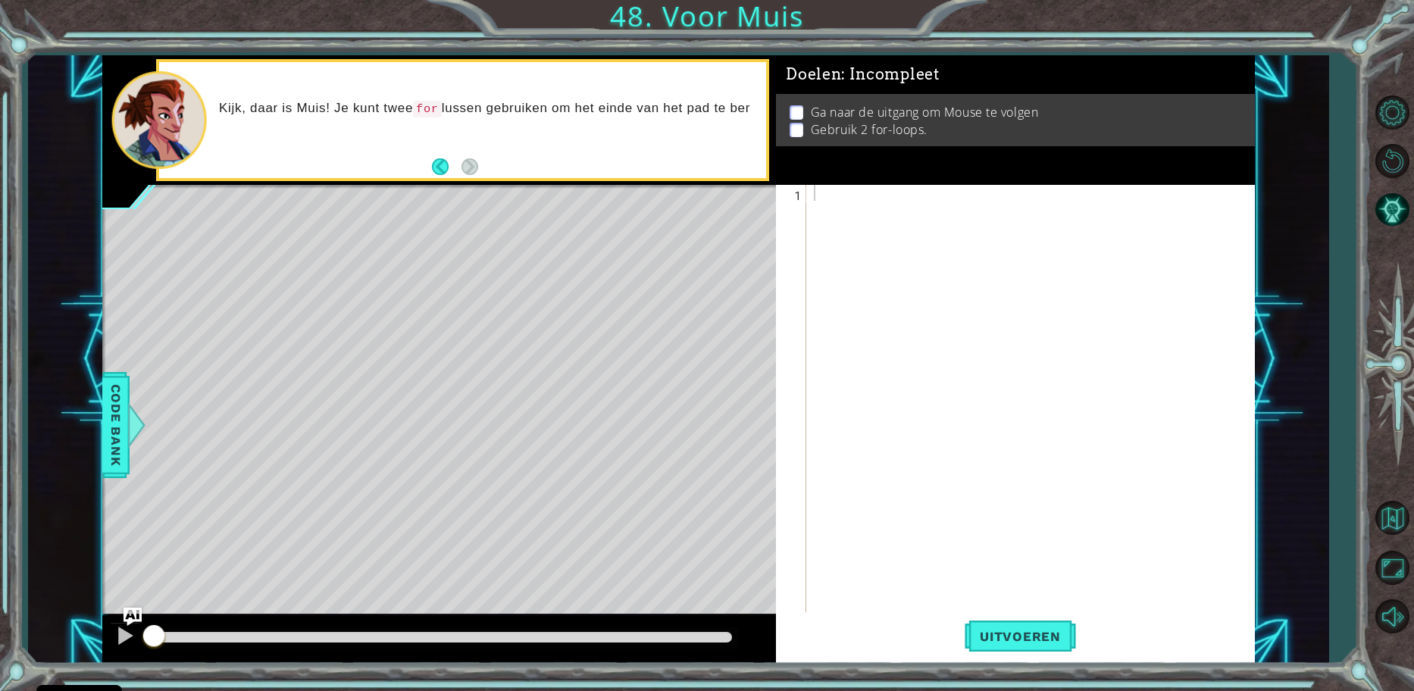
click at [1367, 517] on div "1 ההההההההההההההההההההההההההההההההההההההההההההההההההההההההההההההההההההההההההההה…" at bounding box center [707, 345] width 1414 height 691
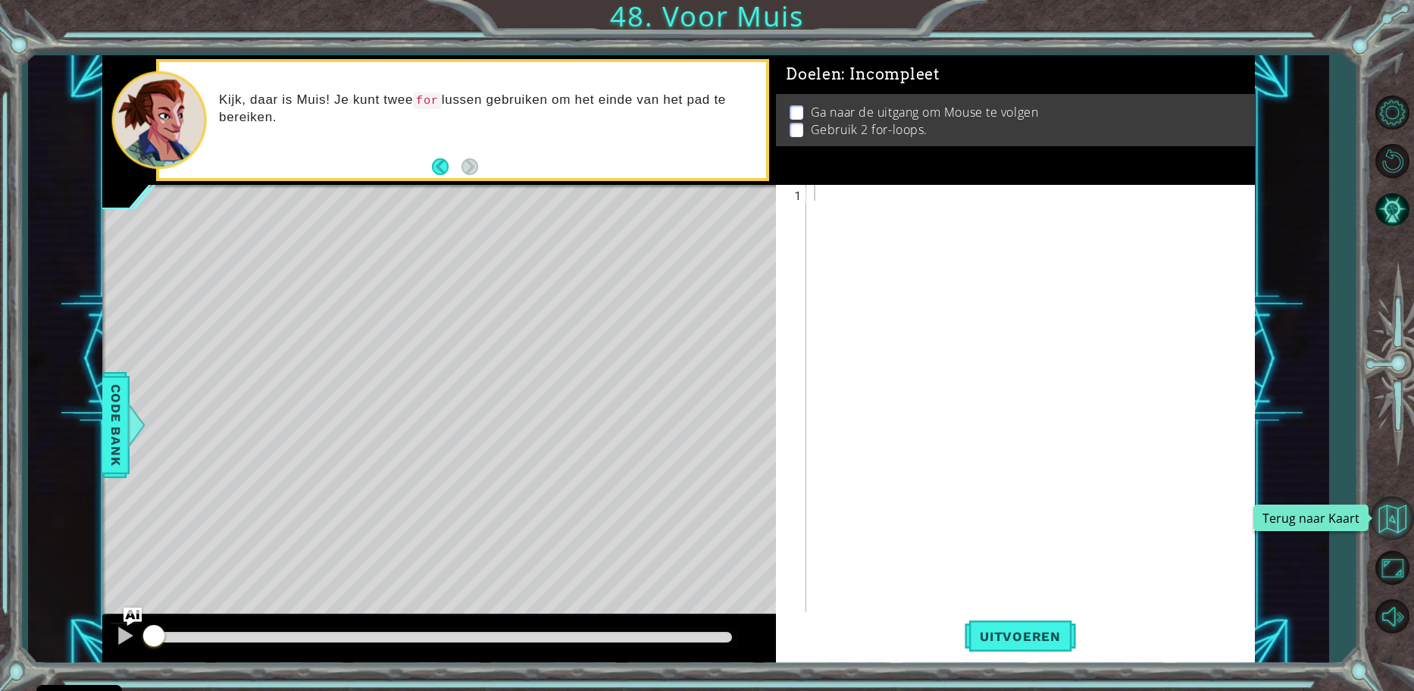
click at [1372, 517] on button "Terug naar Kaart" at bounding box center [1392, 518] width 44 height 44
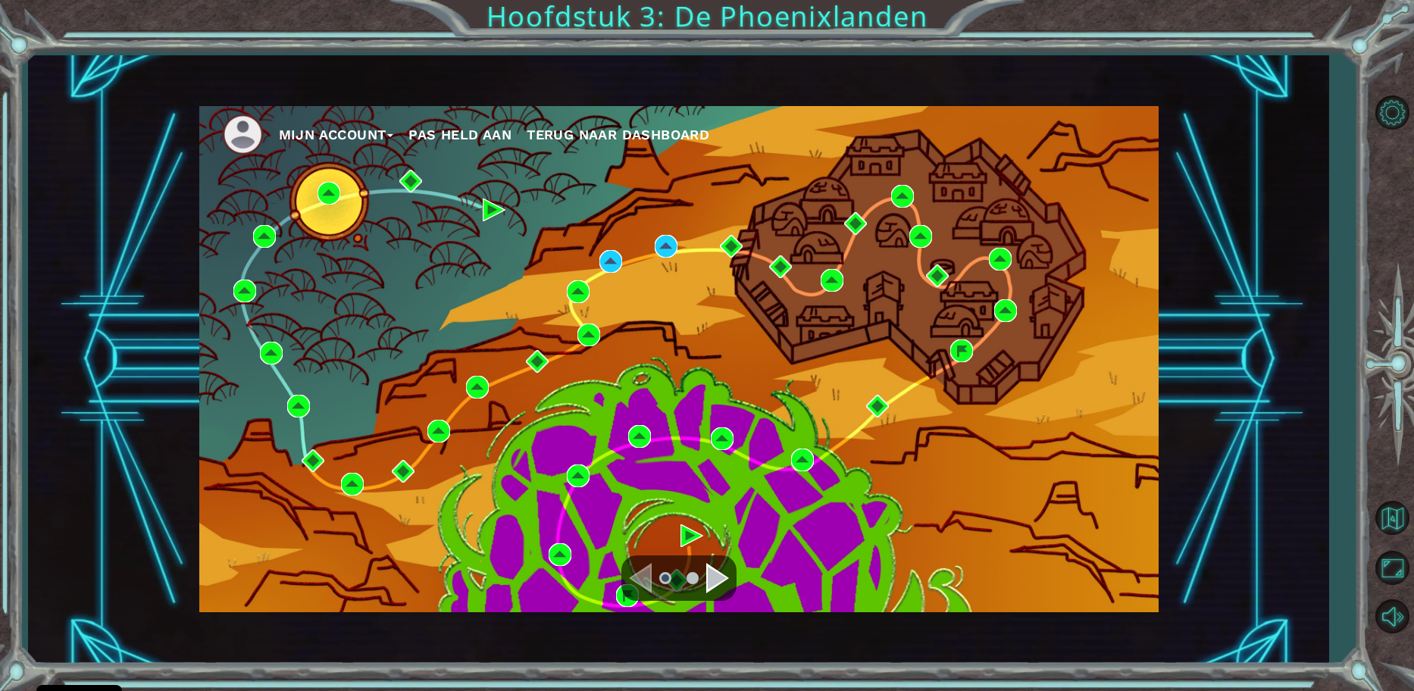
click at [711, 567] on div "Navigate to the next page" at bounding box center [717, 578] width 23 height 30
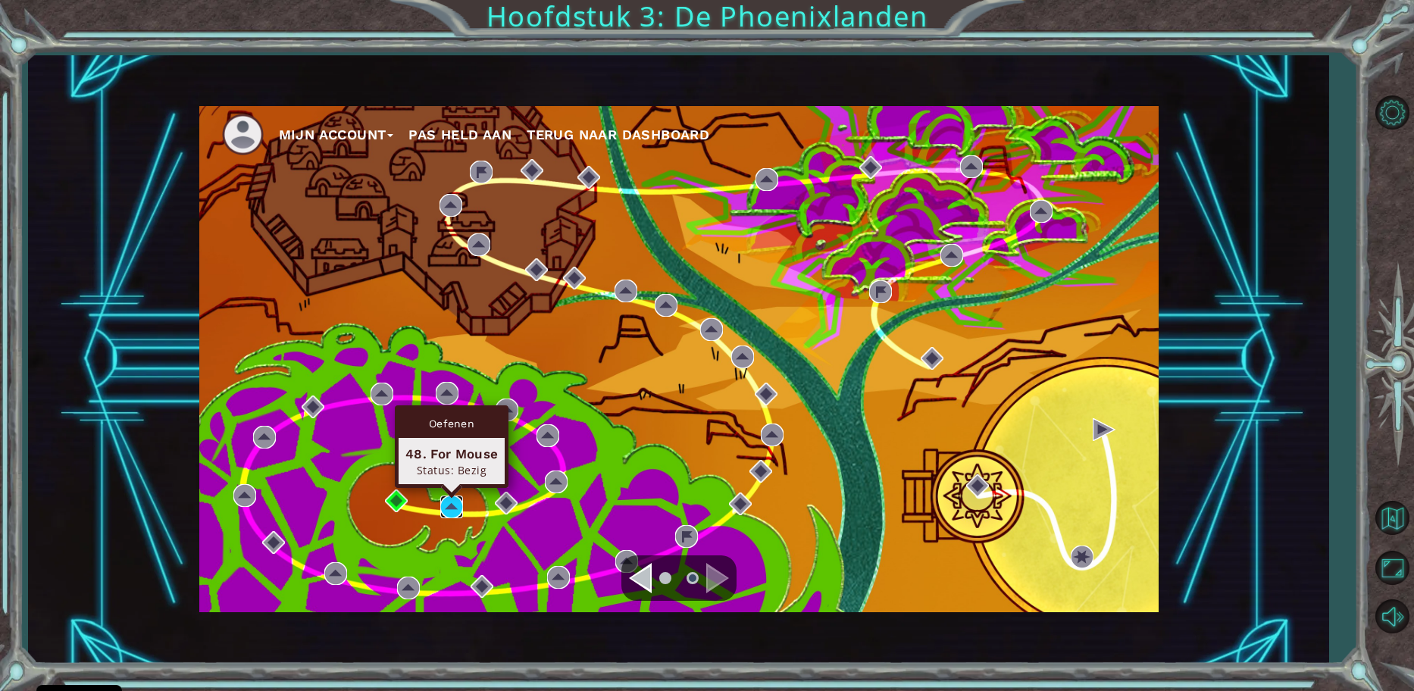
click at [451, 512] on img at bounding box center [451, 506] width 23 height 23
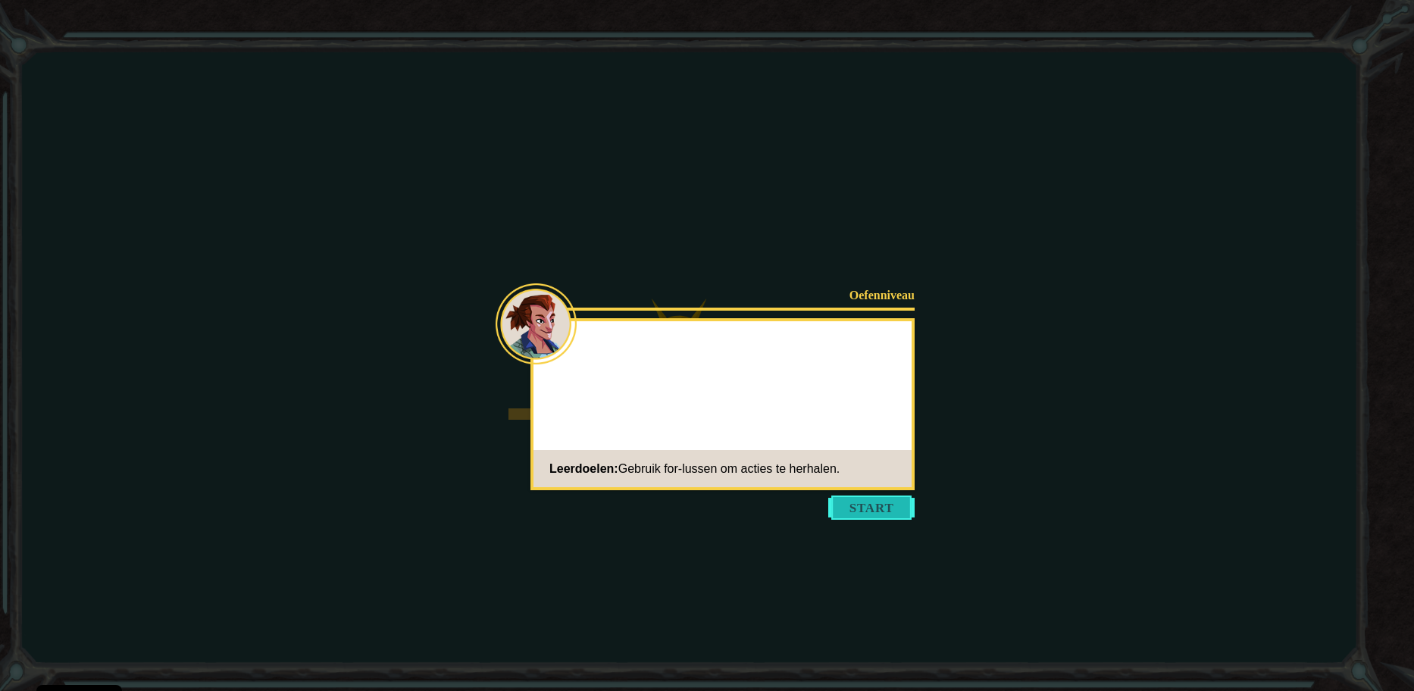
click at [849, 506] on button "Start" at bounding box center [871, 507] width 86 height 24
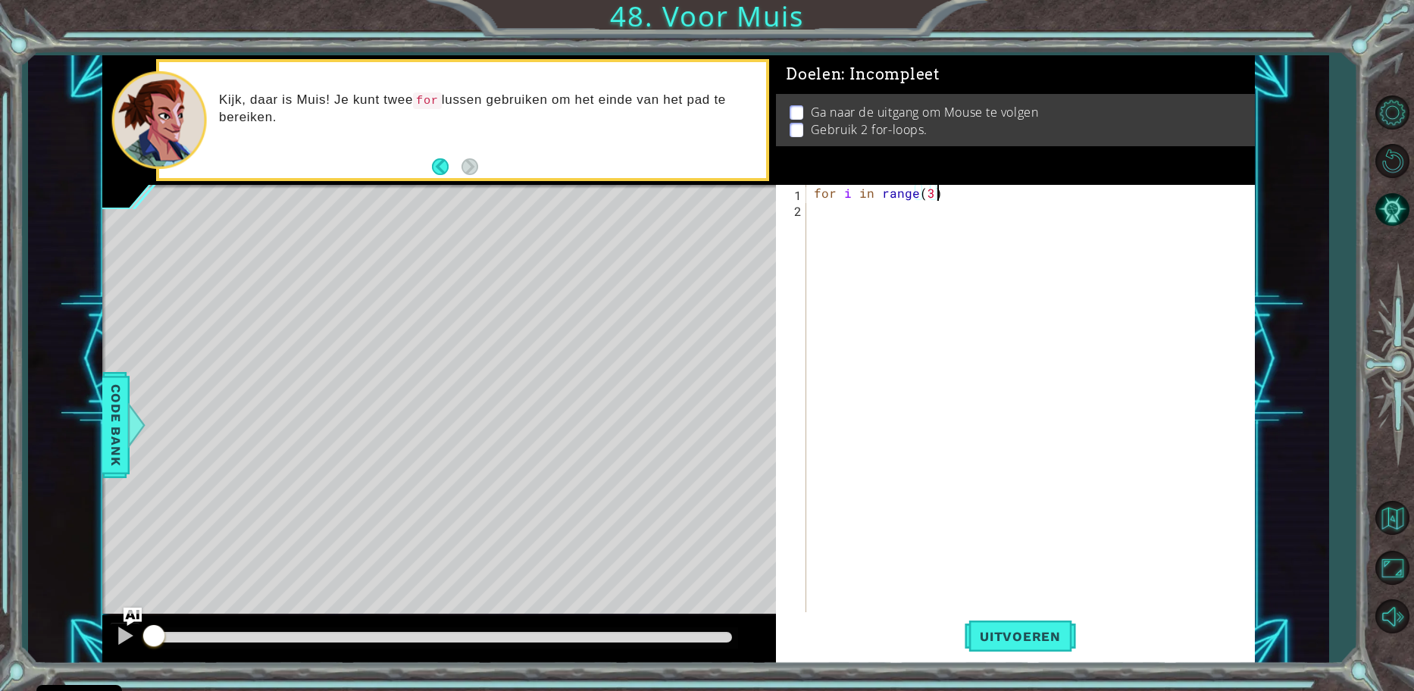
type textarea "for i in range(3):"
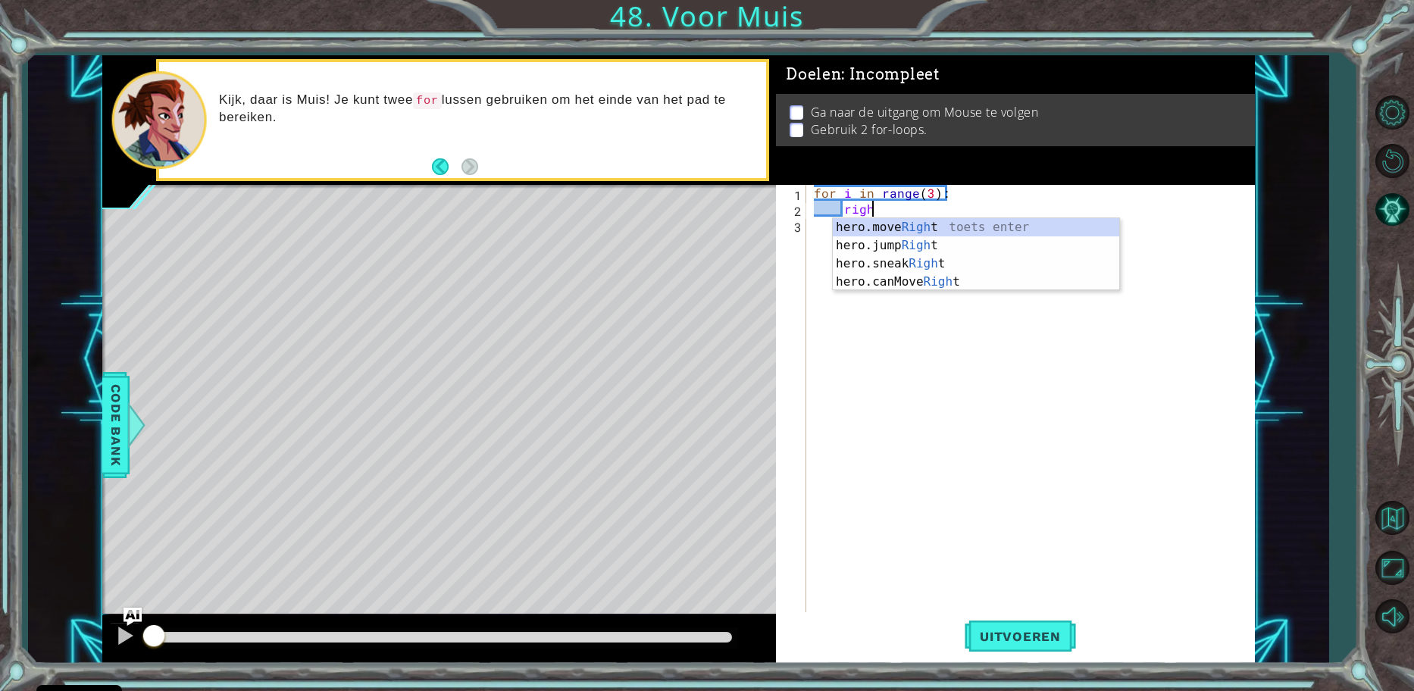
scroll to position [0, 3]
type textarea "hero.moveRight(1)"
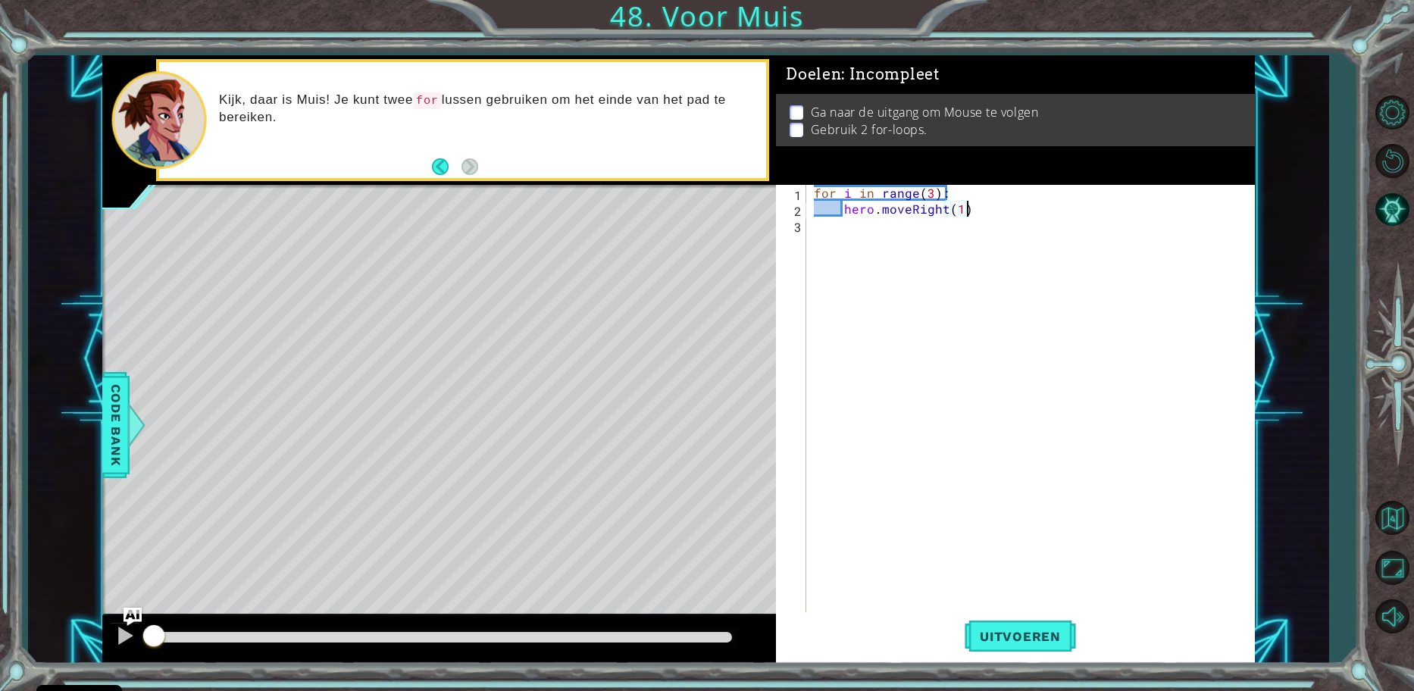
scroll to position [0, 0]
click at [960, 208] on div "for i in range ( 3 ) : hero . moveRight ( 1 )" at bounding box center [1034, 415] width 447 height 461
drag, startPoint x: 983, startPoint y: 186, endPoint x: 995, endPoint y: 224, distance: 40.0
click at [985, 199] on div "for i in range ( 3 ) : hero . moveRight ( 2 )" at bounding box center [1034, 415] width 447 height 461
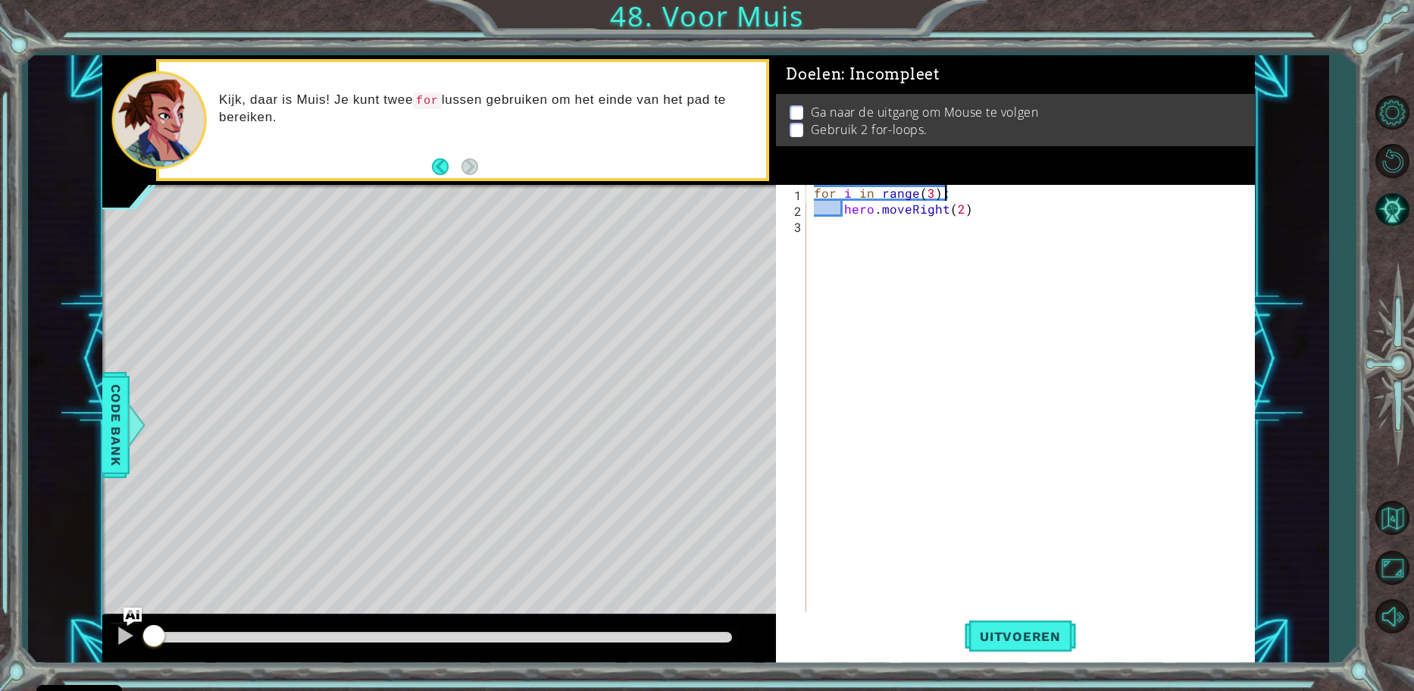
click at [1008, 204] on div "for i in range ( 3 ) : hero . moveRight ( 2 )" at bounding box center [1034, 415] width 447 height 461
type textarea "hero.moveRight(2)"
drag, startPoint x: 955, startPoint y: 208, endPoint x: 964, endPoint y: 209, distance: 9.1
click at [956, 208] on div "for i in range ( 3 ) : hero . moveRight ( 2 )" at bounding box center [1034, 415] width 447 height 461
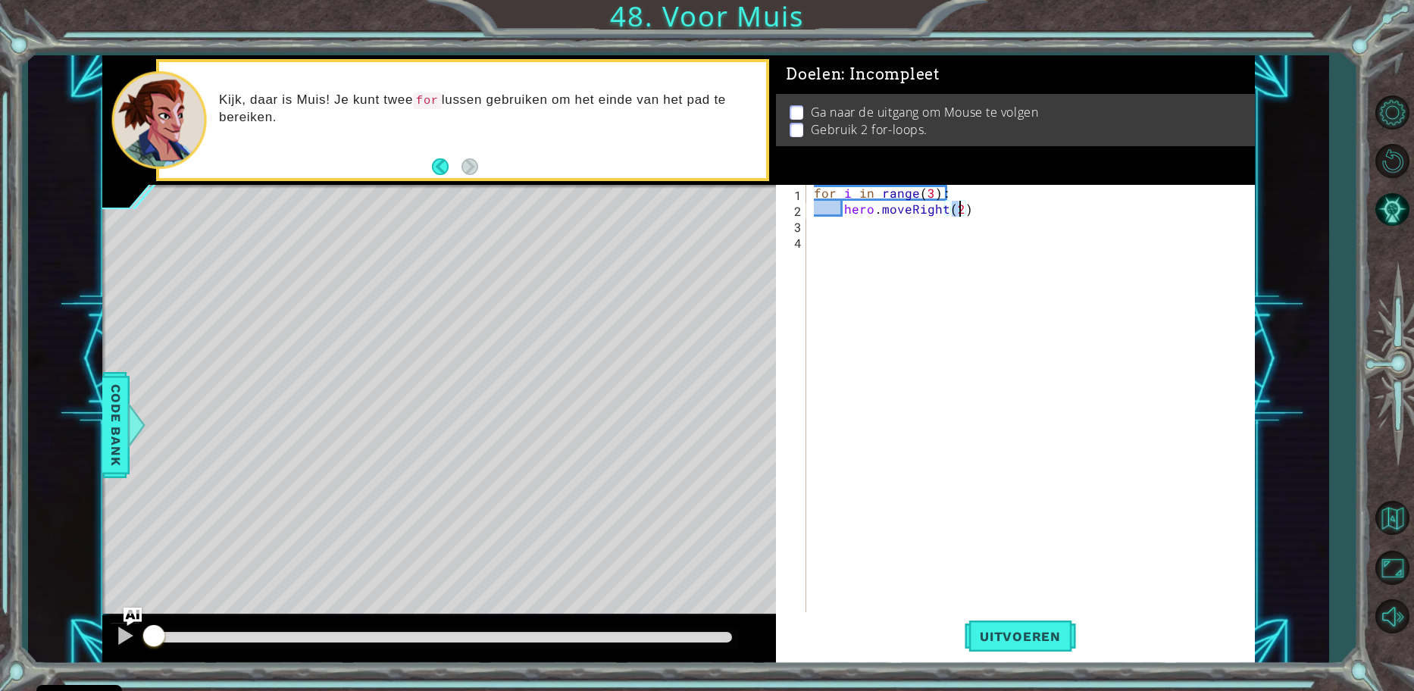
type textarea "hero.moveRight(1)"
click at [978, 206] on div "for i in range ( 3 ) : hero . moveRight ( 1 )" at bounding box center [1034, 415] width 447 height 461
type textarea "i"
type textarea "hero.moveUp(2)"
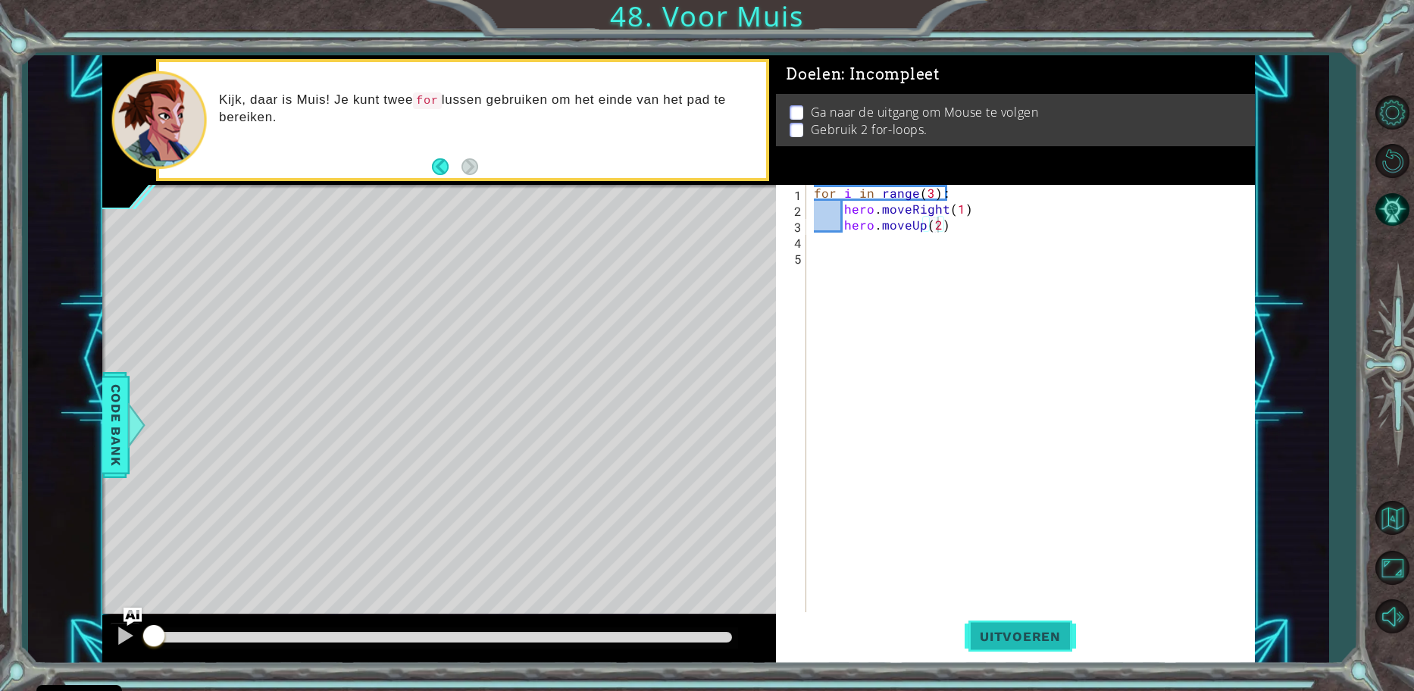
drag, startPoint x: 1030, startPoint y: 672, endPoint x: 1021, endPoint y: 657, distance: 17.3
click at [1021, 658] on div "1 ההההההההההההההההההההההההההההההההההההההההההההההההההההההההההההההההההההההההההההה…" at bounding box center [707, 345] width 1414 height 691
click at [1021, 650] on button "Uitvoeren" at bounding box center [1019, 636] width 111 height 48
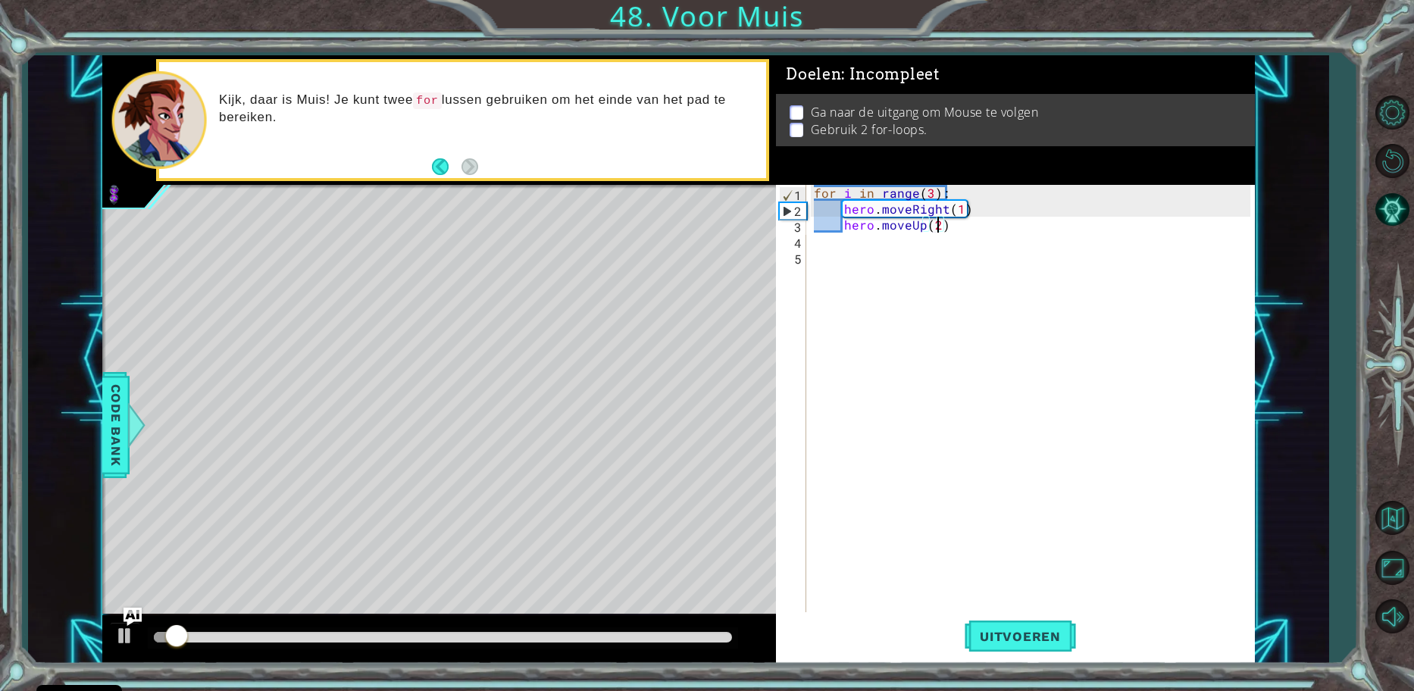
click at [969, 232] on div "for i in range ( 3 ) : hero . moveRight ( 1 ) hero . moveUp ( 2 )" at bounding box center [1034, 415] width 447 height 461
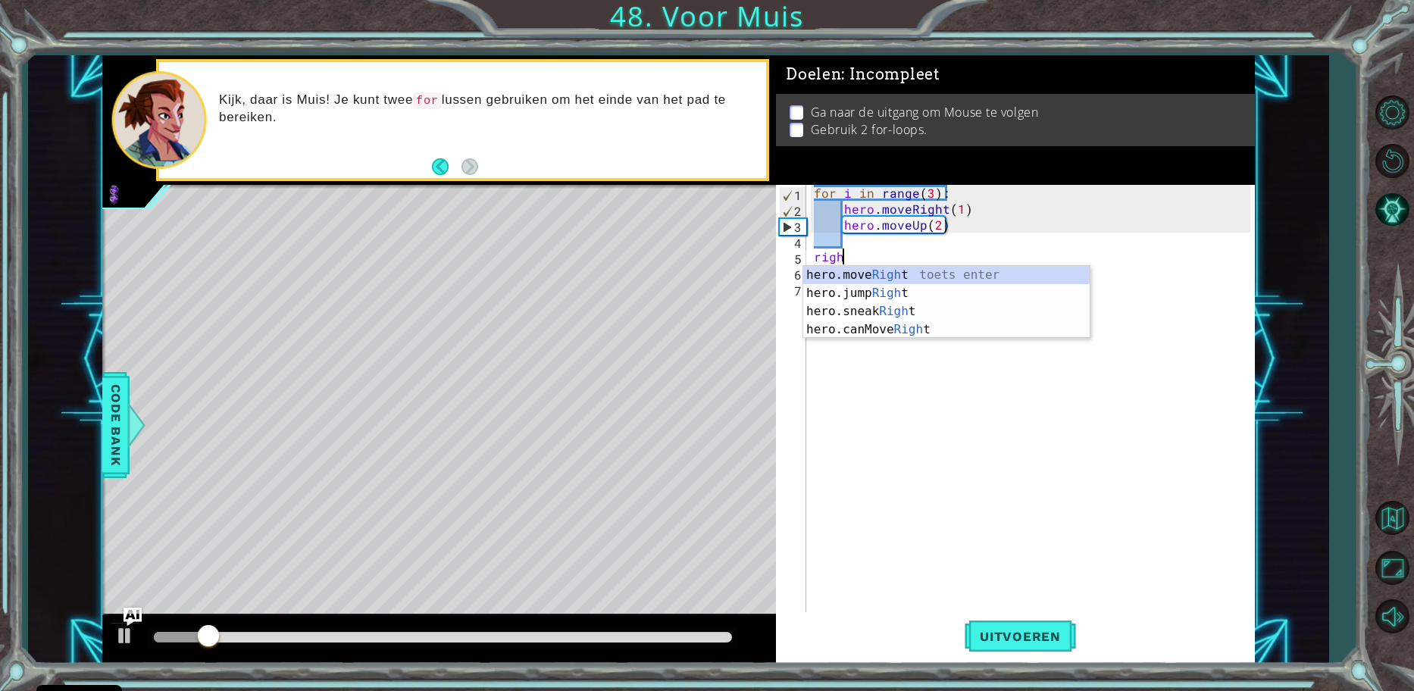
scroll to position [0, 2]
type textarea "hero.moveRight(1)"
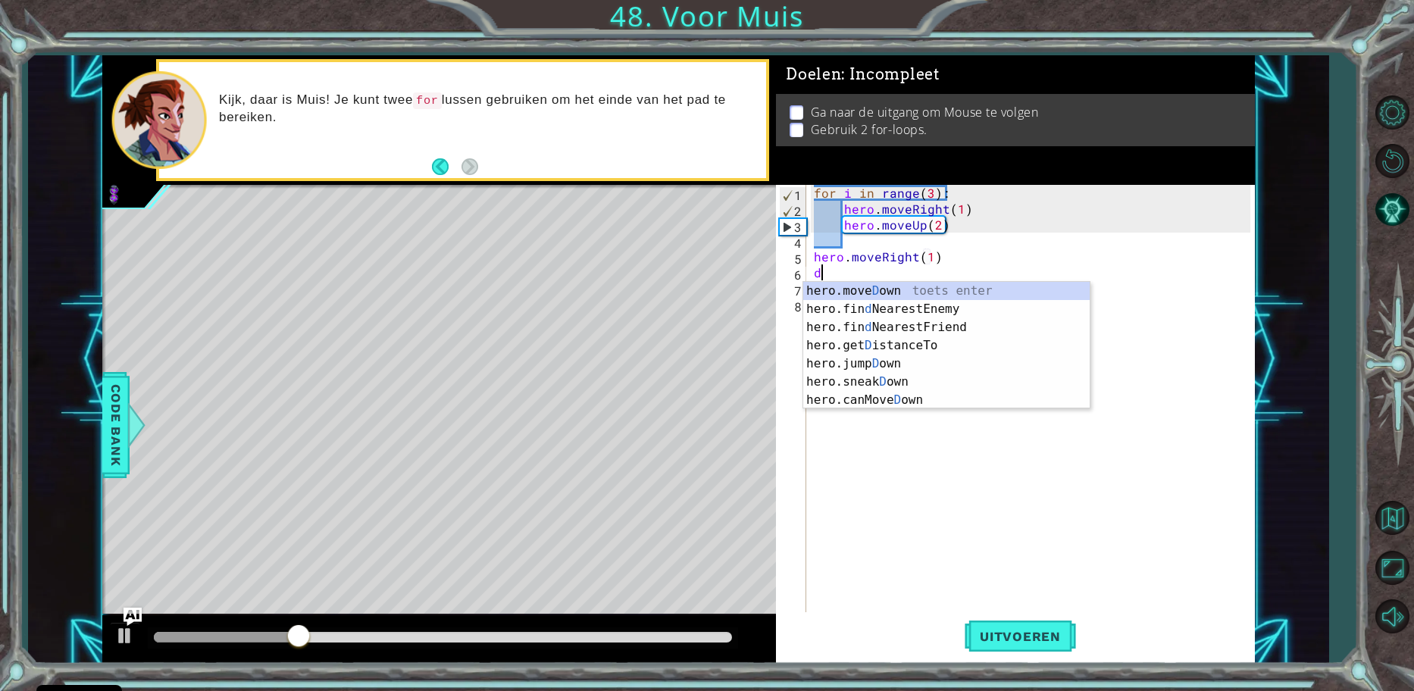
scroll to position [0, 1]
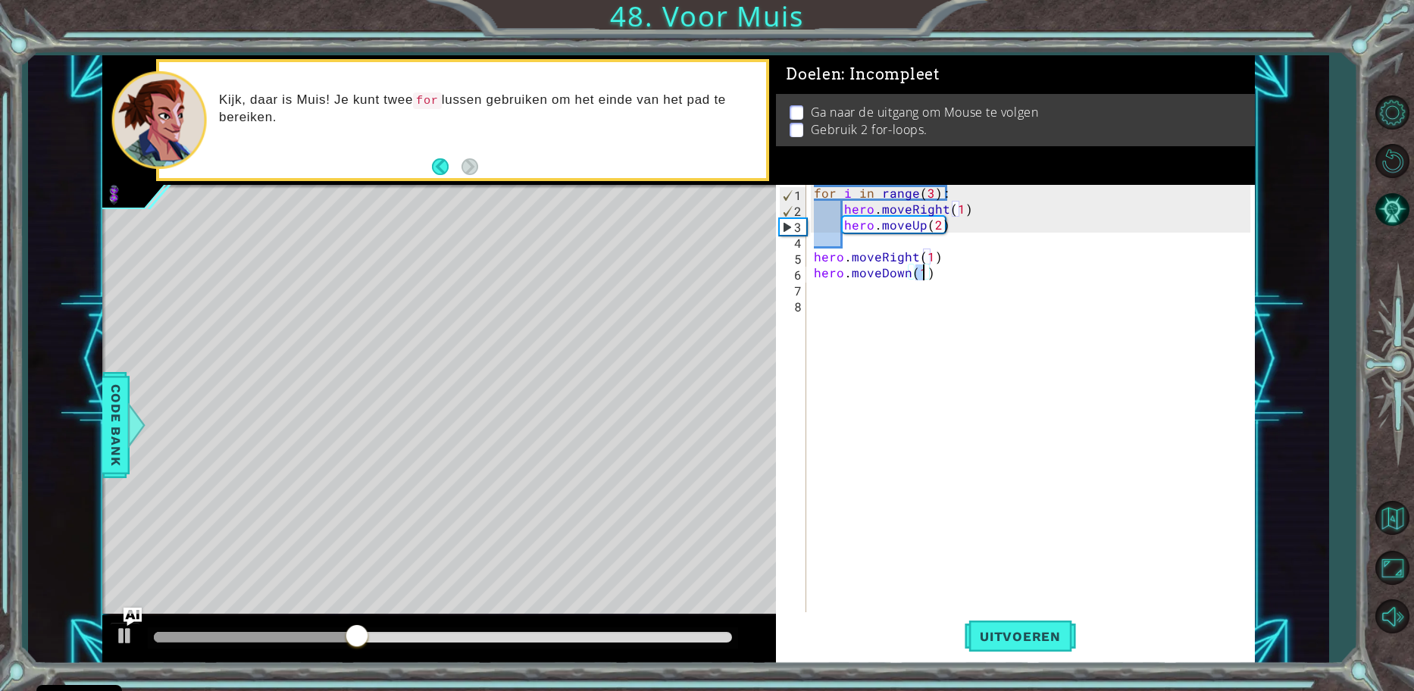
type textarea "hero.moveDown(6)"
type textarea "for i in range(3):"
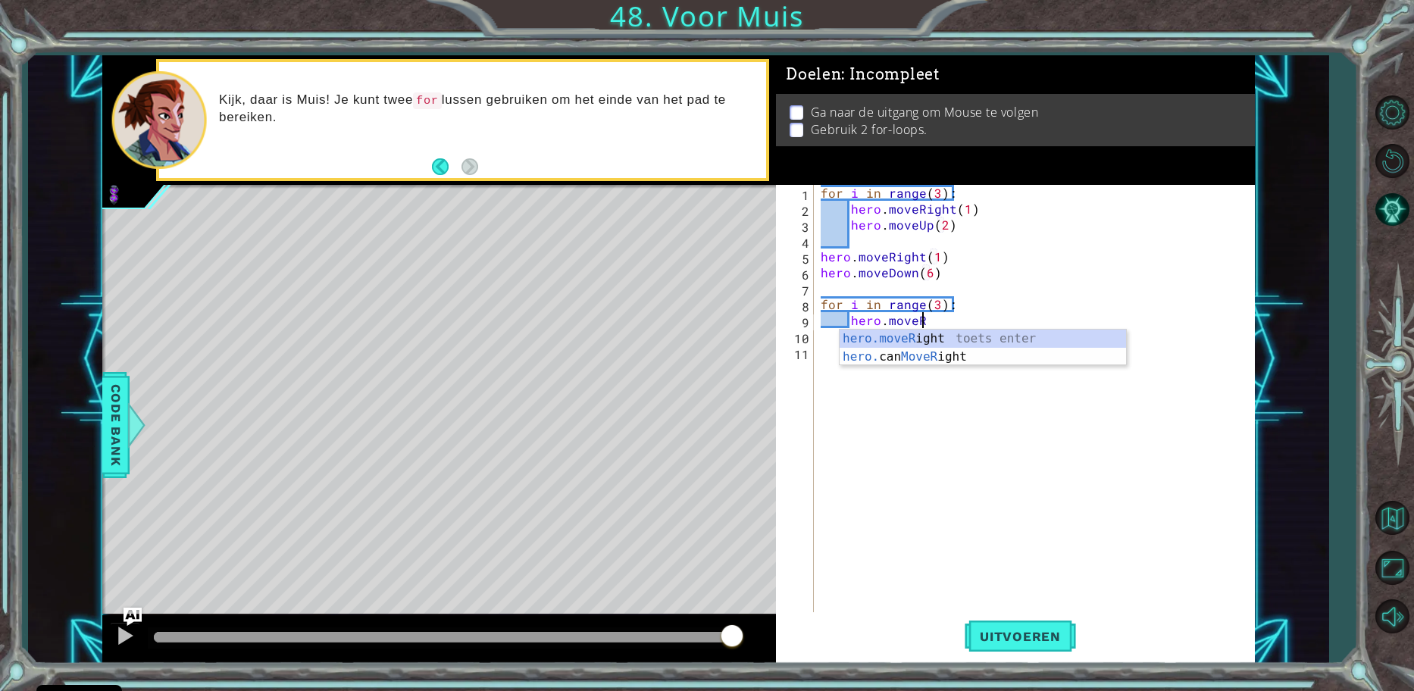
scroll to position [0, 7]
type textarea "hero.moveRight(1)"
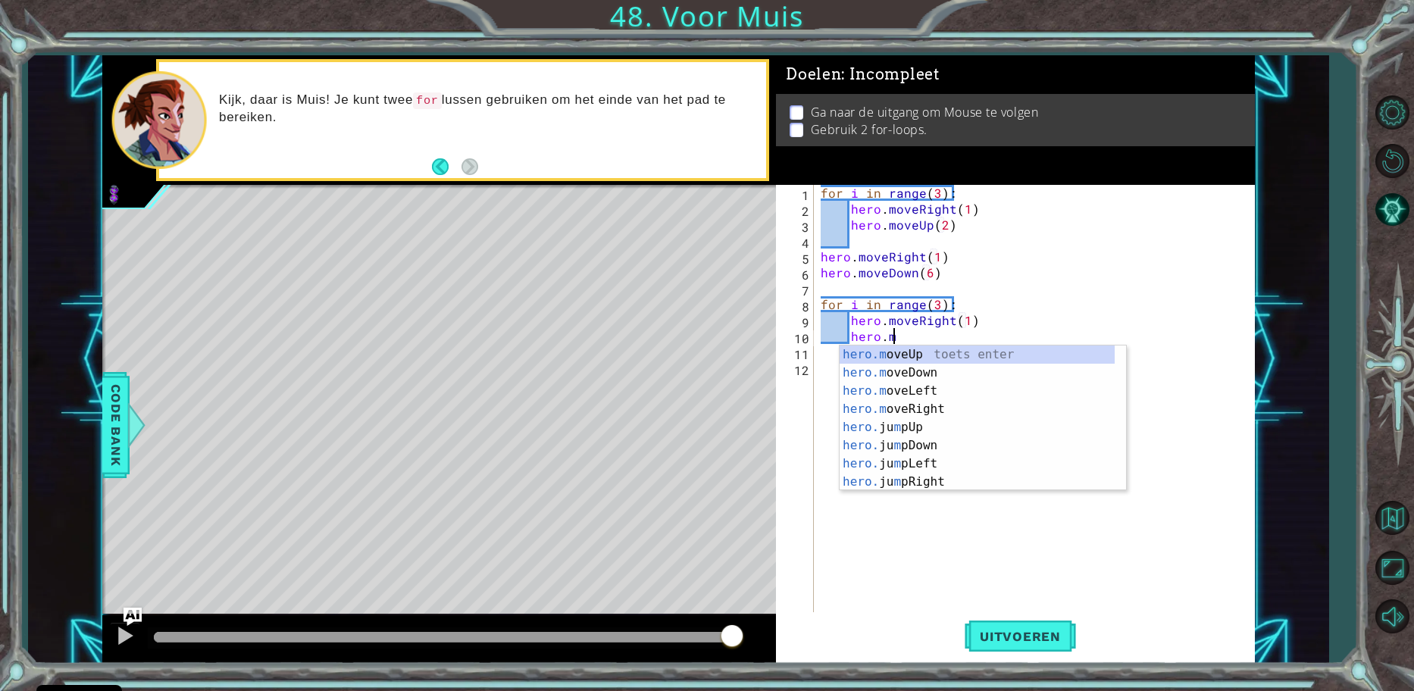
scroll to position [0, 5]
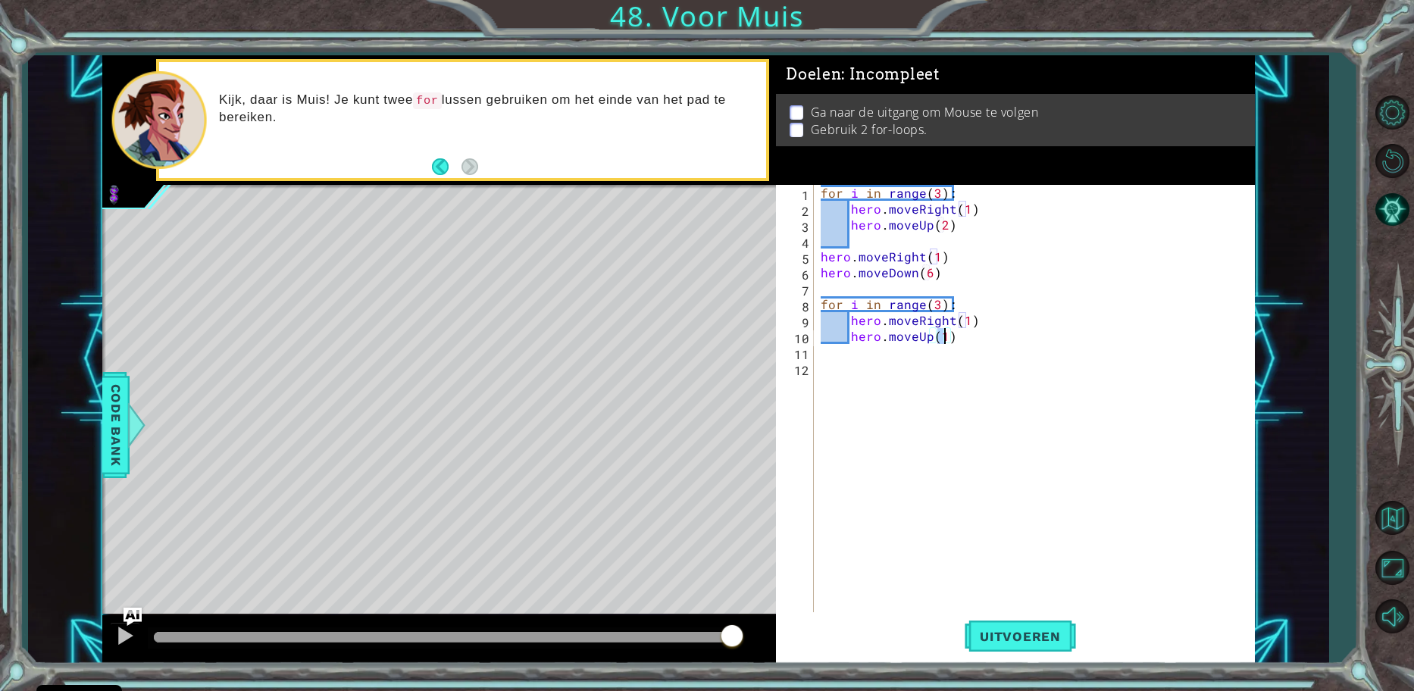
type textarea "hero.moveUp(2)"
click at [970, 336] on div "for i in range ( 3 ) : hero . moveRight ( 1 ) hero . moveUp ( 2 ) hero . moveRi…" at bounding box center [1037, 415] width 440 height 461
type textarea "h"
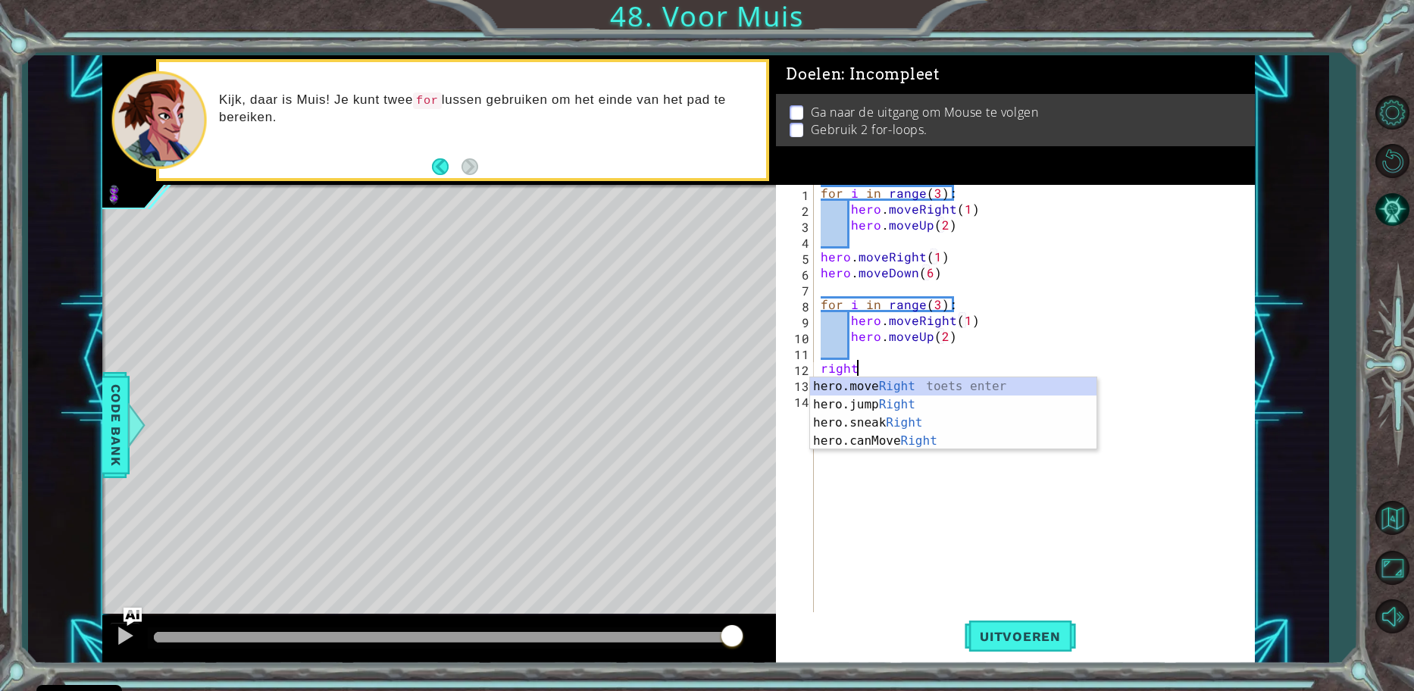
scroll to position [0, 2]
type textarea "hero.moveRight(1)"
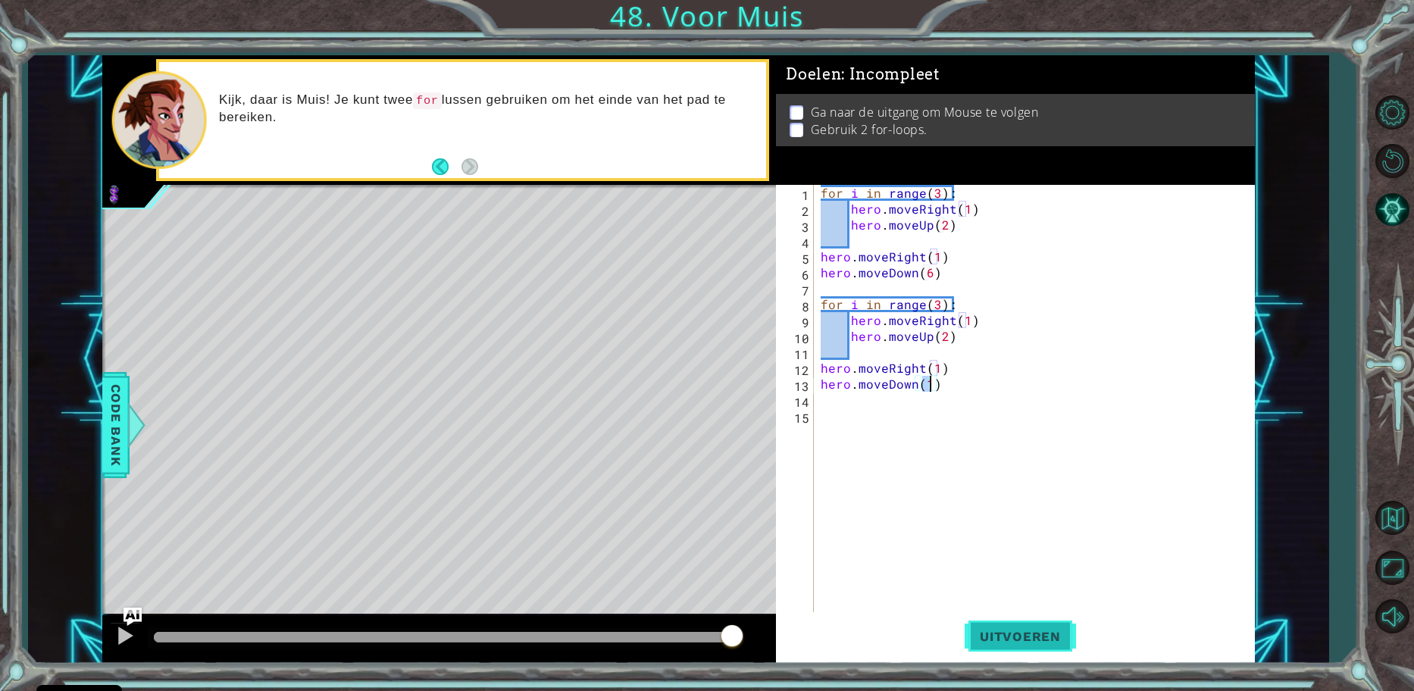
scroll to position [0, 7]
type textarea "hero.moveDown(6)"
click at [1006, 641] on span "Uitvoeren" at bounding box center [1019, 636] width 111 height 15
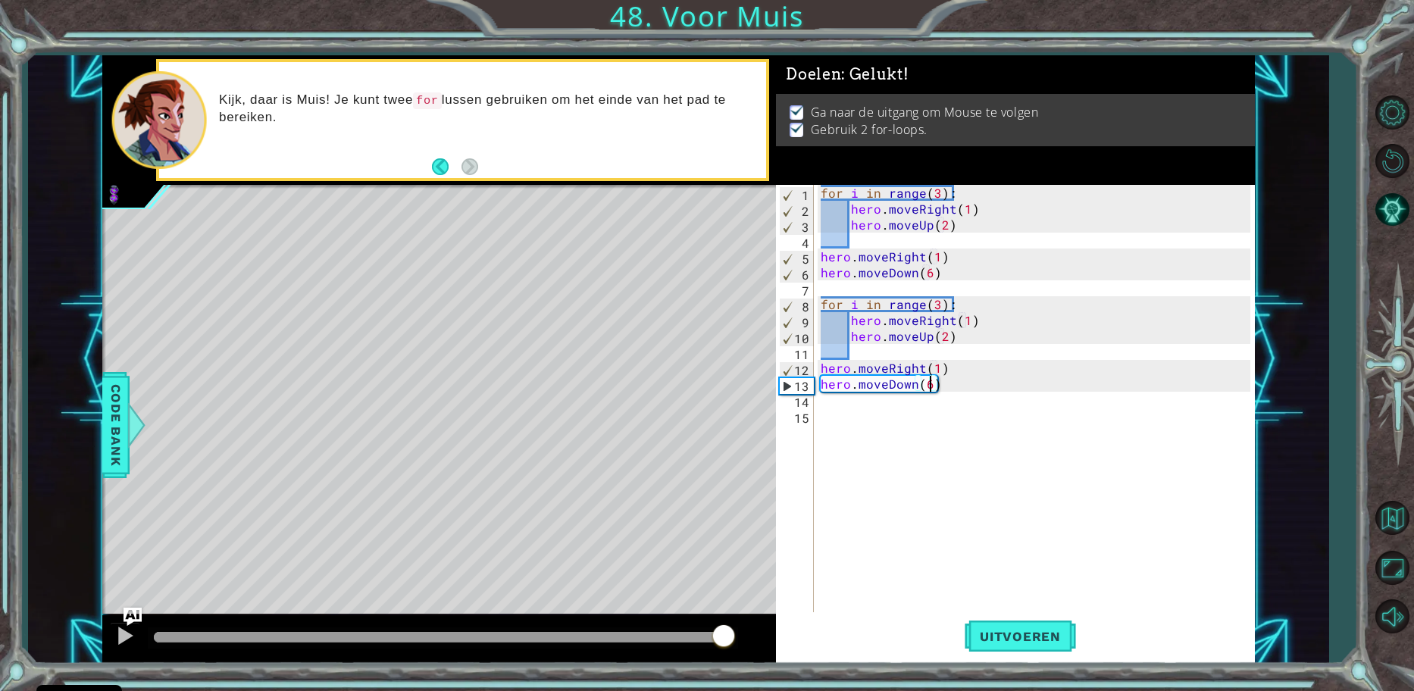
drag, startPoint x: 170, startPoint y: 633, endPoint x: 723, endPoint y: 640, distance: 552.3
click at [723, 640] on div at bounding box center [723, 636] width 27 height 27
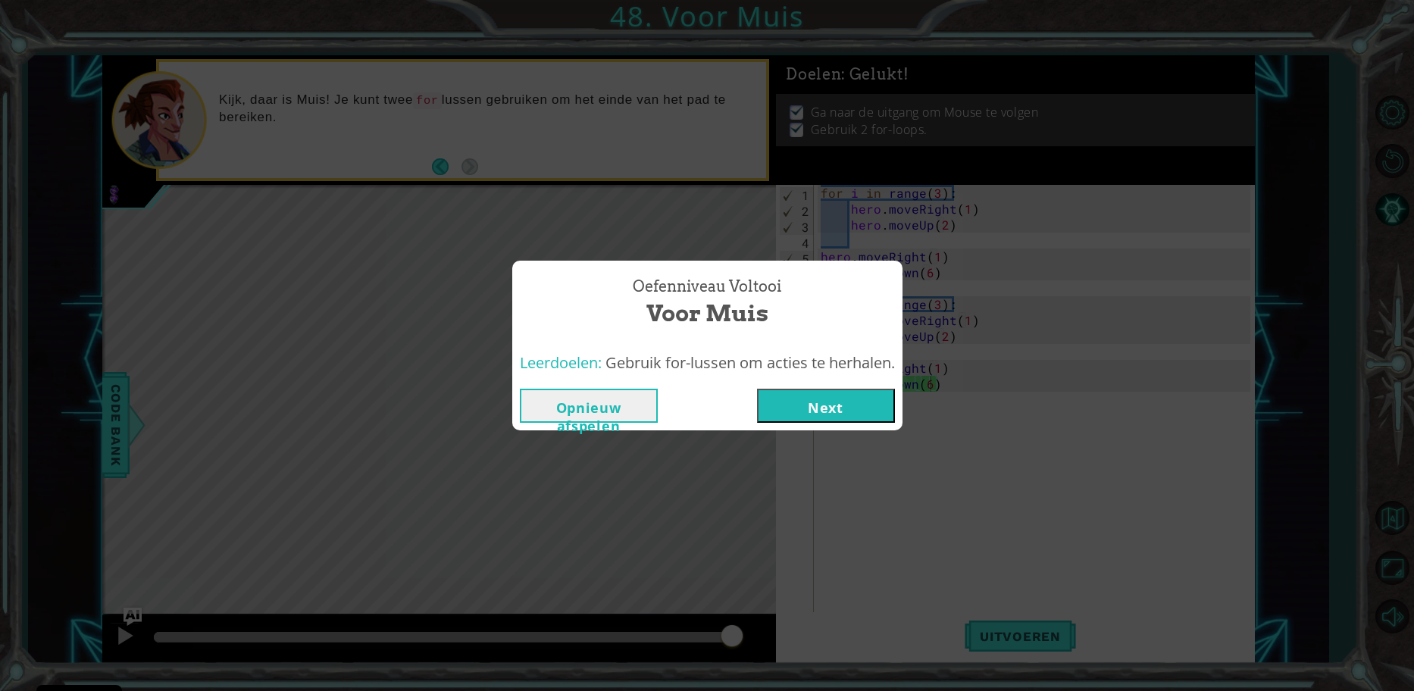
click at [807, 408] on button "Next" at bounding box center [826, 406] width 138 height 34
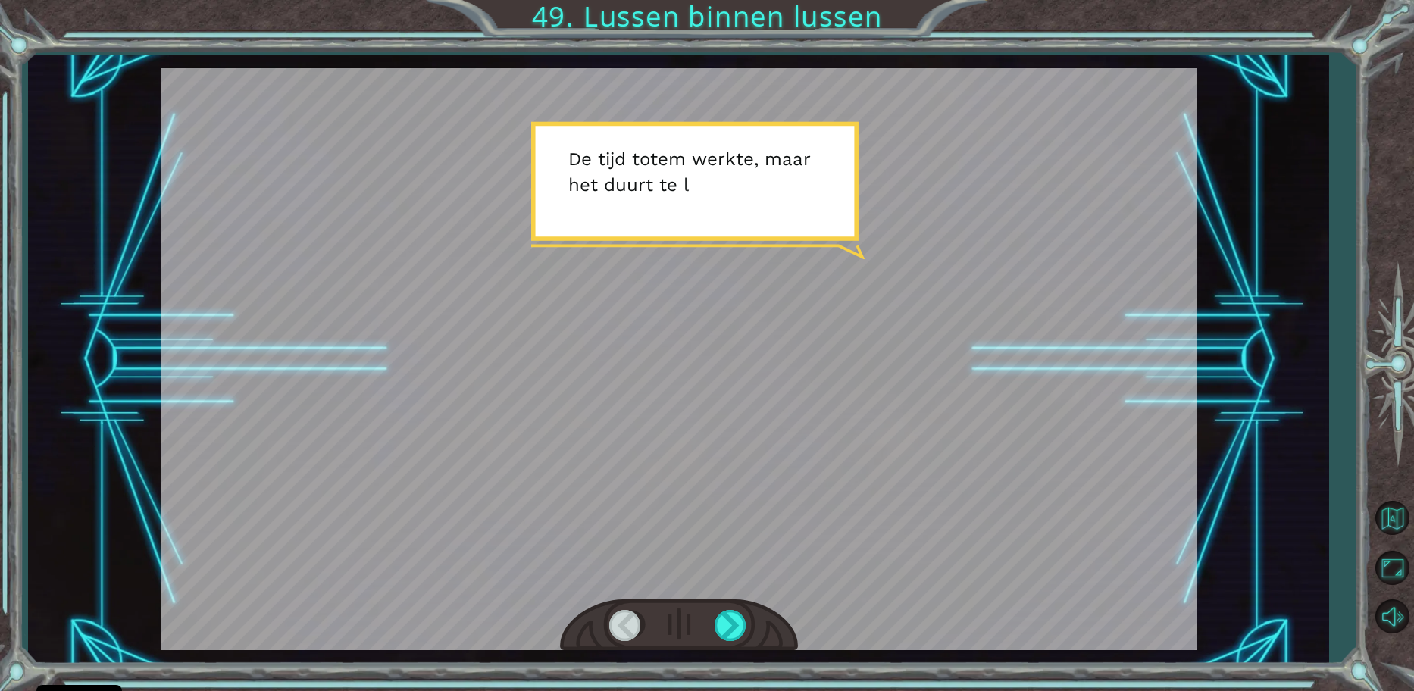
click at [711, 633] on div at bounding box center [679, 625] width 238 height 52
click at [723, 626] on div at bounding box center [731, 625] width 34 height 31
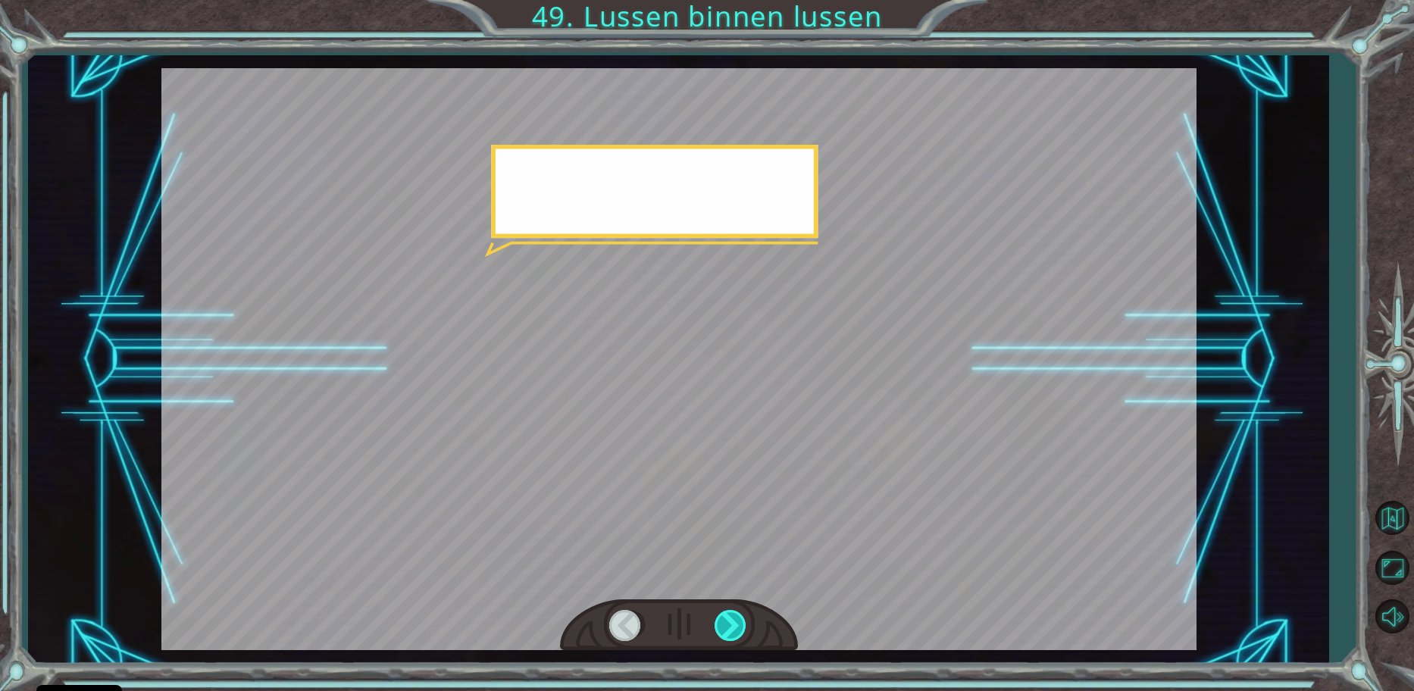
click at [723, 626] on div at bounding box center [731, 625] width 34 height 31
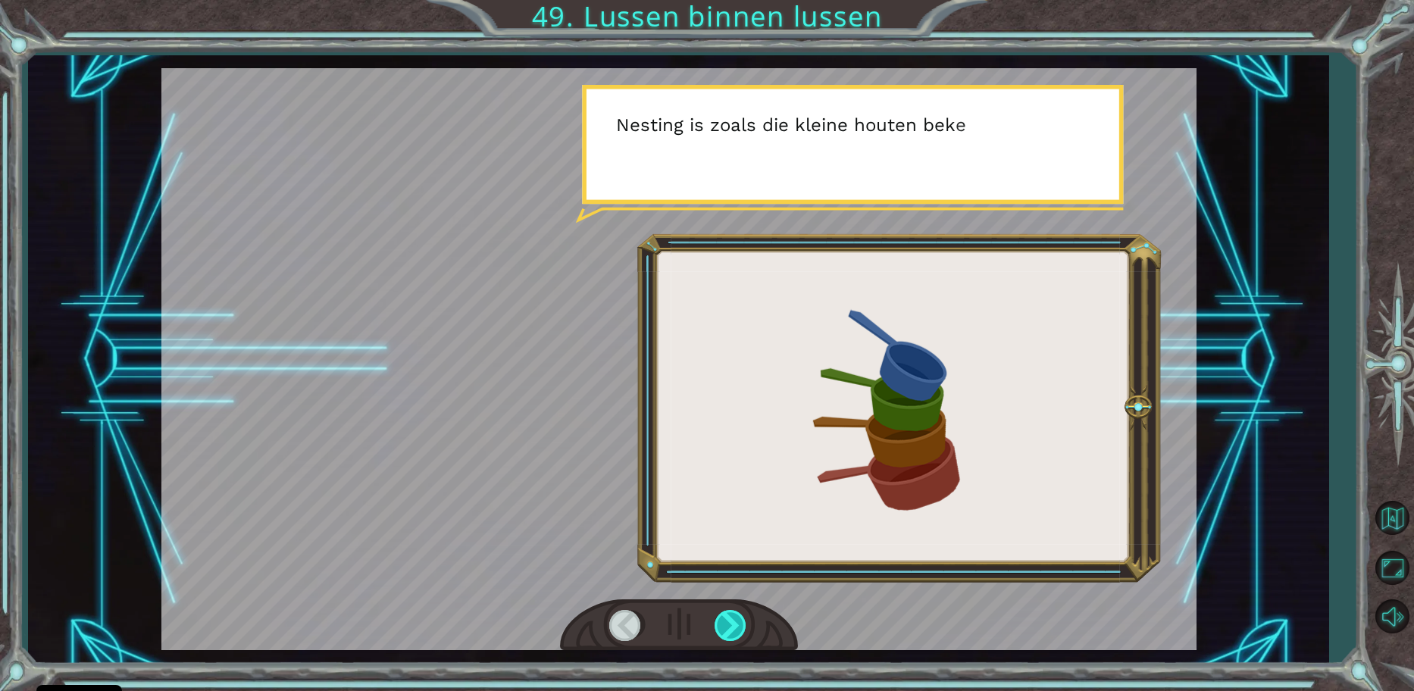
click at [723, 626] on div at bounding box center [731, 625] width 34 height 31
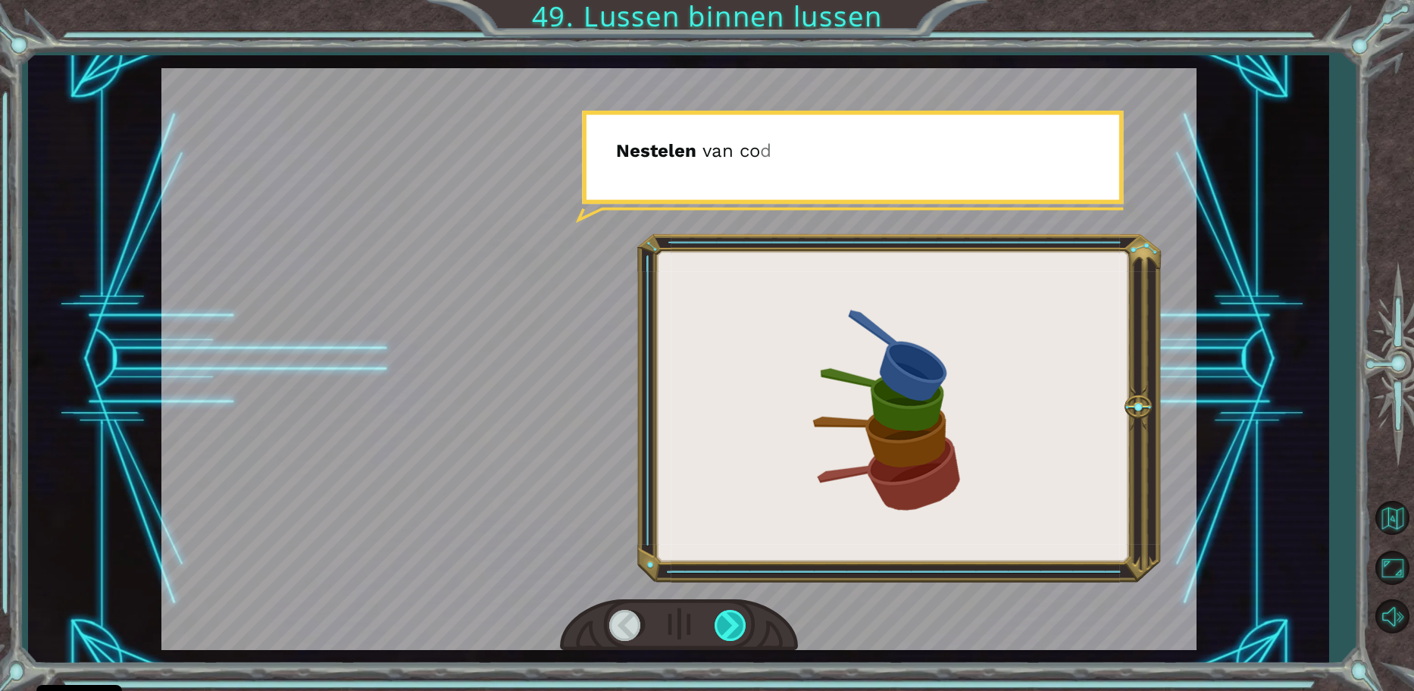
click at [723, 626] on div at bounding box center [731, 625] width 34 height 31
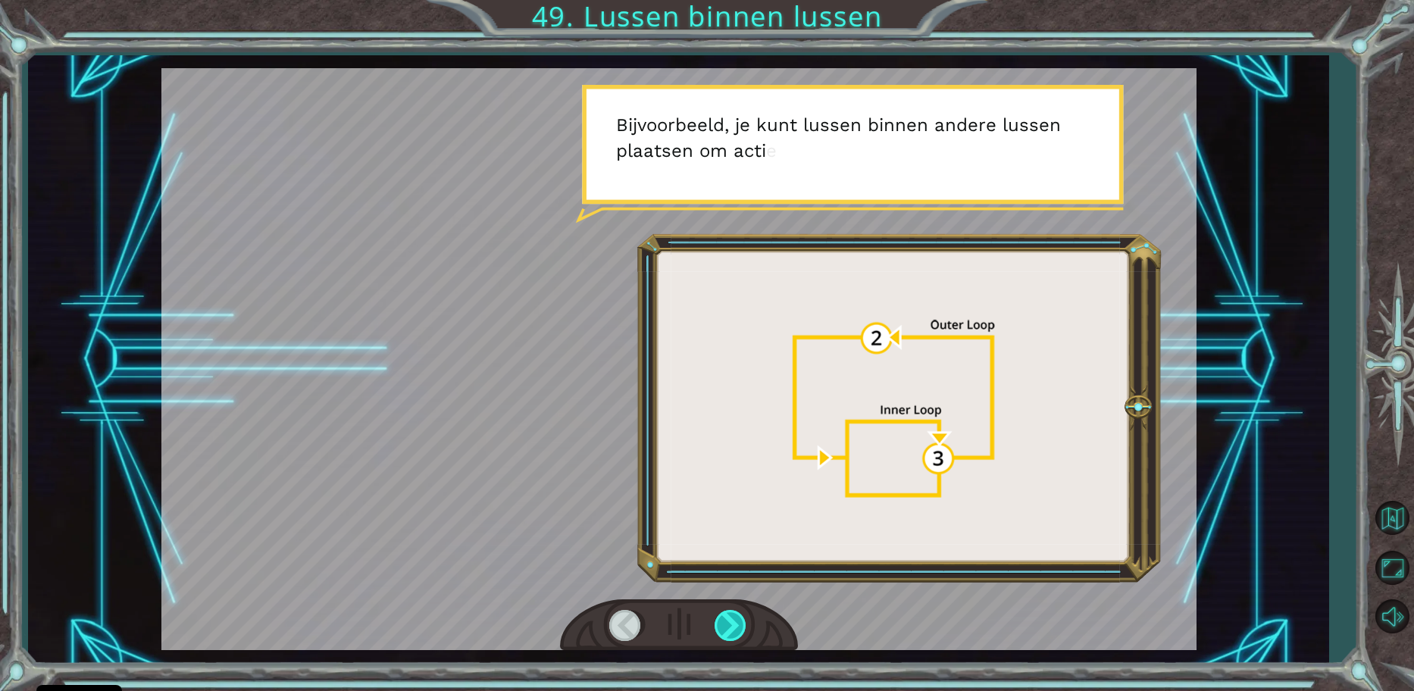
click at [723, 626] on div at bounding box center [731, 625] width 34 height 31
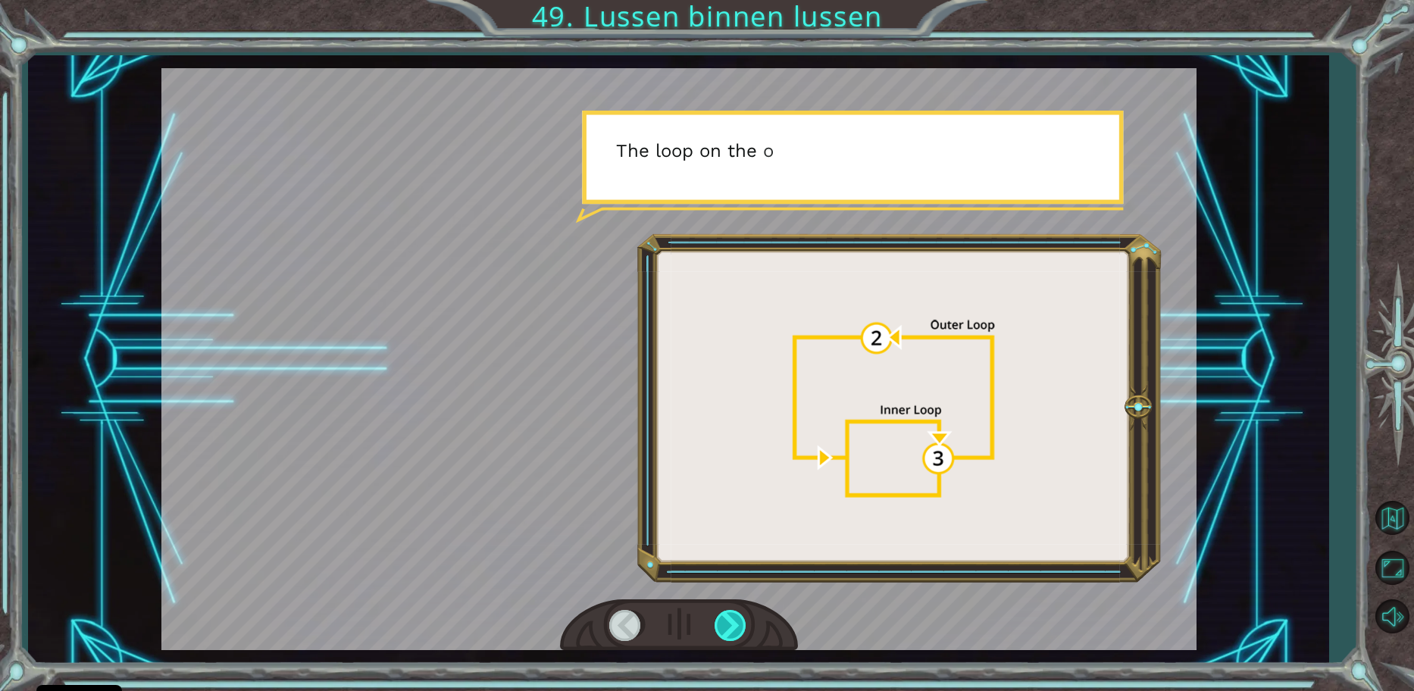
click at [723, 626] on div at bounding box center [731, 625] width 34 height 31
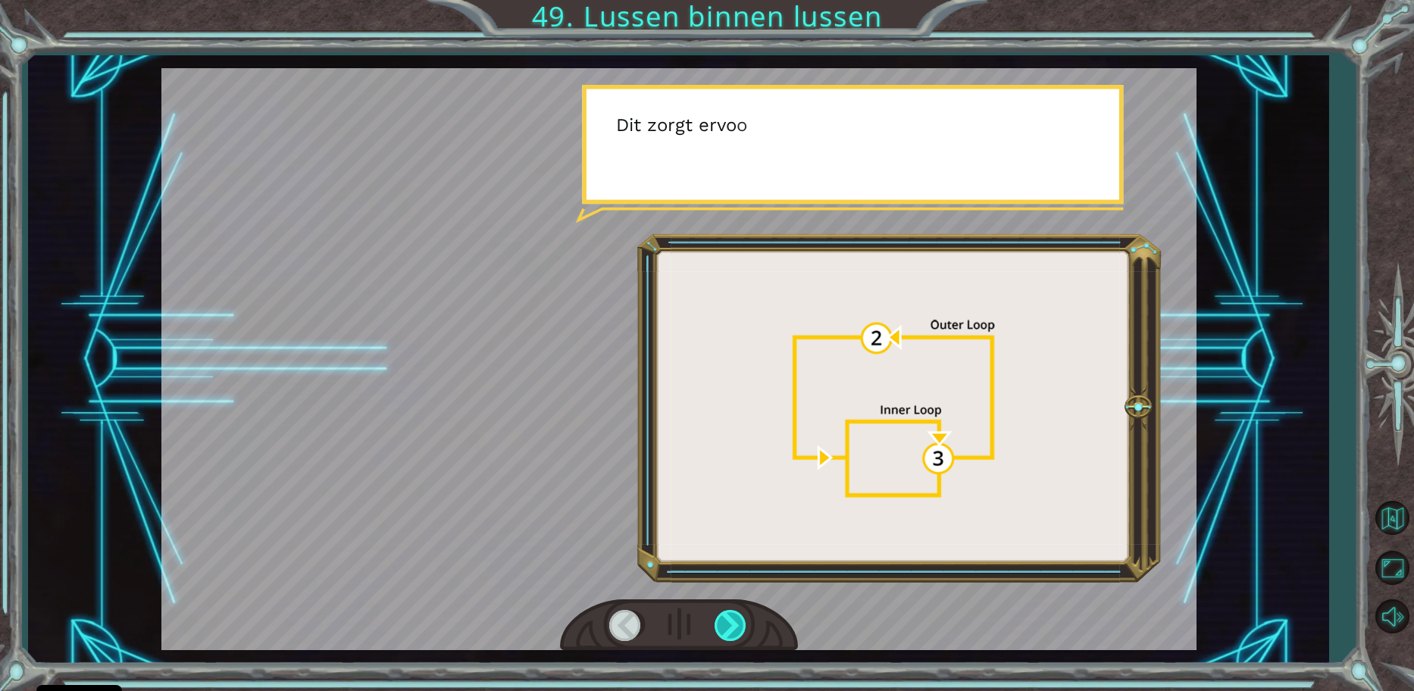
click at [723, 626] on div at bounding box center [731, 625] width 34 height 31
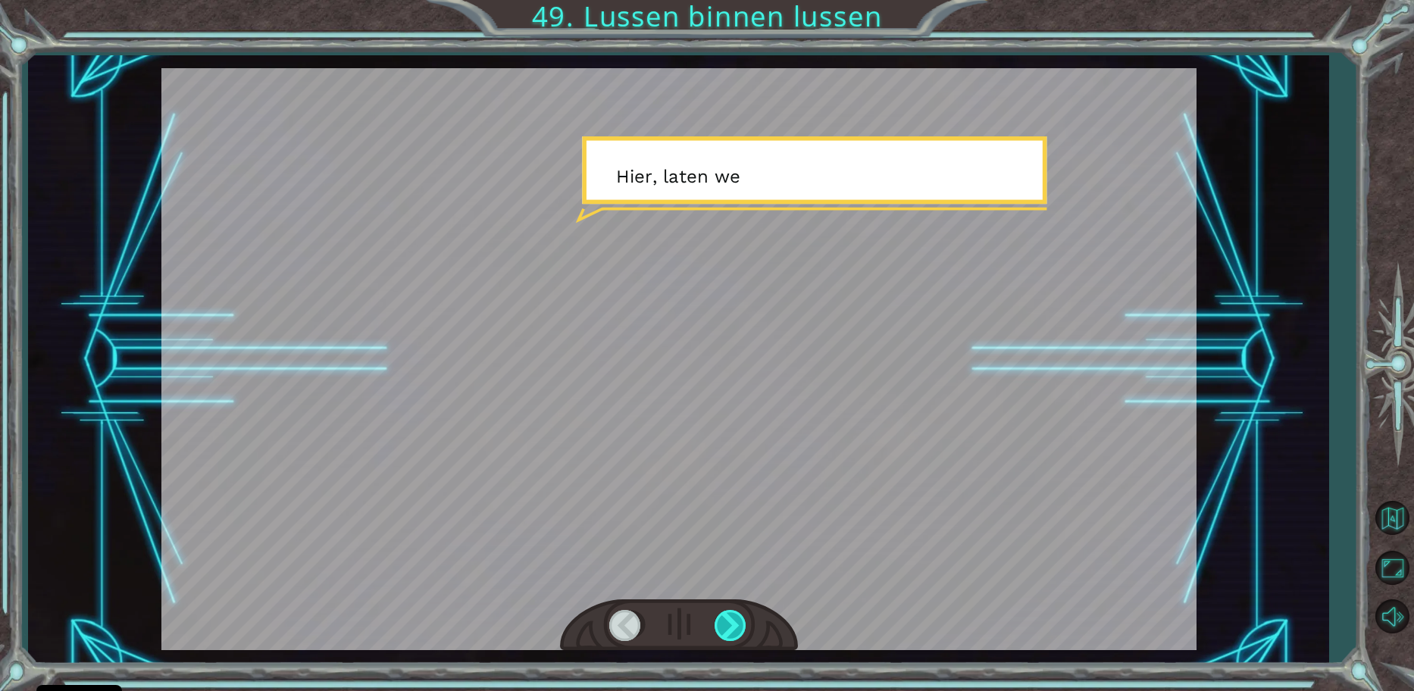
click at [723, 627] on div at bounding box center [731, 625] width 34 height 31
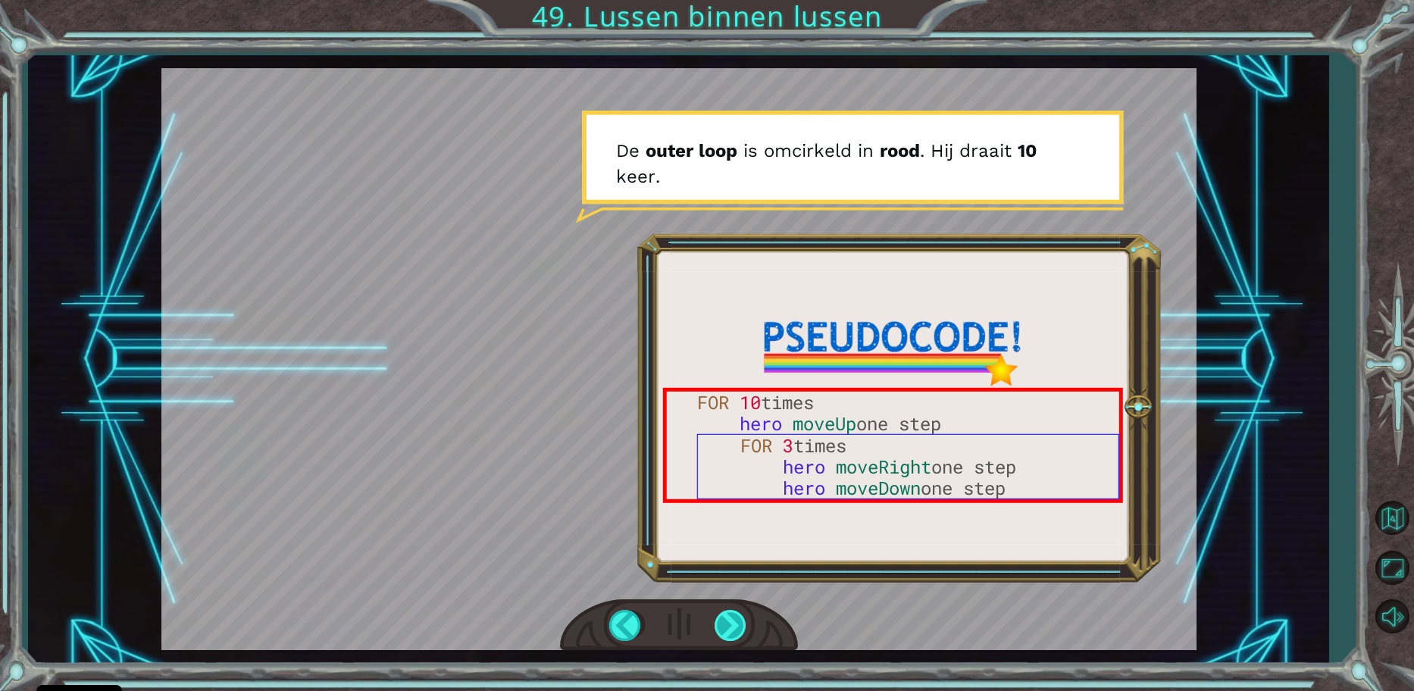
click at [720, 628] on div at bounding box center [731, 625] width 34 height 31
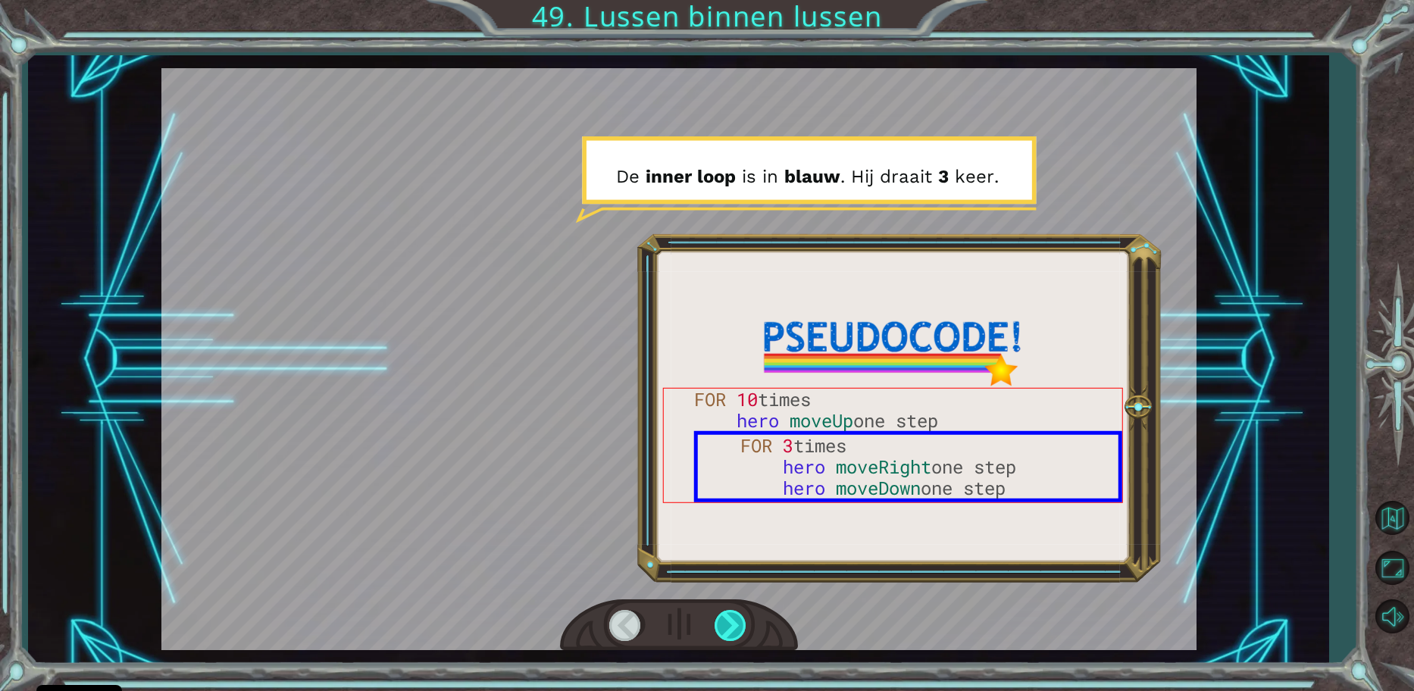
click at [720, 628] on div at bounding box center [731, 625] width 34 height 31
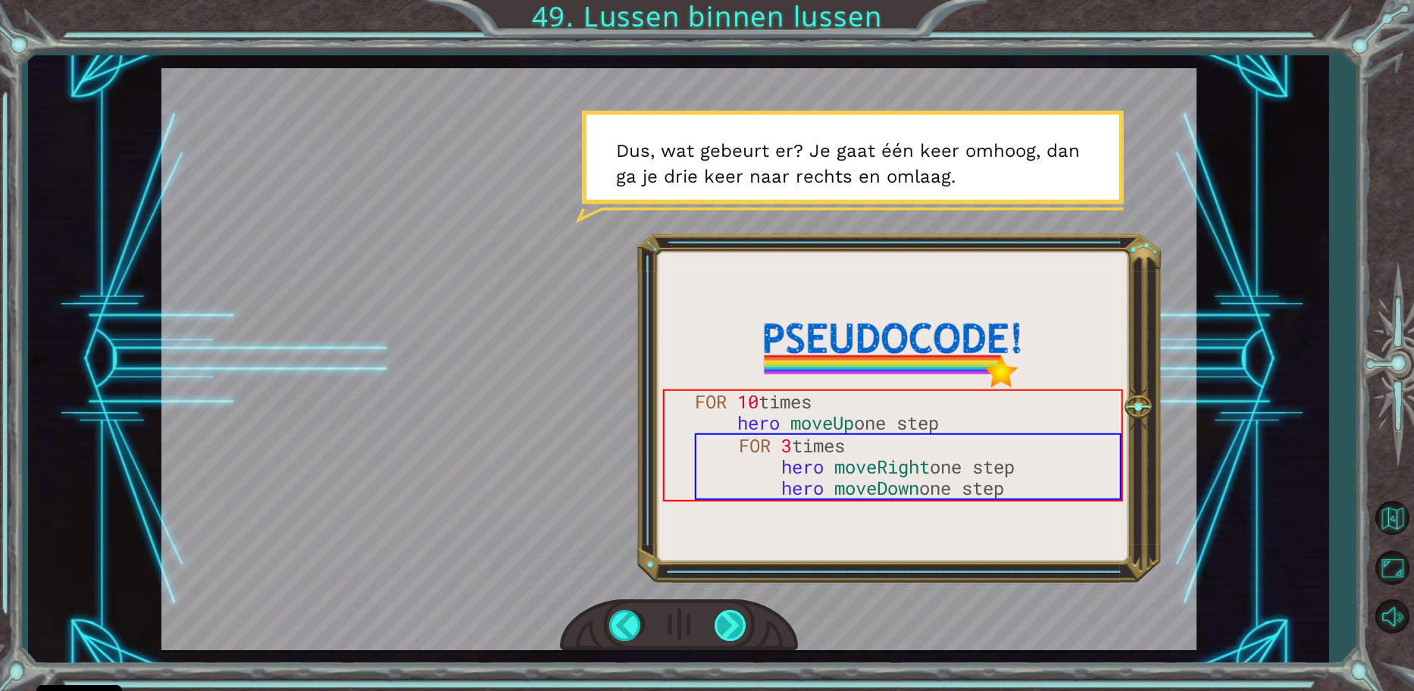
click at [732, 628] on div at bounding box center [731, 625] width 34 height 31
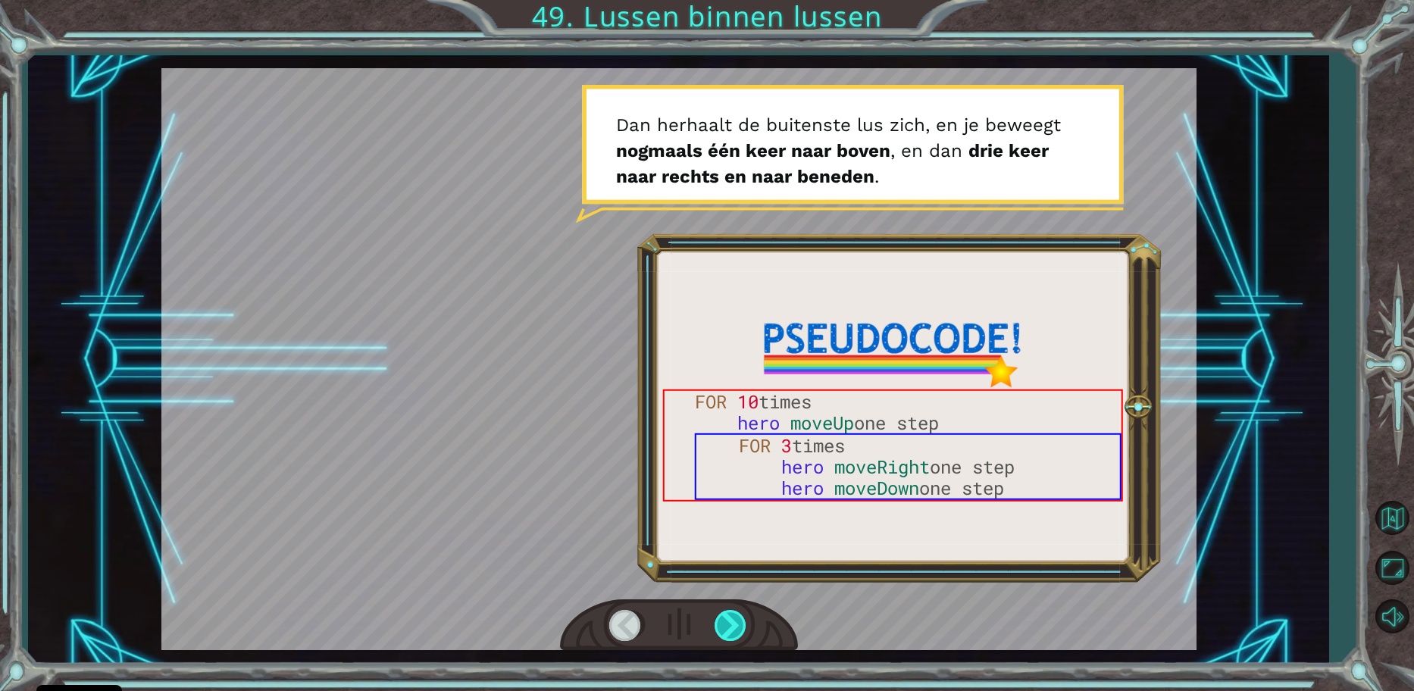
click at [732, 628] on div at bounding box center [731, 625] width 34 height 31
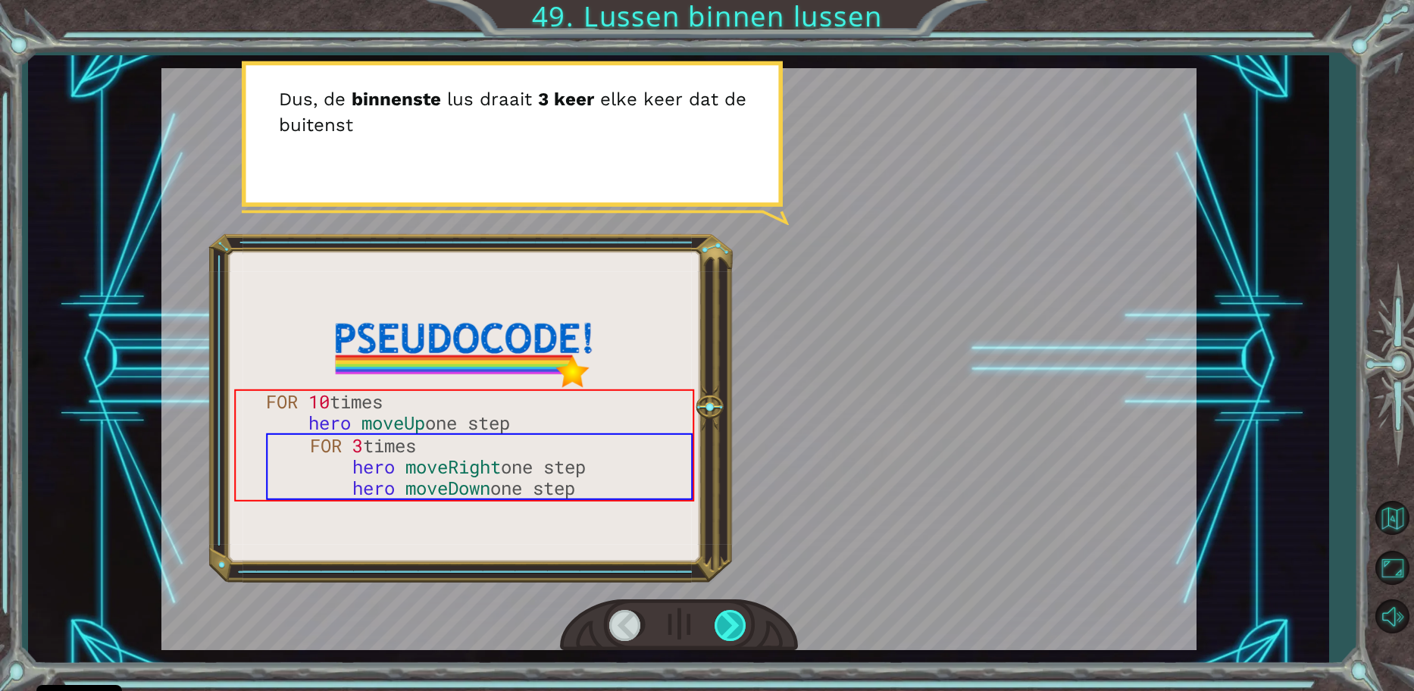
click at [732, 628] on div at bounding box center [731, 625] width 34 height 31
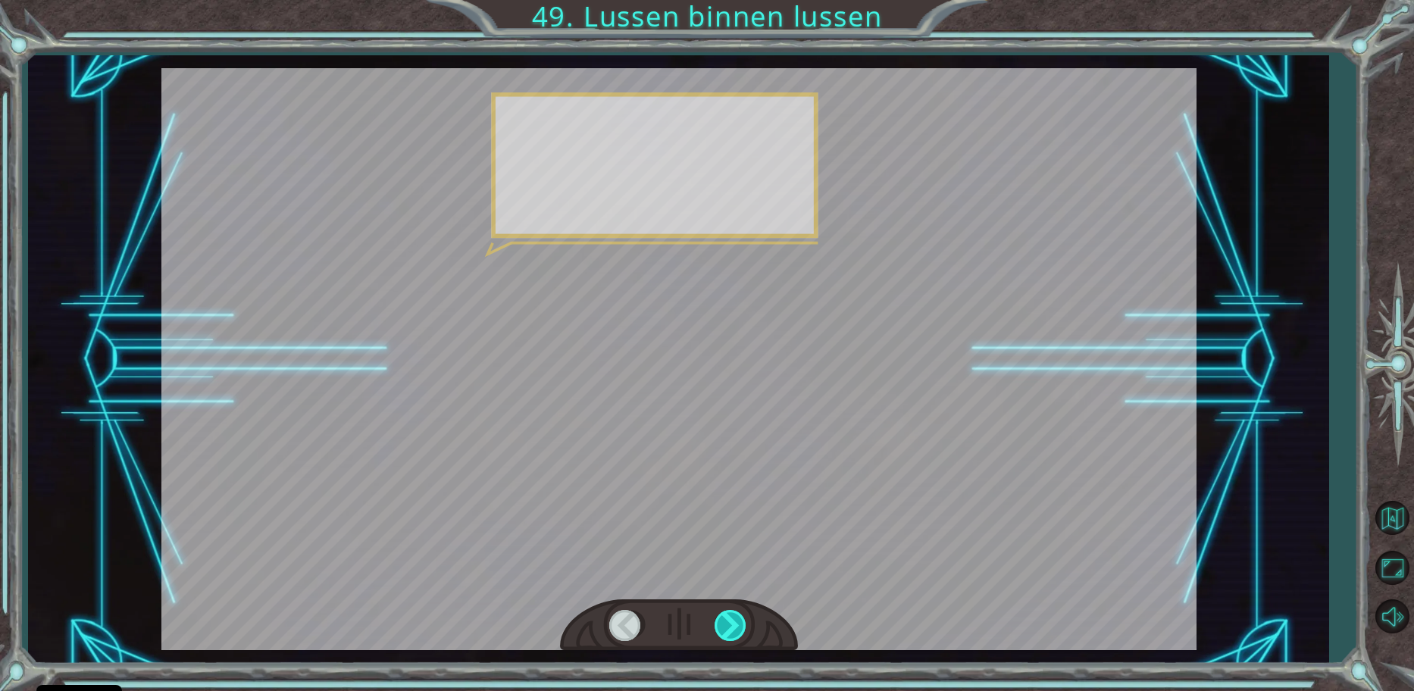
click at [732, 628] on div at bounding box center [731, 625] width 34 height 31
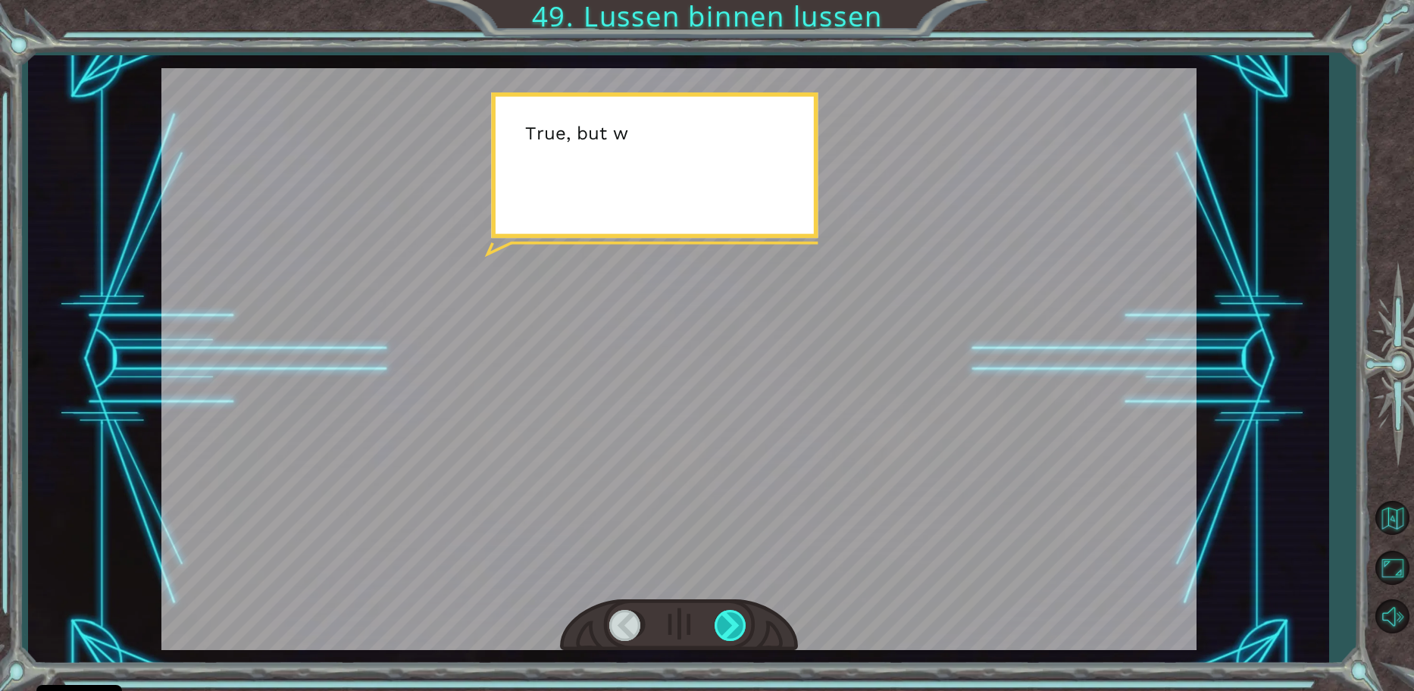
click at [732, 628] on div at bounding box center [731, 625] width 34 height 31
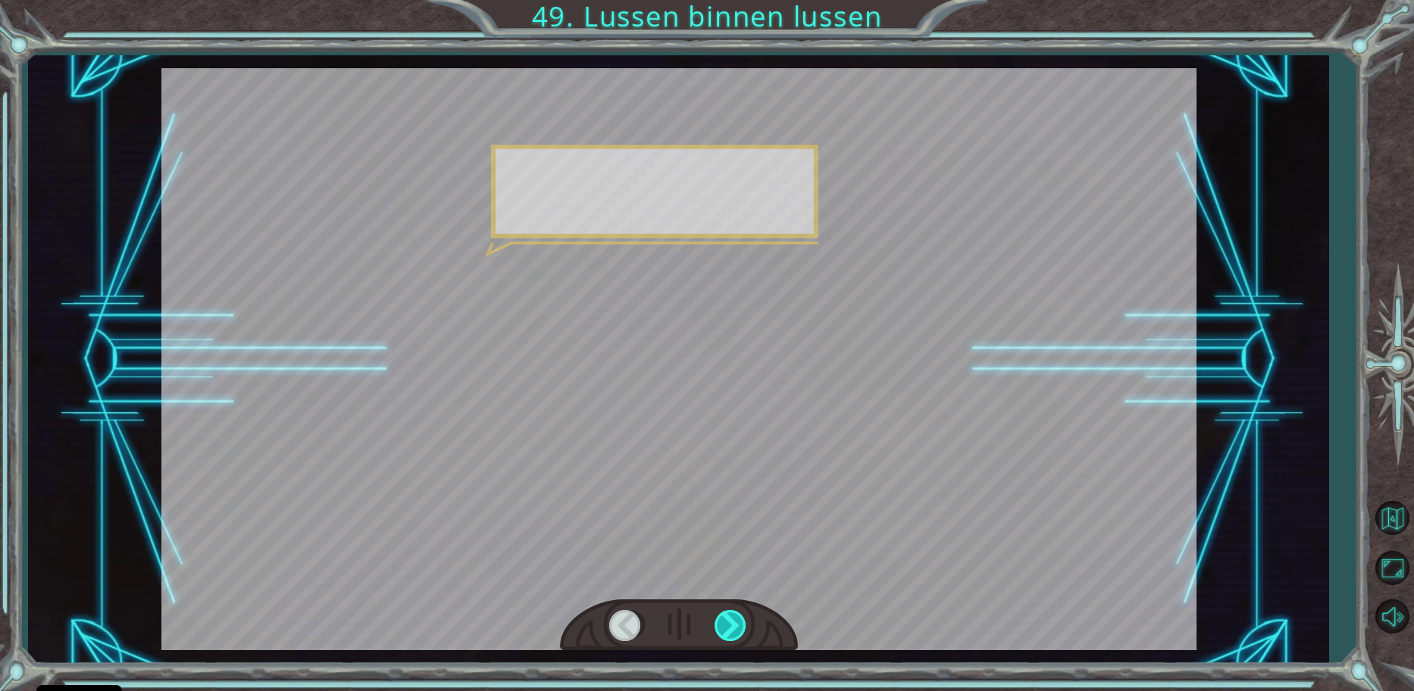
drag, startPoint x: 732, startPoint y: 628, endPoint x: 733, endPoint y: 636, distance: 8.4
click at [733, 636] on div at bounding box center [731, 625] width 34 height 31
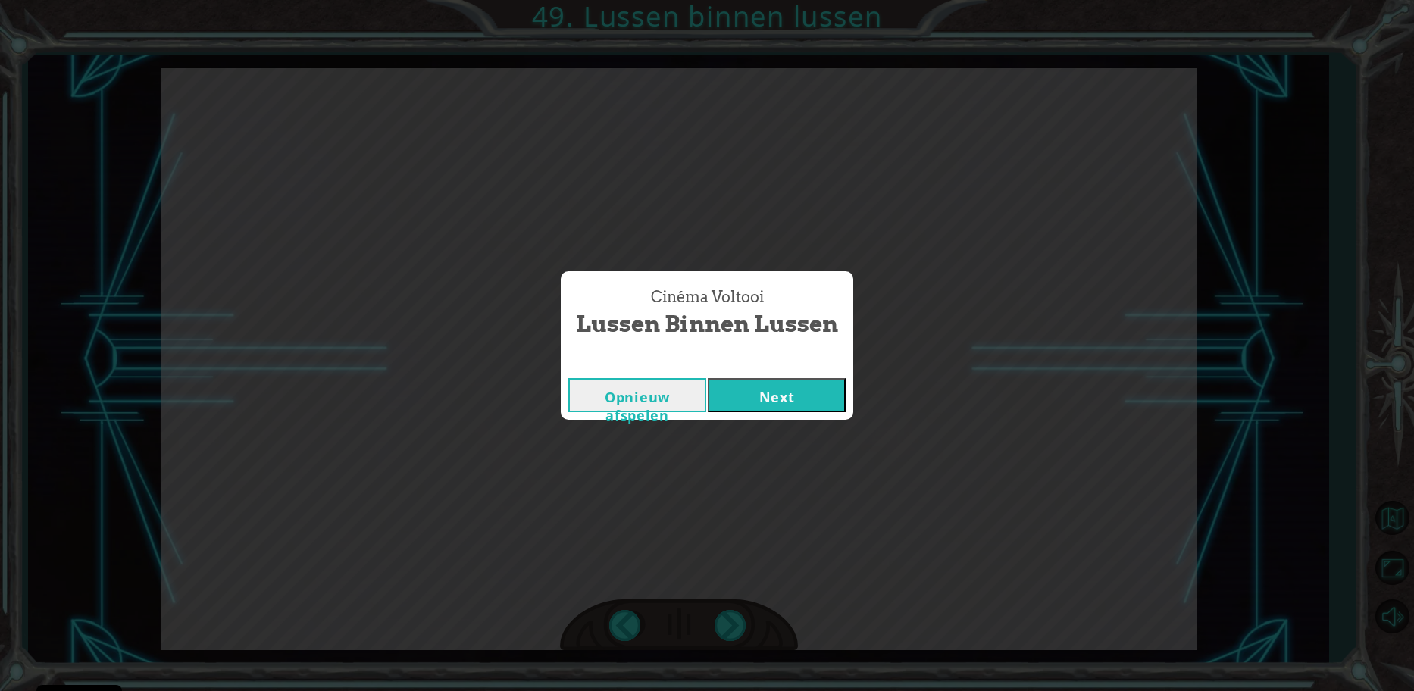
click at [777, 369] on div "Cinéma Voltooi" at bounding box center [707, 362] width 292 height 15
click at [786, 382] on button "Next" at bounding box center [777, 395] width 138 height 34
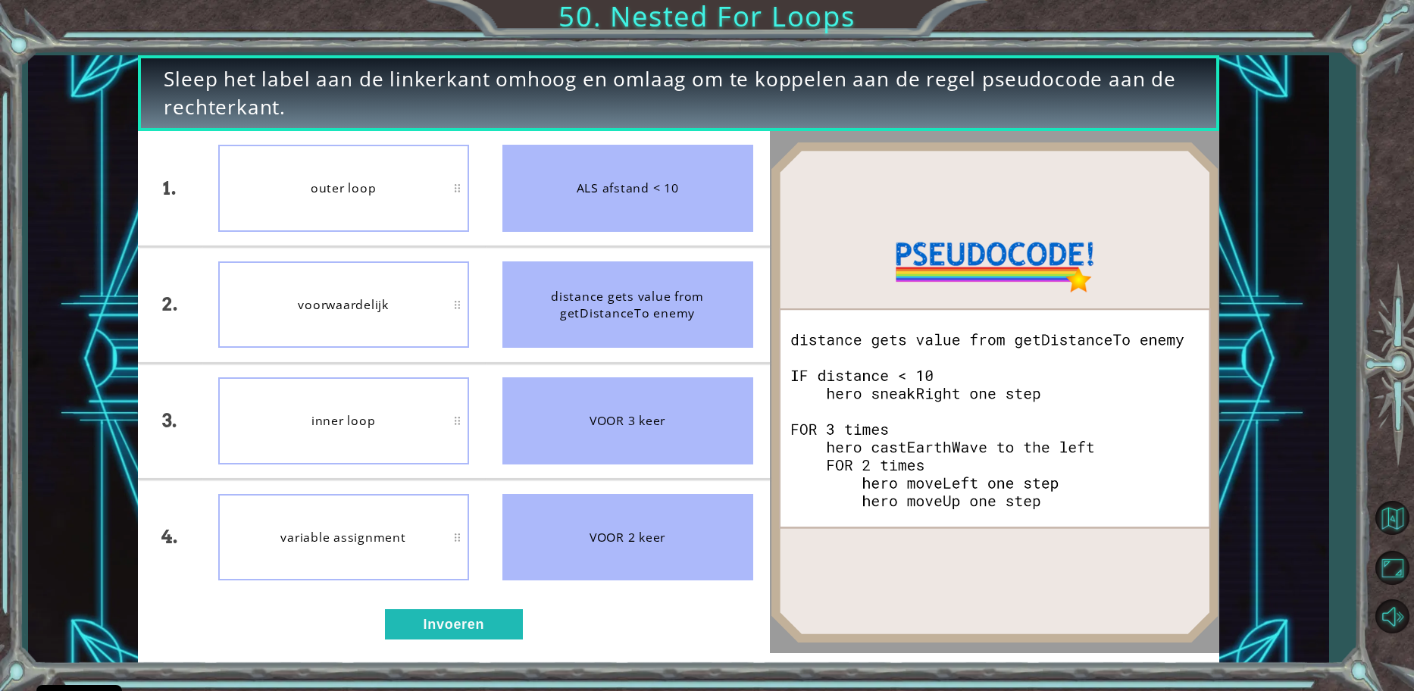
click at [433, 430] on div "inner loop" at bounding box center [343, 420] width 251 height 86
click at [456, 631] on button "Invoeren" at bounding box center [454, 624] width 138 height 30
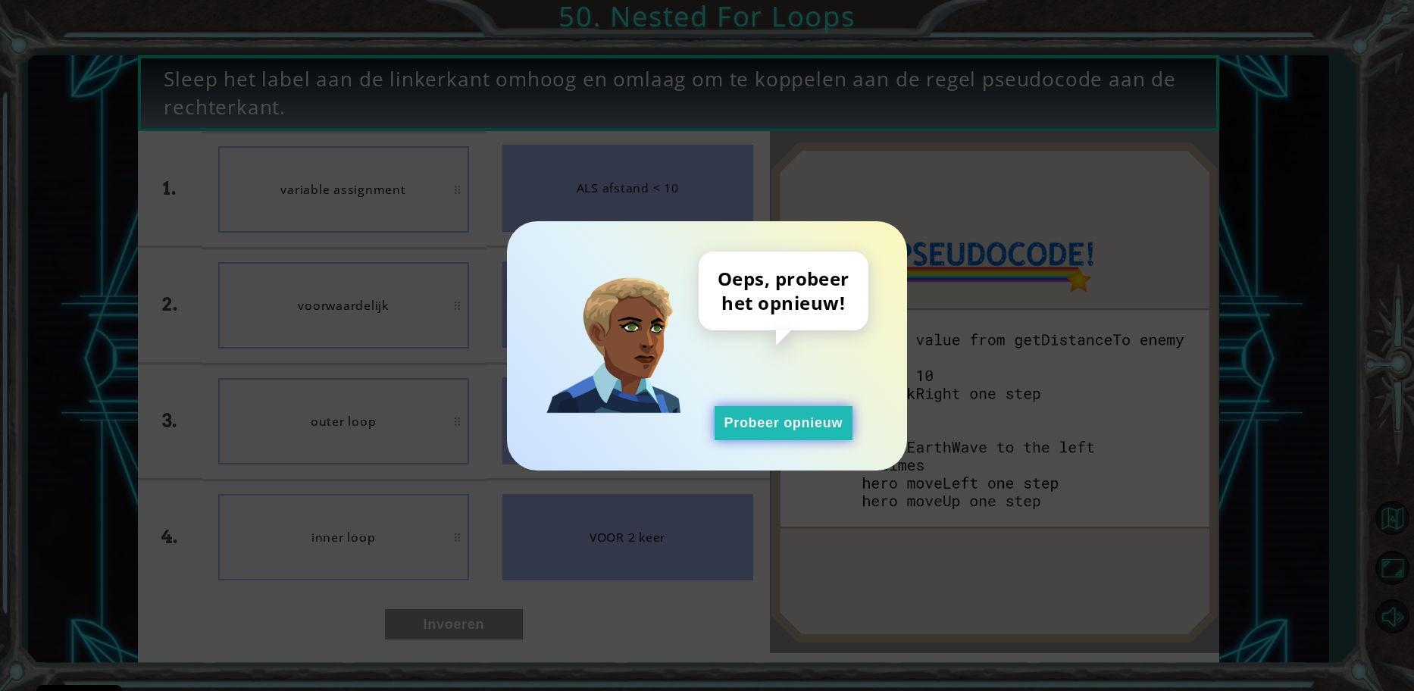
click at [806, 420] on button "Probeer opnieuw" at bounding box center [783, 423] width 138 height 34
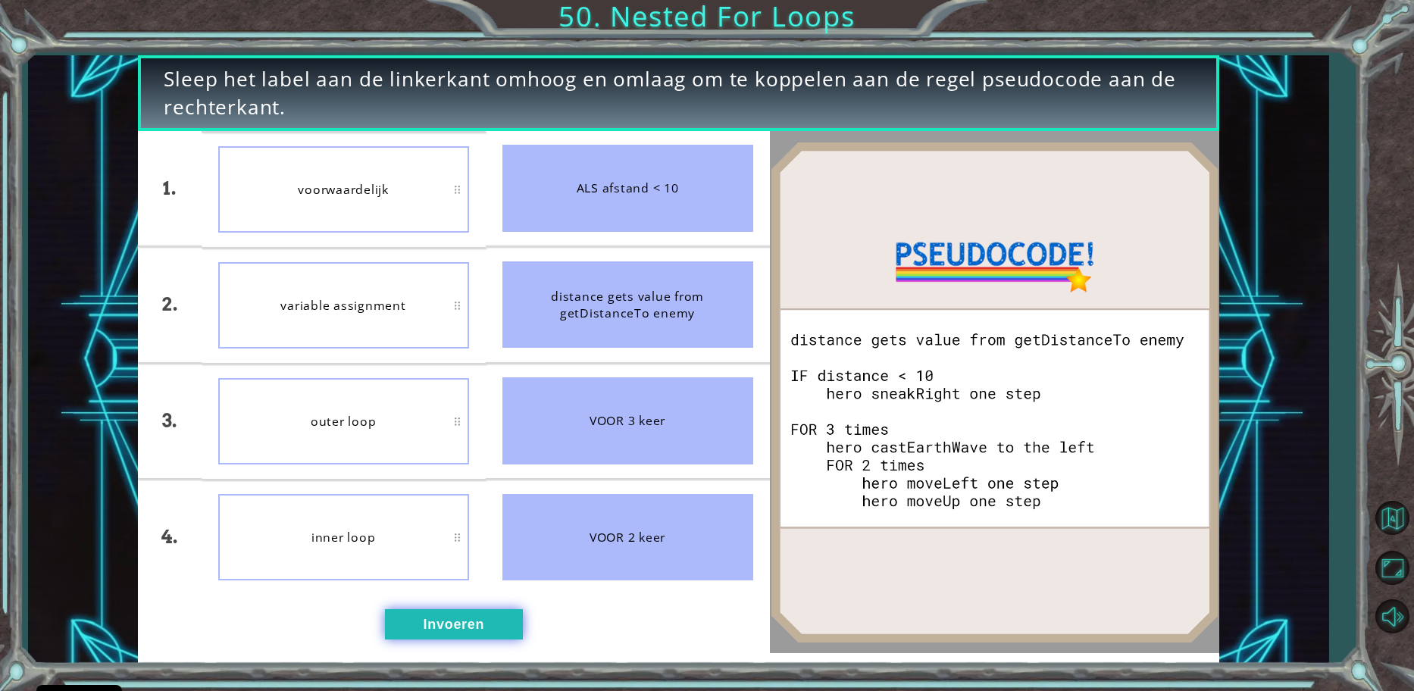
click at [484, 636] on button "Invoeren" at bounding box center [454, 624] width 138 height 30
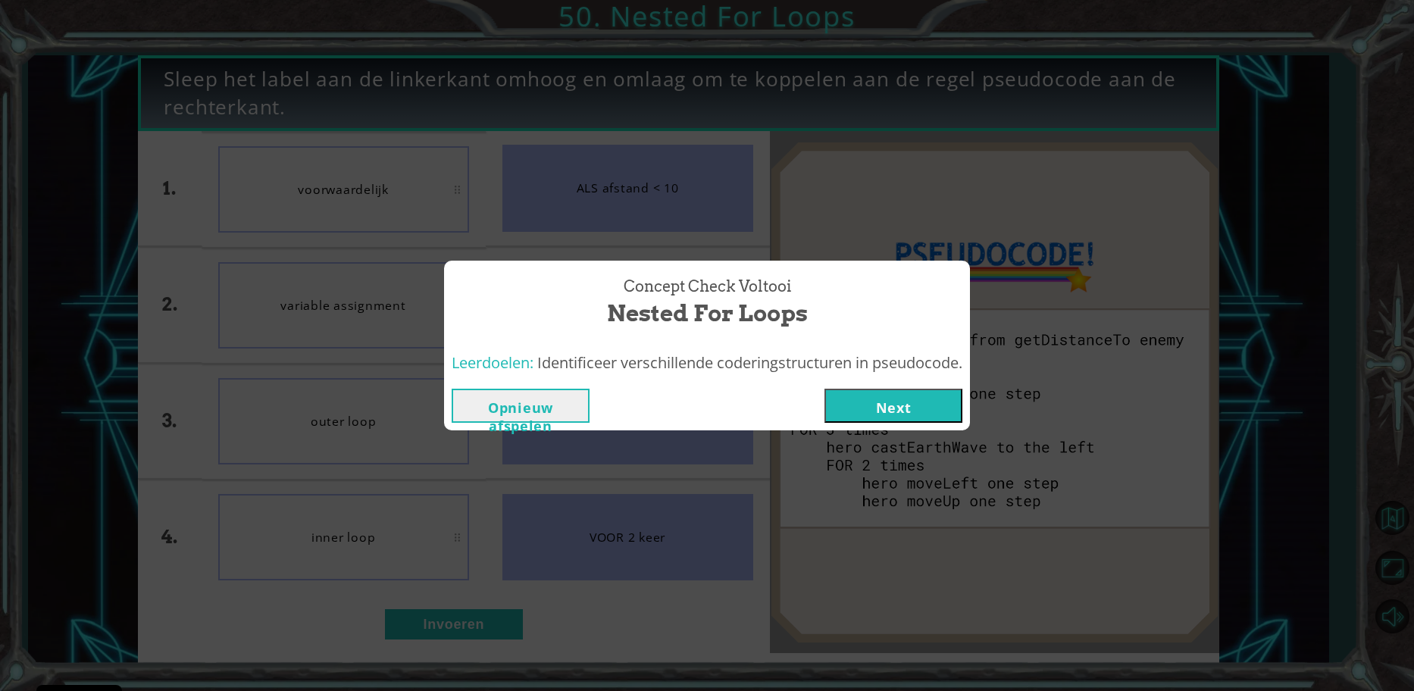
click at [870, 402] on button "Next" at bounding box center [893, 406] width 138 height 34
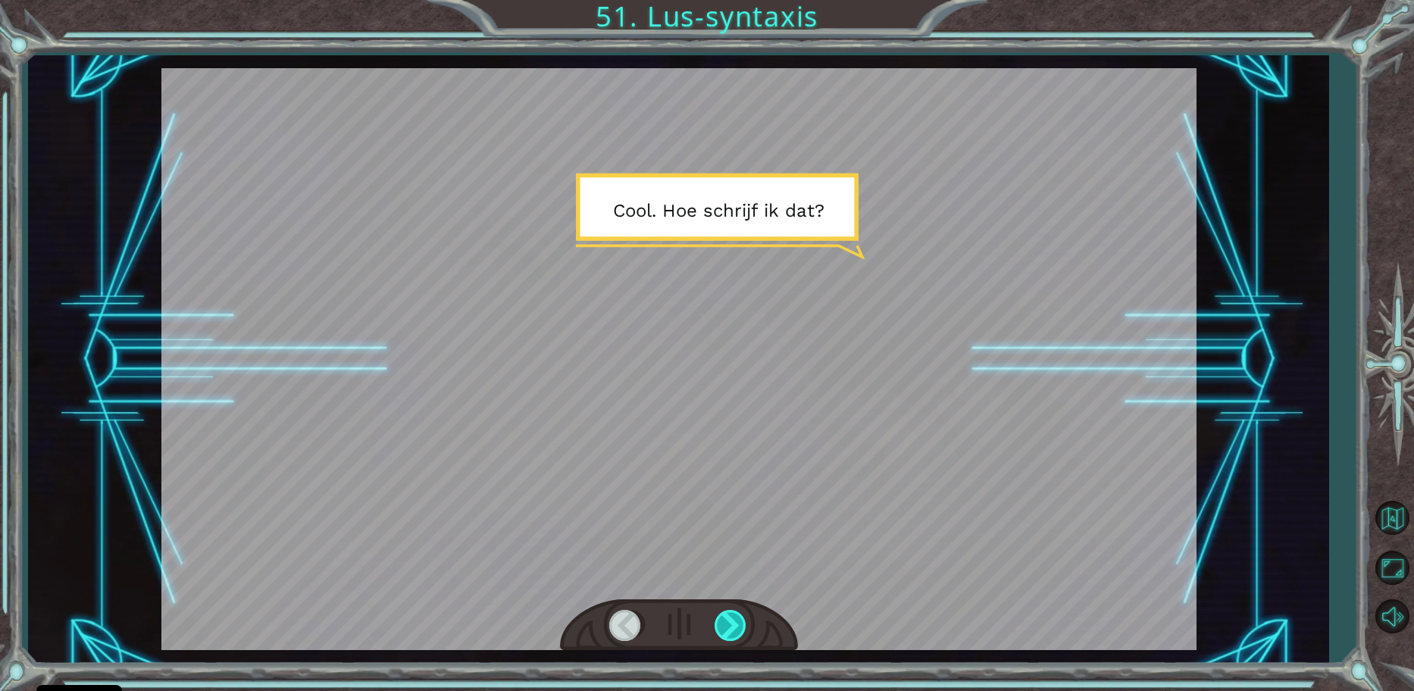
click at [720, 617] on div at bounding box center [731, 625] width 34 height 31
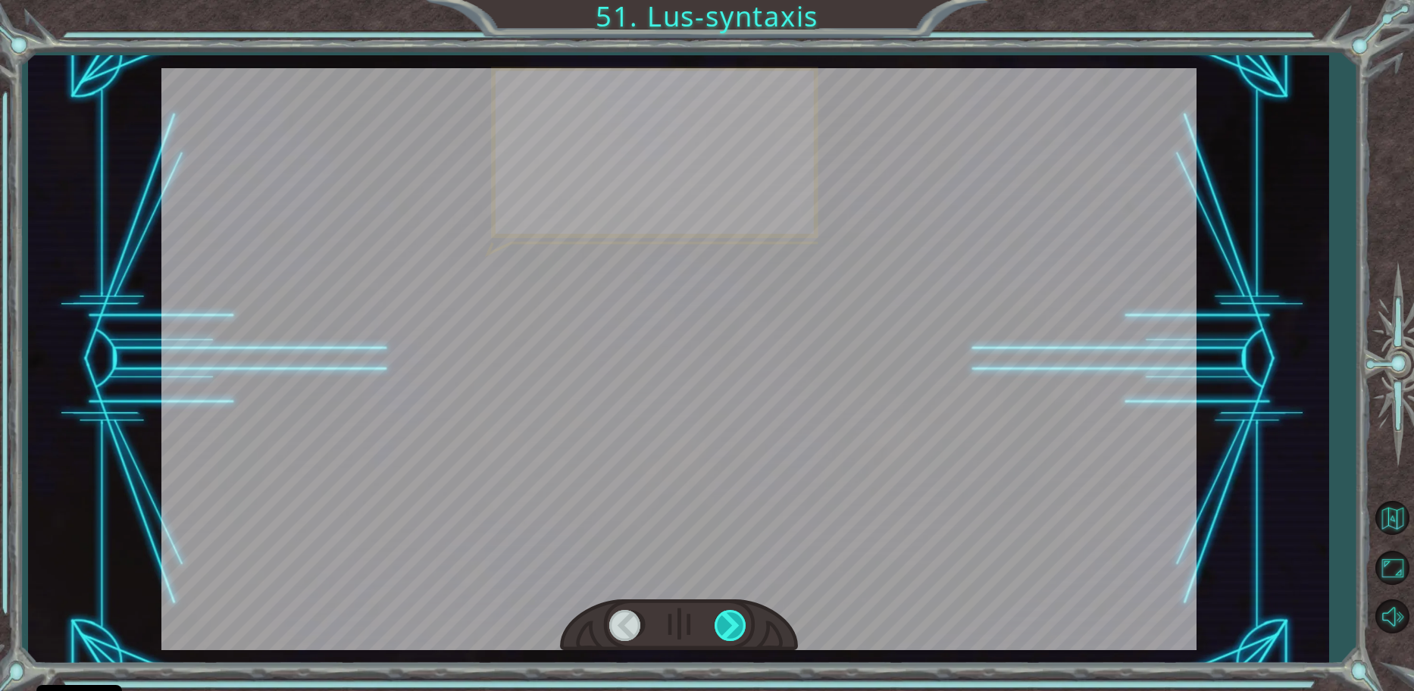
click at [720, 617] on div at bounding box center [731, 625] width 34 height 31
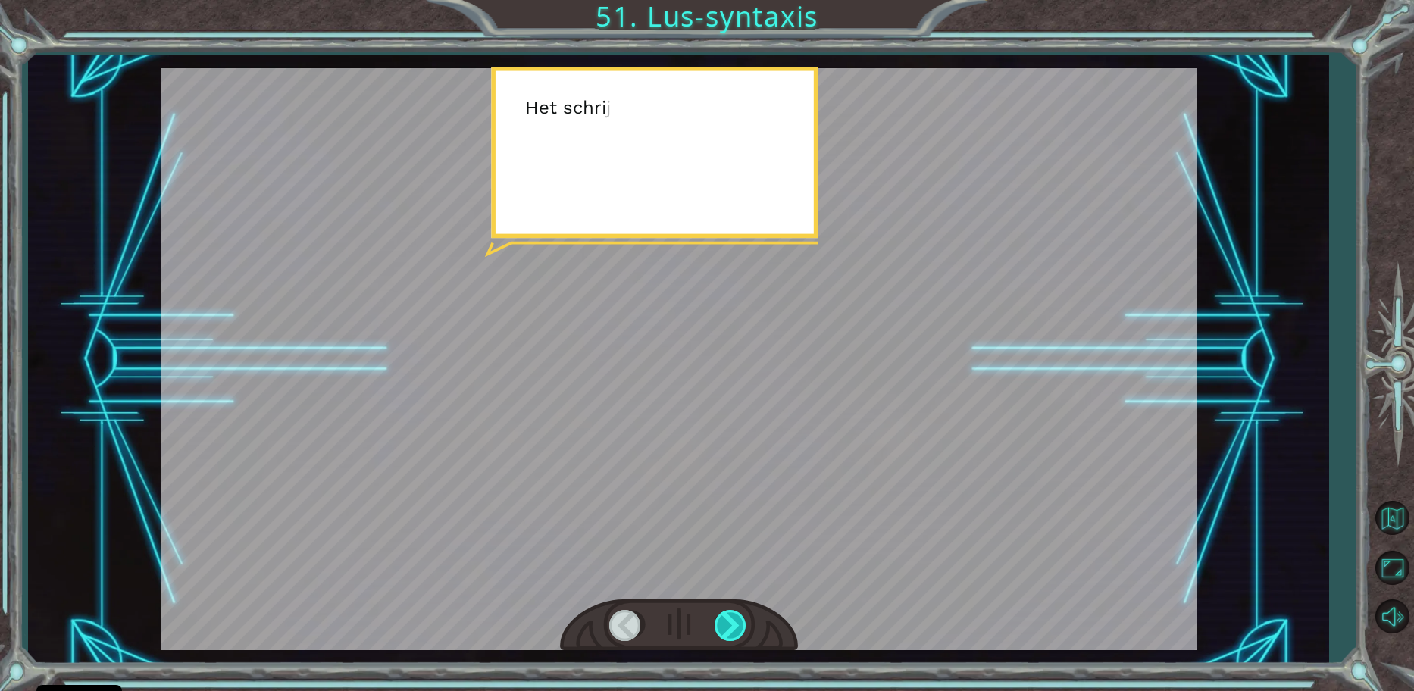
click at [720, 617] on div at bounding box center [731, 625] width 34 height 31
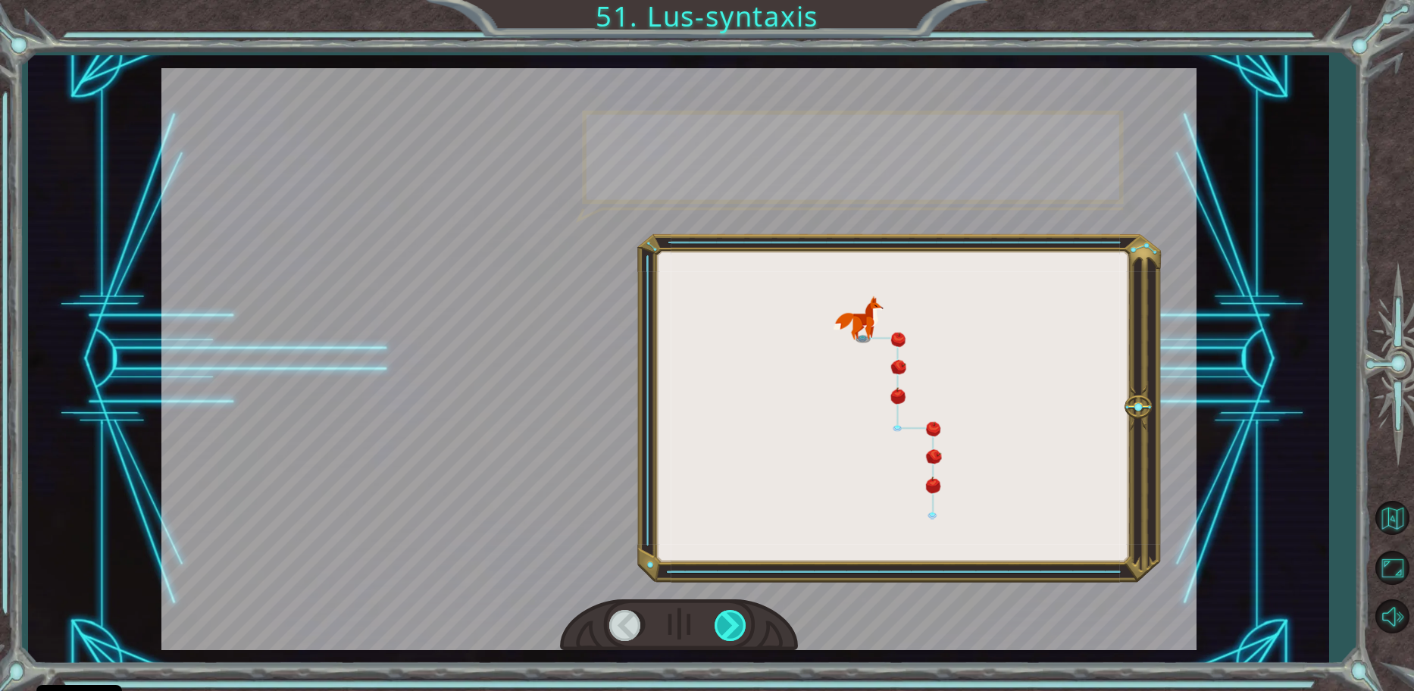
click at [721, 617] on div at bounding box center [731, 625] width 34 height 31
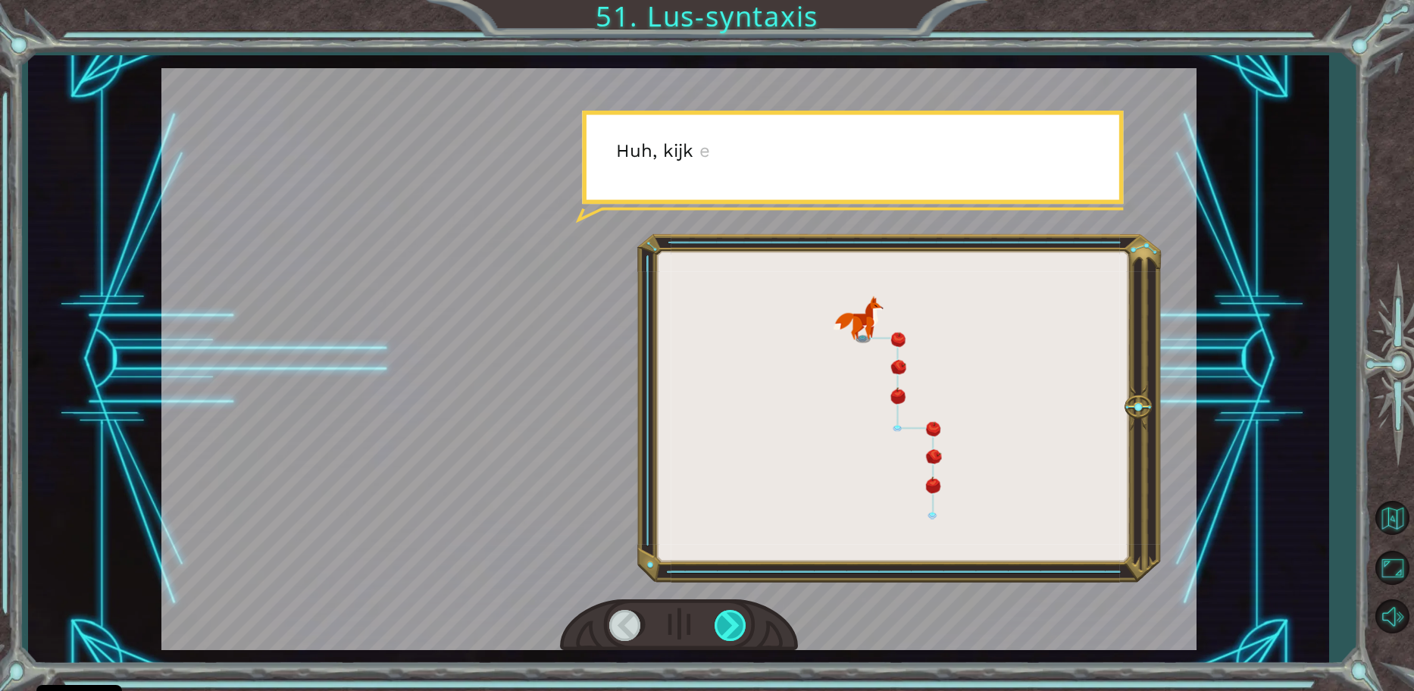
click at [721, 617] on div at bounding box center [731, 625] width 34 height 31
click at [722, 617] on div at bounding box center [731, 625] width 34 height 31
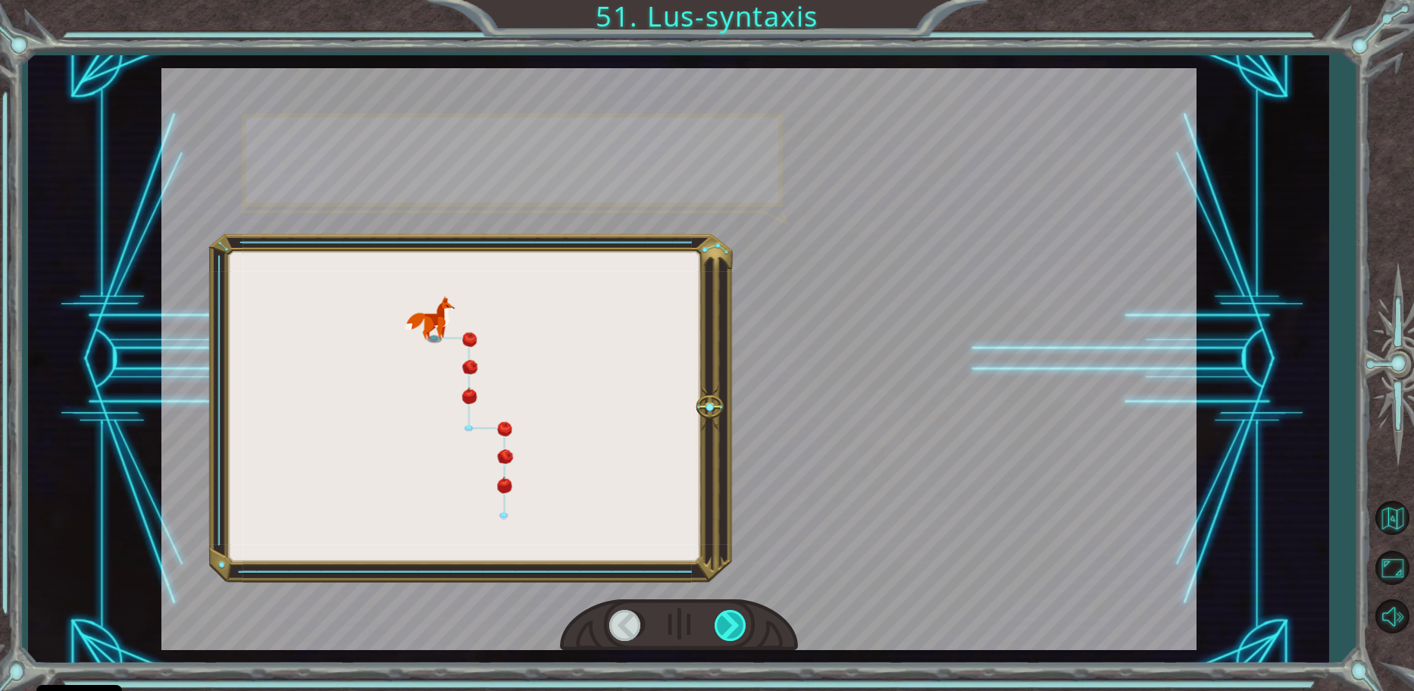
click at [722, 617] on div at bounding box center [731, 625] width 34 height 31
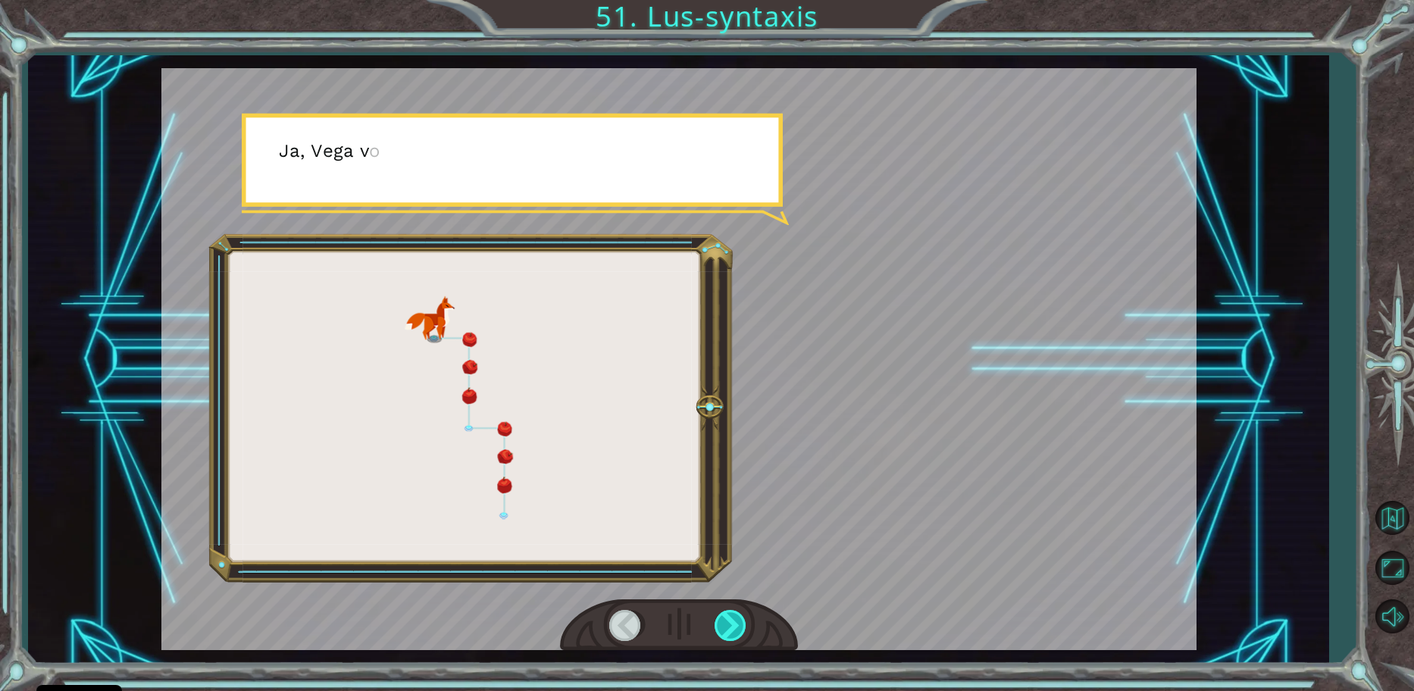
click at [722, 617] on div at bounding box center [731, 625] width 34 height 31
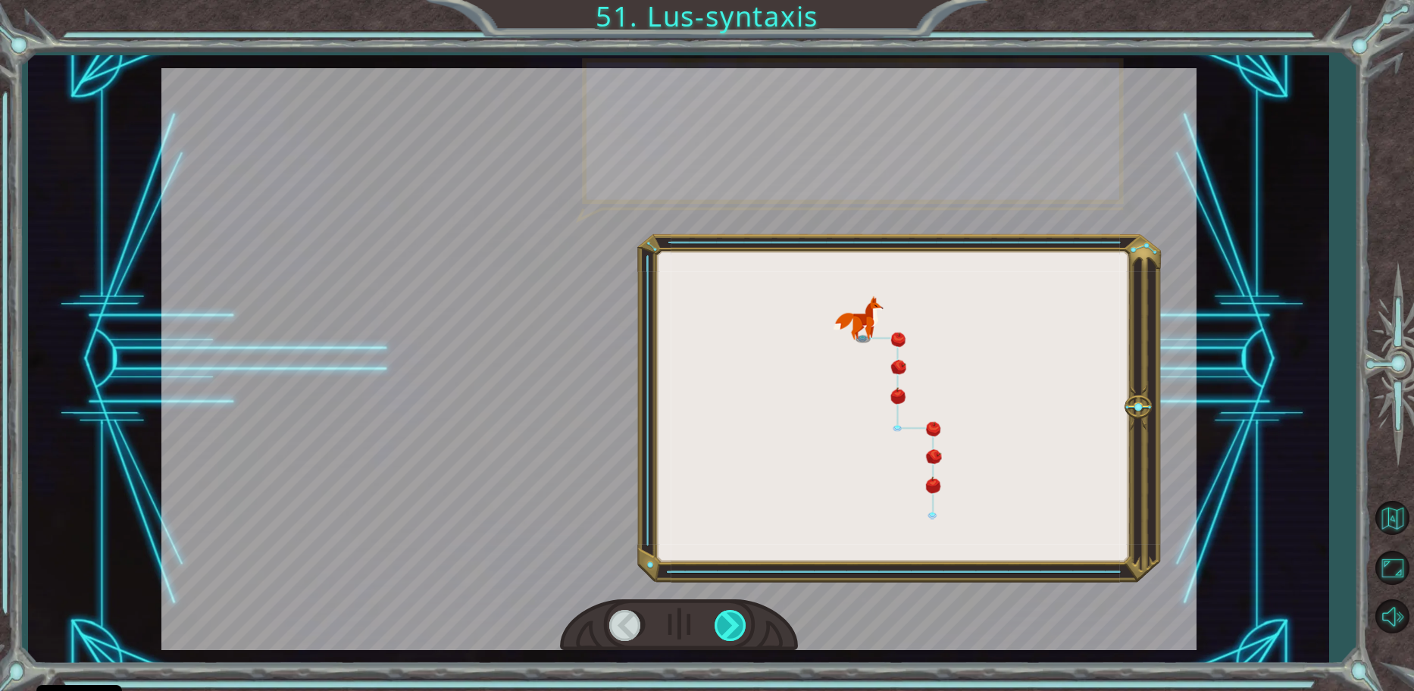
click at [722, 617] on div at bounding box center [731, 625] width 34 height 31
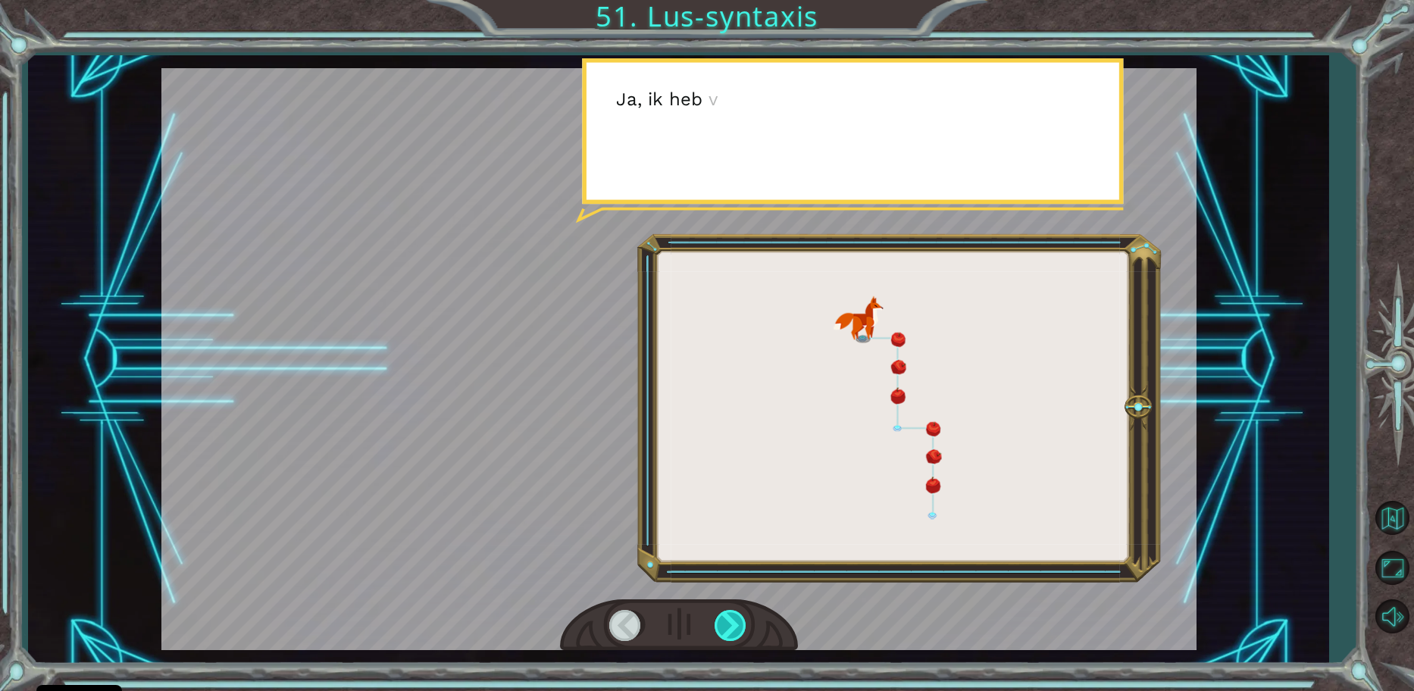
click at [722, 617] on div at bounding box center [731, 625] width 34 height 31
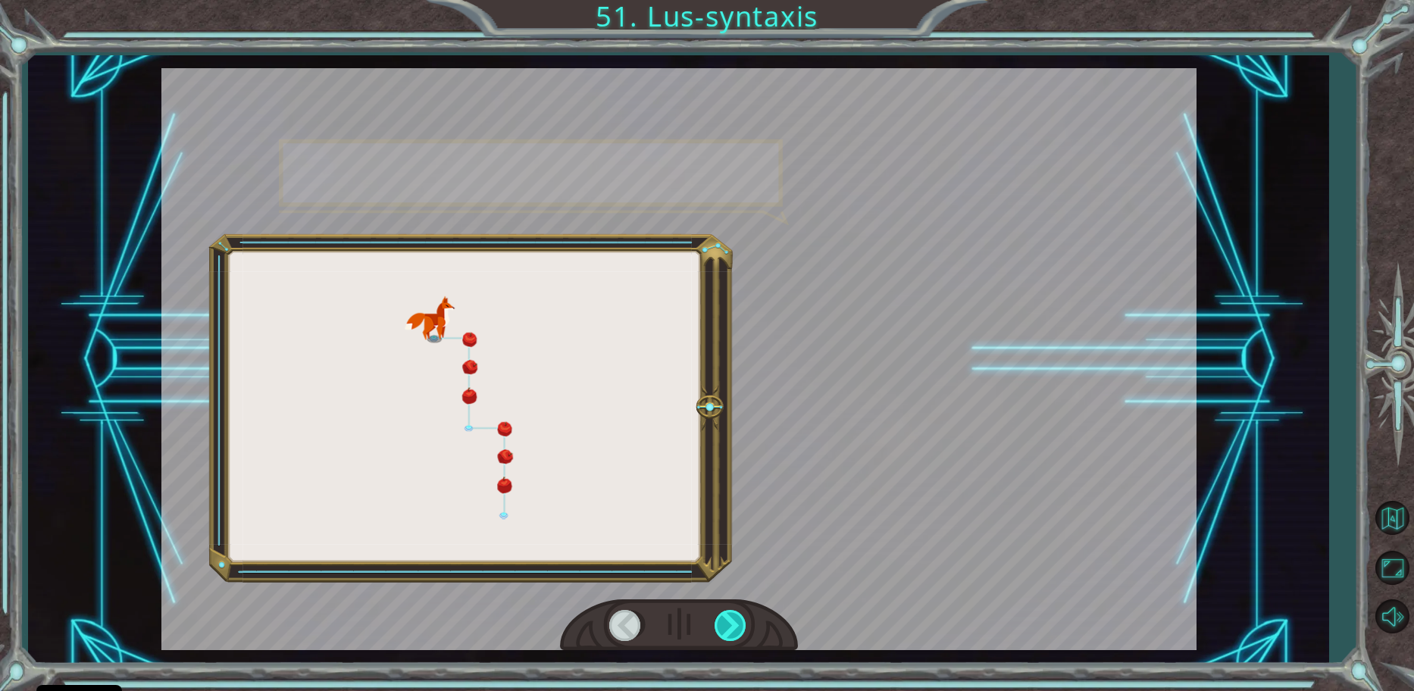
click at [722, 617] on div at bounding box center [731, 625] width 34 height 31
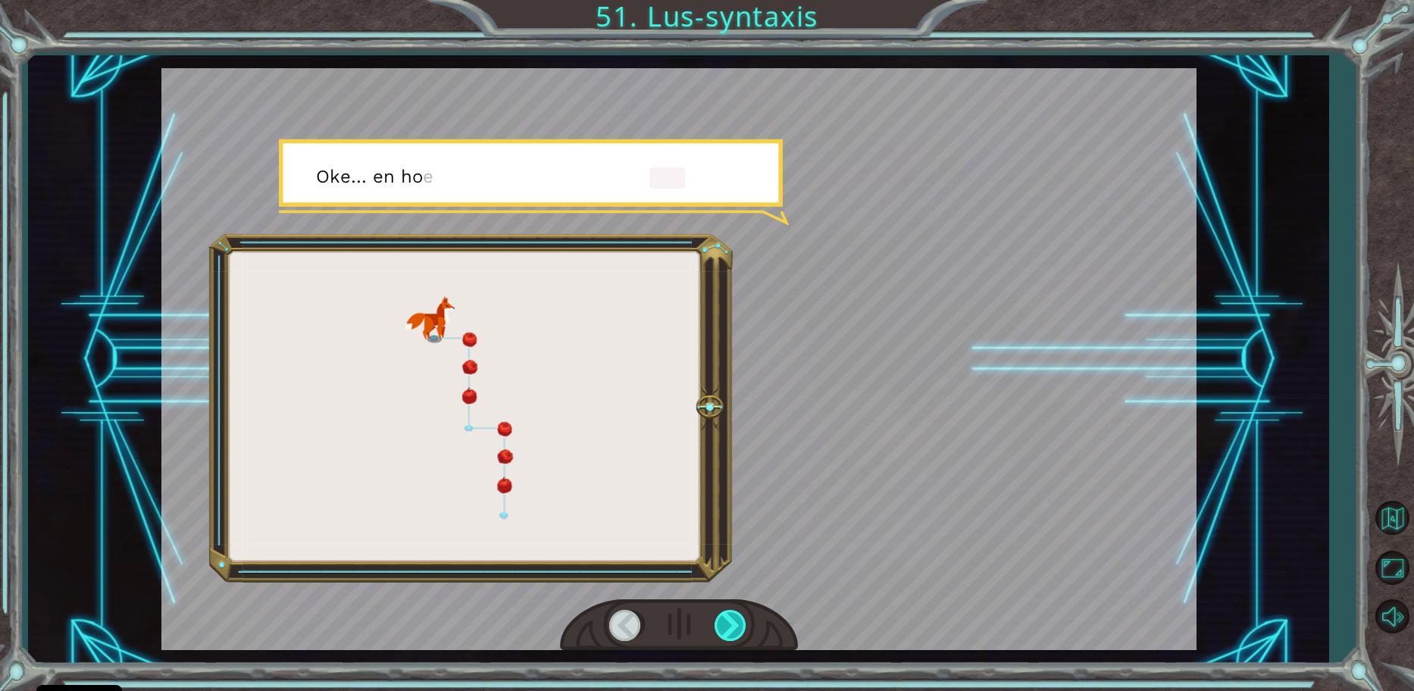
click at [722, 617] on div at bounding box center [731, 625] width 34 height 31
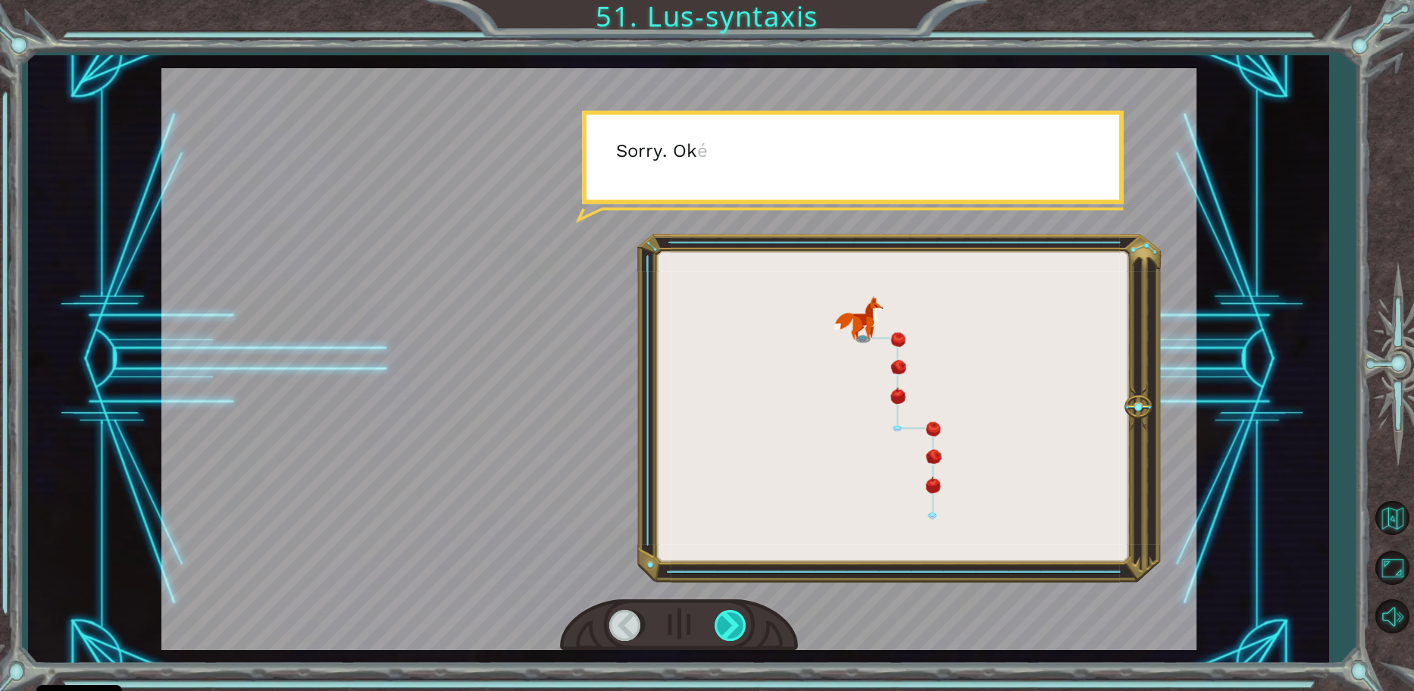
click at [722, 617] on div at bounding box center [731, 625] width 34 height 31
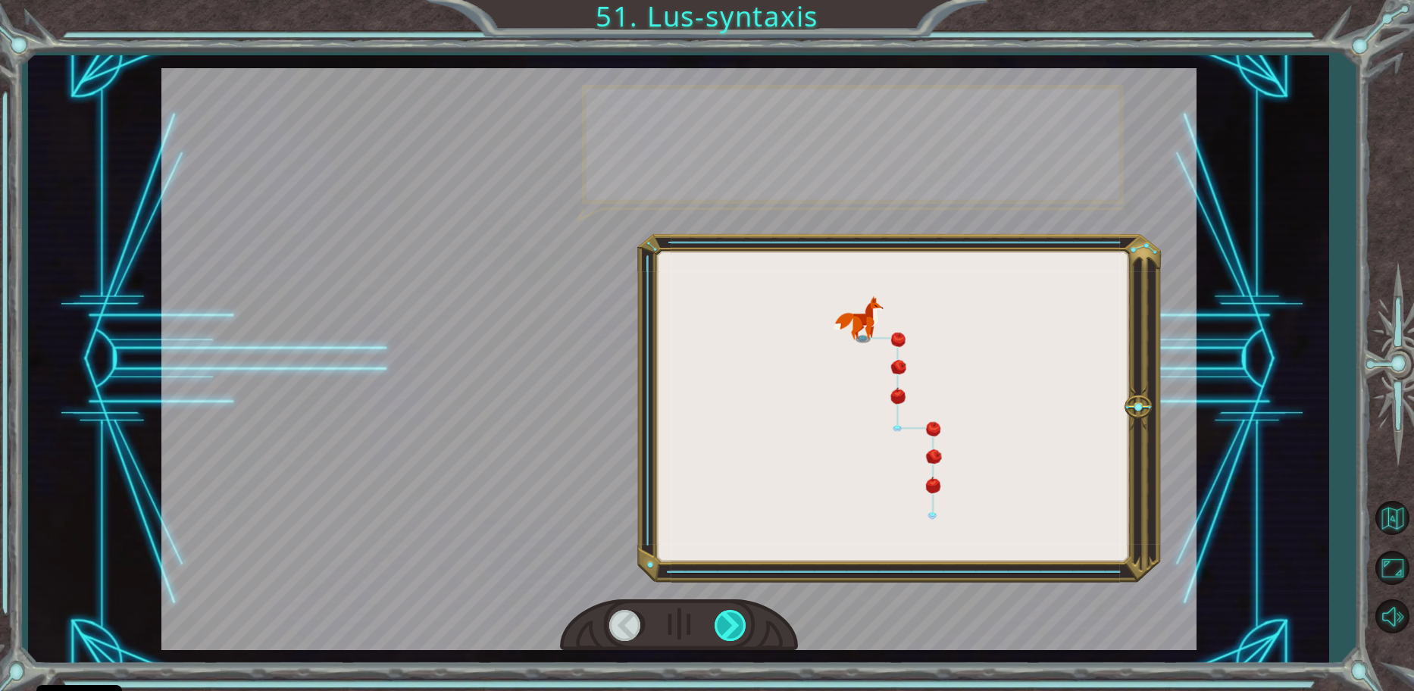
click at [722, 617] on div at bounding box center [731, 625] width 34 height 31
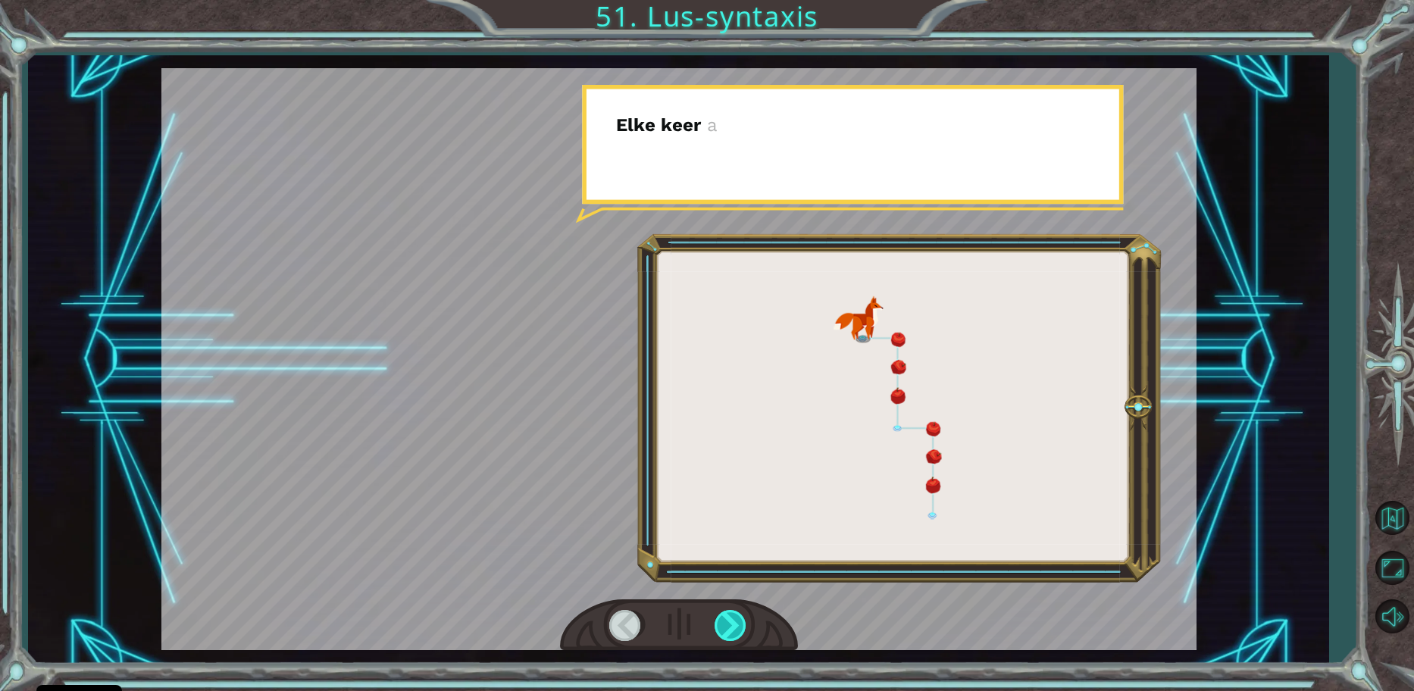
click at [722, 617] on div at bounding box center [731, 625] width 34 height 31
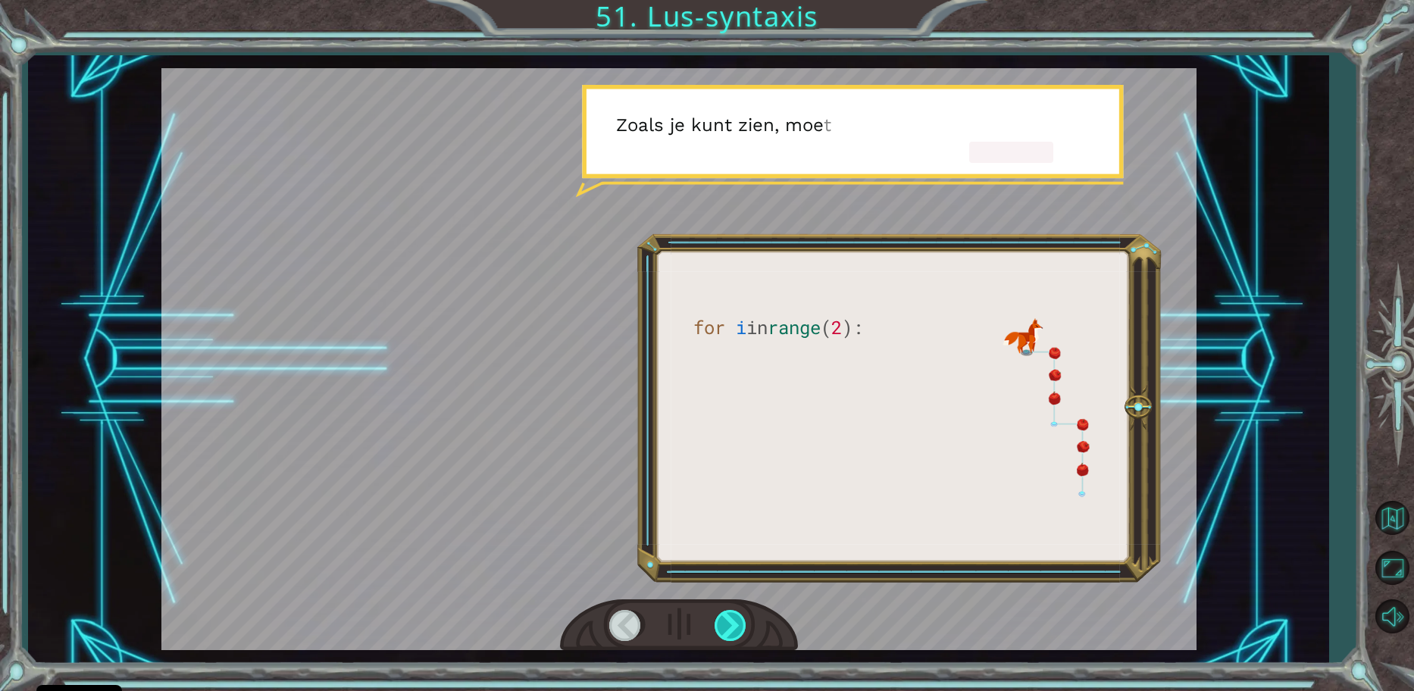
click at [722, 617] on div at bounding box center [731, 625] width 34 height 31
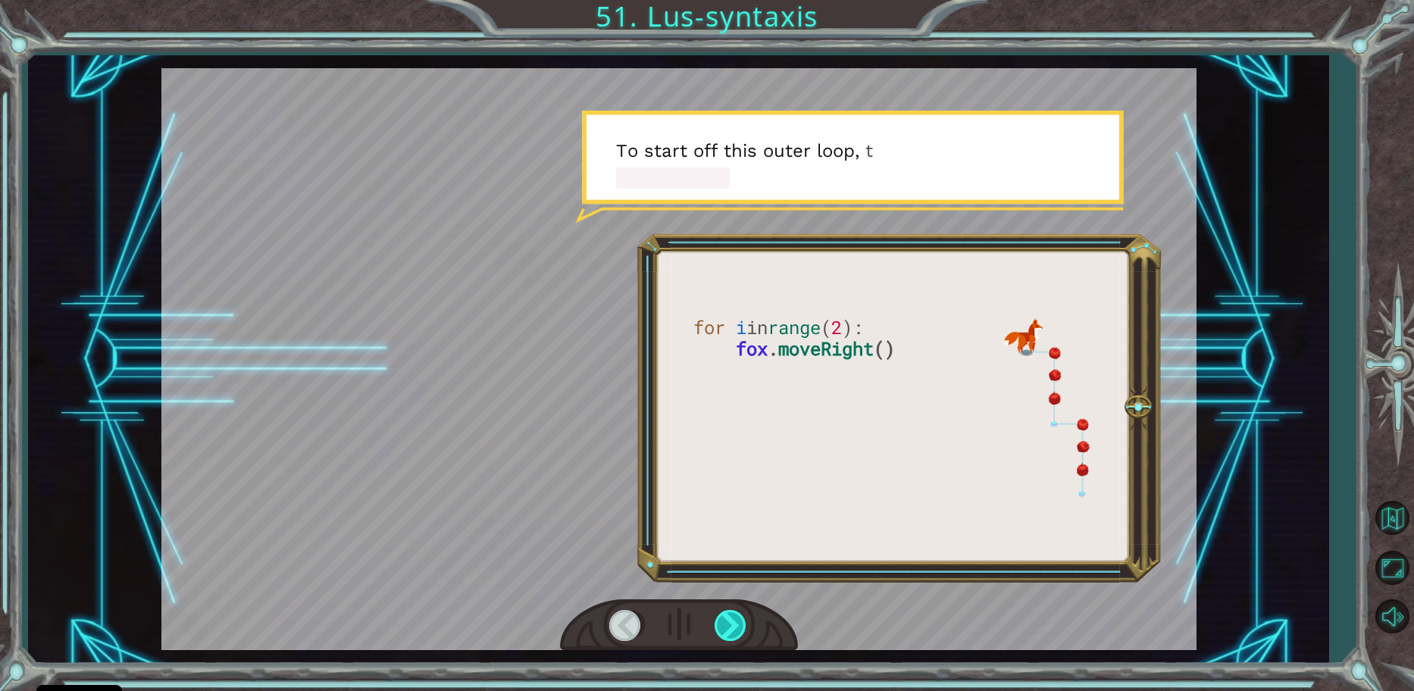
click at [722, 617] on div at bounding box center [731, 625] width 34 height 31
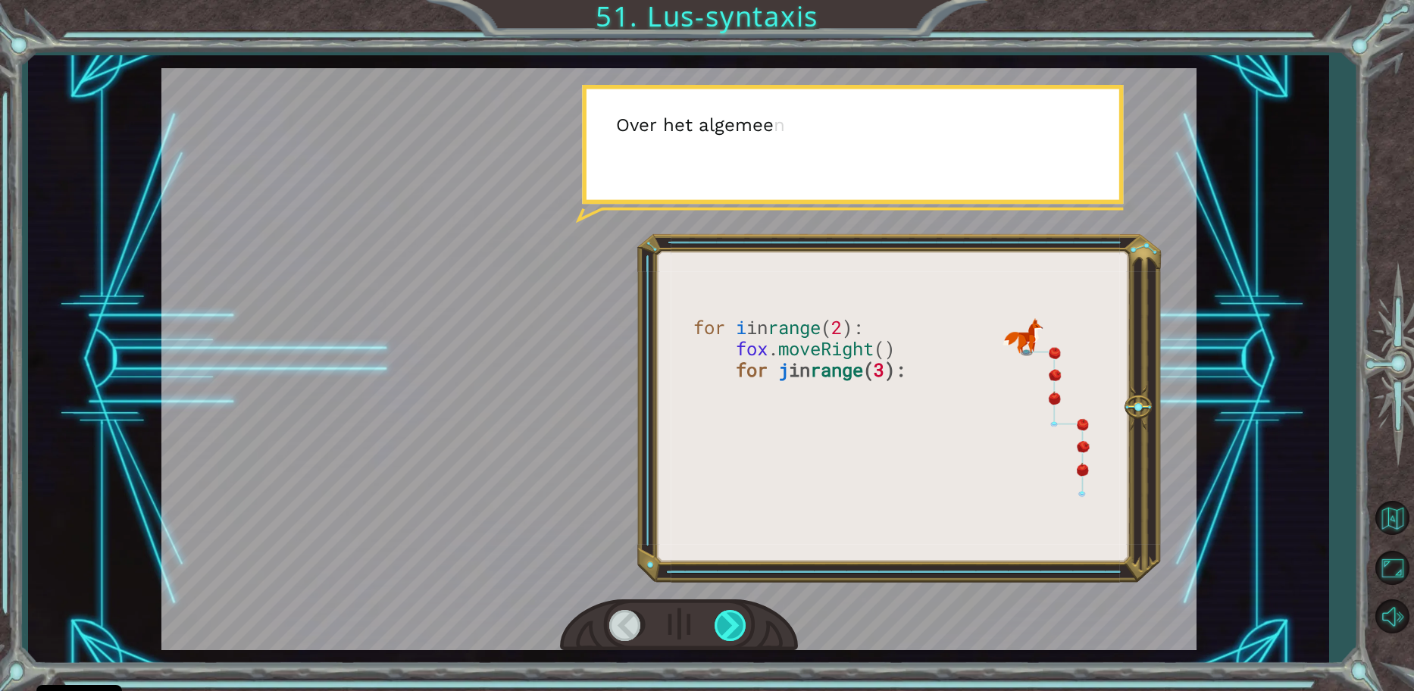
click at [723, 619] on div at bounding box center [731, 625] width 34 height 31
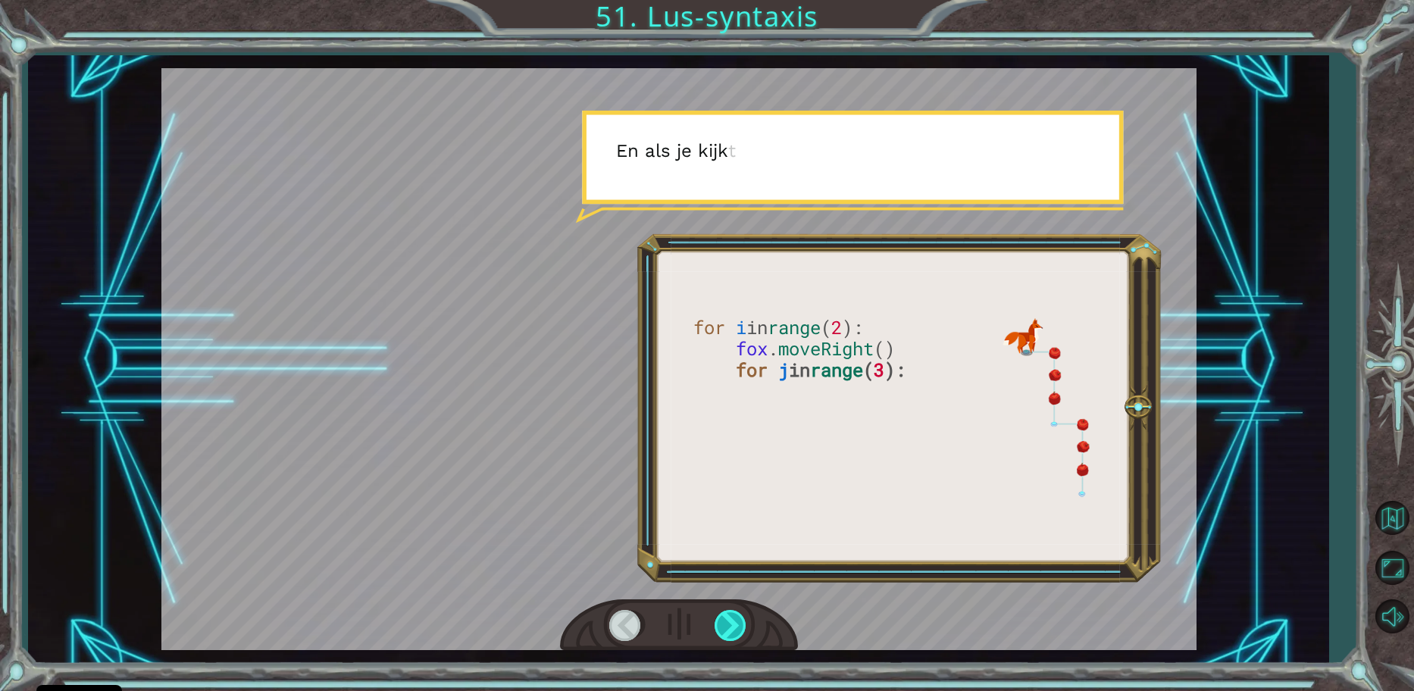
click at [723, 619] on div at bounding box center [731, 625] width 34 height 31
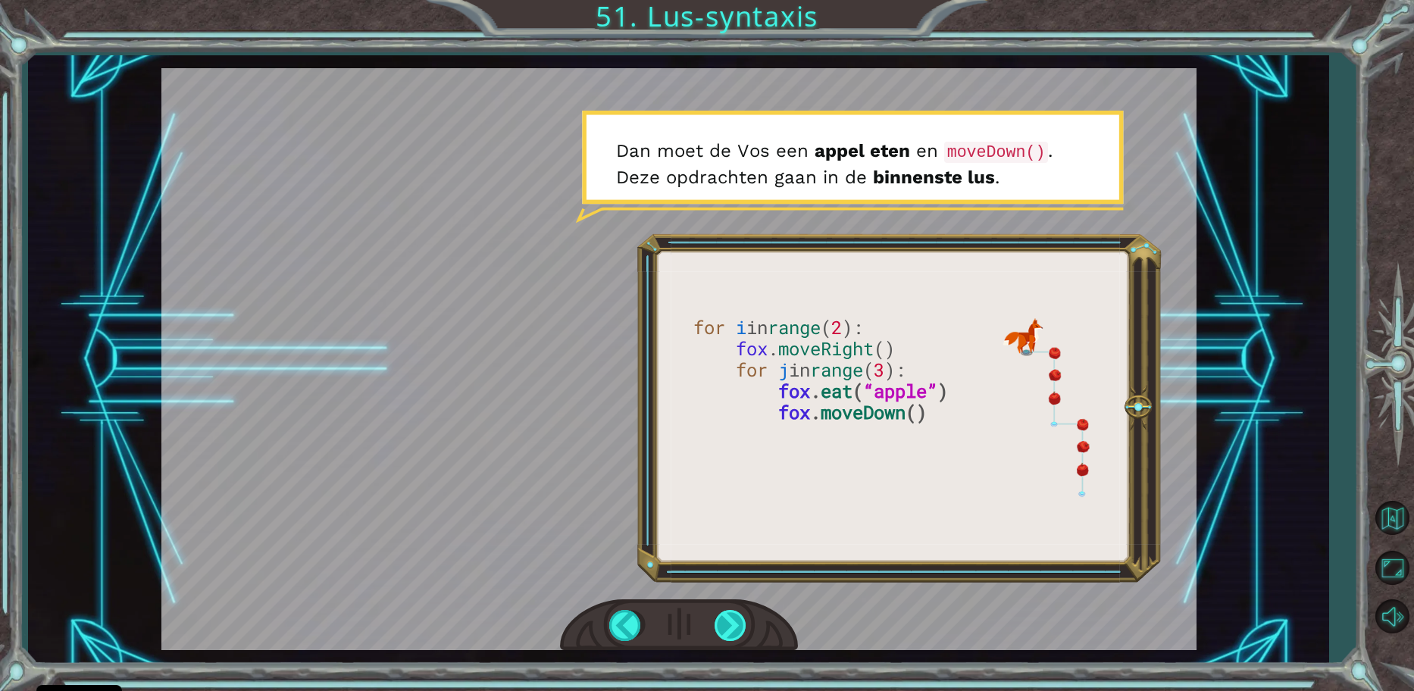
click at [729, 626] on div at bounding box center [731, 625] width 34 height 31
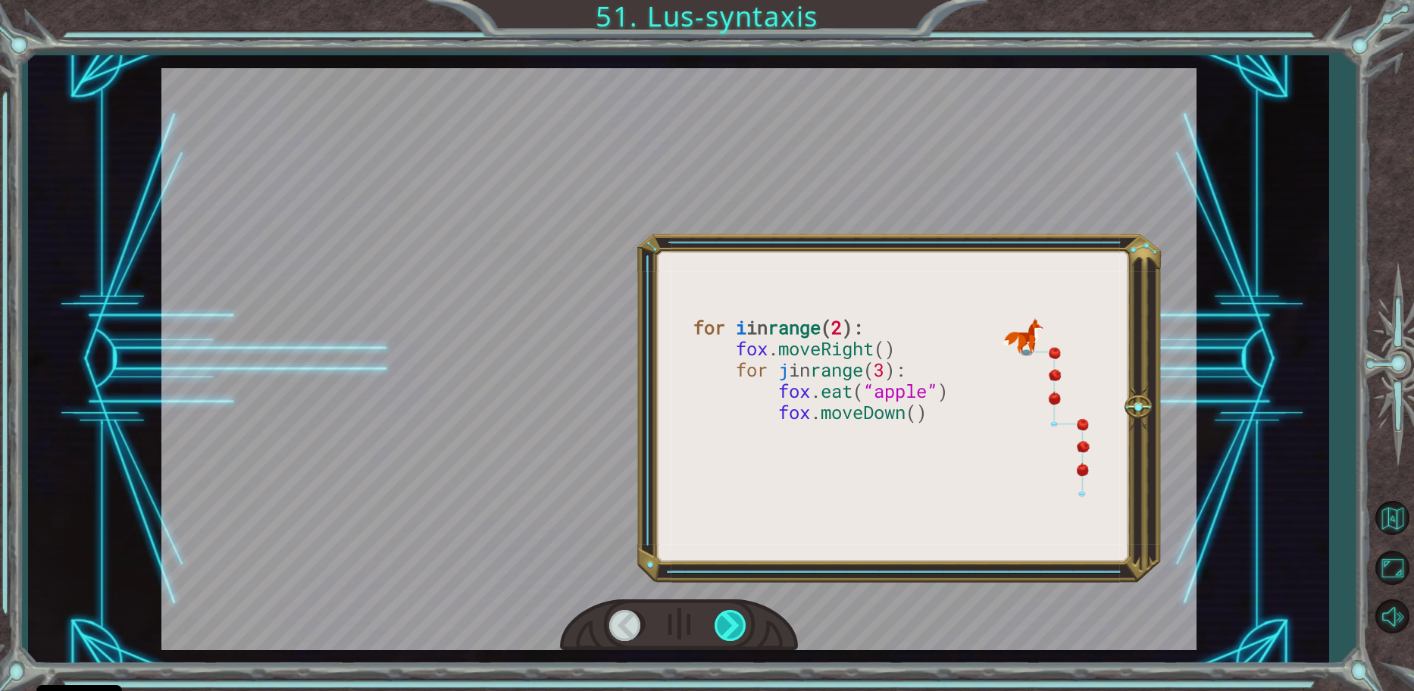
click at [729, 626] on div at bounding box center [731, 625] width 34 height 31
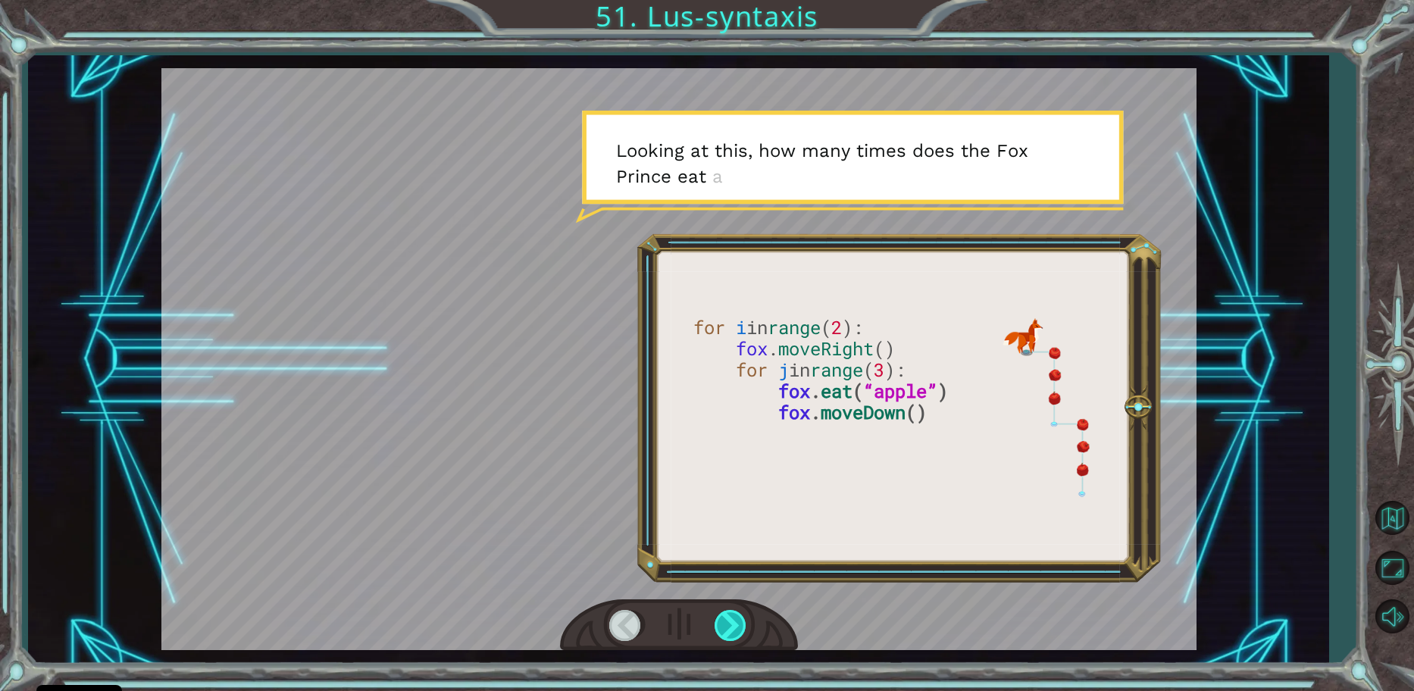
click at [730, 613] on div at bounding box center [731, 625] width 34 height 31
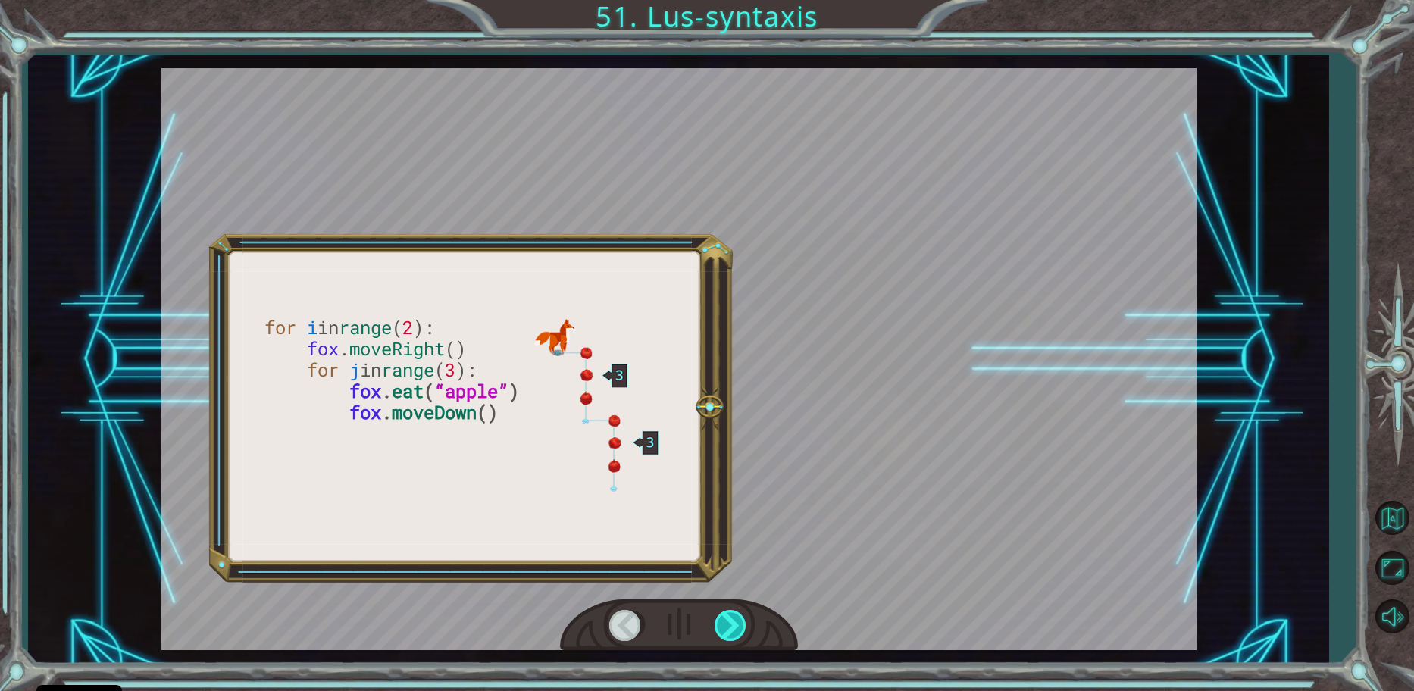
click at [732, 620] on div at bounding box center [731, 625] width 34 height 31
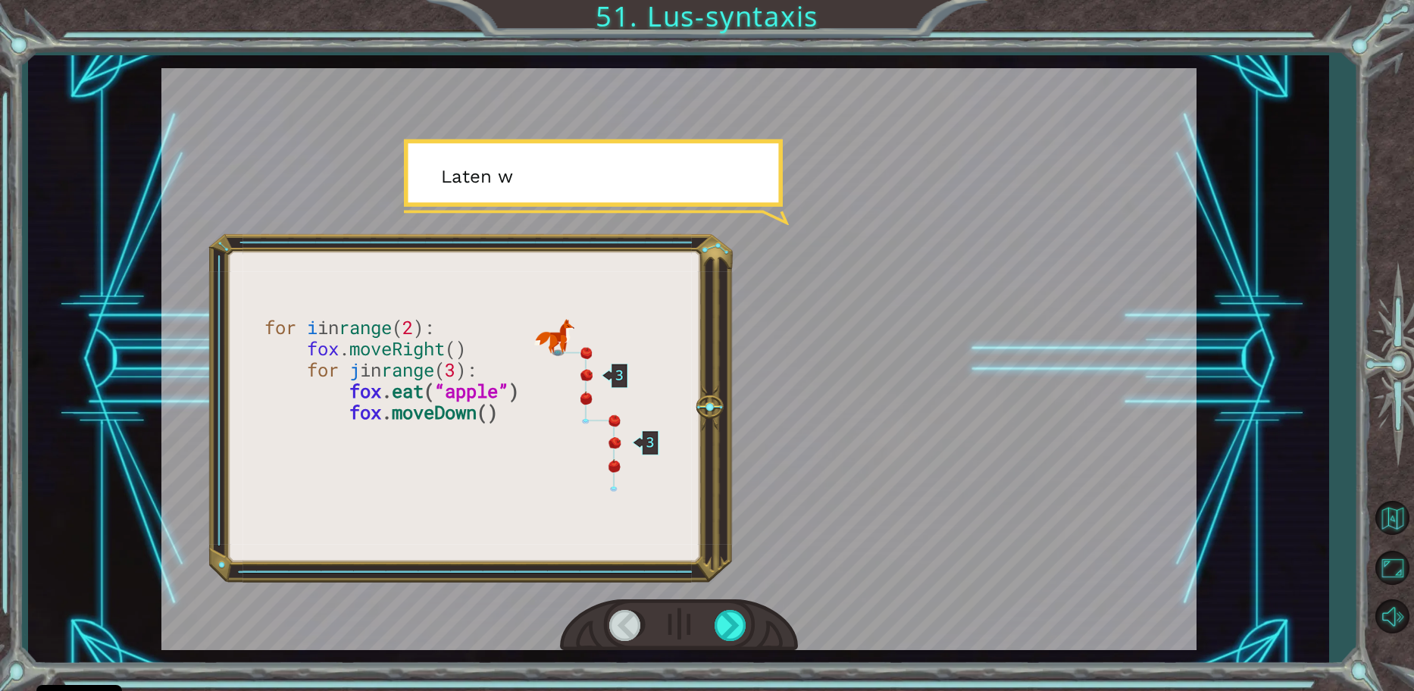
drag, startPoint x: 732, startPoint y: 620, endPoint x: 757, endPoint y: 586, distance: 42.9
click at [741, 581] on div at bounding box center [678, 359] width 1035 height 582
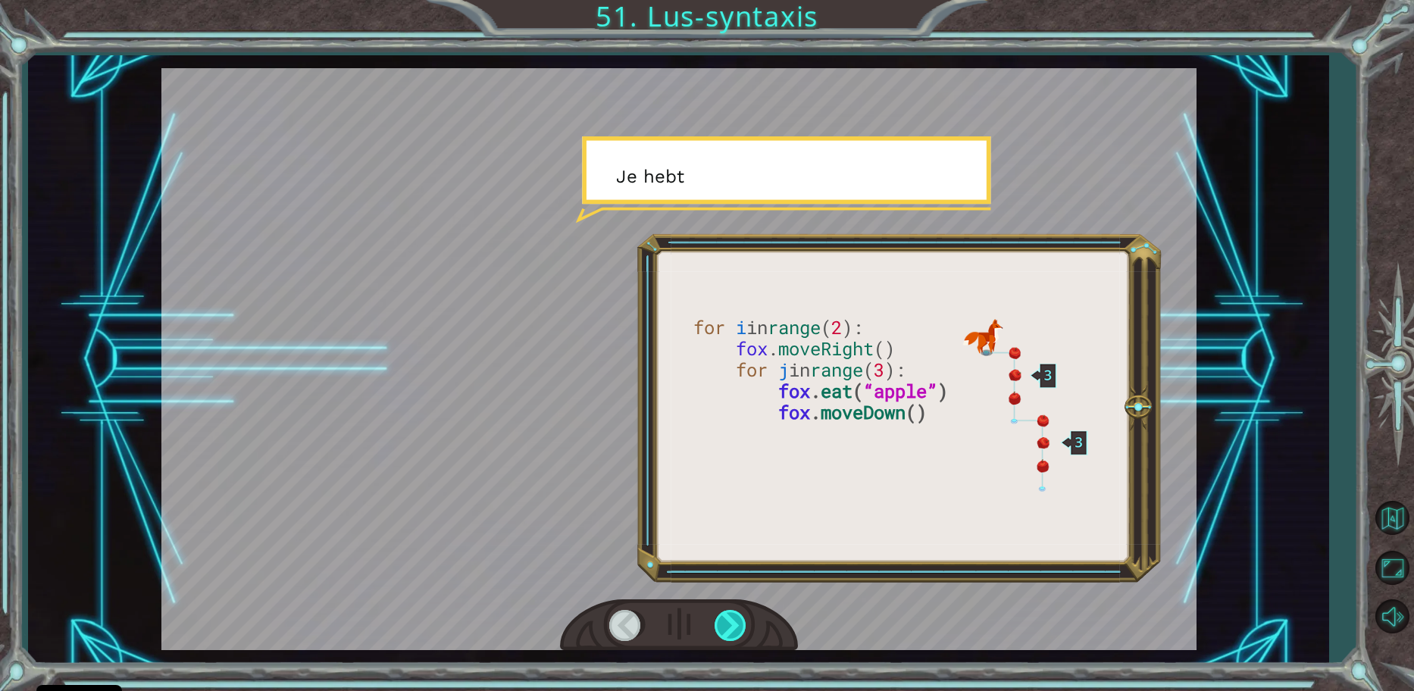
click at [745, 630] on div at bounding box center [731, 625] width 34 height 31
click at [739, 623] on div at bounding box center [731, 625] width 34 height 31
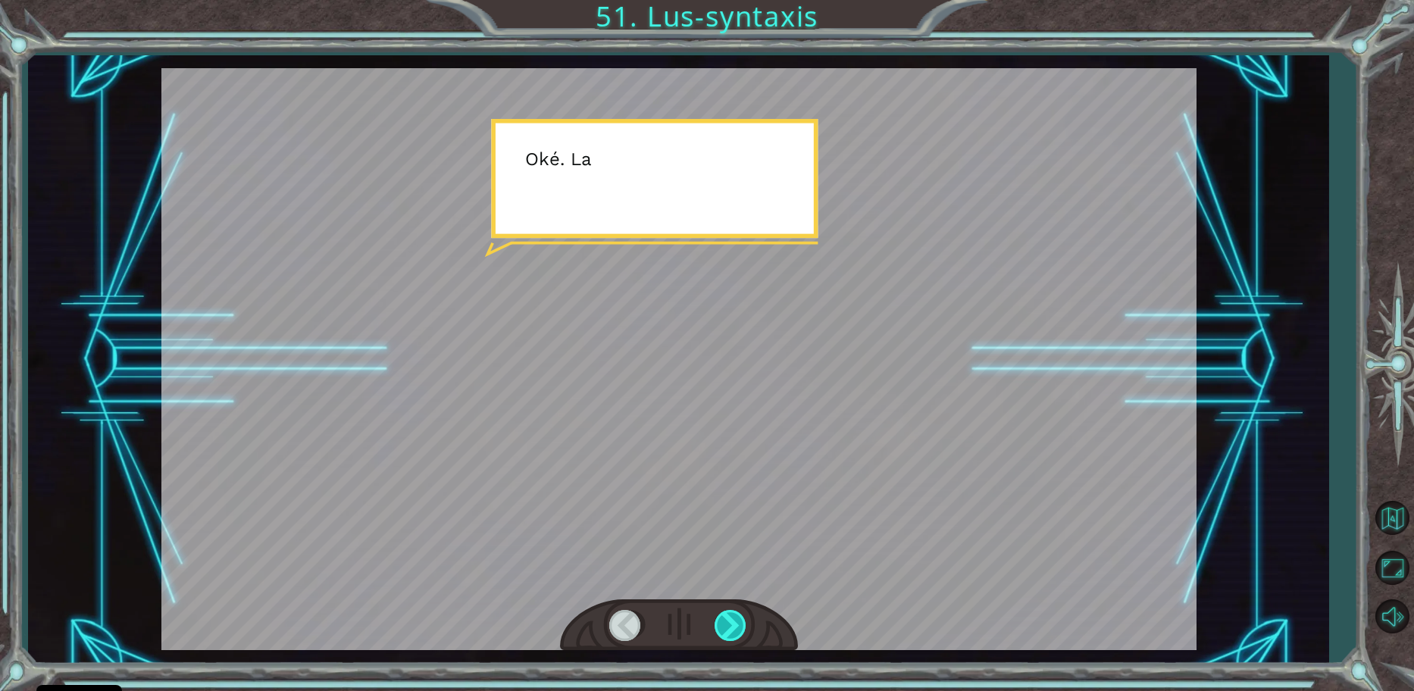
click at [741, 618] on div at bounding box center [731, 625] width 34 height 31
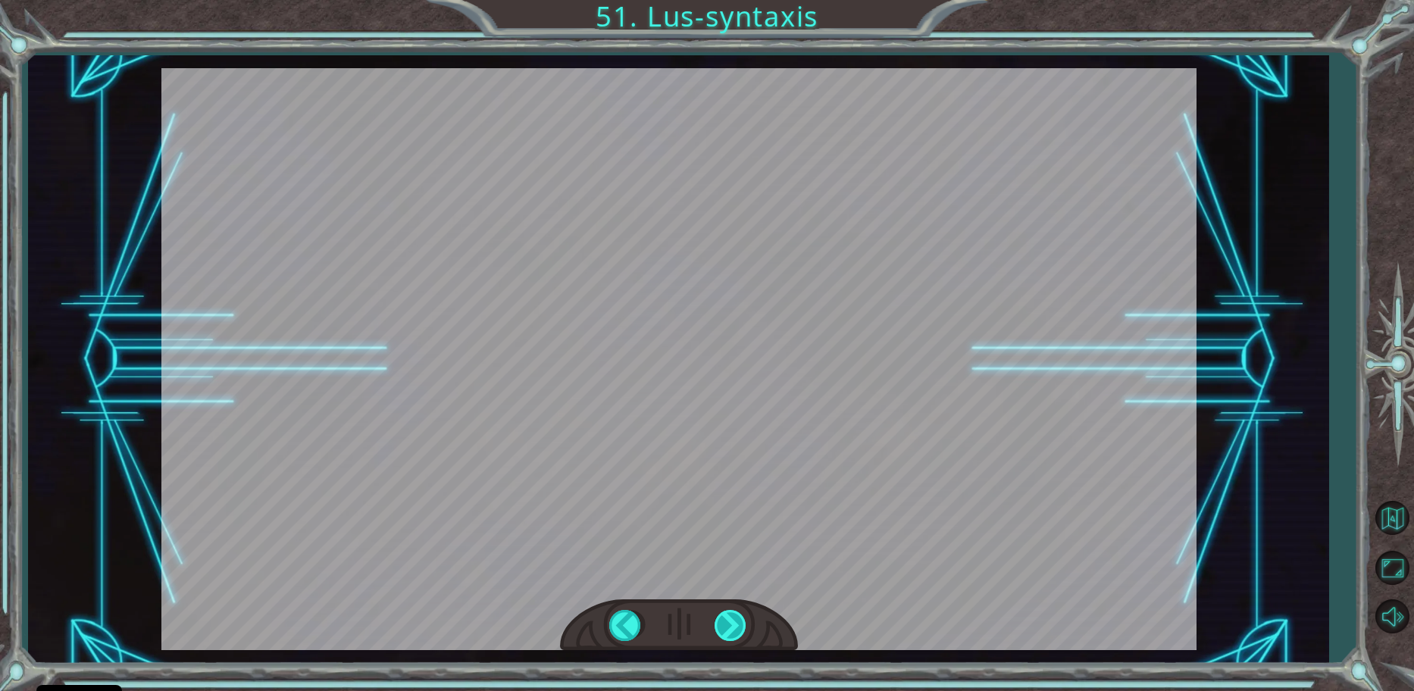
click at [742, 617] on div at bounding box center [731, 625] width 34 height 31
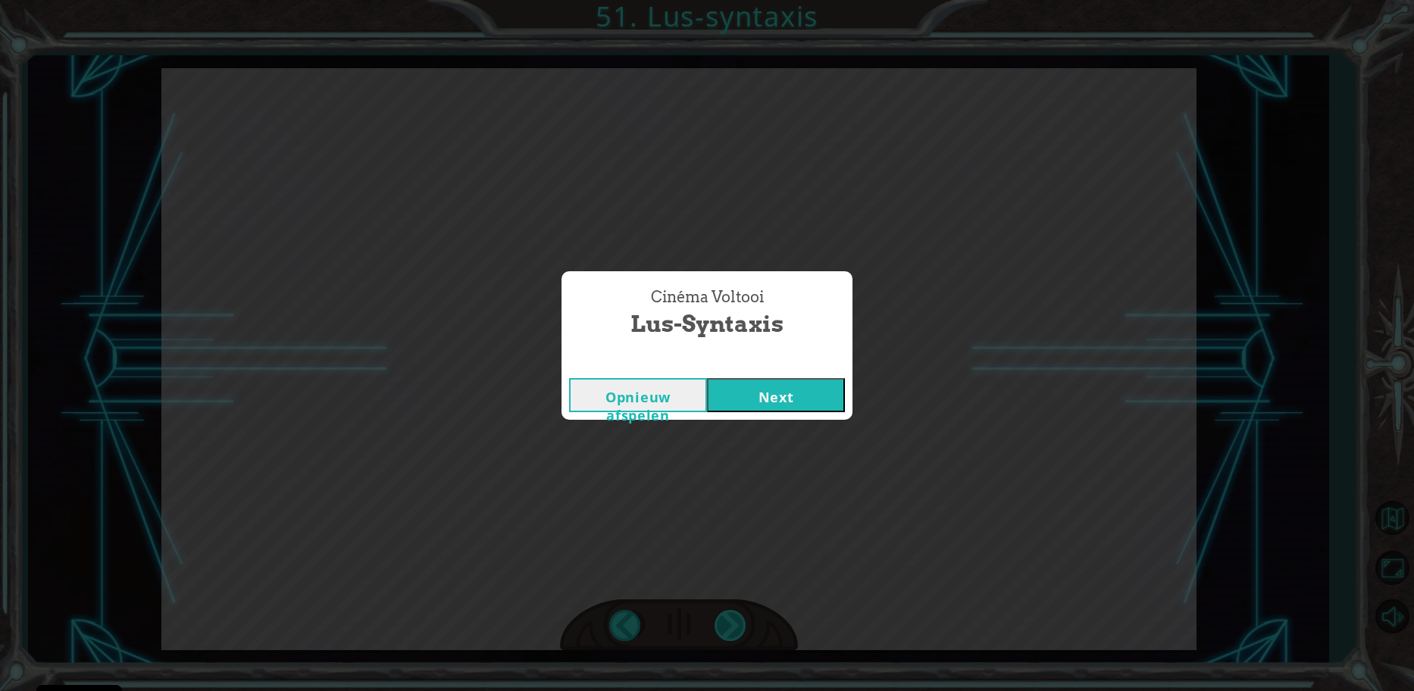
click at [742, 617] on div "Cinéma Voltooi Lus-syntaxis Opnieuw afspelen Next" at bounding box center [707, 345] width 1414 height 691
click at [763, 402] on button "Next" at bounding box center [776, 395] width 138 height 34
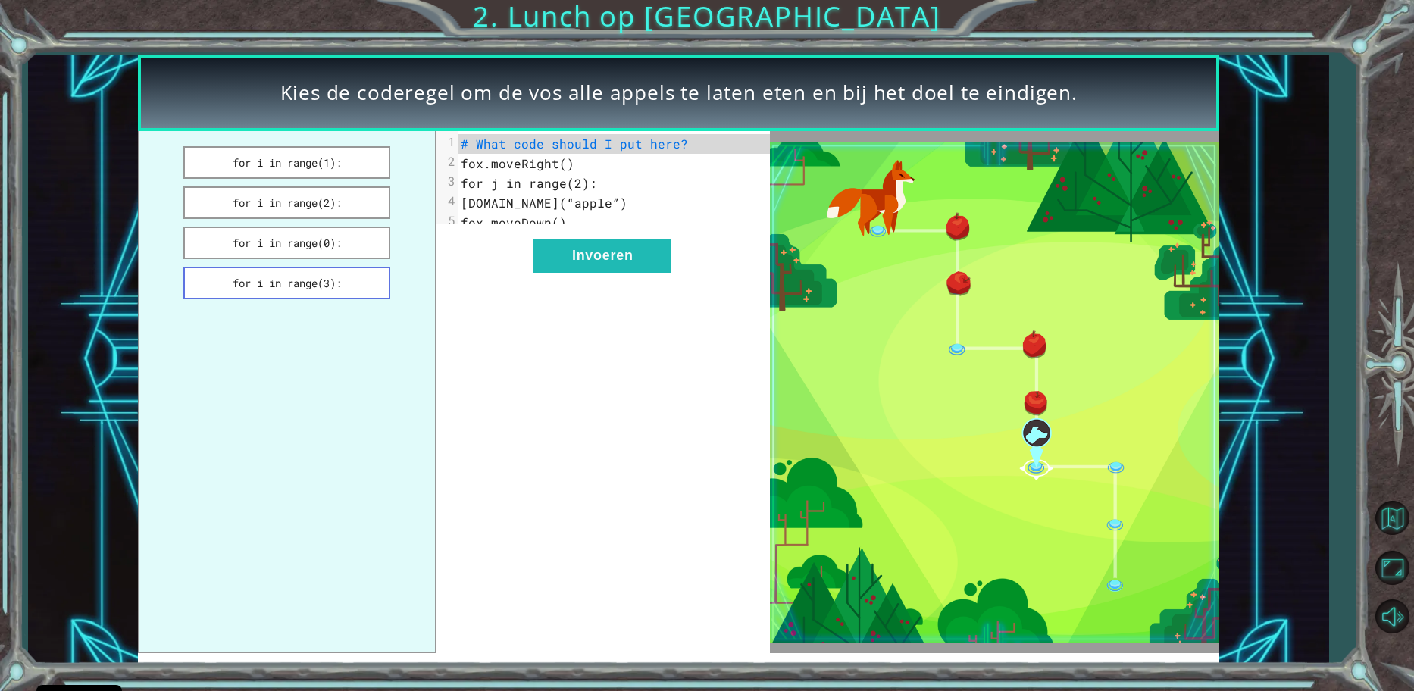
click at [338, 285] on button "for i in range(3):" at bounding box center [287, 283] width 208 height 33
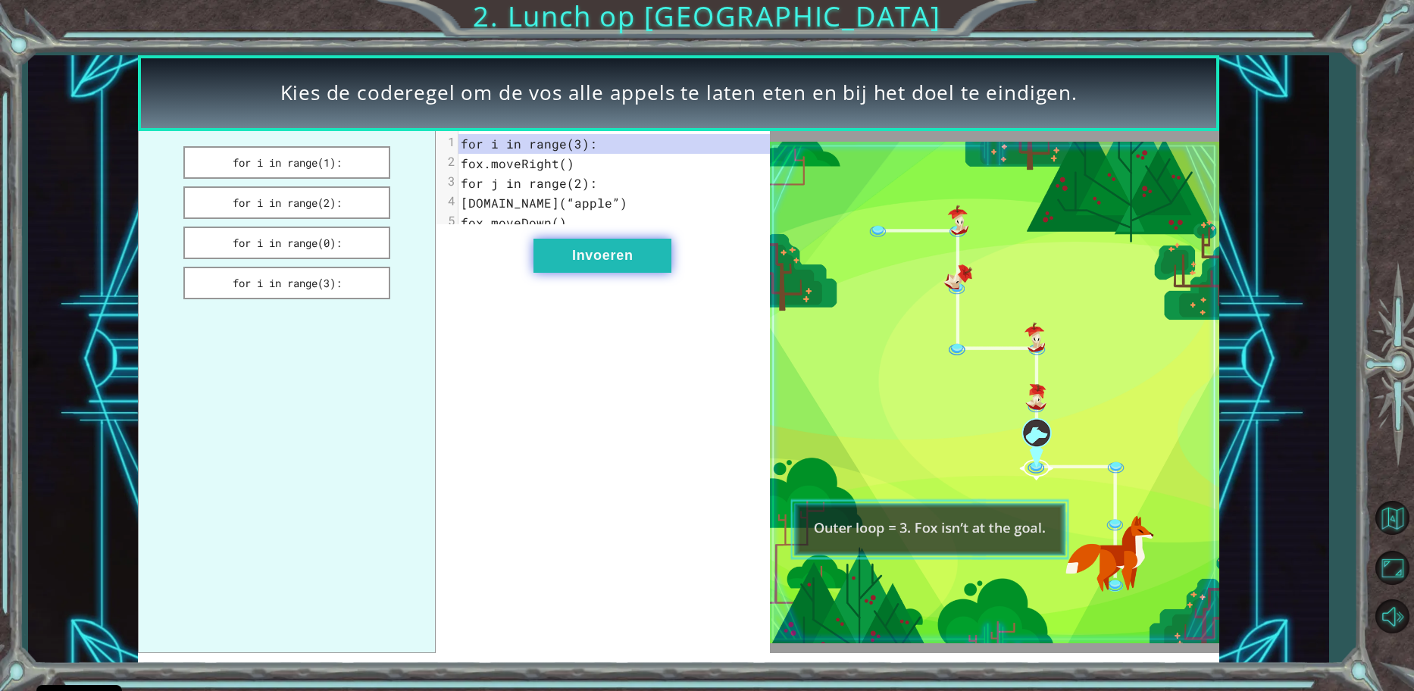
click at [579, 273] on button "Invoeren" at bounding box center [602, 256] width 138 height 34
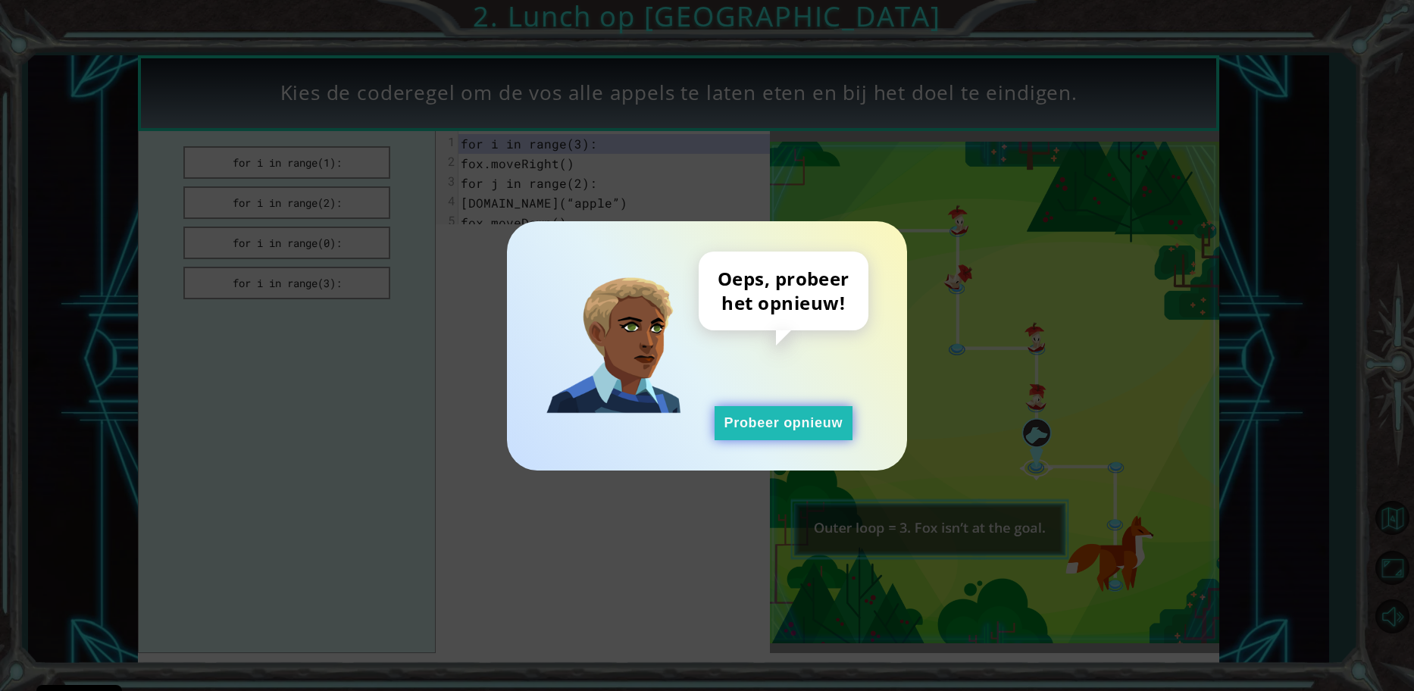
click at [770, 433] on button "Probeer opnieuw" at bounding box center [783, 423] width 138 height 34
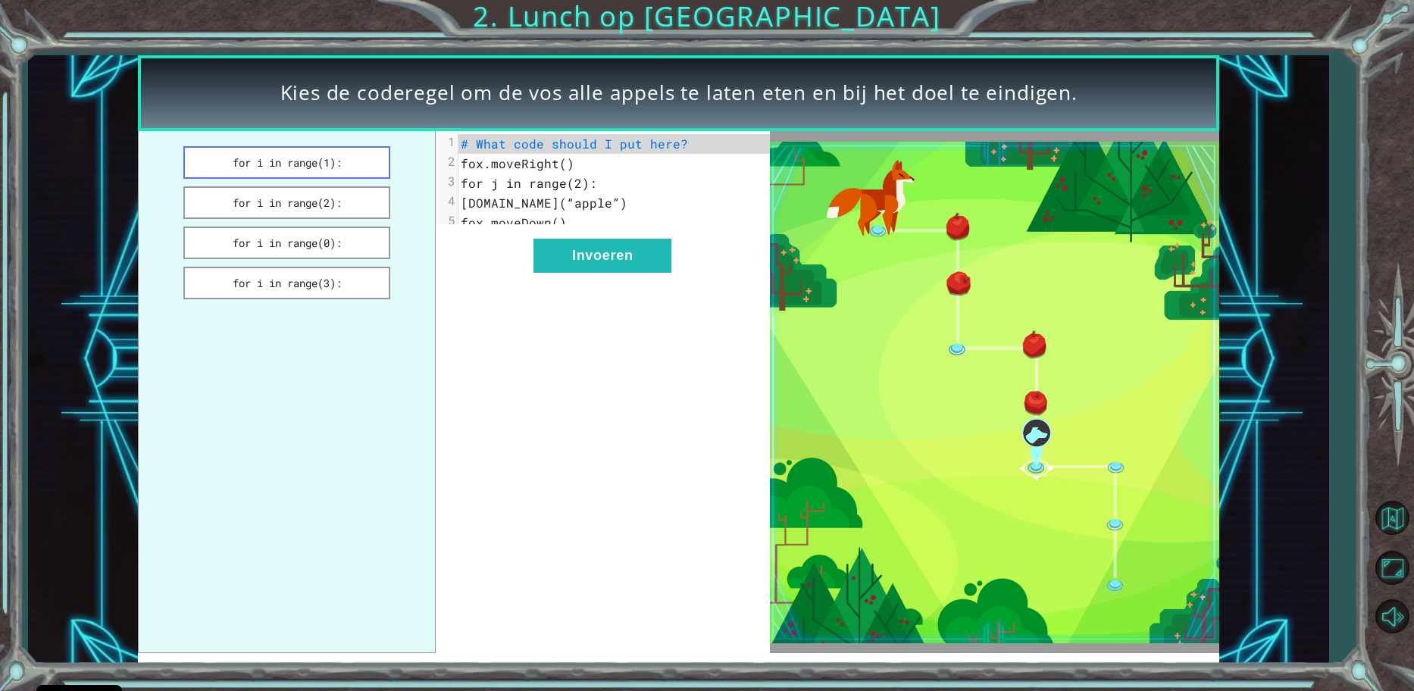
click at [277, 169] on button "for i in range(1):" at bounding box center [287, 162] width 208 height 33
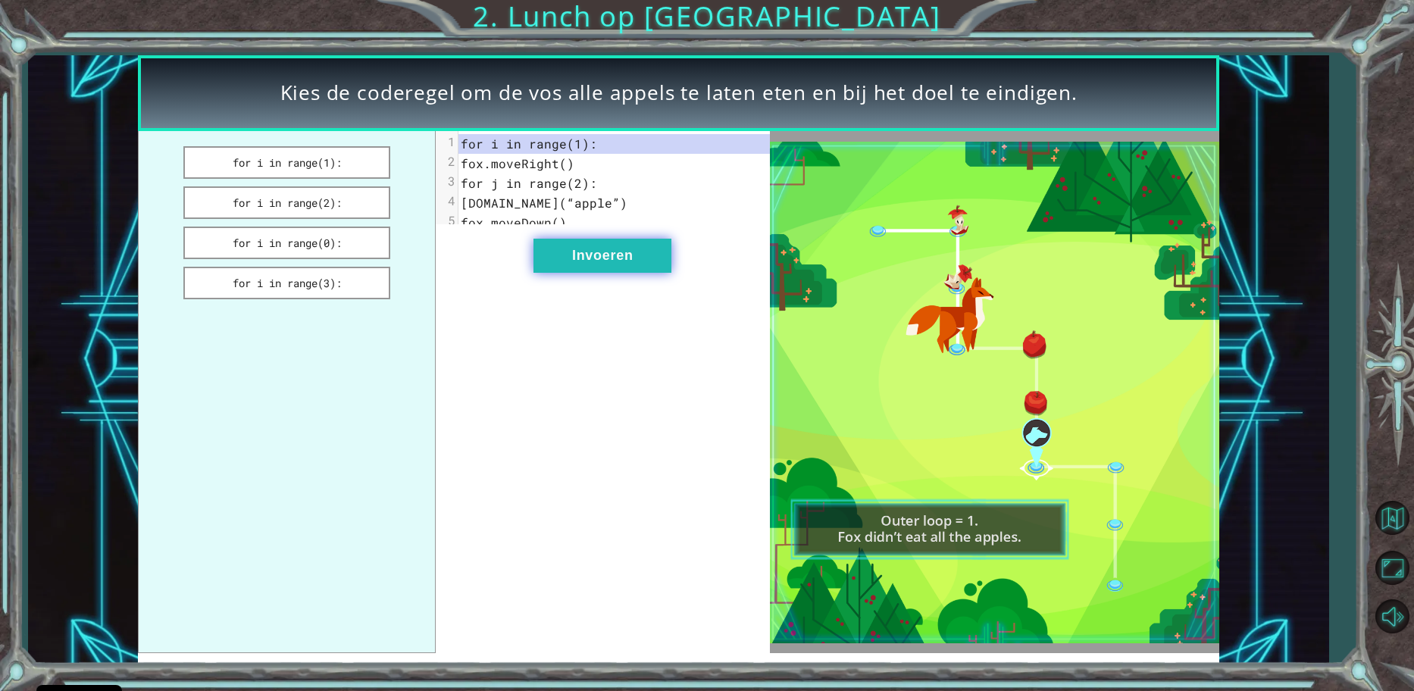
click at [590, 273] on button "Invoeren" at bounding box center [602, 256] width 138 height 34
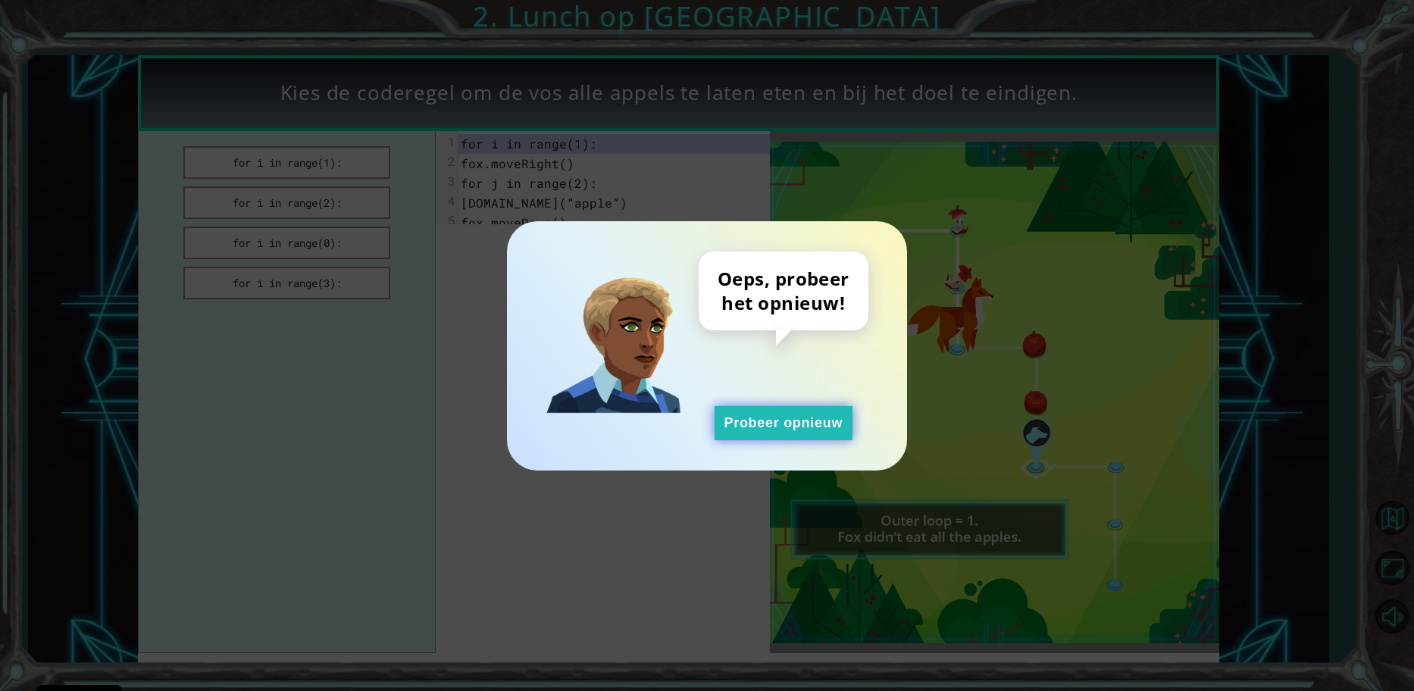
click at [742, 422] on button "Probeer opnieuw" at bounding box center [783, 423] width 138 height 34
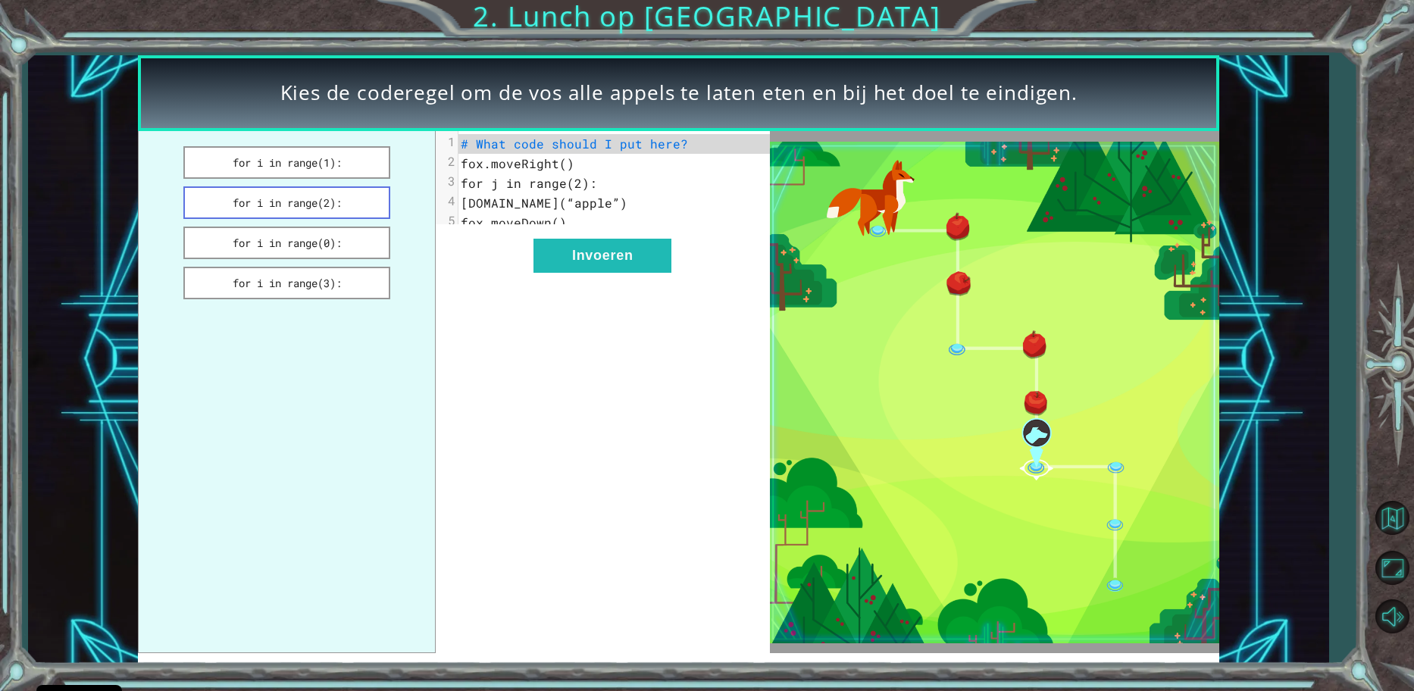
click at [282, 209] on button "for i in range(2):" at bounding box center [287, 202] width 208 height 33
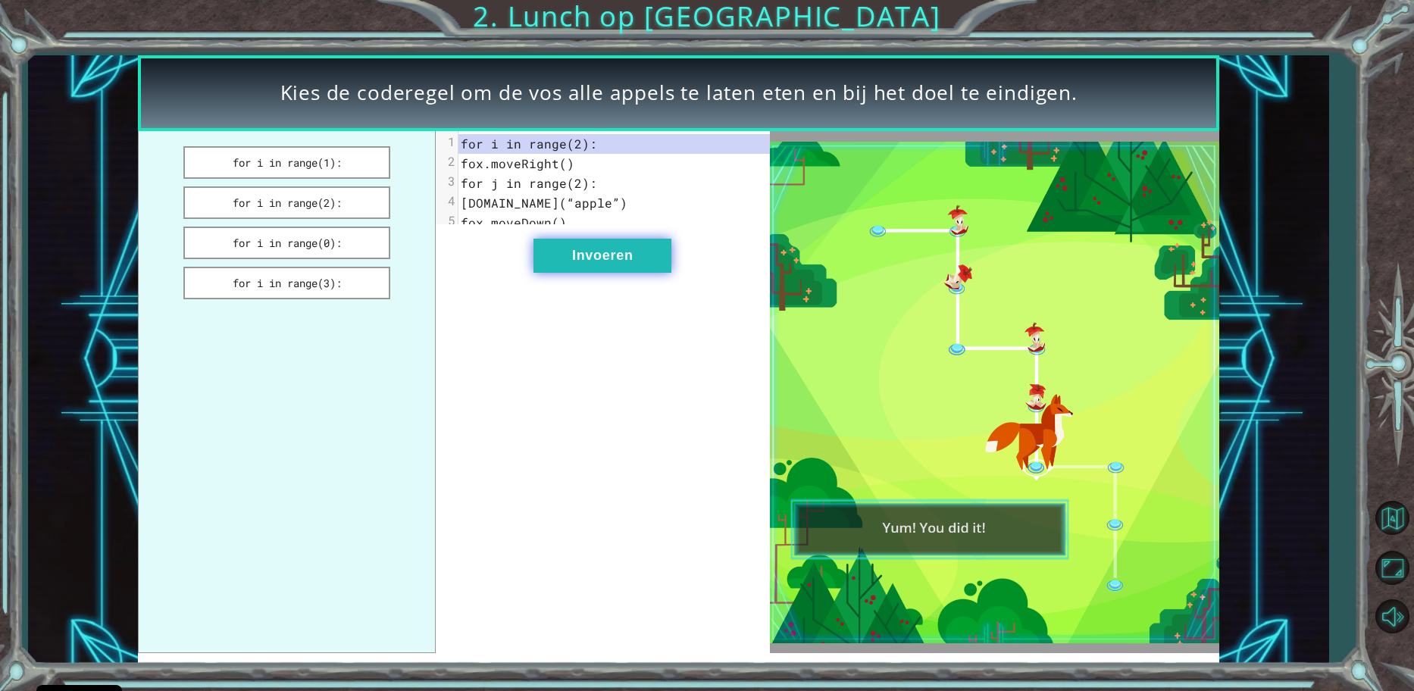
click at [633, 273] on button "Invoeren" at bounding box center [602, 256] width 138 height 34
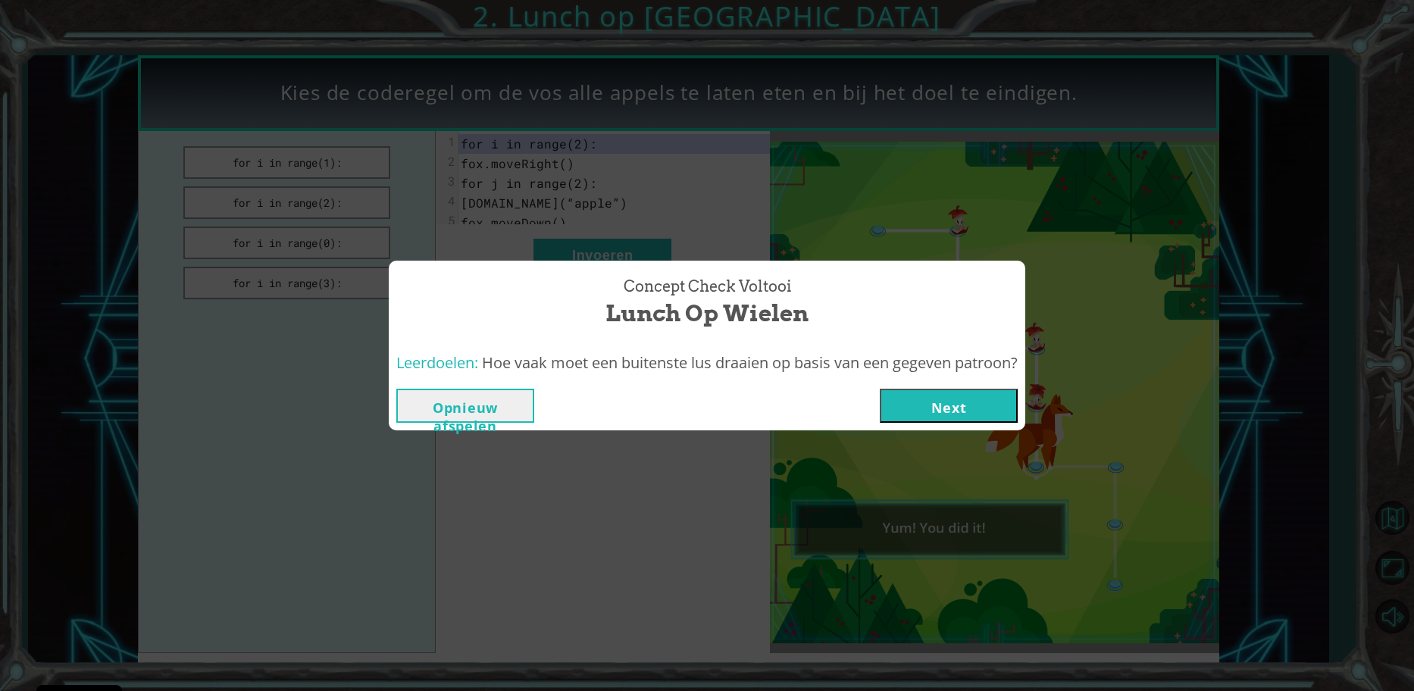
click at [895, 406] on button "Next" at bounding box center [949, 406] width 138 height 34
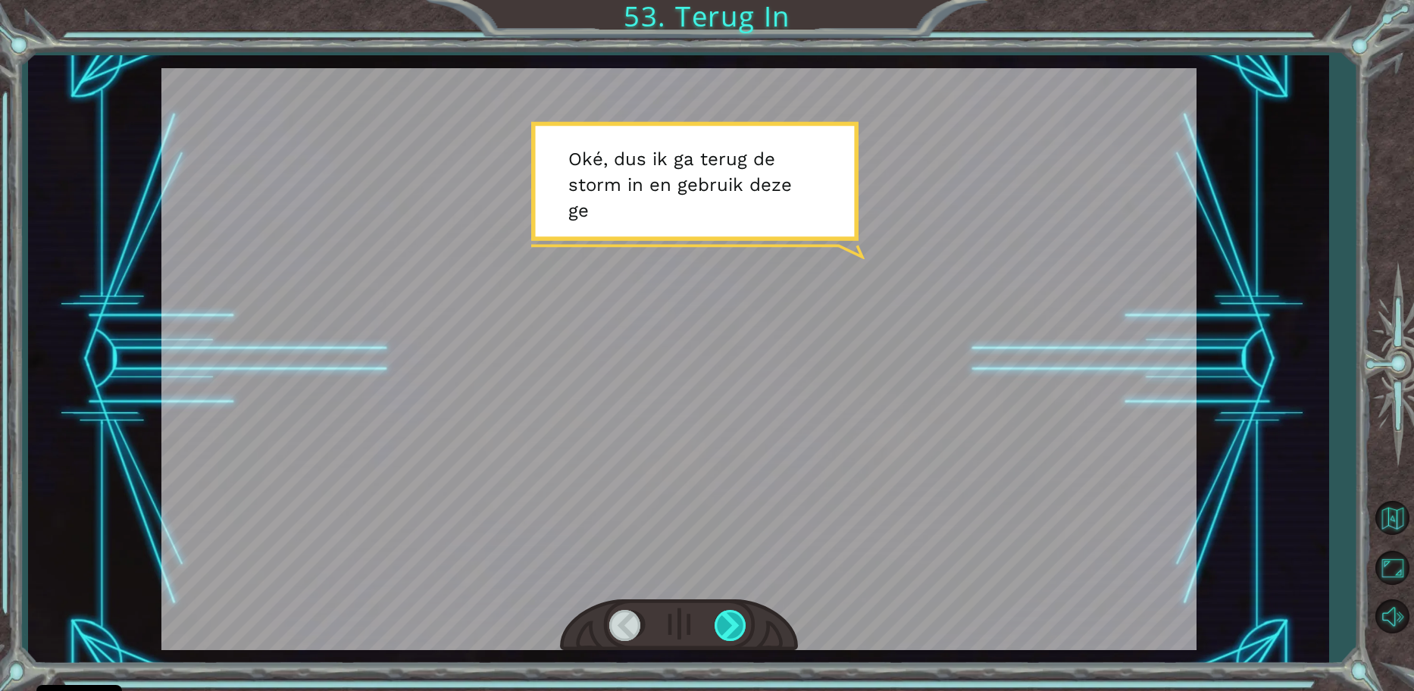
click at [746, 630] on div at bounding box center [731, 625] width 34 height 31
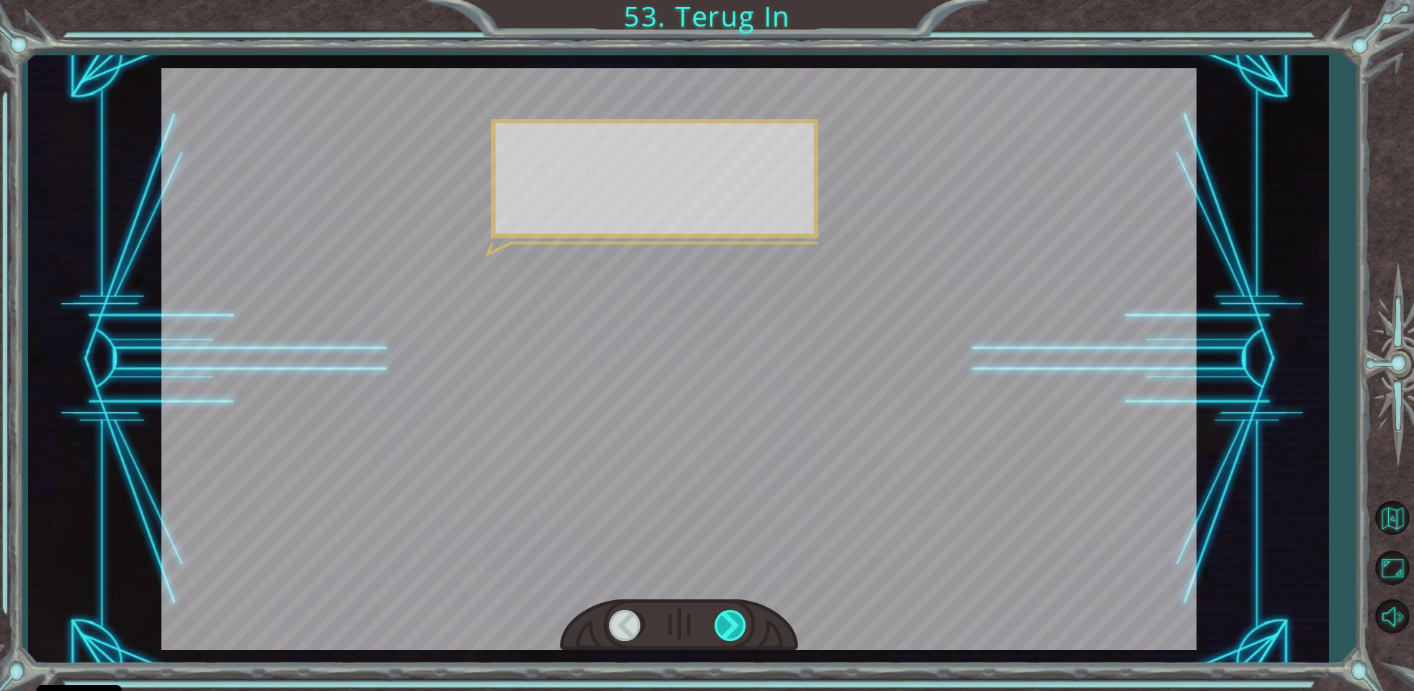
drag, startPoint x: 748, startPoint y: 610, endPoint x: 734, endPoint y: 611, distance: 14.5
click at [743, 611] on div at bounding box center [679, 625] width 238 height 52
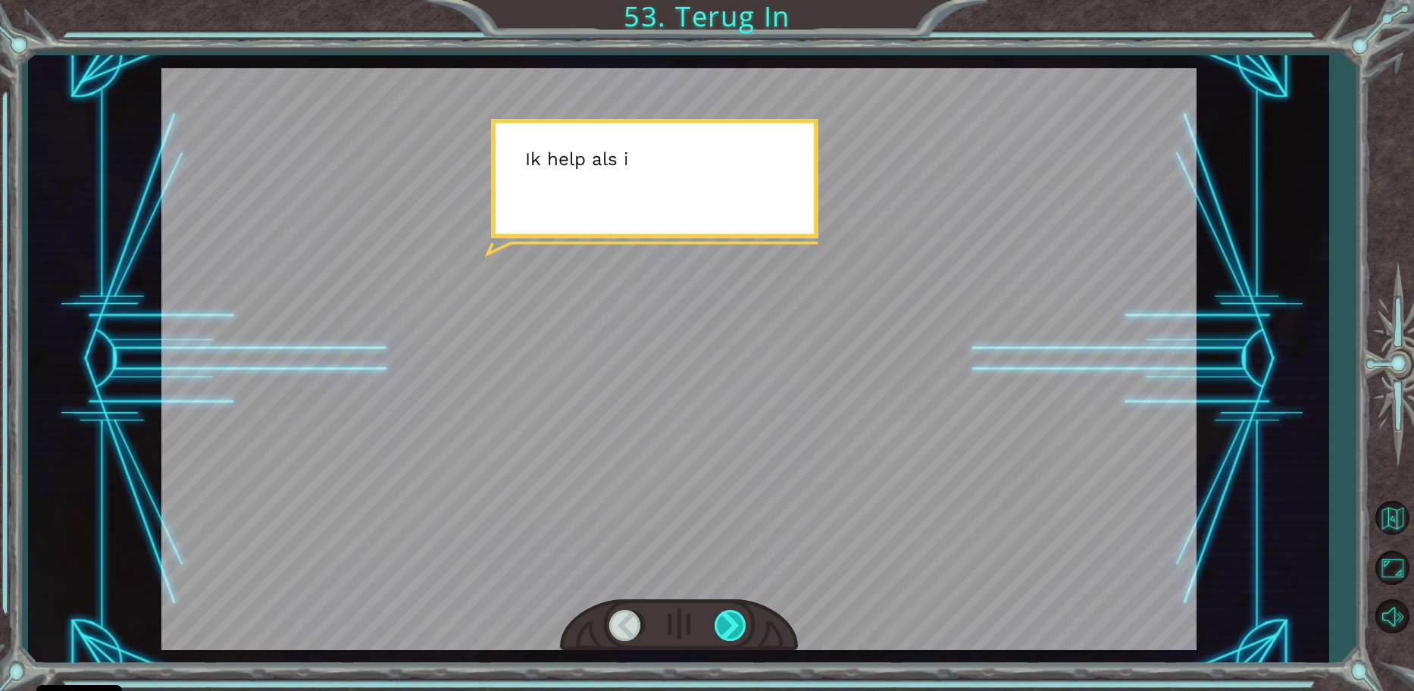
click at [734, 611] on div at bounding box center [731, 625] width 34 height 31
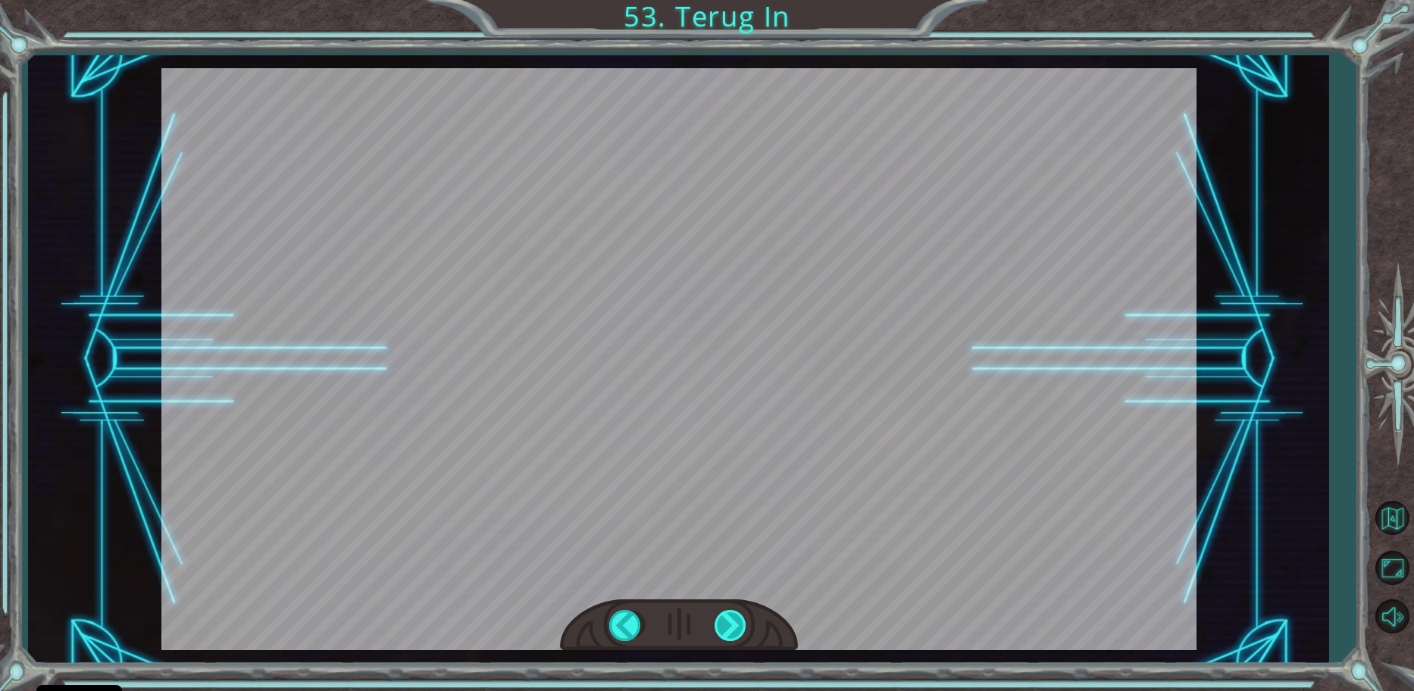
click at [734, 614] on div at bounding box center [731, 625] width 34 height 31
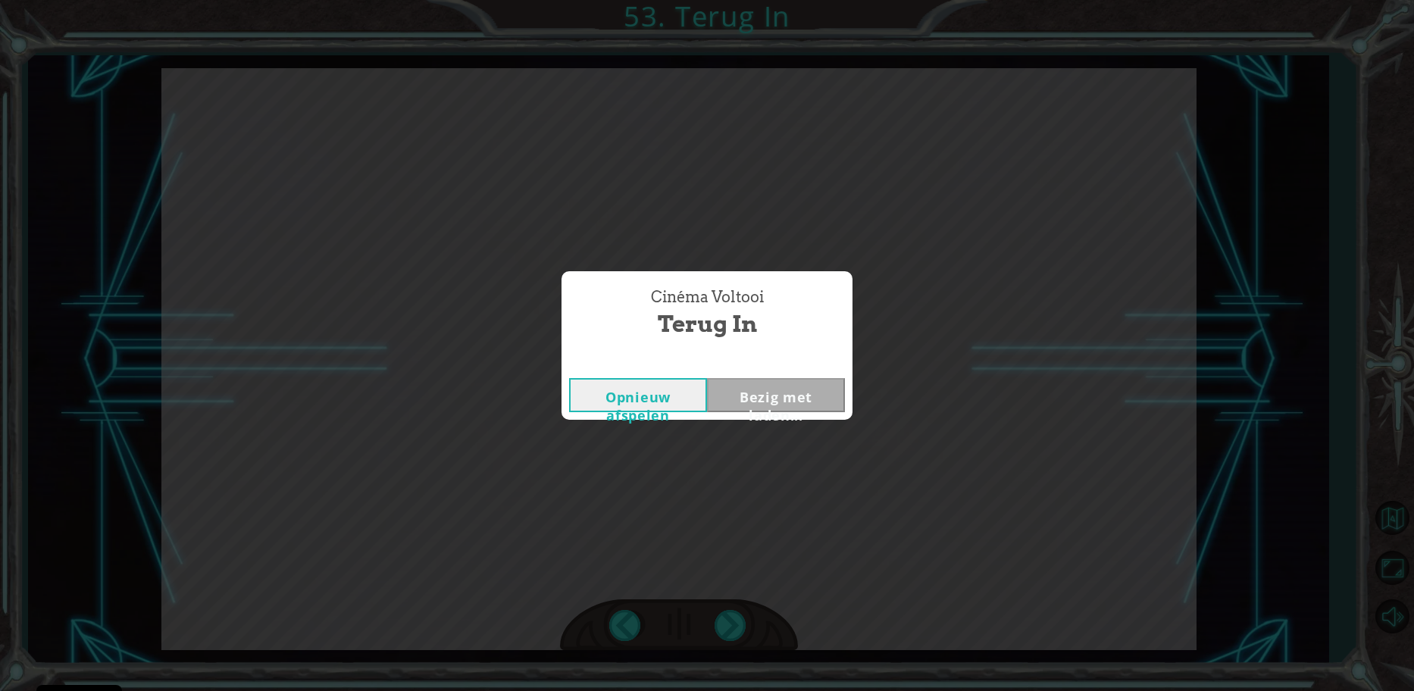
click at [734, 614] on div "Cinéma Voltooi Terug In Opnieuw afspelen Bezig met laden..." at bounding box center [707, 345] width 1414 height 691
click at [764, 405] on button "Next" at bounding box center [776, 395] width 138 height 34
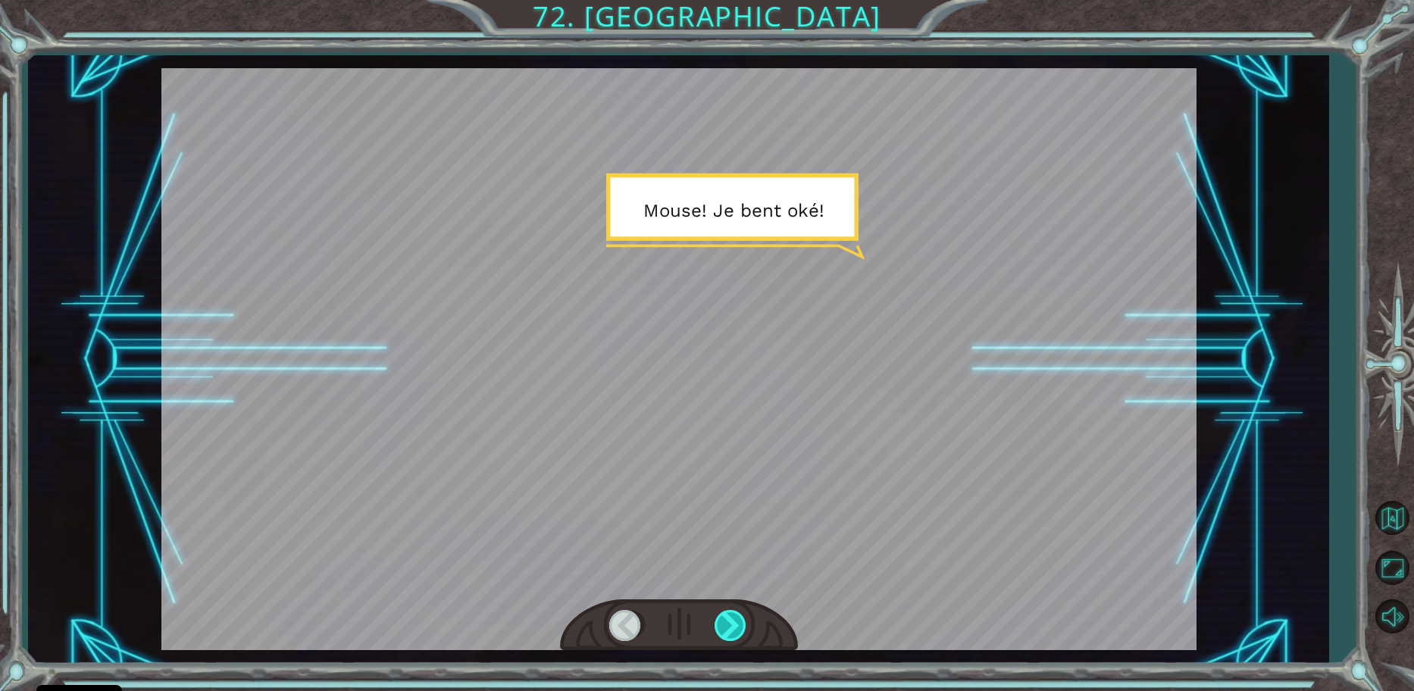
click at [728, 613] on div at bounding box center [731, 625] width 34 height 31
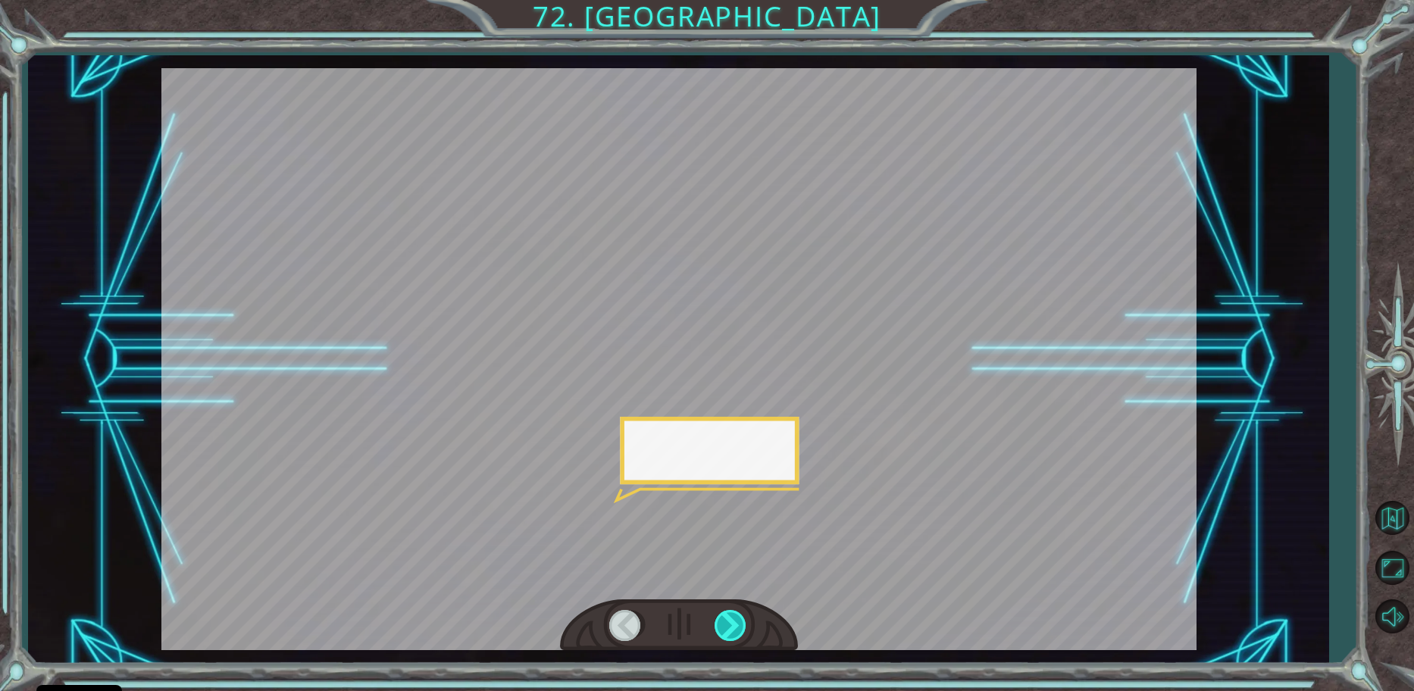
click at [727, 617] on div at bounding box center [731, 625] width 34 height 31
click at [726, 618] on div at bounding box center [731, 625] width 34 height 31
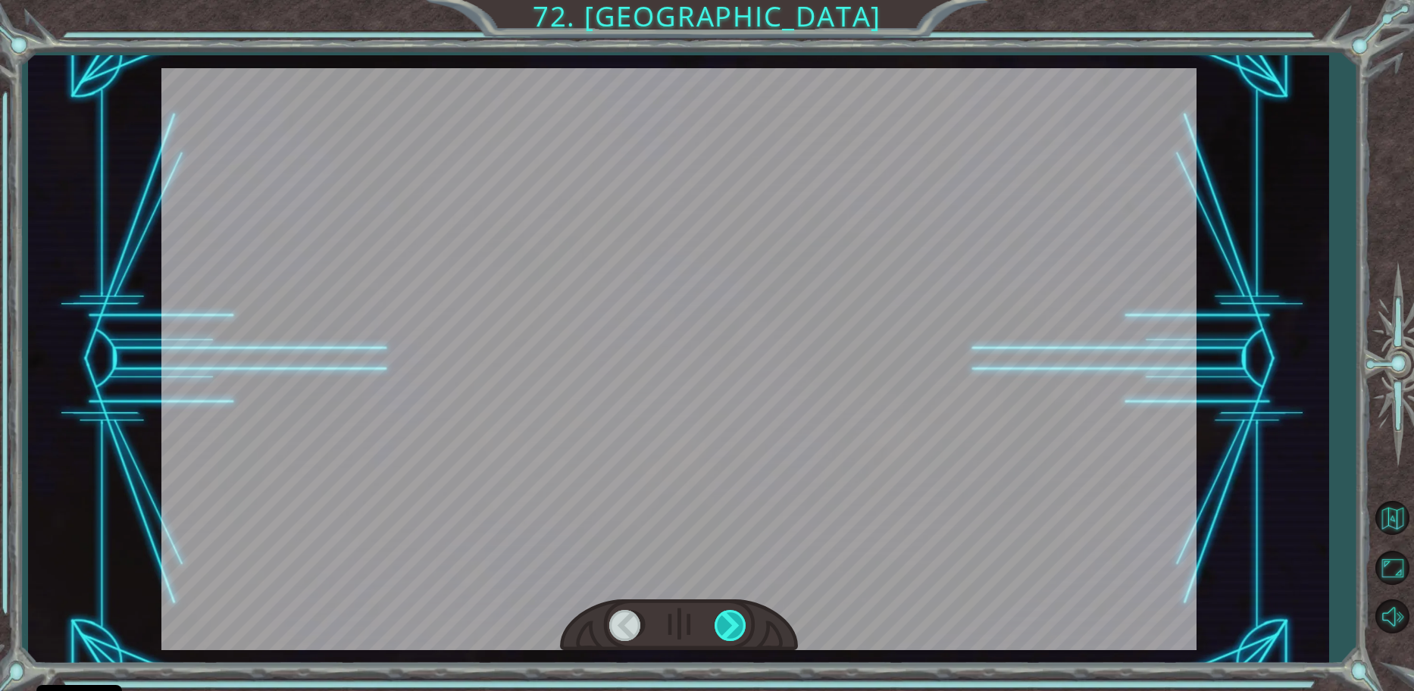
click at [726, 618] on div at bounding box center [731, 625] width 34 height 31
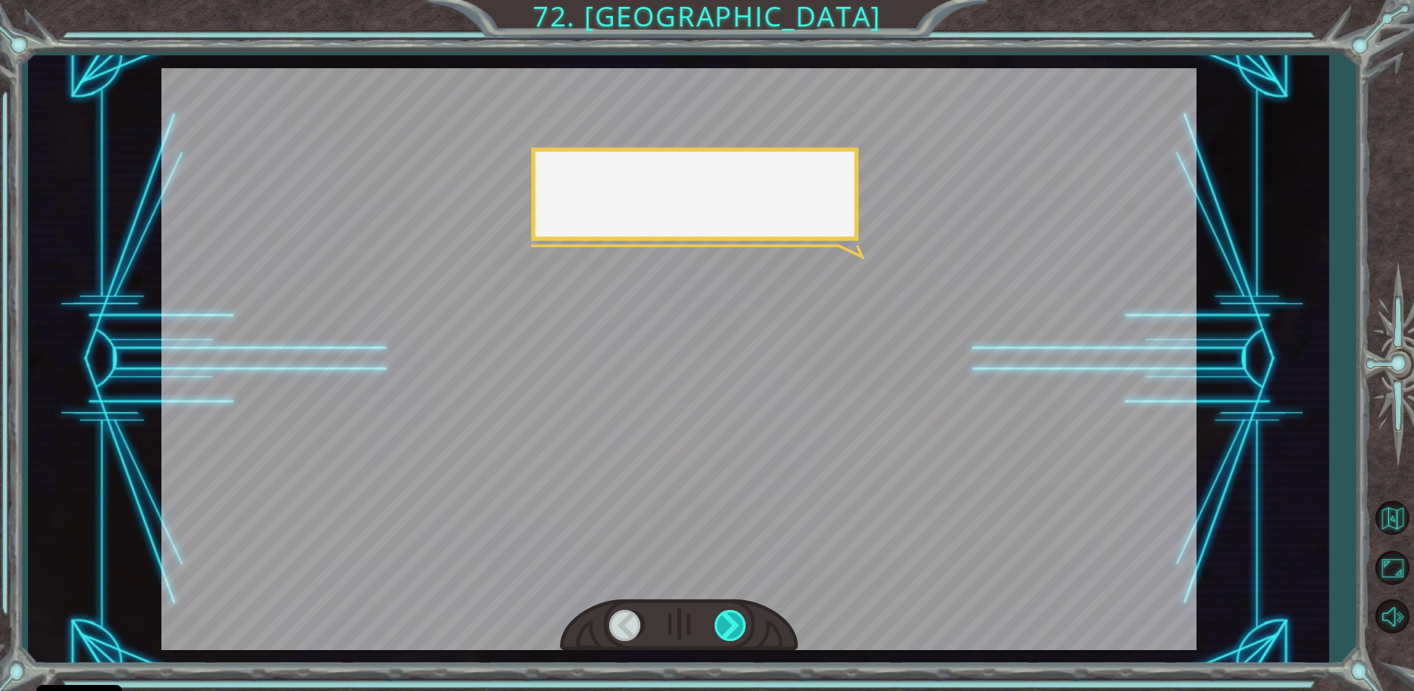
click at [726, 618] on div at bounding box center [731, 625] width 34 height 31
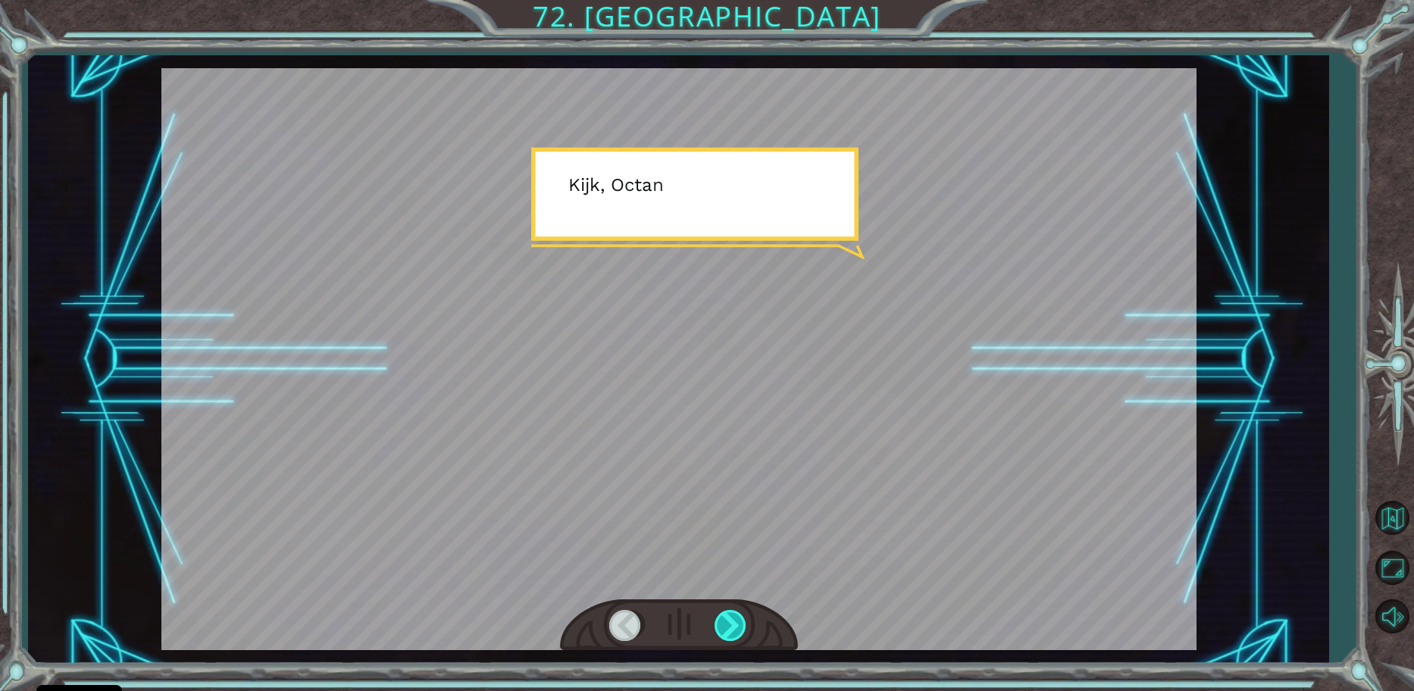
click at [726, 618] on div at bounding box center [731, 625] width 34 height 31
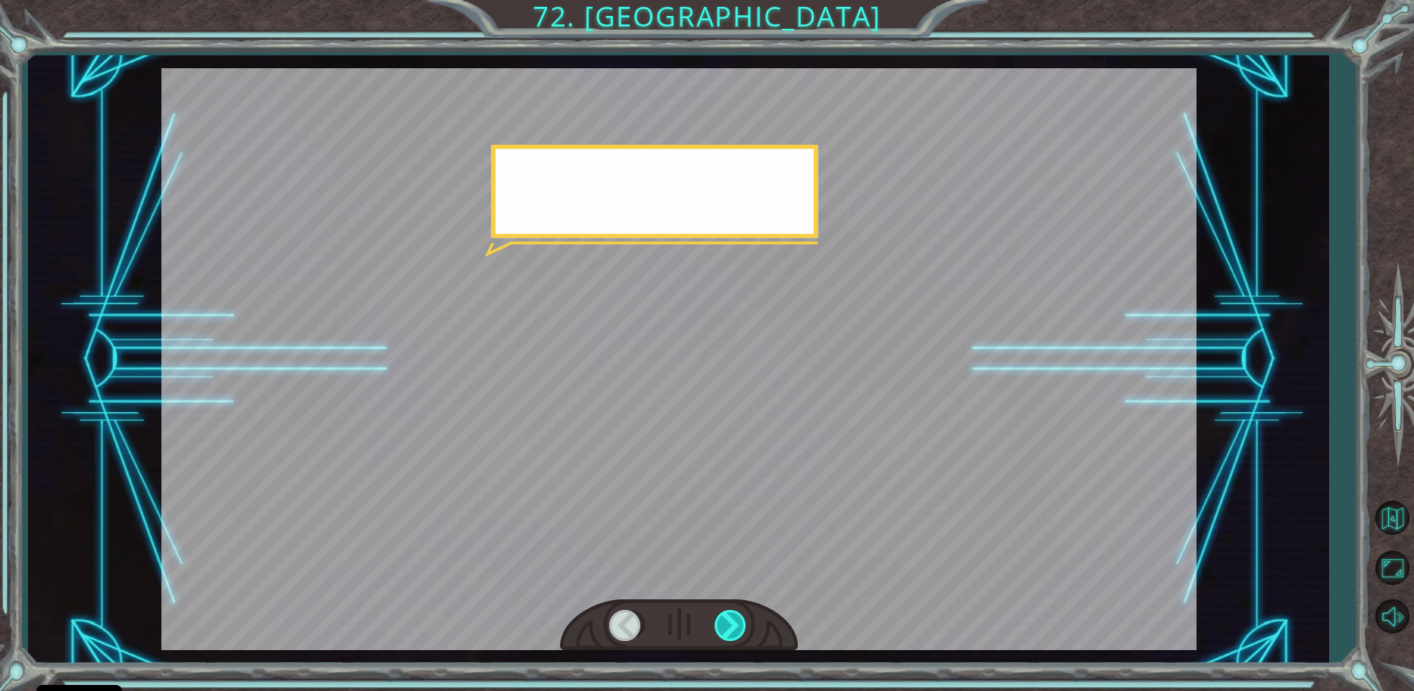
click at [726, 618] on div at bounding box center [731, 625] width 34 height 31
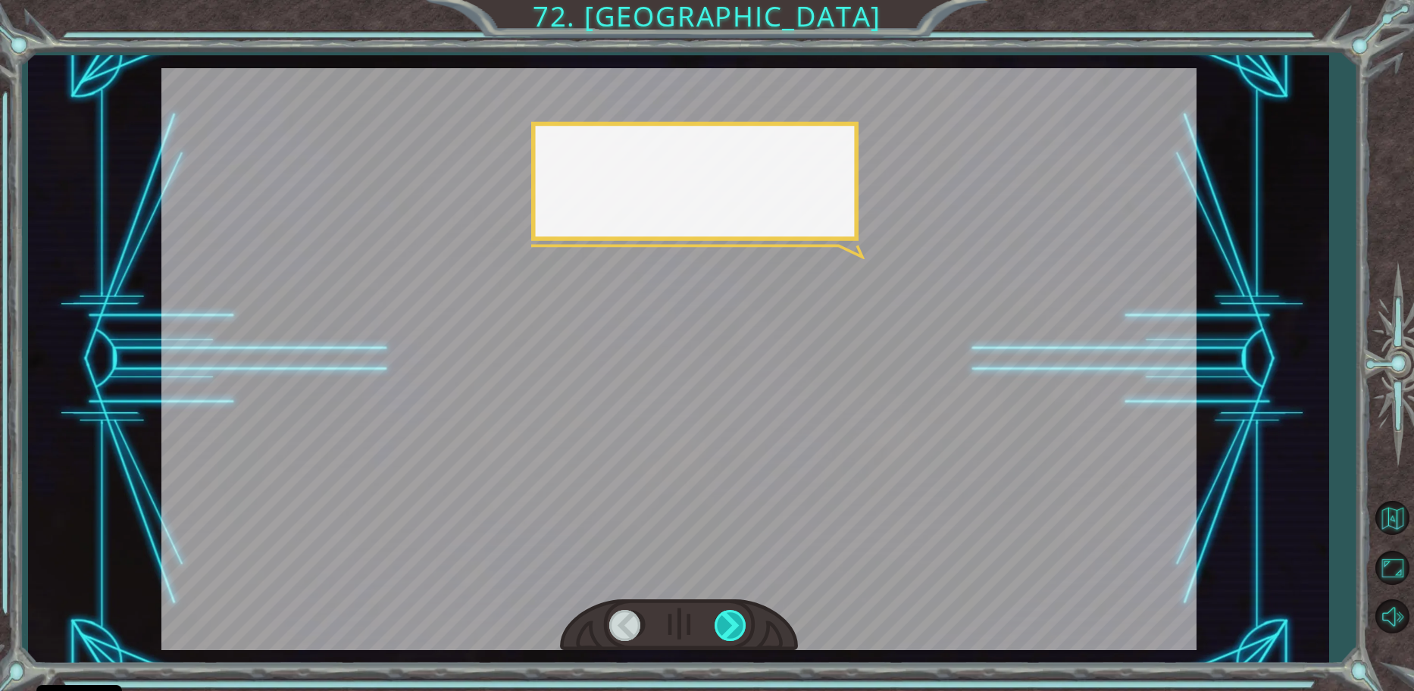
click at [726, 618] on div at bounding box center [731, 625] width 34 height 31
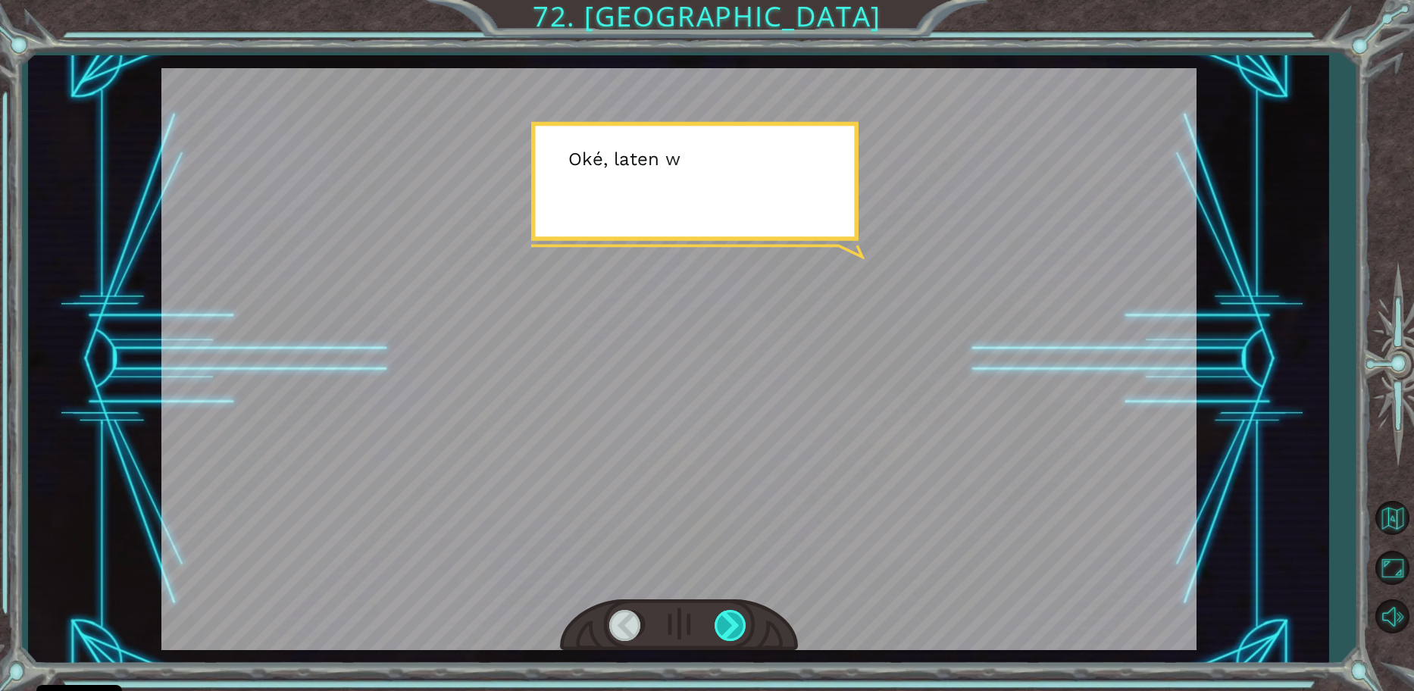
click at [726, 618] on div at bounding box center [731, 625] width 34 height 31
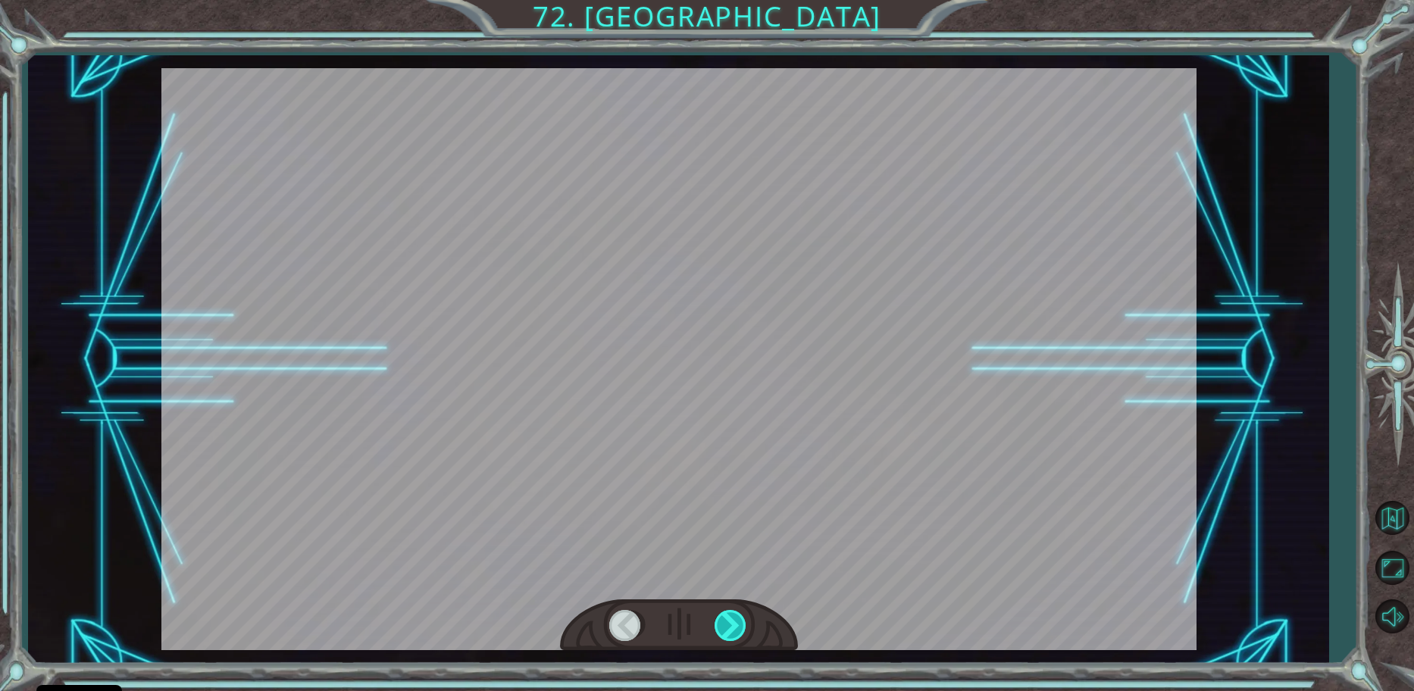
click at [726, 618] on div at bounding box center [731, 625] width 34 height 31
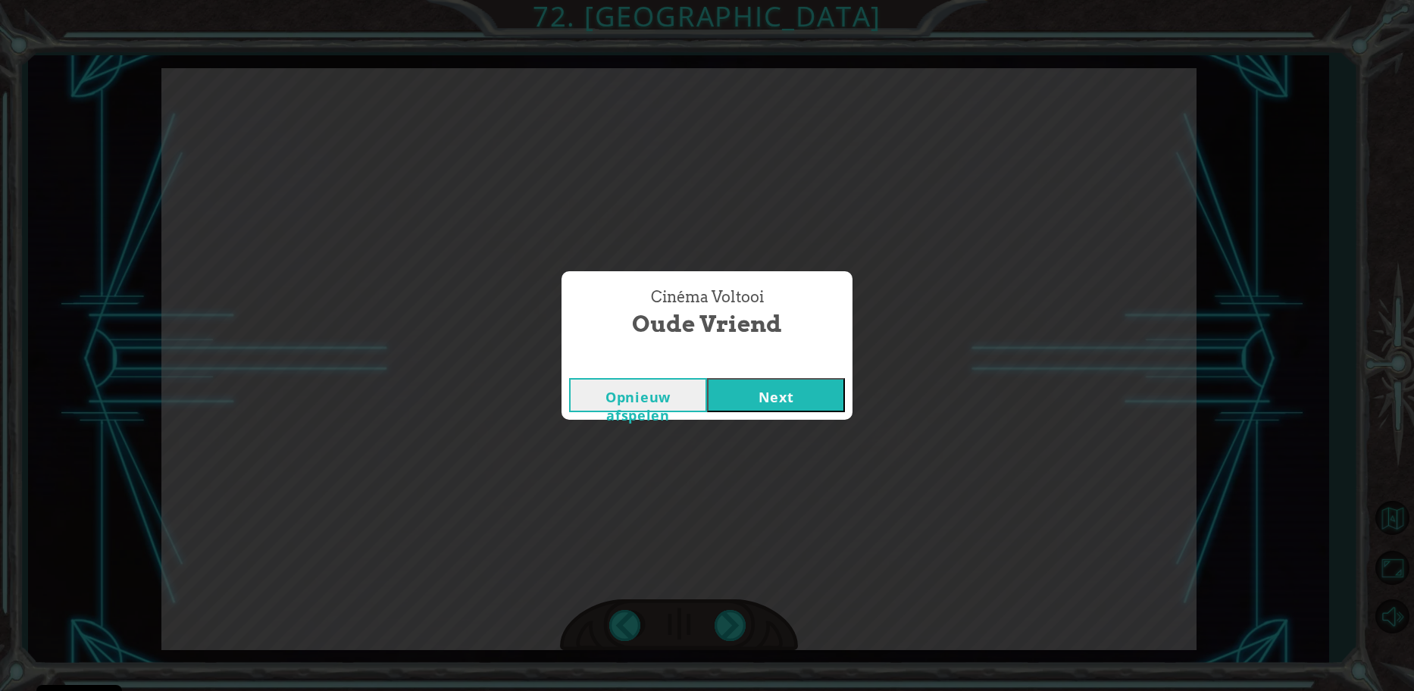
click at [759, 392] on button "Next" at bounding box center [776, 395] width 138 height 34
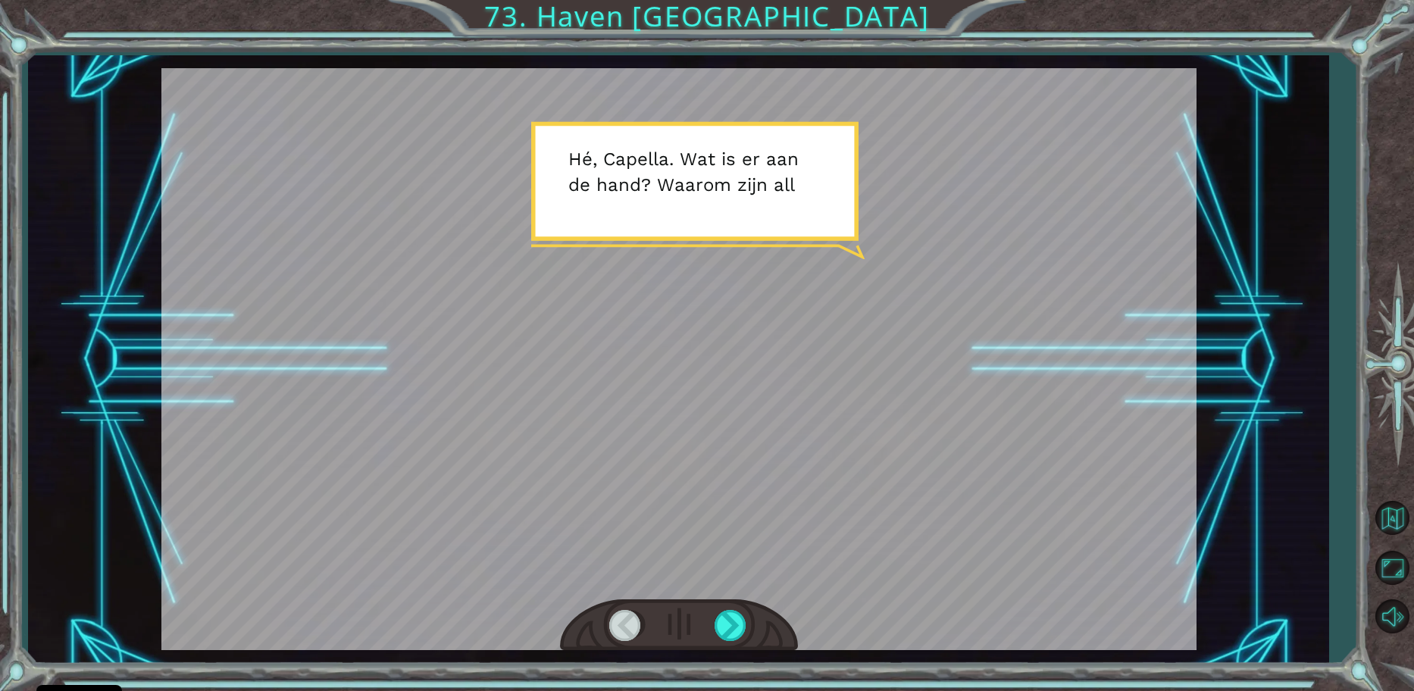
click at [703, 633] on div at bounding box center [679, 625] width 238 height 52
click at [728, 633] on div at bounding box center [731, 625] width 34 height 31
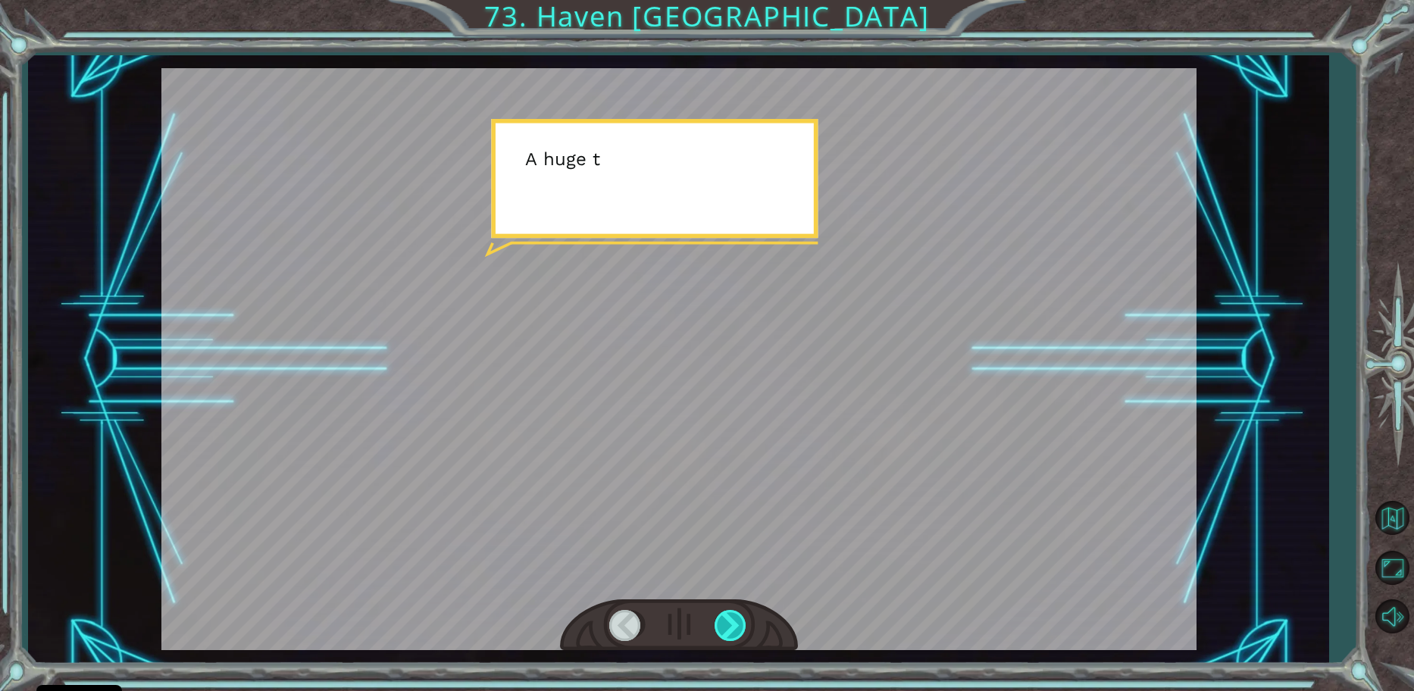
click at [728, 630] on div at bounding box center [731, 625] width 34 height 31
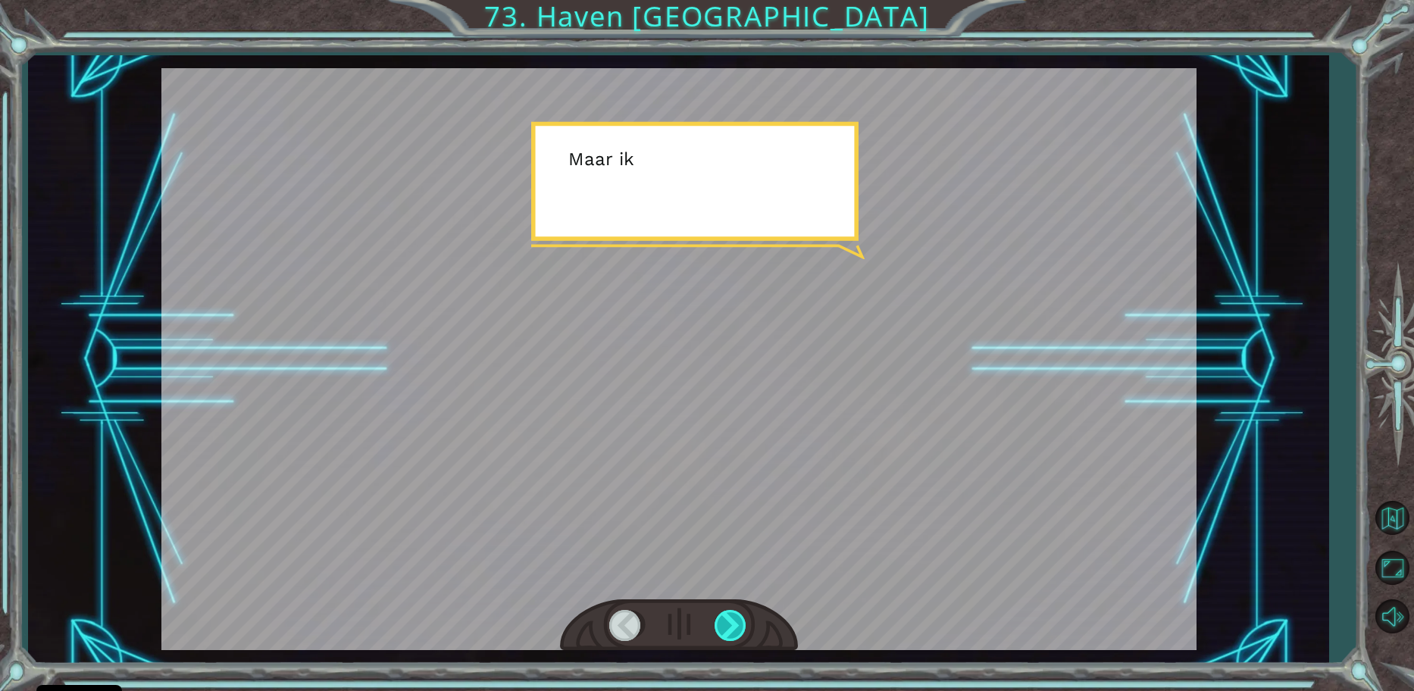
click at [730, 629] on div at bounding box center [731, 625] width 34 height 31
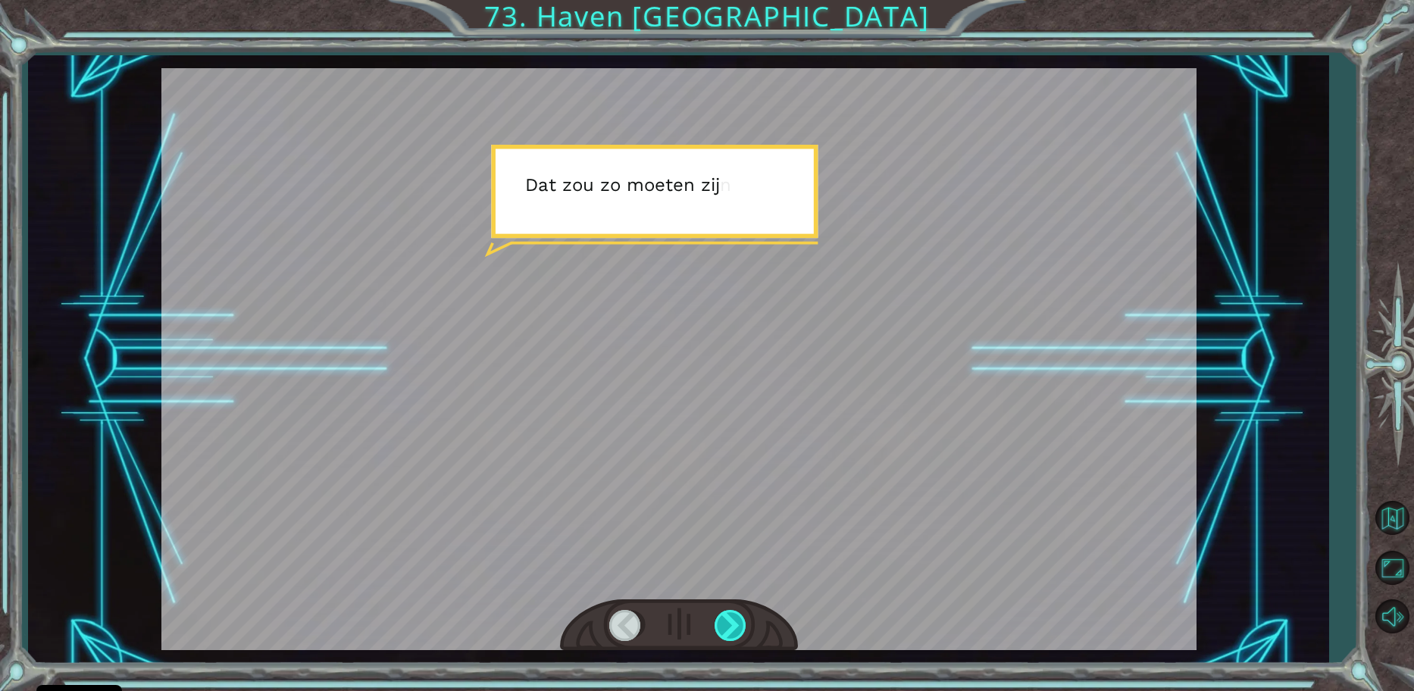
click at [731, 629] on div at bounding box center [731, 625] width 34 height 31
click at [730, 630] on div at bounding box center [731, 625] width 34 height 31
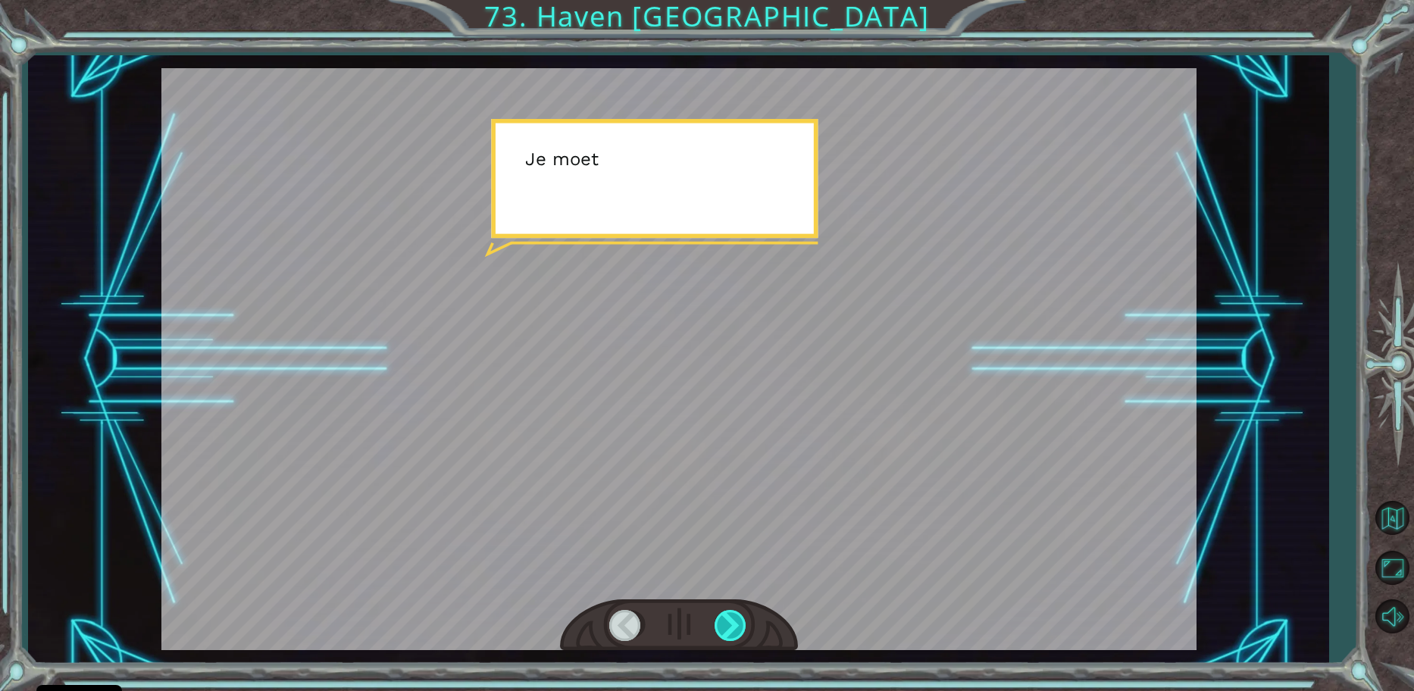
click at [734, 639] on div at bounding box center [731, 625] width 34 height 31
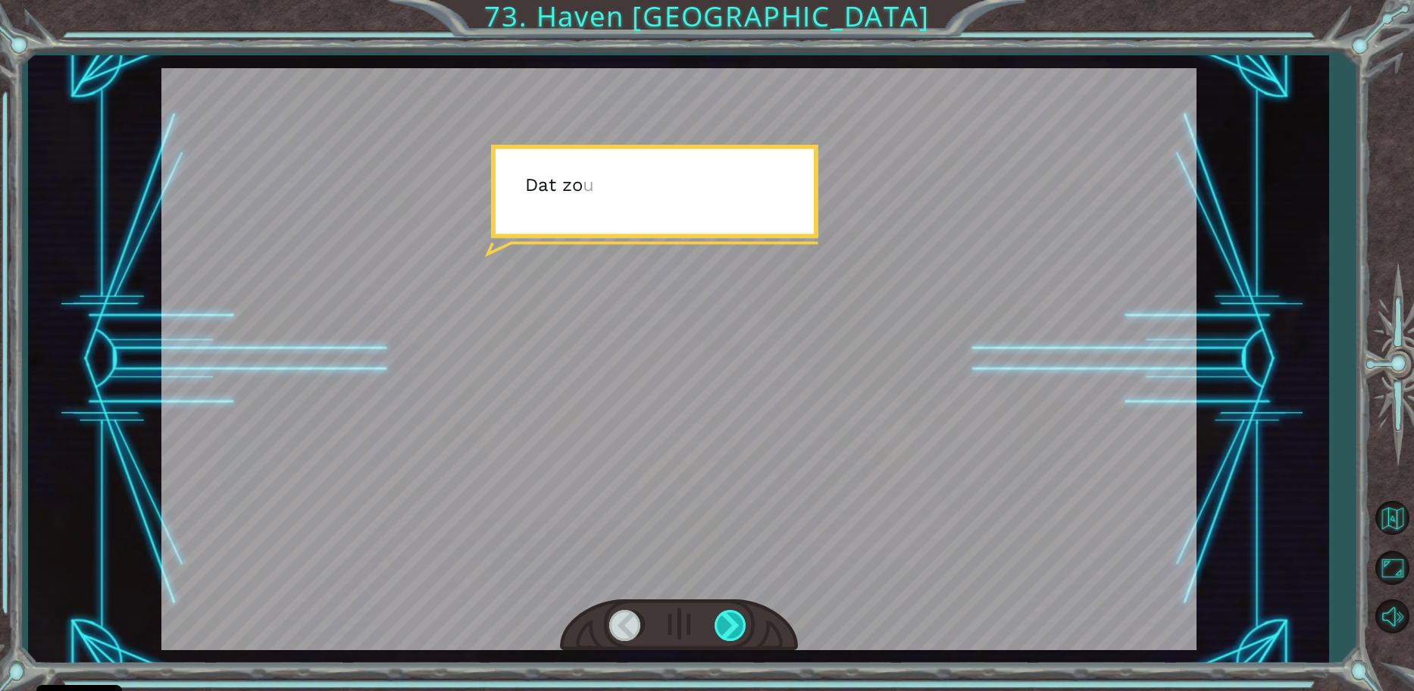
click at [734, 639] on div at bounding box center [731, 625] width 34 height 31
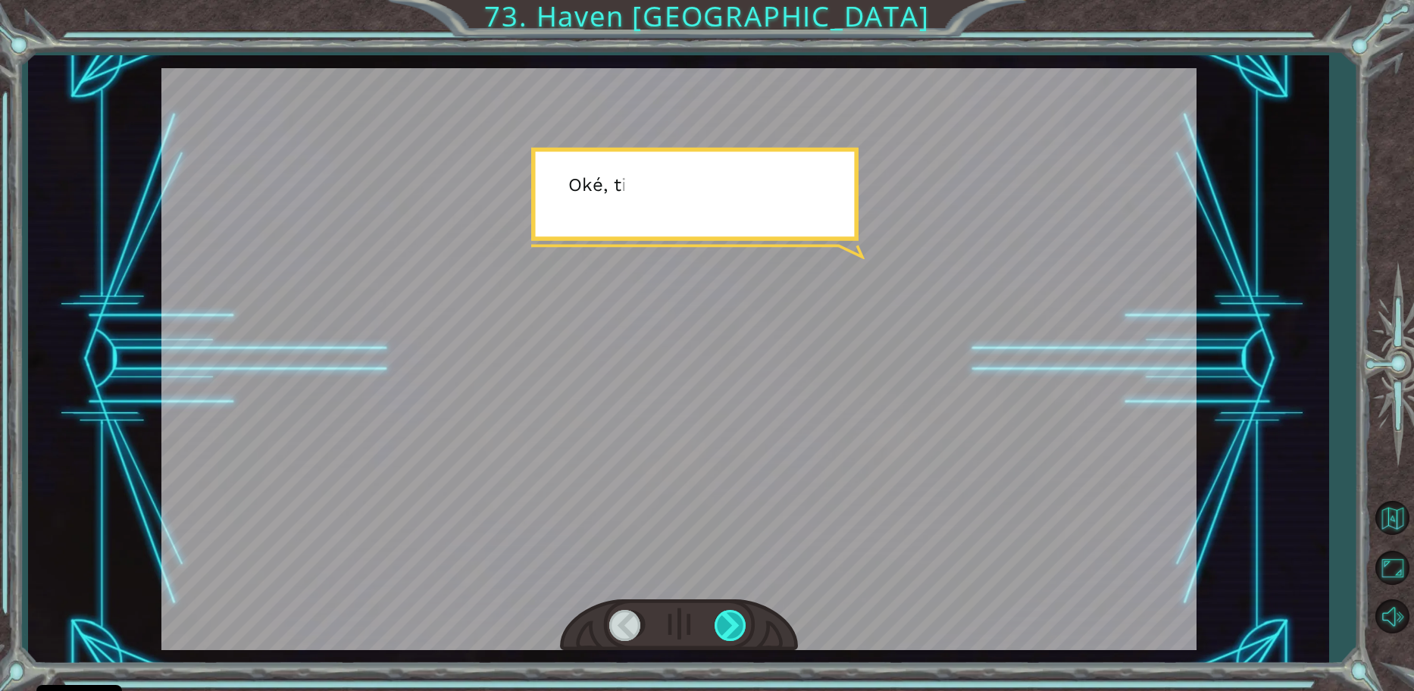
click at [734, 639] on div at bounding box center [731, 625] width 34 height 31
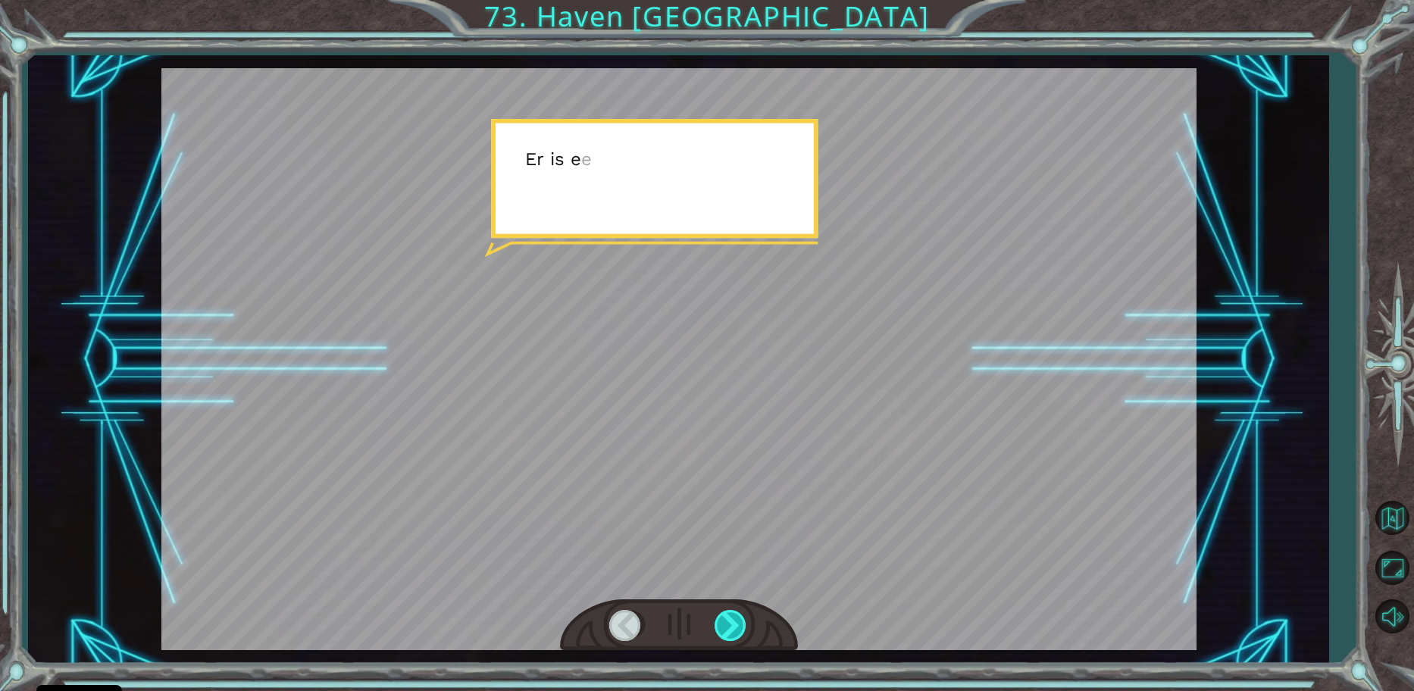
click at [734, 639] on div at bounding box center [731, 625] width 34 height 31
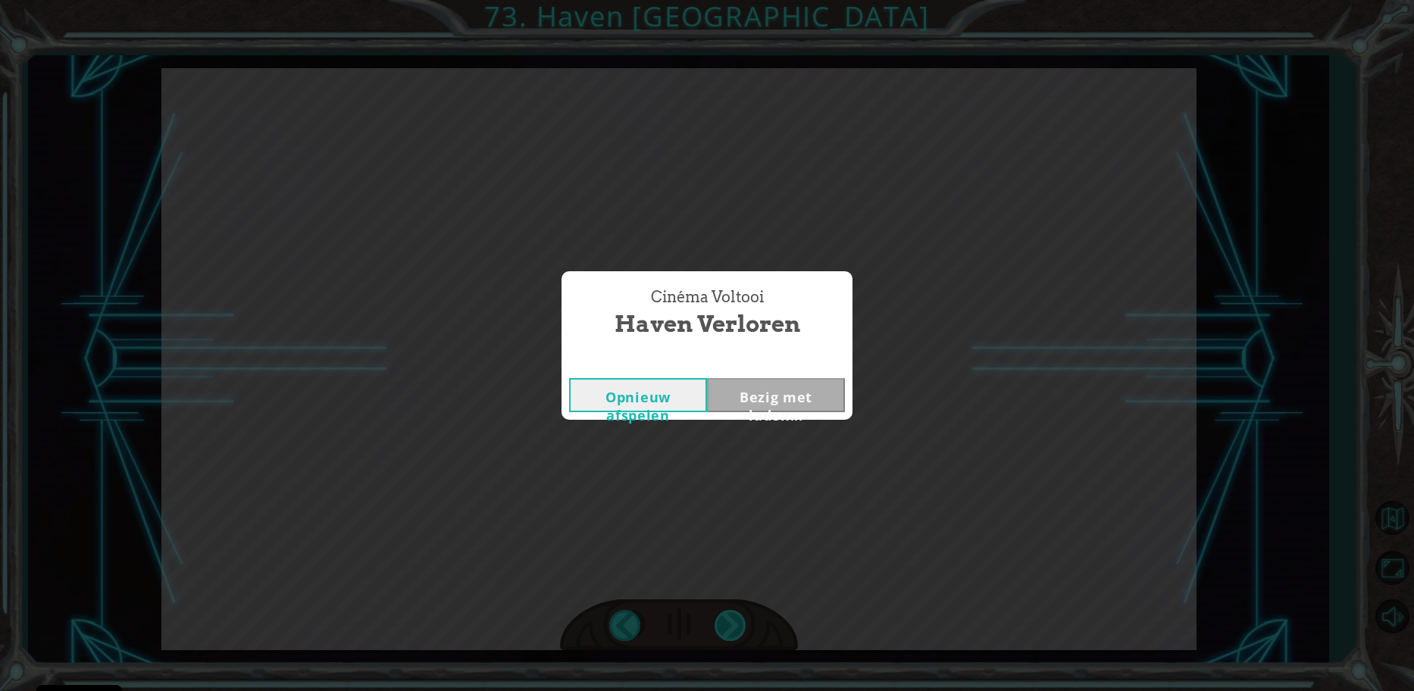
click at [734, 639] on div "Cinéma Voltooi Haven Verloren Opnieuw afspelen Bezig met laden..." at bounding box center [707, 345] width 1414 height 691
click at [740, 573] on div "Cinéma Voltooi Haven Verloren Opnieuw afspelen Next" at bounding box center [707, 345] width 1414 height 691
click at [760, 403] on button "Next" at bounding box center [776, 395] width 138 height 34
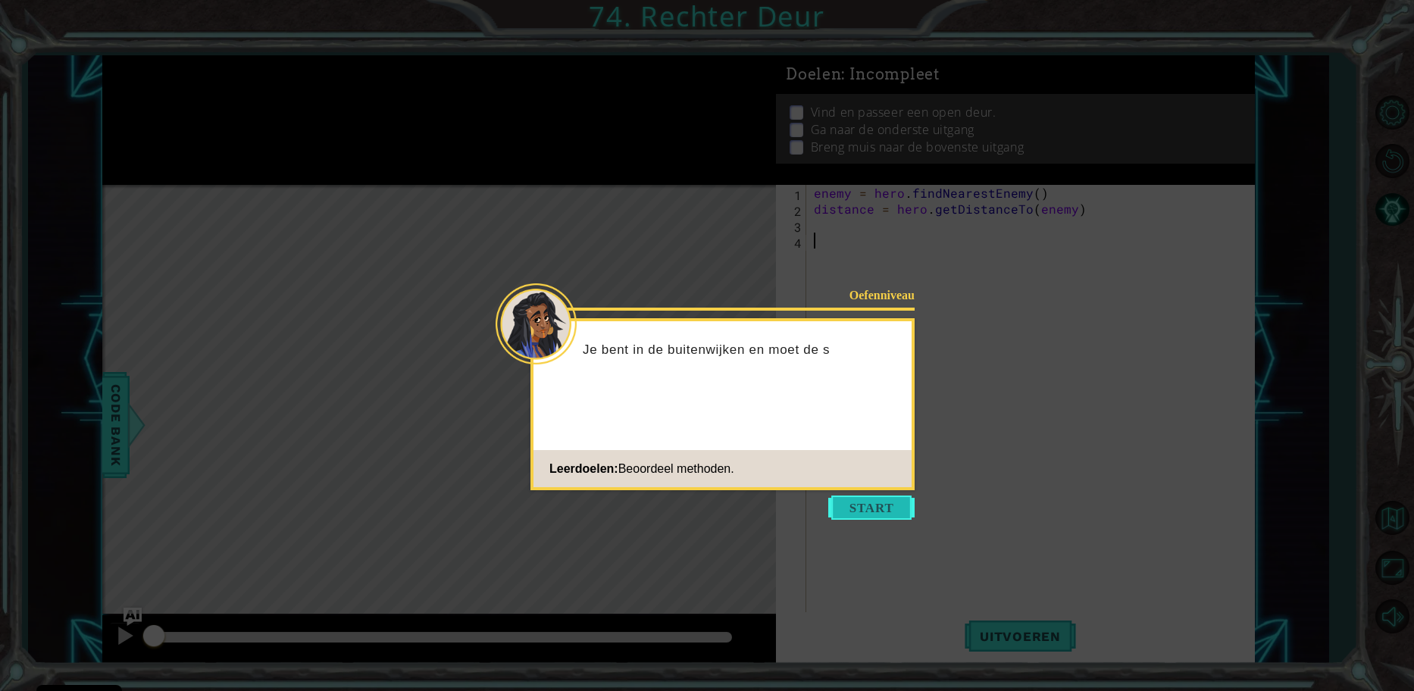
click at [850, 516] on button "Start" at bounding box center [871, 507] width 86 height 24
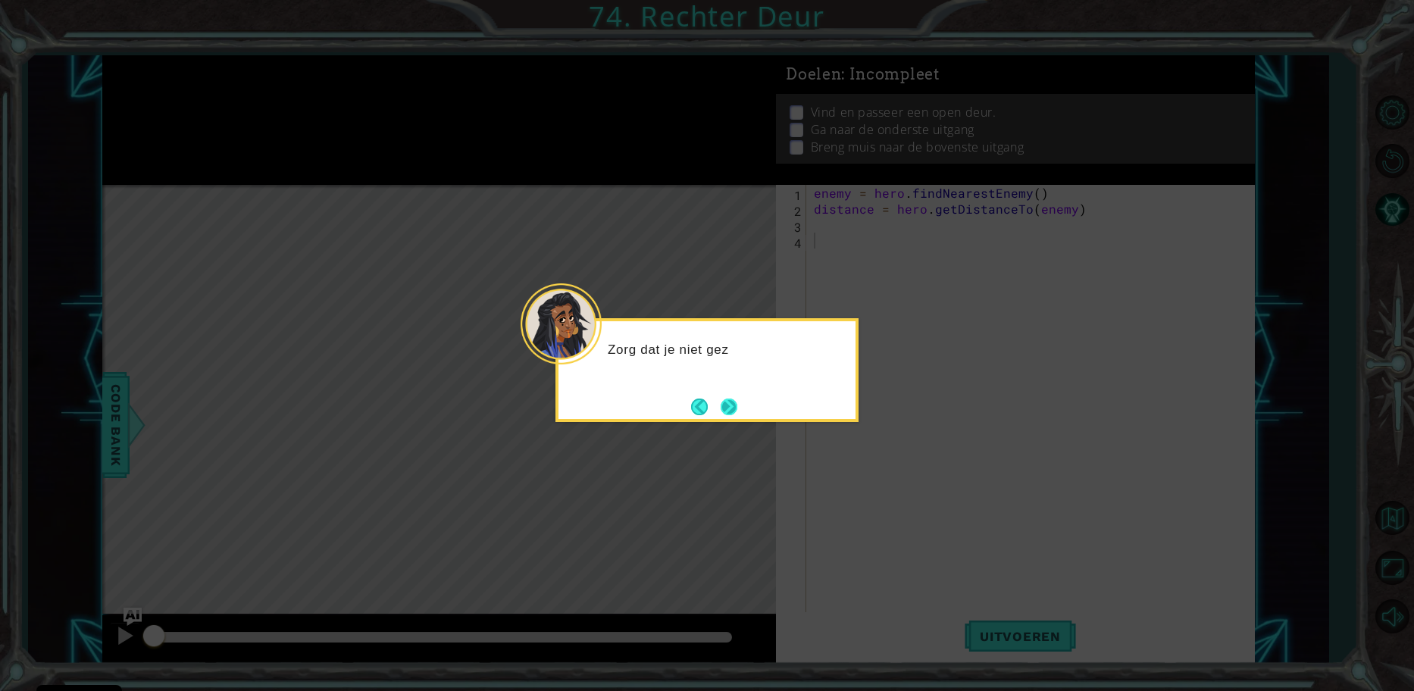
click at [731, 415] on button "Next" at bounding box center [728, 406] width 17 height 17
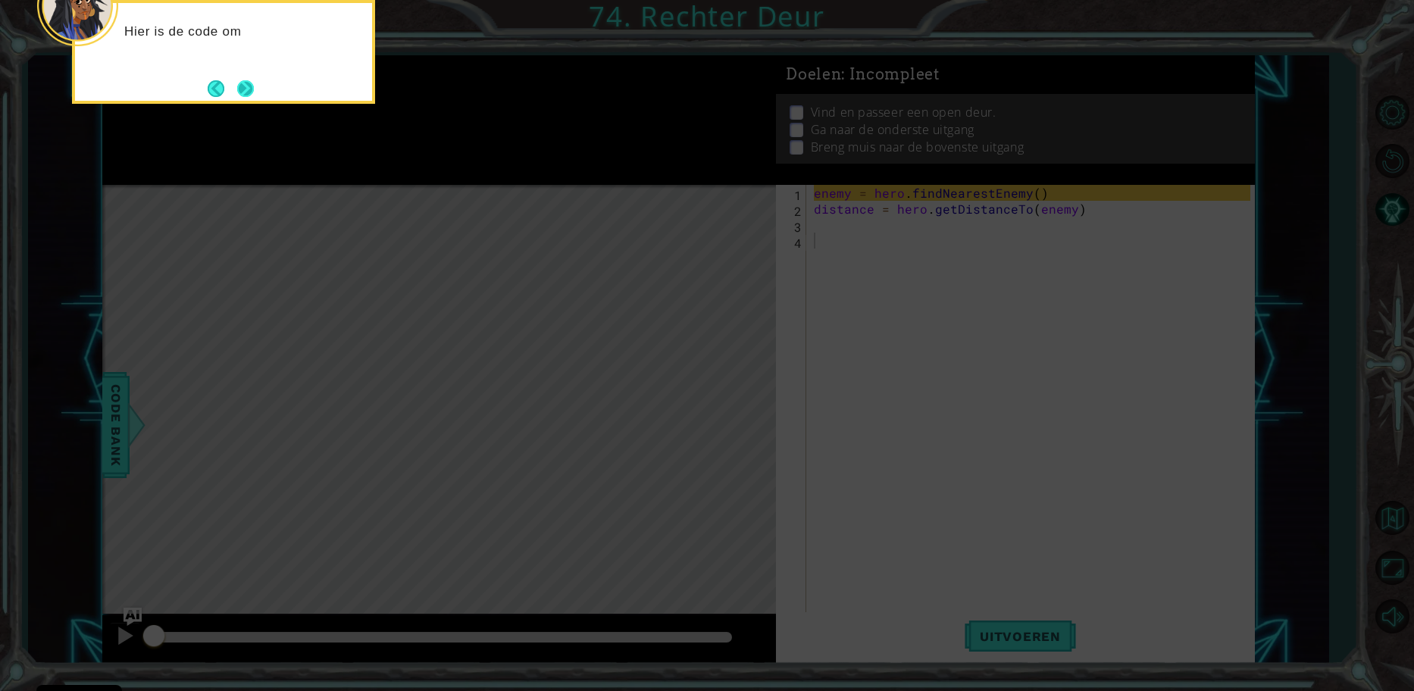
click at [254, 85] on button "Next" at bounding box center [245, 88] width 17 height 17
